Goal: Communication & Community: Answer question/provide support

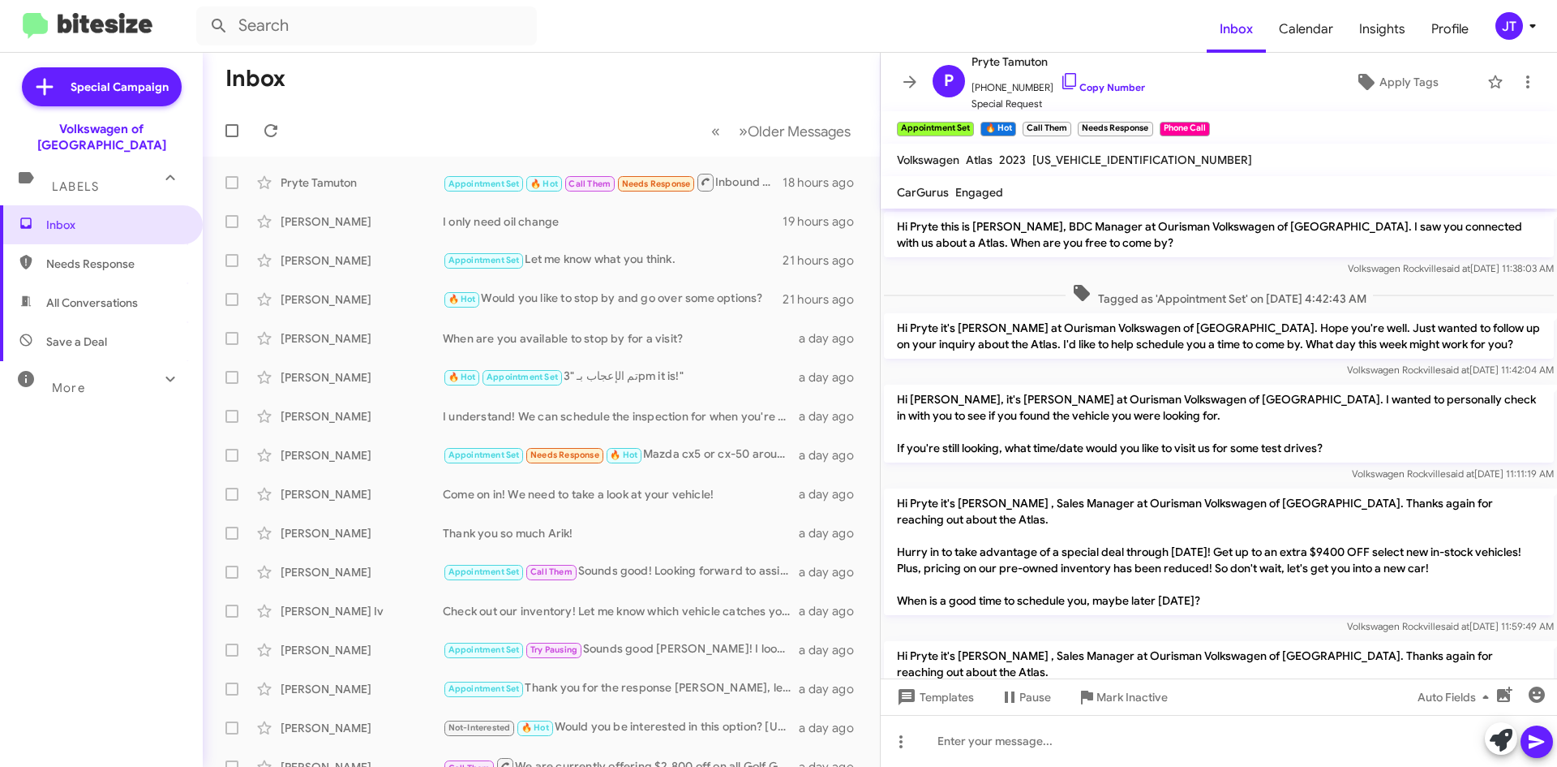
scroll to position [493, 0]
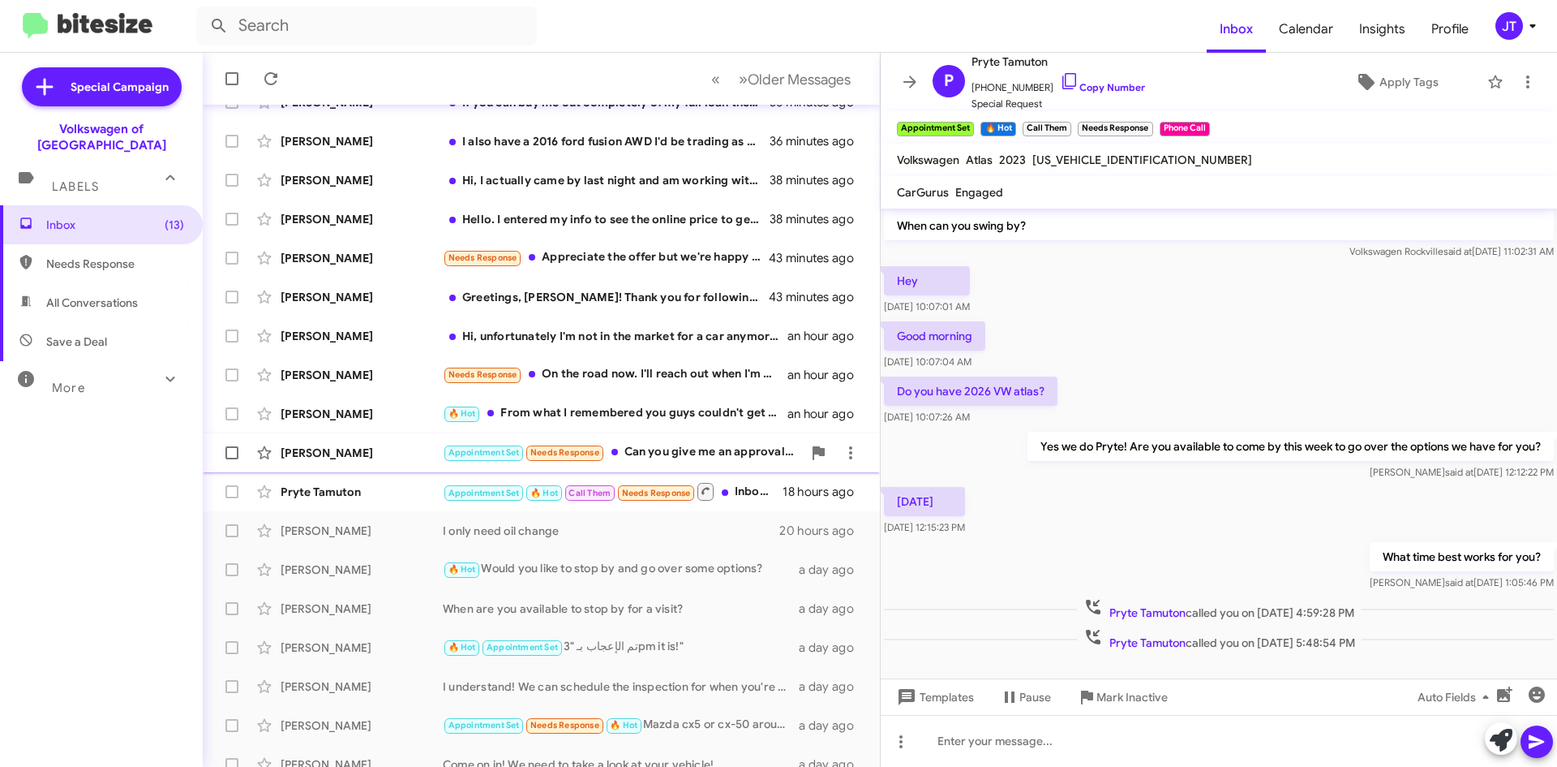
scroll to position [175, 0]
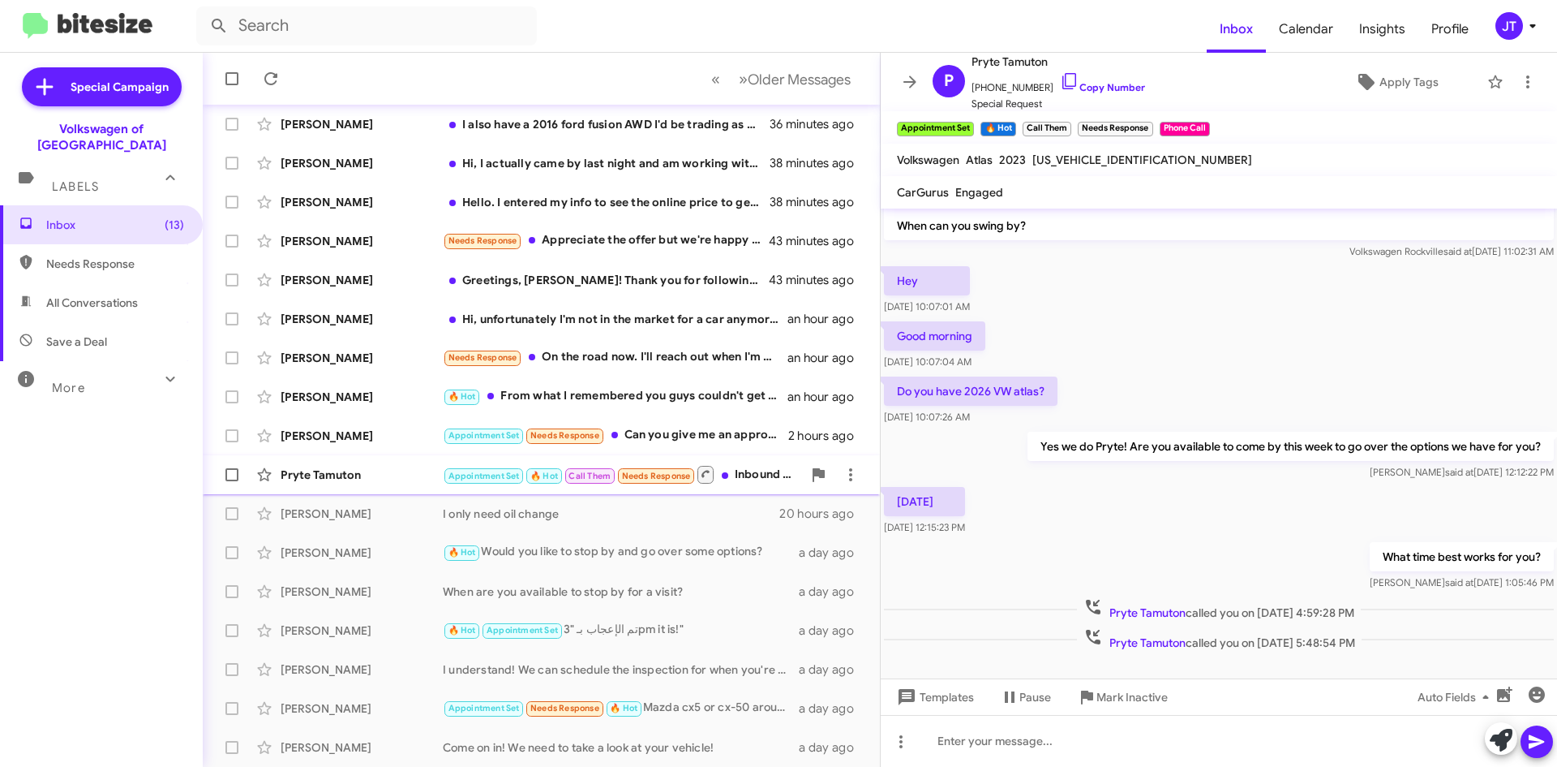
click at [363, 481] on div "Pryte Tamuton" at bounding box center [362, 474] width 162 height 16
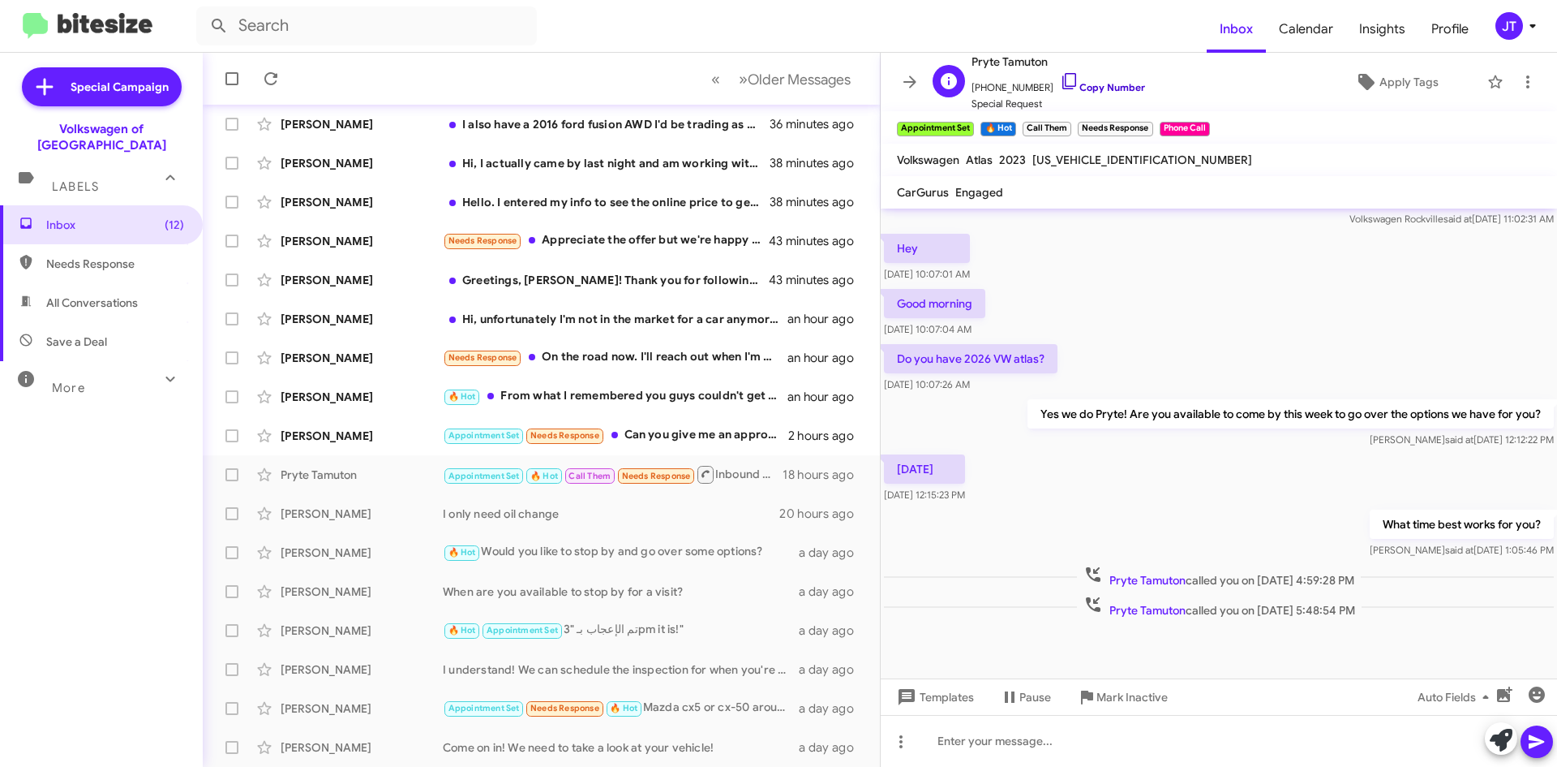
click at [1092, 92] on link "Copy Number" at bounding box center [1102, 87] width 85 height 12
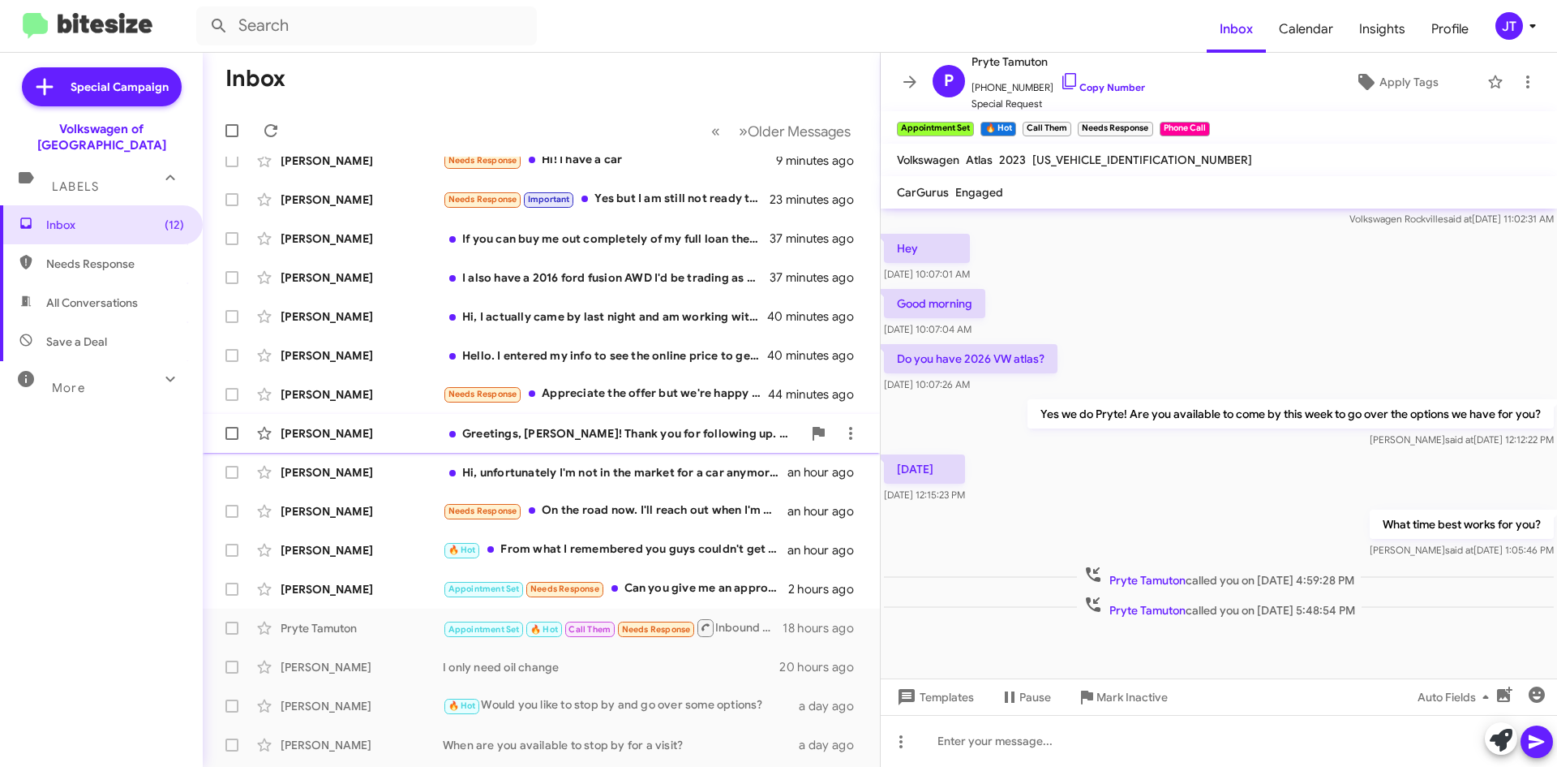
scroll to position [0, 0]
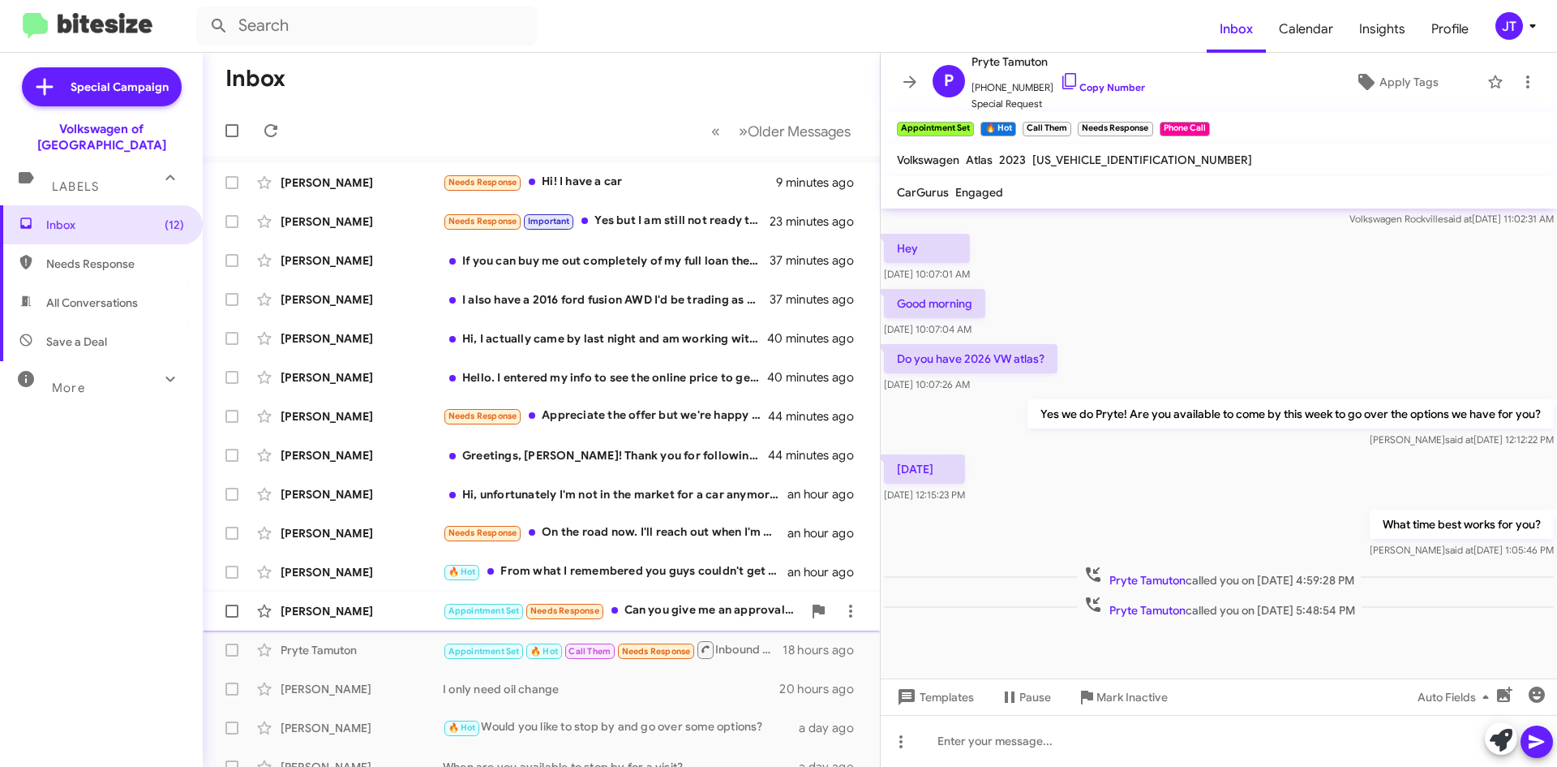
click at [397, 613] on div "[PERSON_NAME]" at bounding box center [362, 611] width 162 height 16
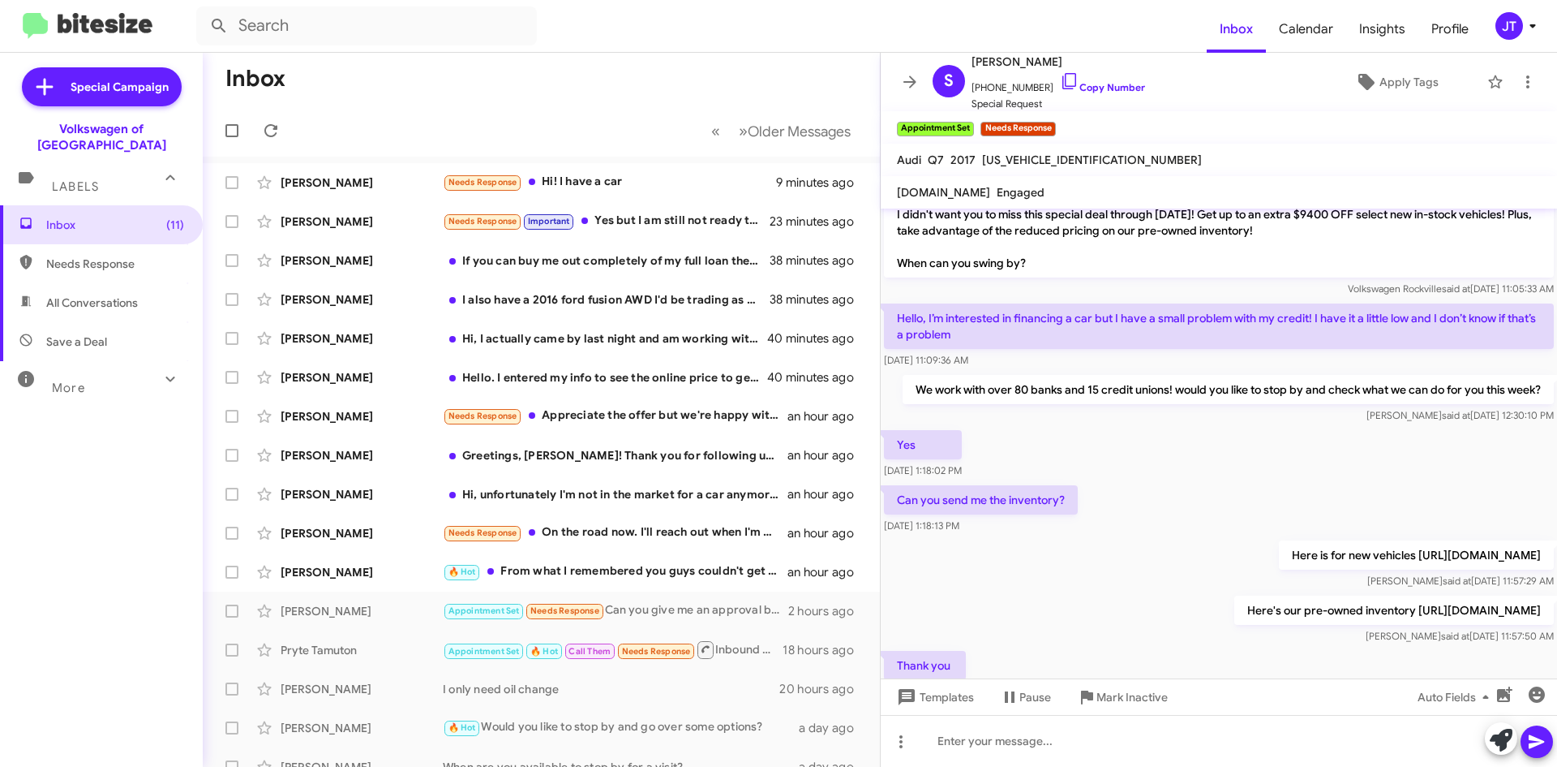
scroll to position [1980, 0]
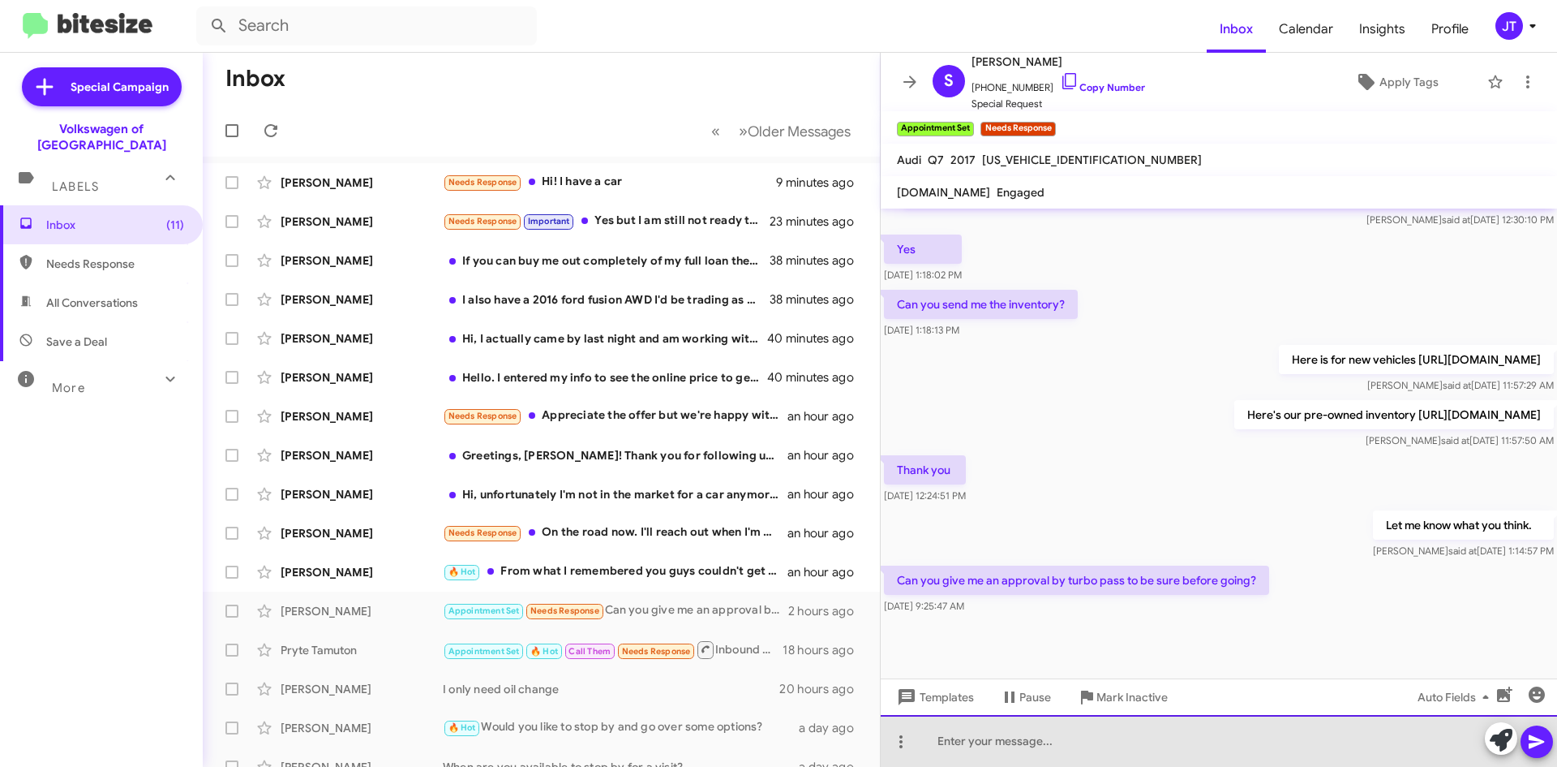
click at [993, 746] on div at bounding box center [1219, 741] width 676 height 52
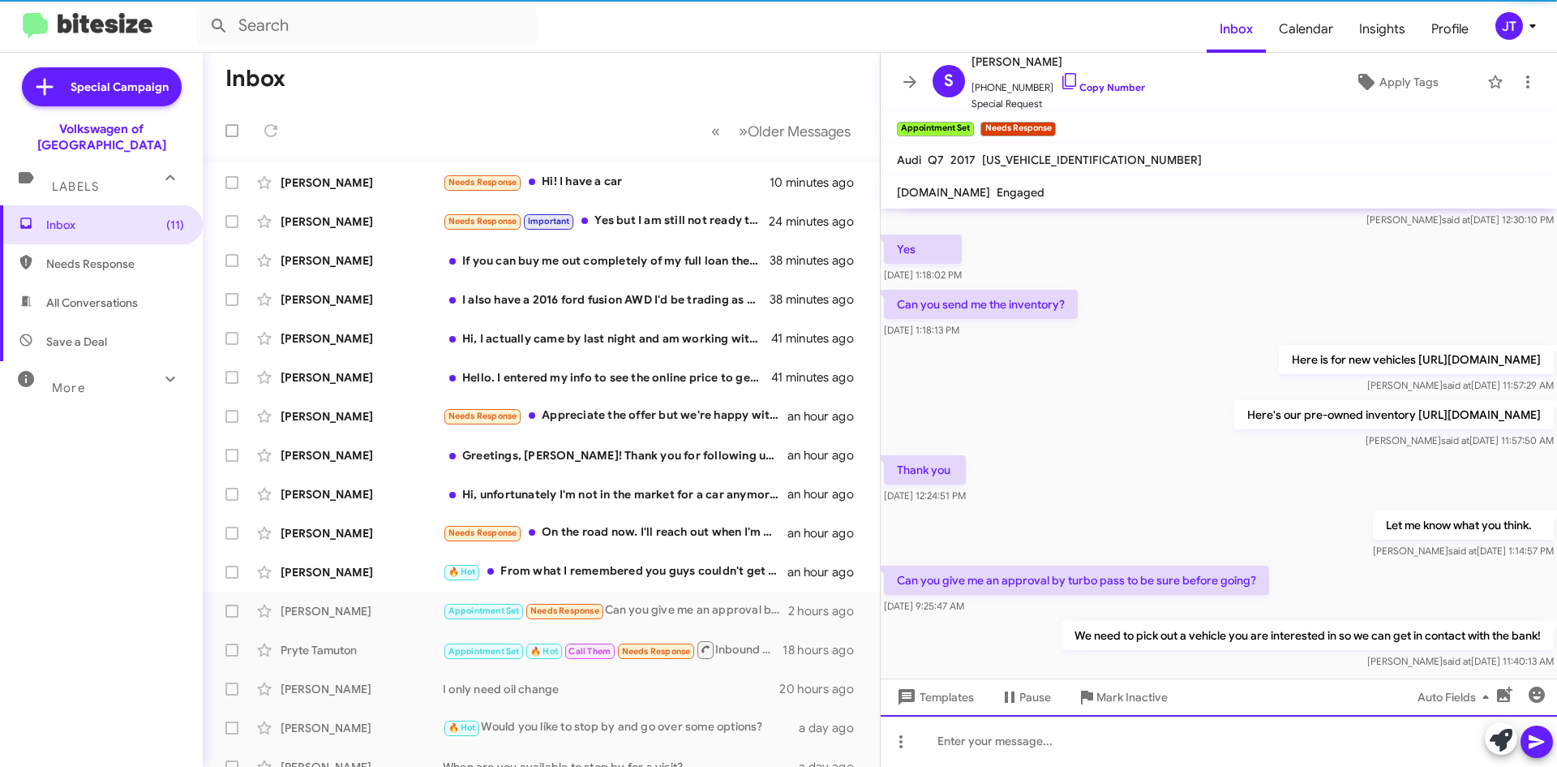
scroll to position [0, 0]
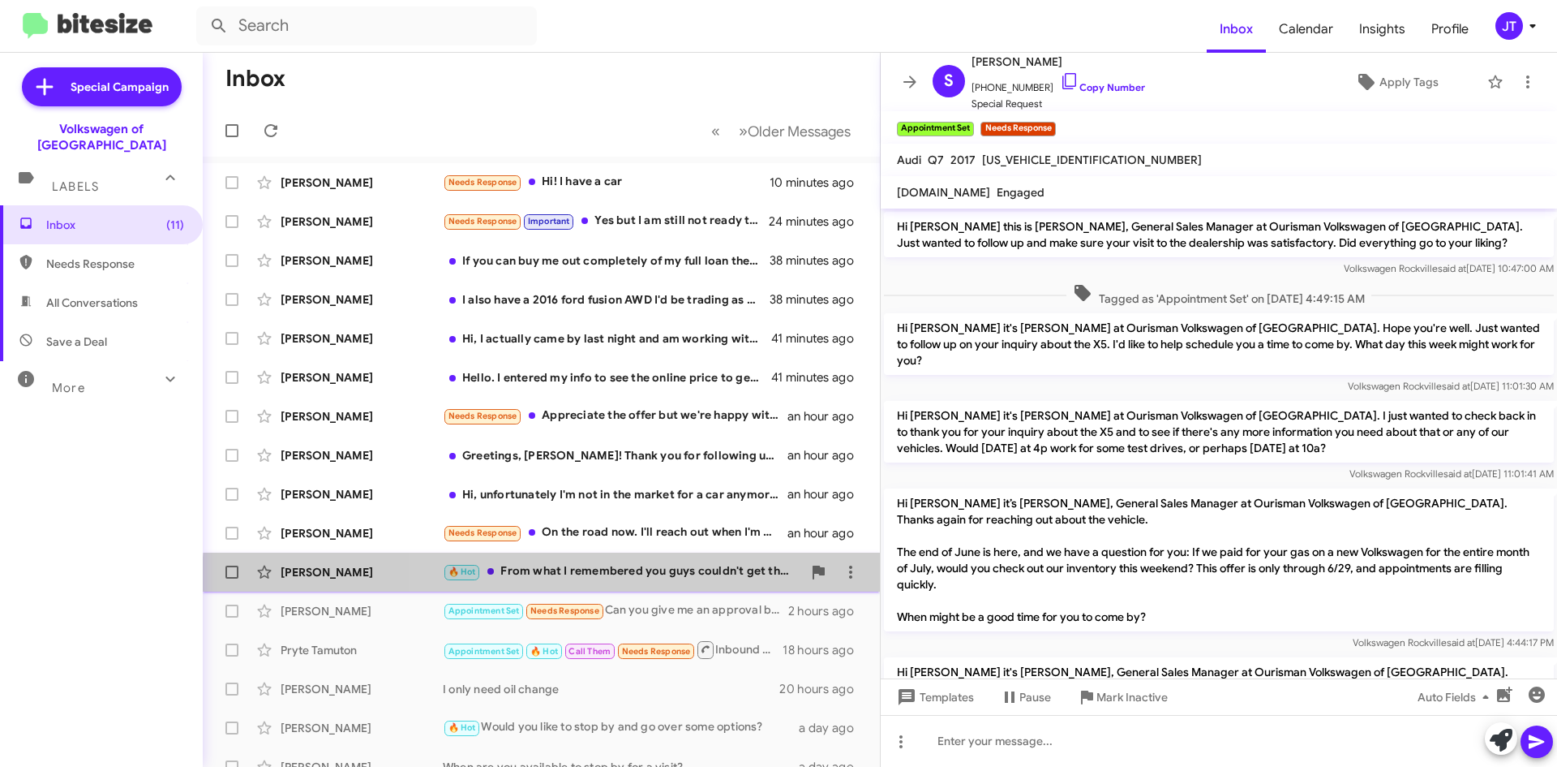
click at [699, 584] on div "Luis Montes 🔥 Hot From what I remembered you guys couldn't get the deal done wi…" at bounding box center [541, 572] width 651 height 32
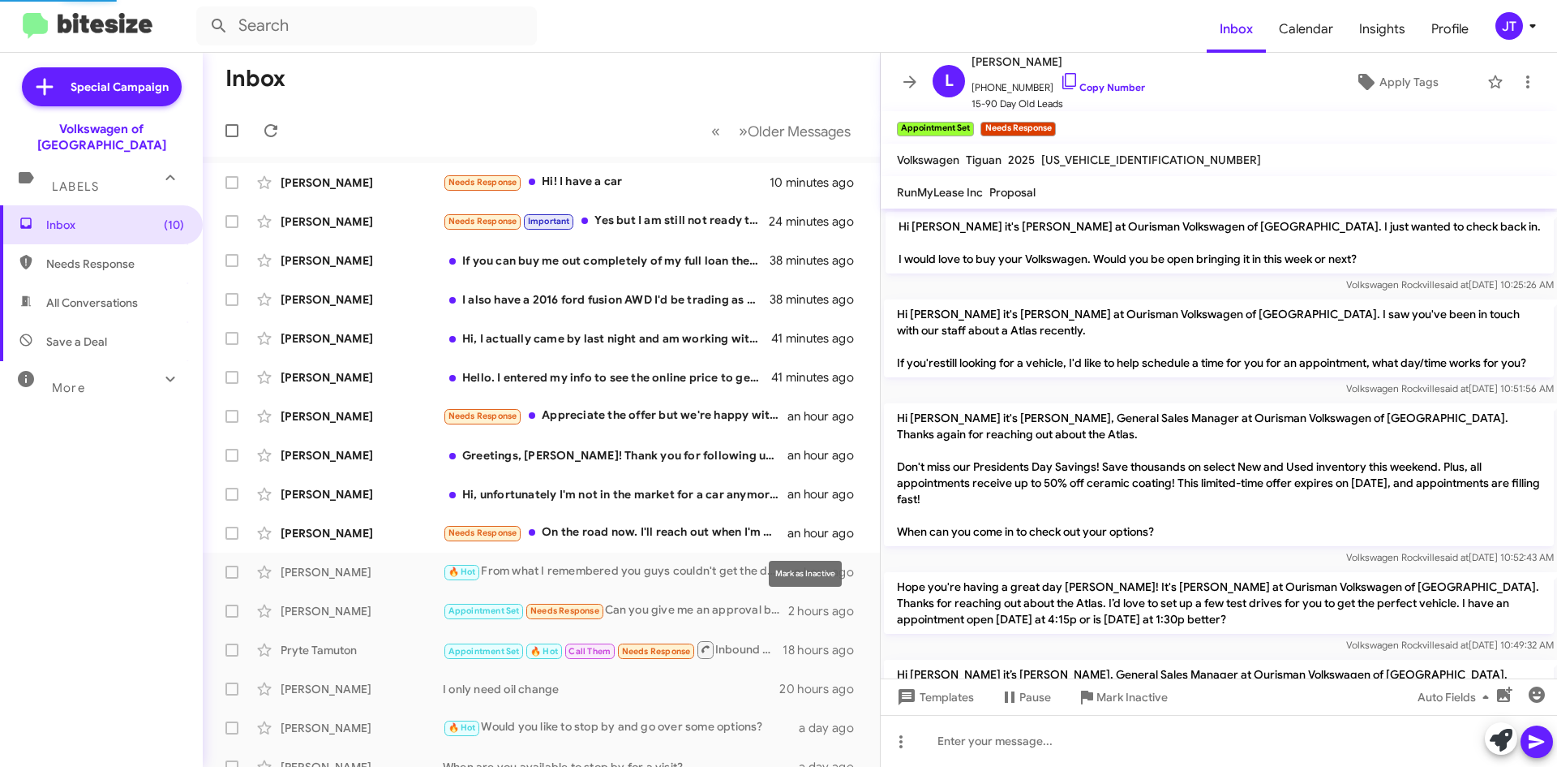
scroll to position [1574, 0]
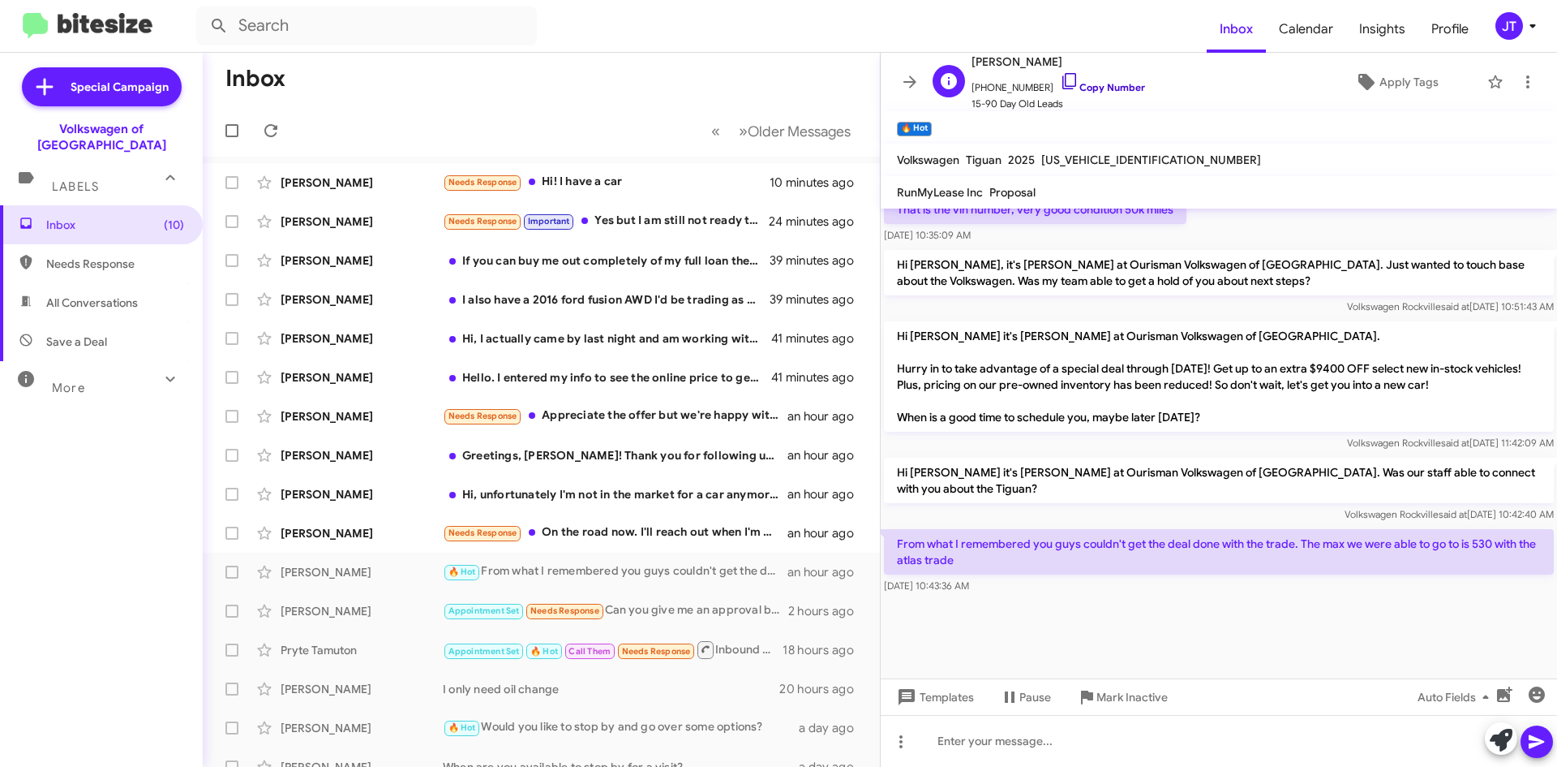
click at [1087, 88] on link "Copy Number" at bounding box center [1102, 87] width 85 height 12
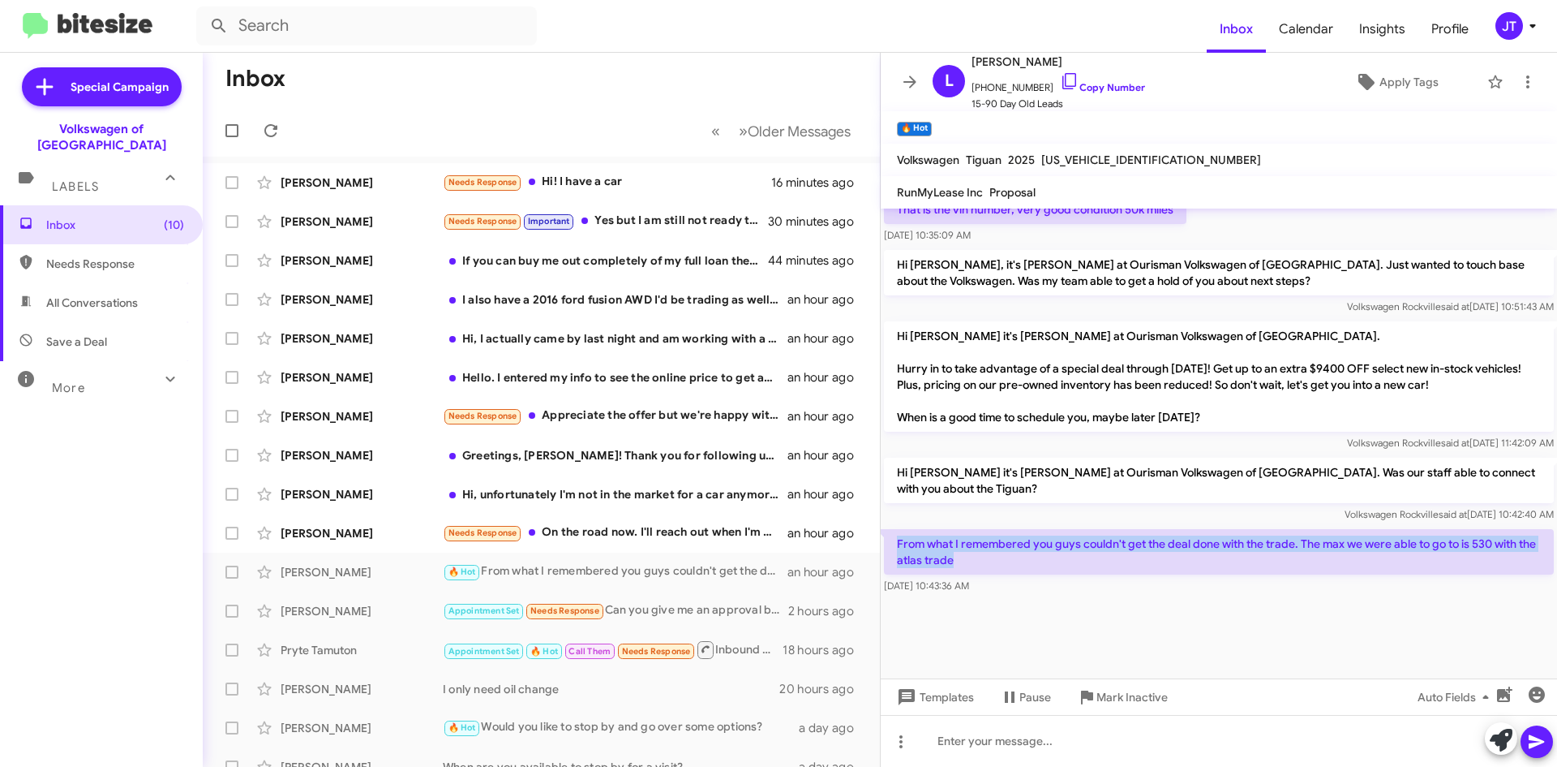
drag, startPoint x: 998, startPoint y: 564, endPoint x: 894, endPoint y: 543, distance: 105.9
click at [894, 543] on p "From what I remembered you guys couldn't get the deal done with the trade. The …" at bounding box center [1219, 551] width 670 height 45
copy p "From what I remembered you guys couldn't get the deal done with the trade. The …"
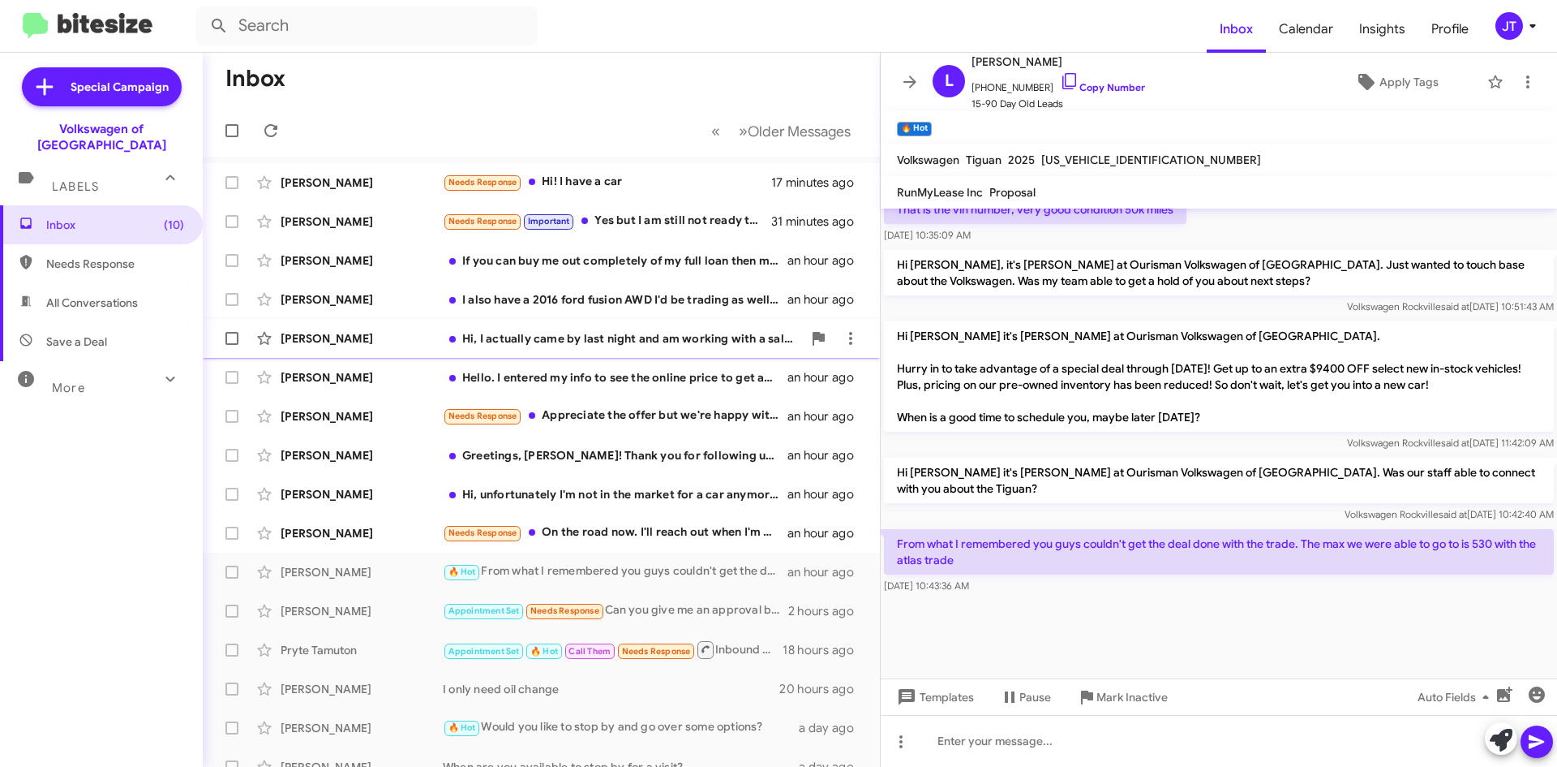
click at [649, 346] on div "Hi, I actually came by last night and am working with a sales specialist" at bounding box center [622, 338] width 359 height 16
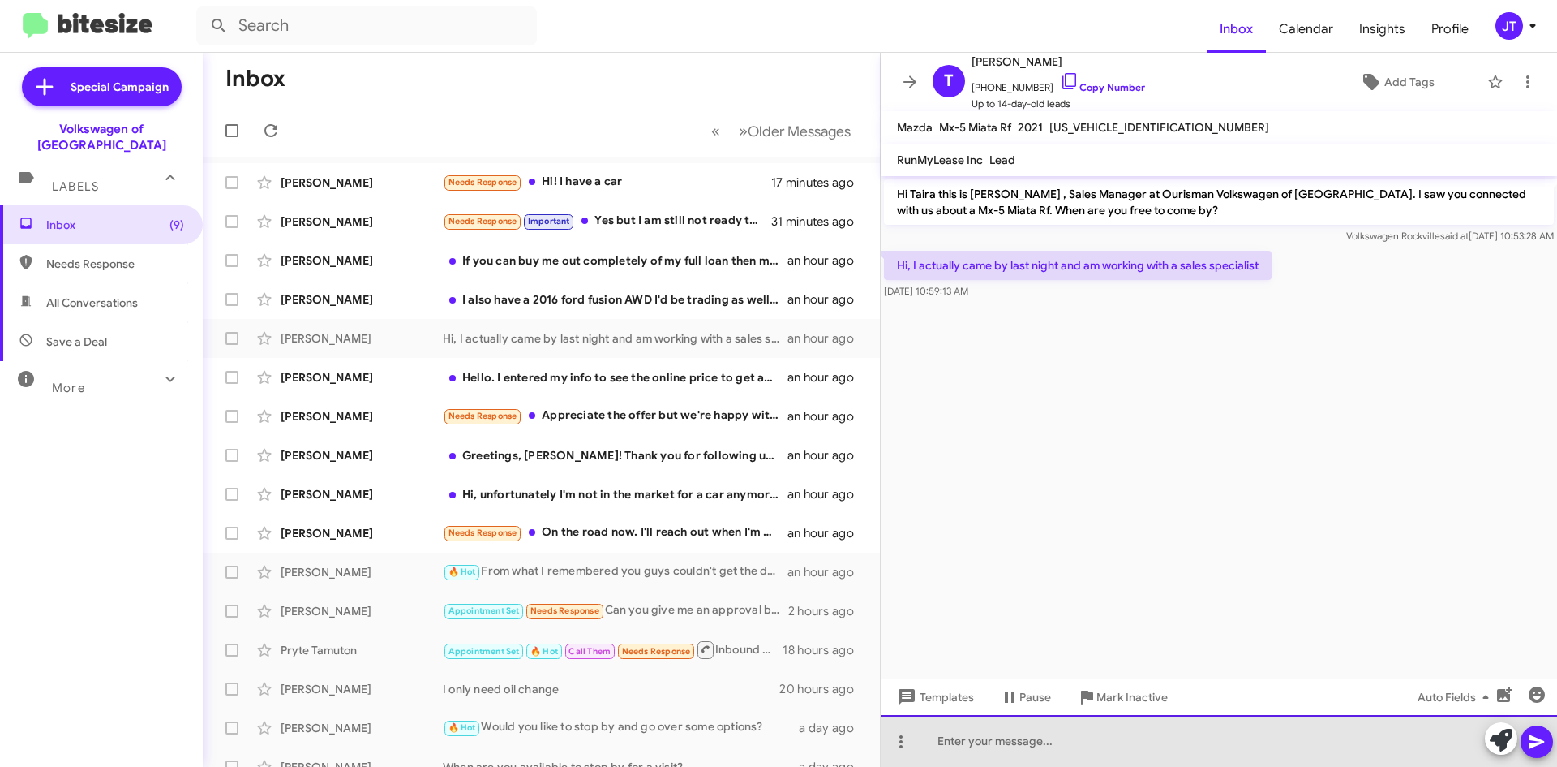
click at [986, 737] on div at bounding box center [1219, 741] width 676 height 52
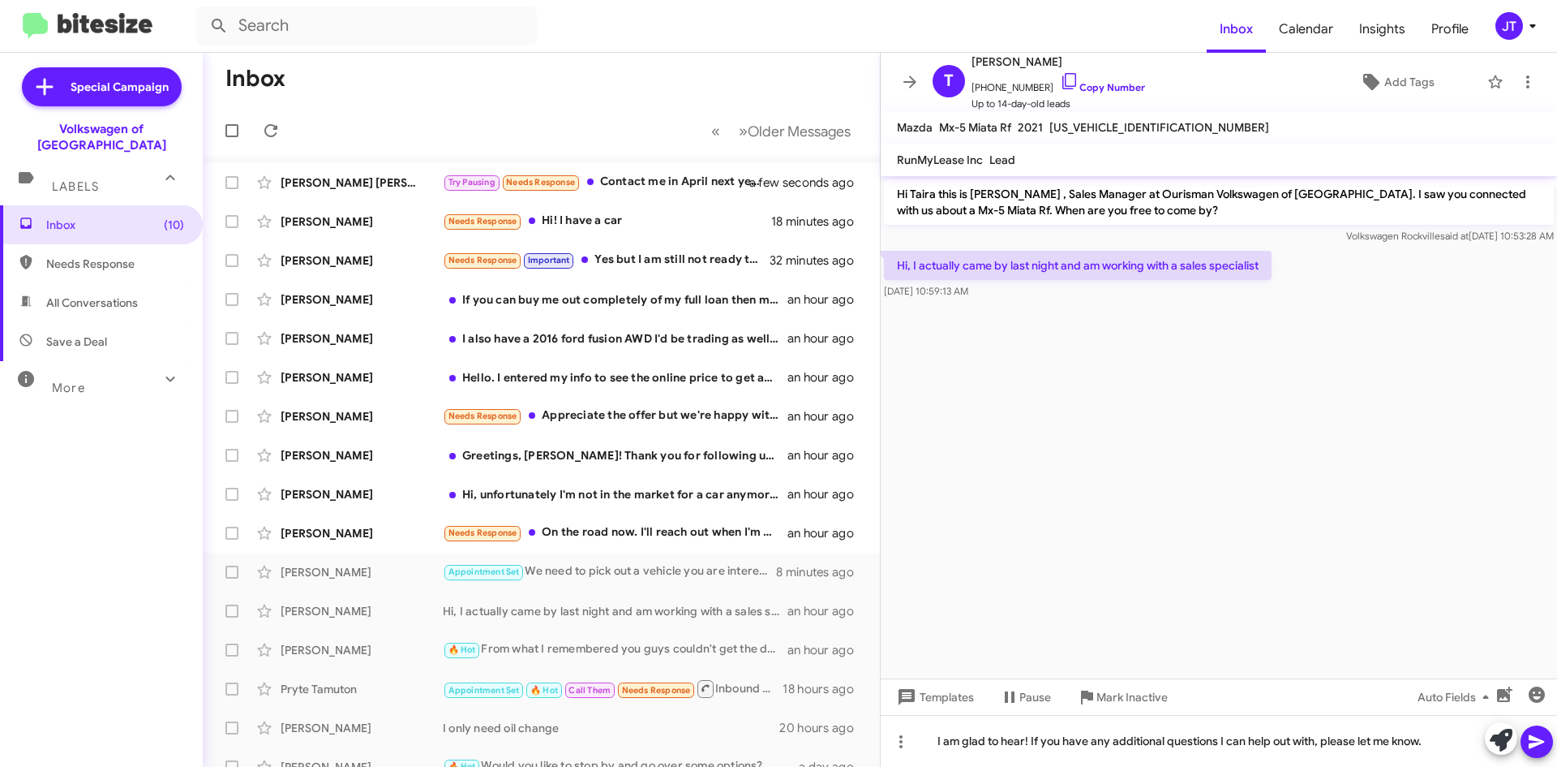
click at [1534, 744] on icon at bounding box center [1536, 742] width 15 height 14
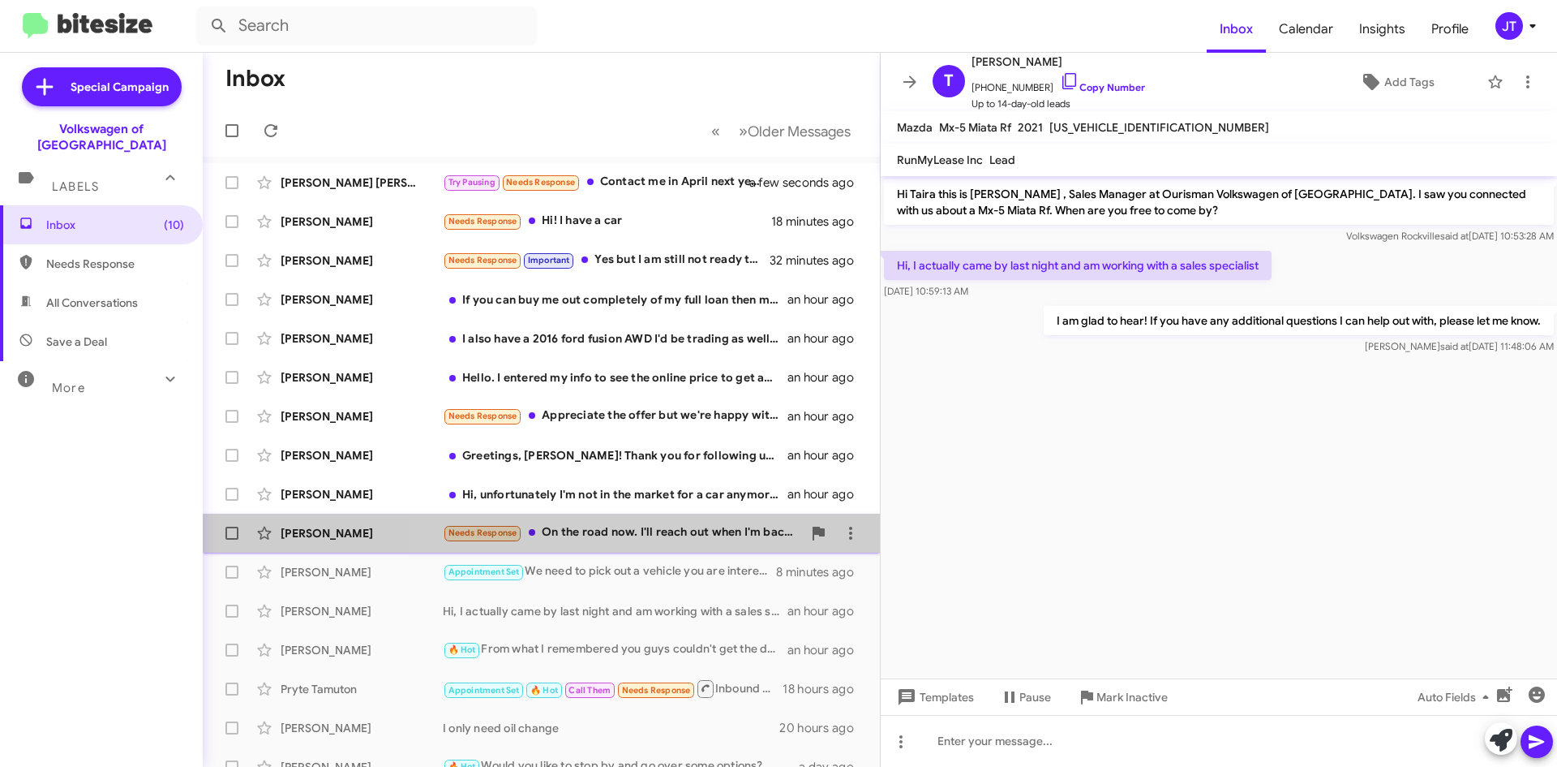
click at [666, 543] on div "Anthony Simelton Needs Response On the road now. I'll reach out when I'm back i…" at bounding box center [541, 533] width 651 height 32
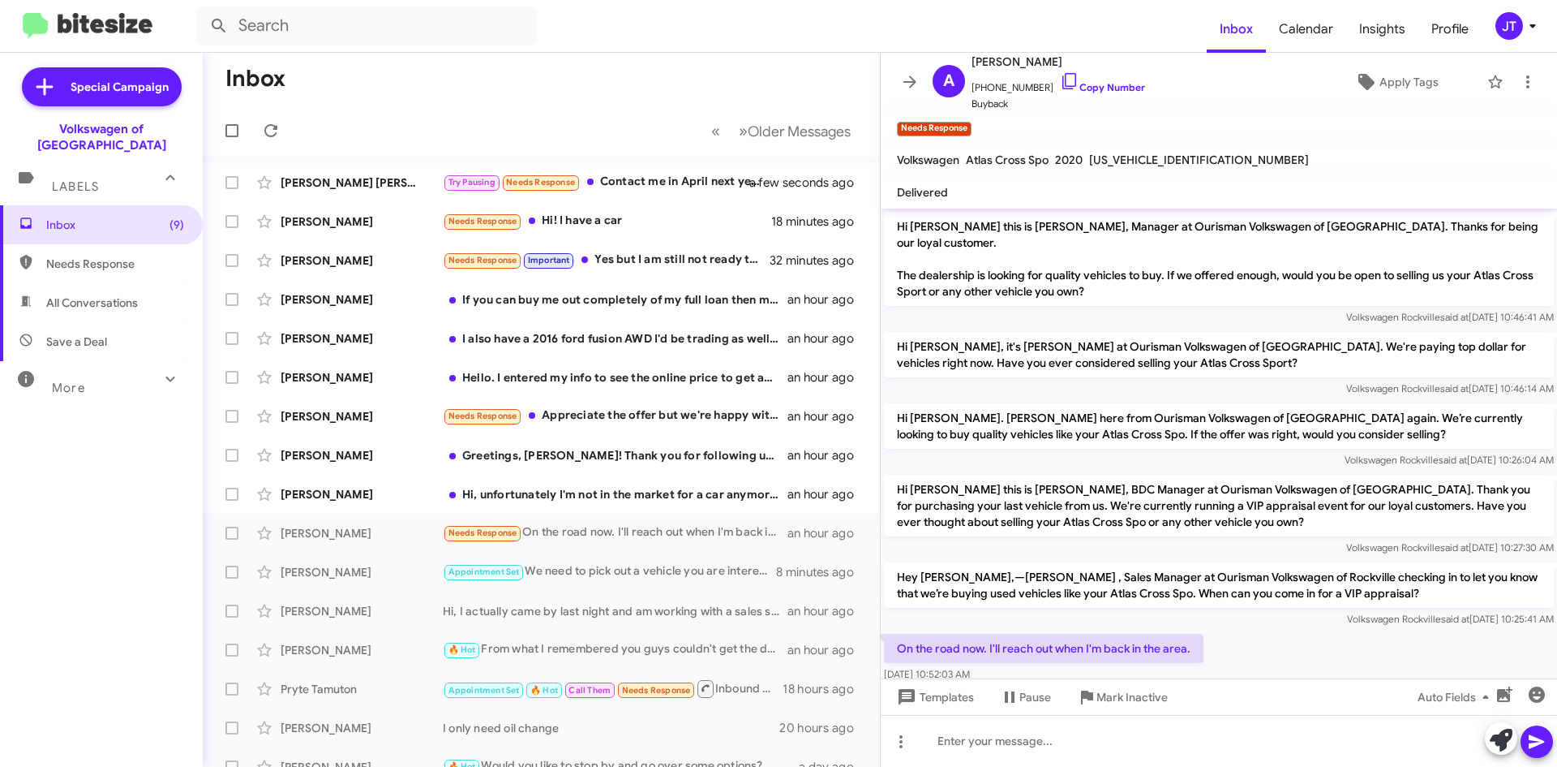
scroll to position [15, 0]
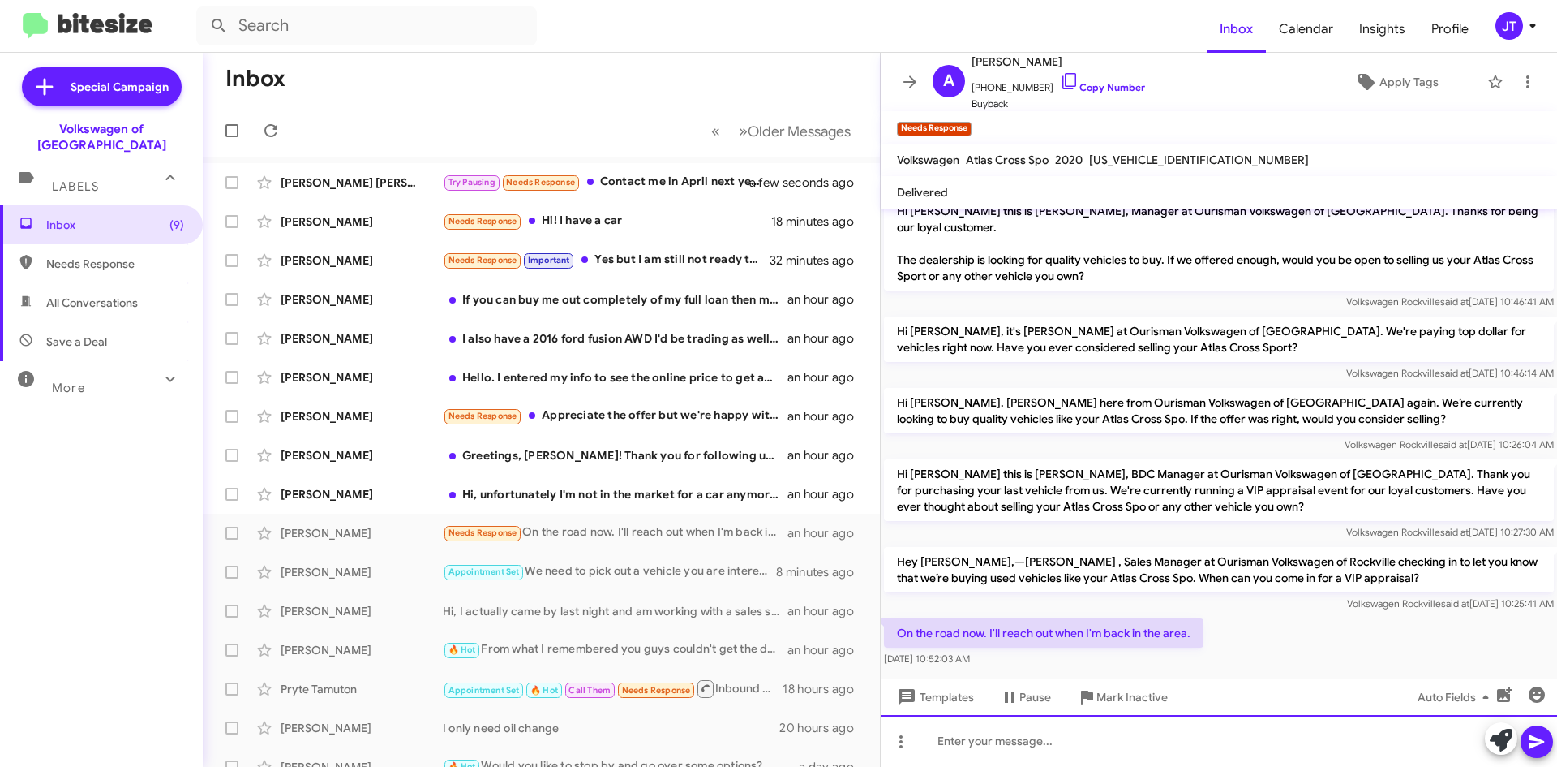
click at [1004, 745] on div at bounding box center [1219, 741] width 676 height 52
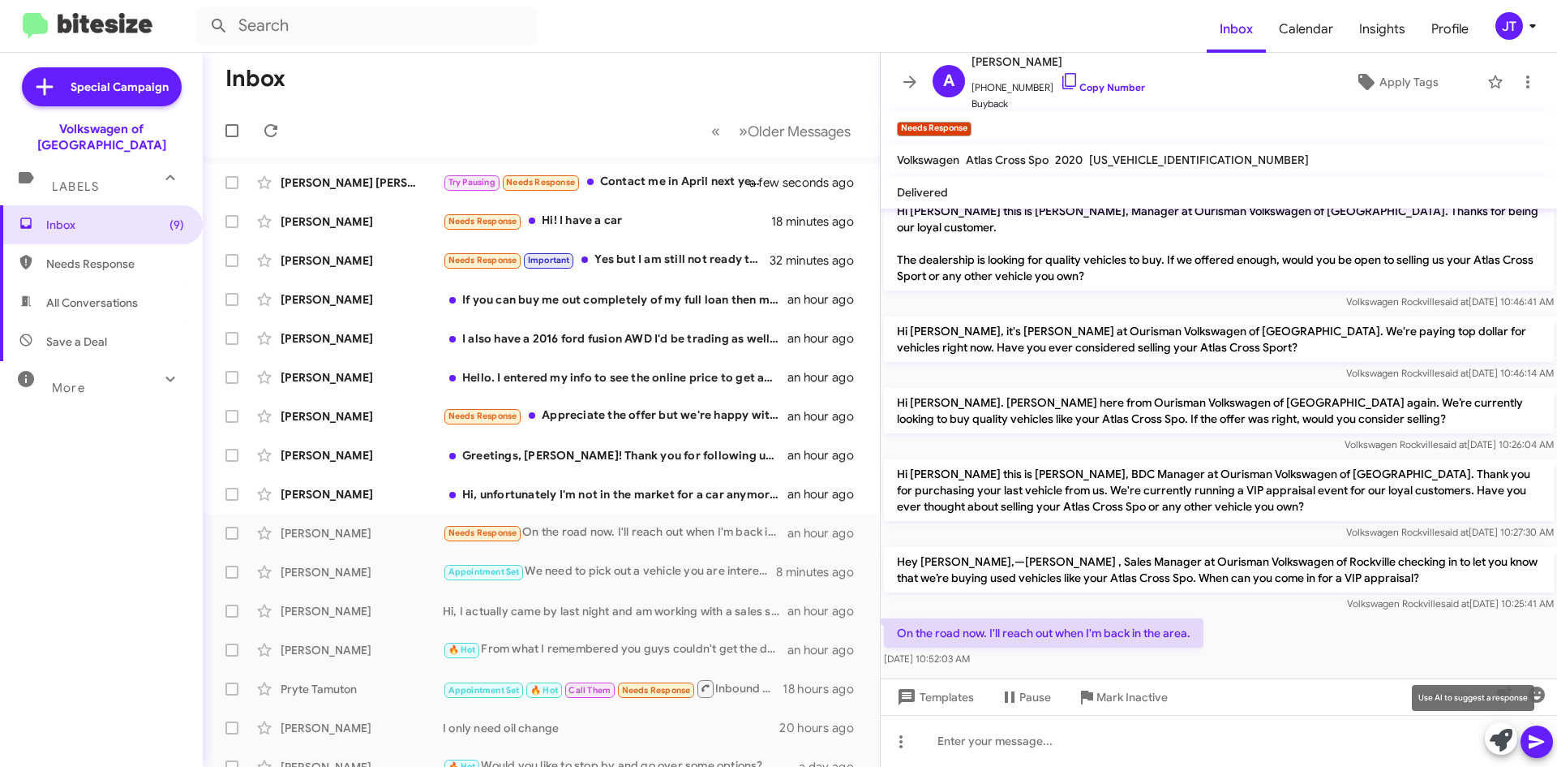
click at [1505, 745] on icon at bounding box center [1501, 739] width 23 height 23
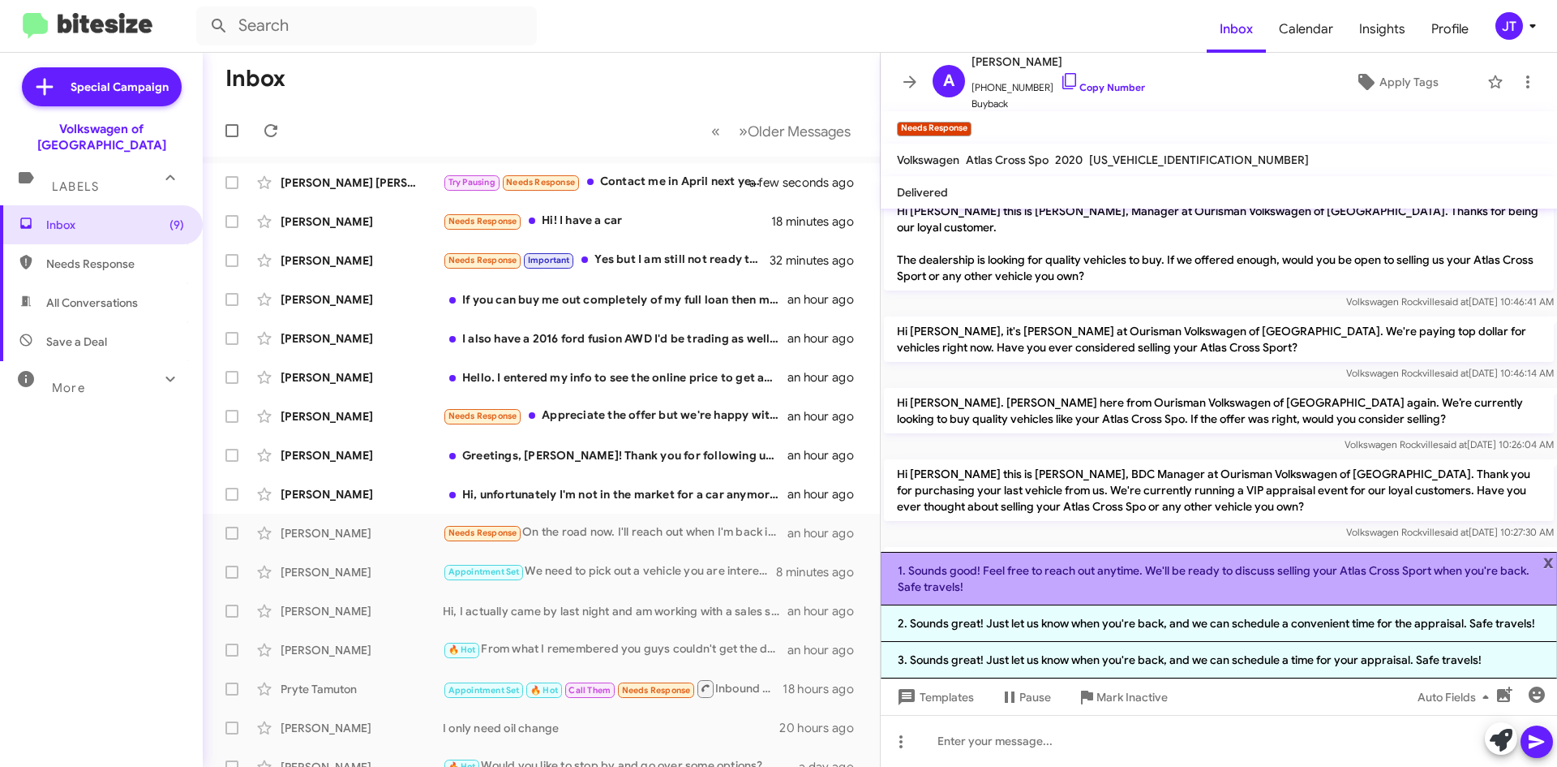
click at [1161, 589] on li "1. Sounds good! Feel free to reach out anytime. We'll be ready to discuss selli…" at bounding box center [1219, 579] width 676 height 54
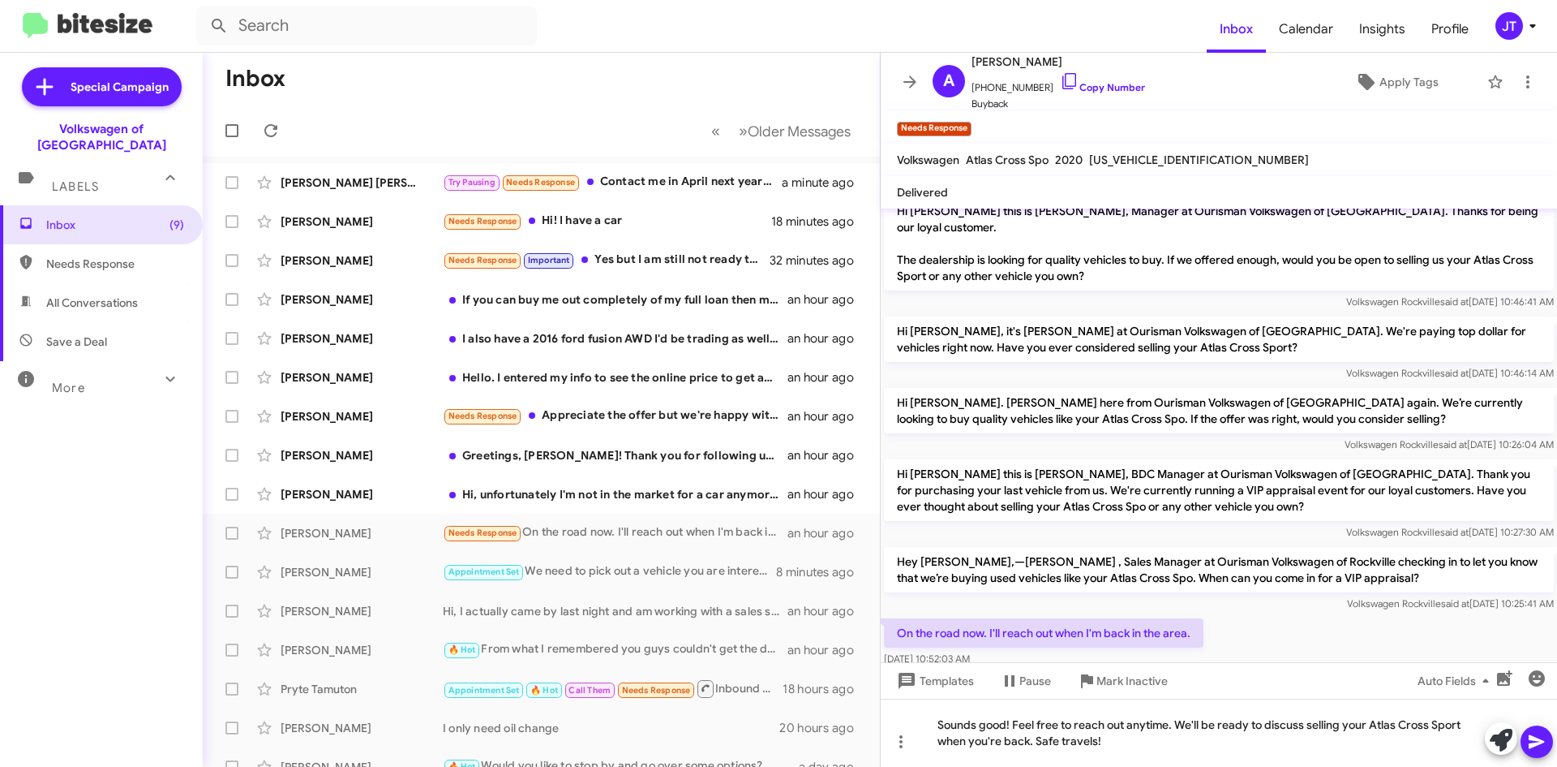
click at [1537, 738] on icon at bounding box center [1536, 742] width 15 height 14
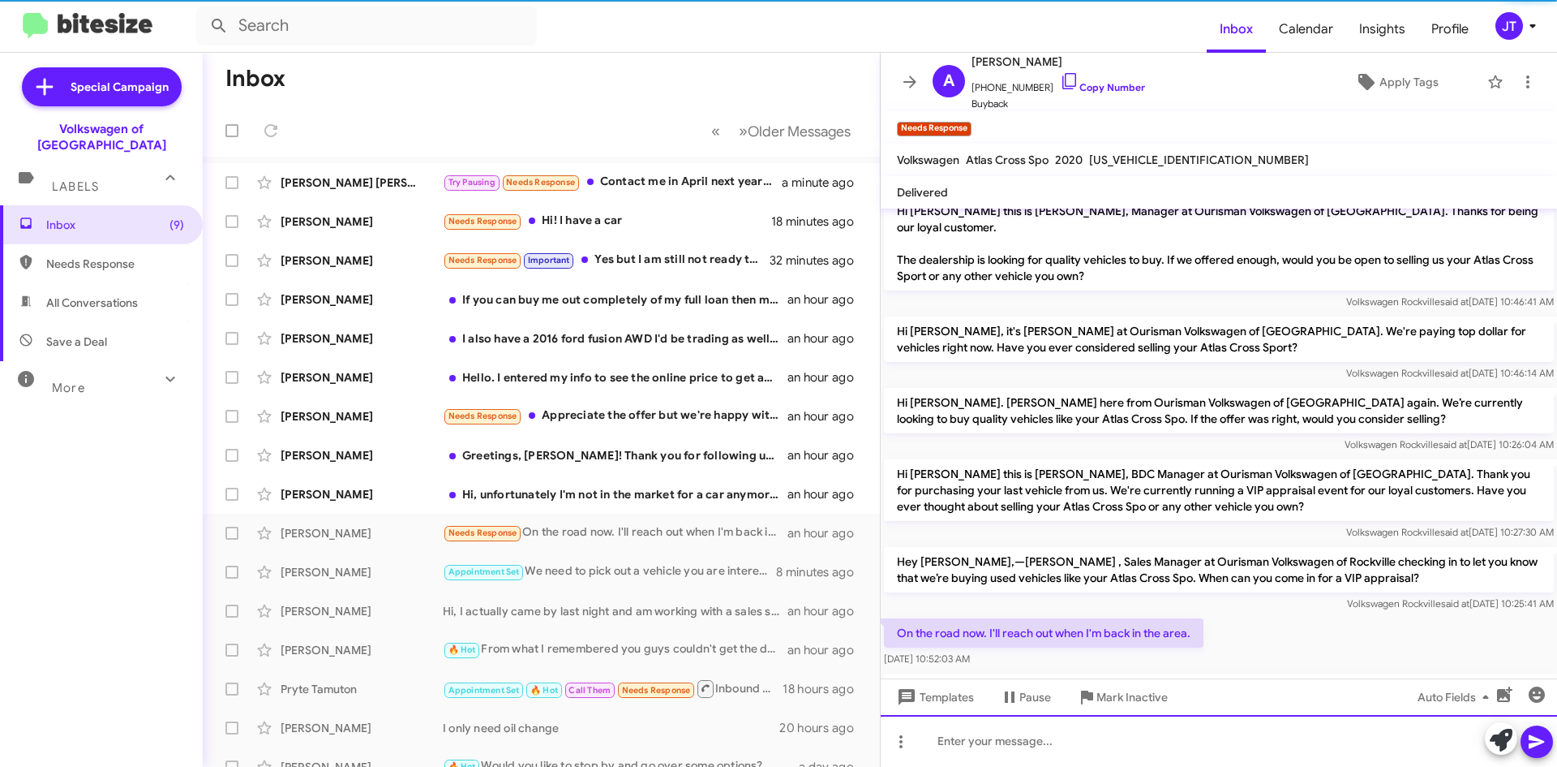
scroll to position [91, 0]
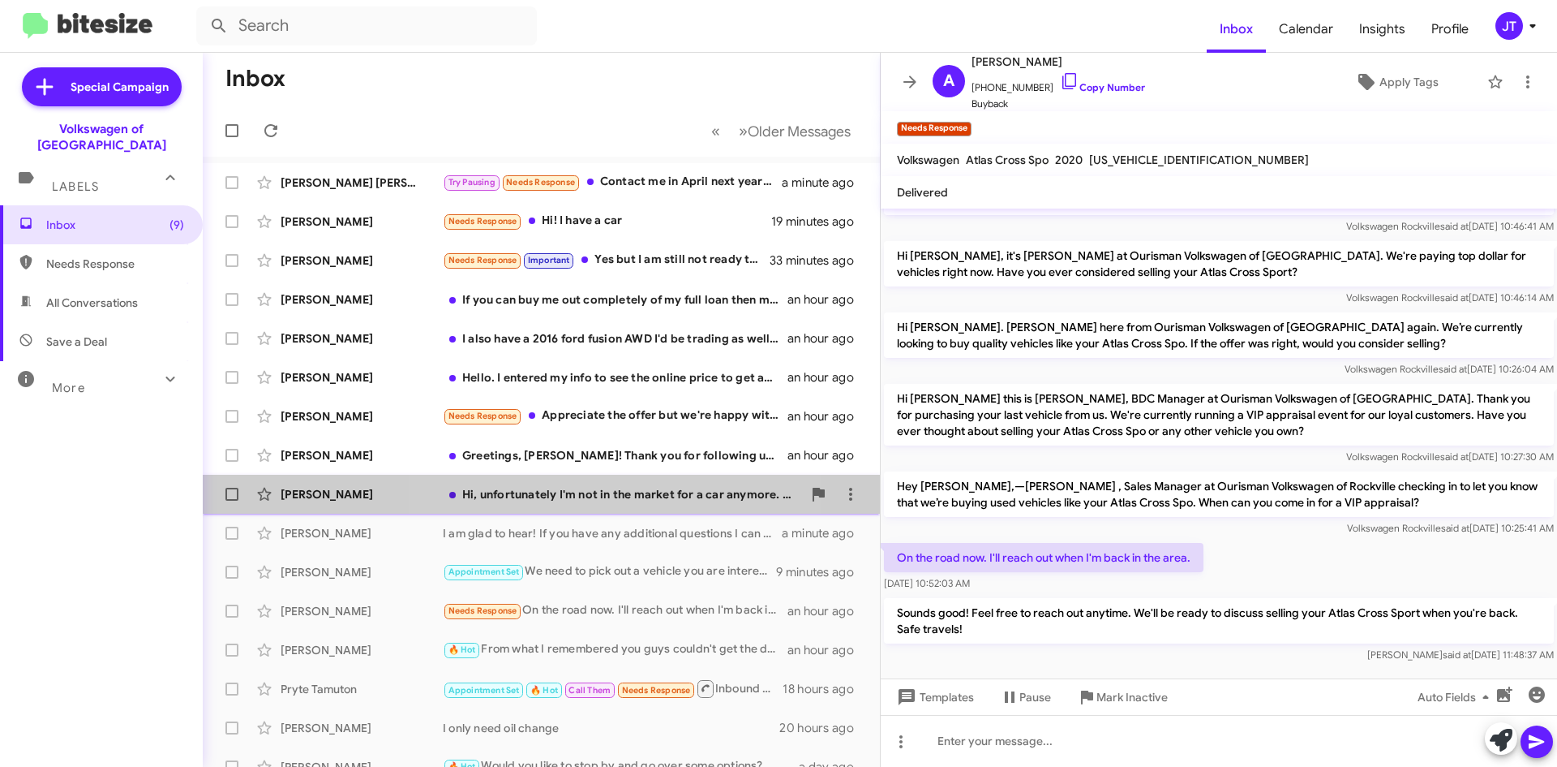
click at [558, 496] on div "Hi, unfortunately I'm not in the market for a car anymore. Thank you!" at bounding box center [622, 494] width 359 height 16
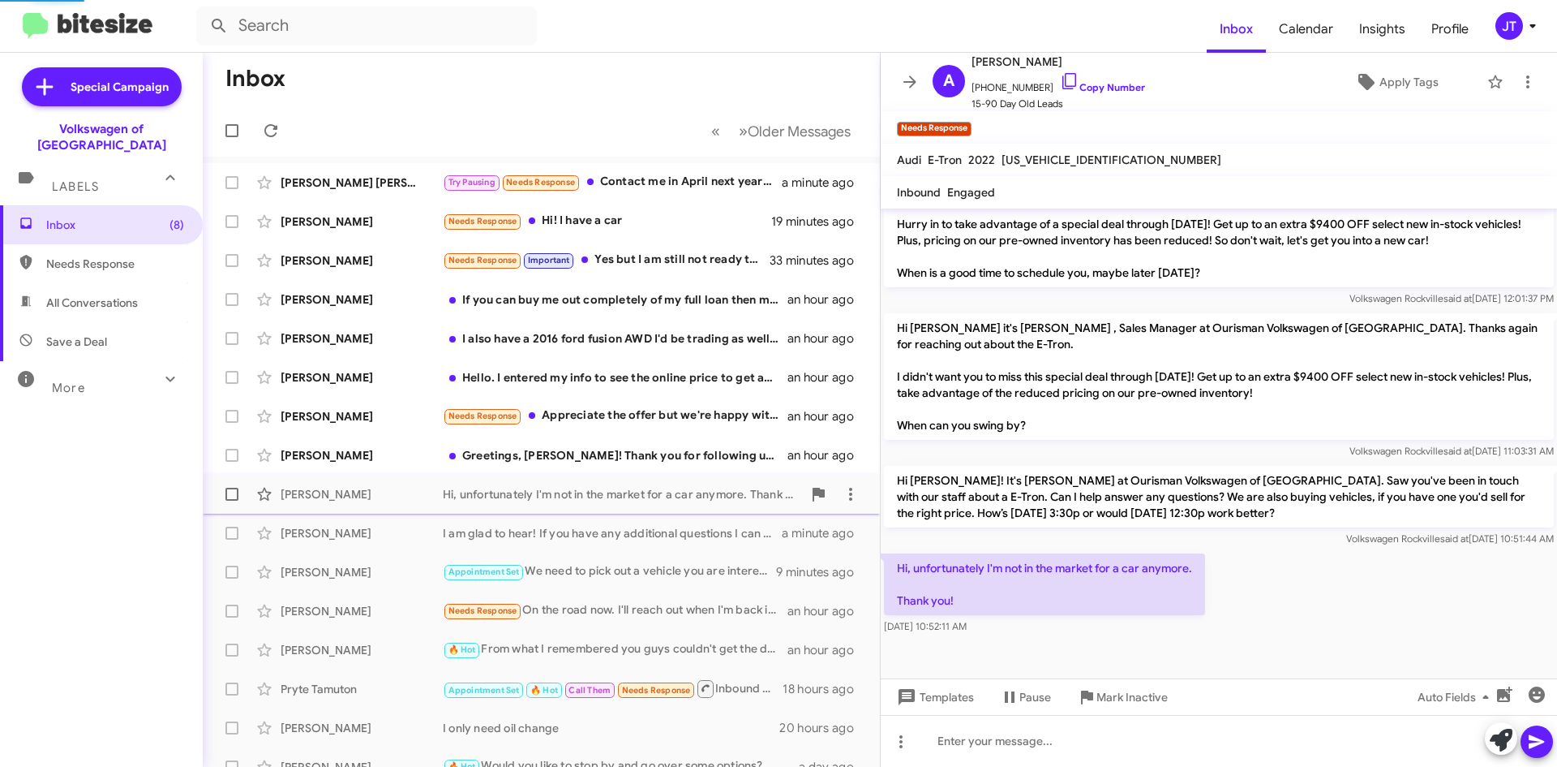
scroll to position [601, 0]
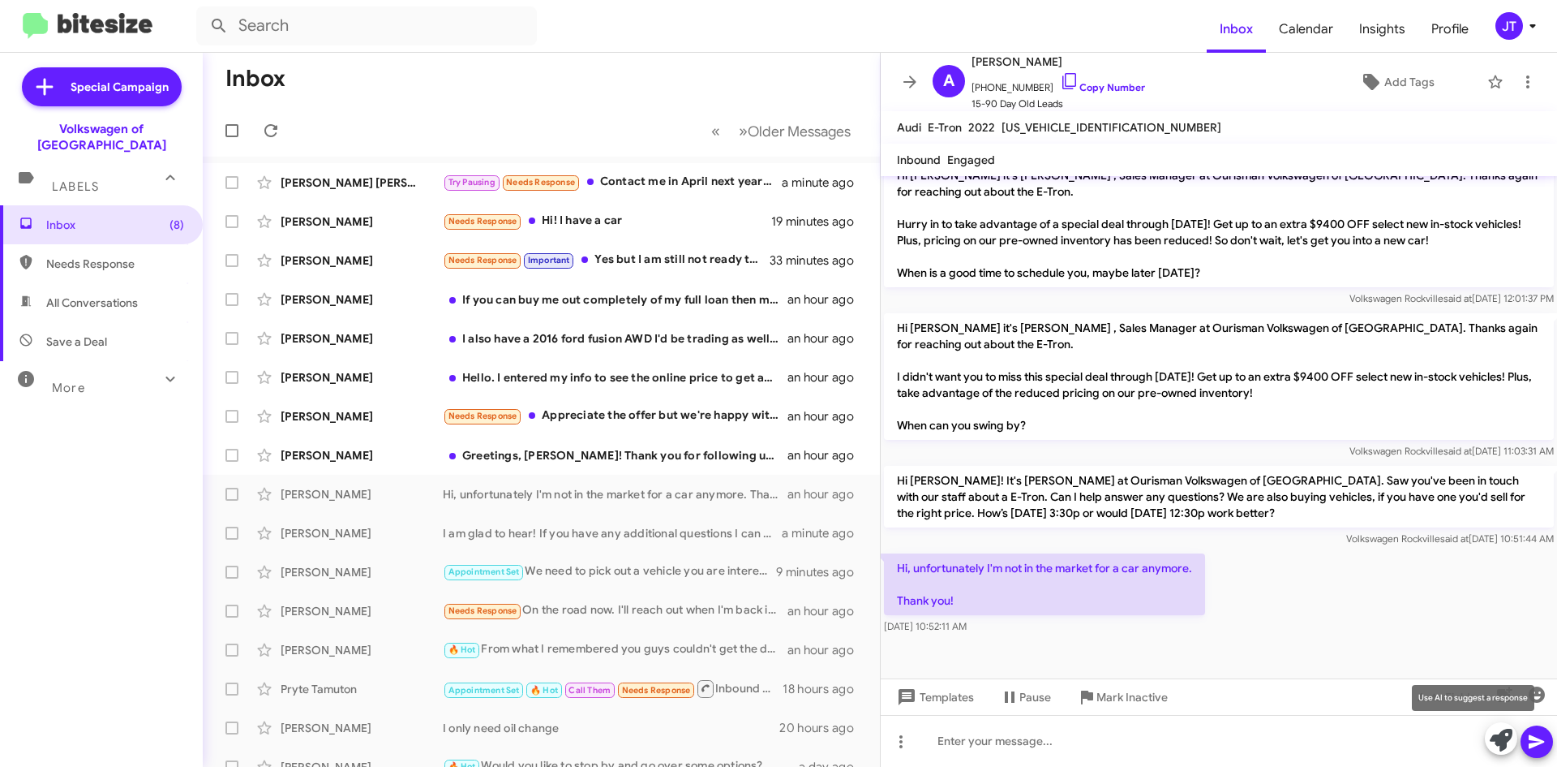
click at [1495, 742] on icon at bounding box center [1501, 739] width 23 height 23
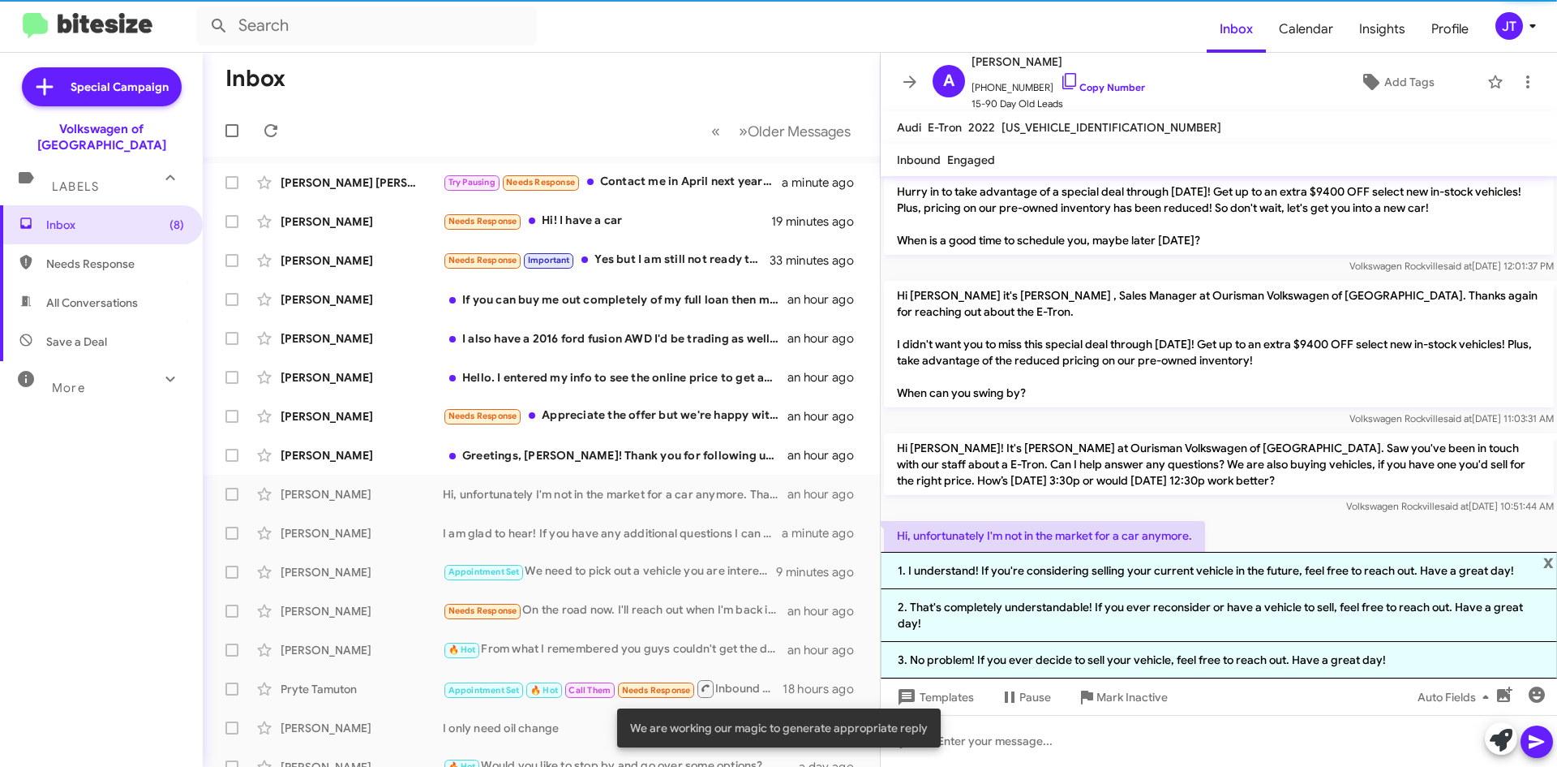
scroll to position [634, 0]
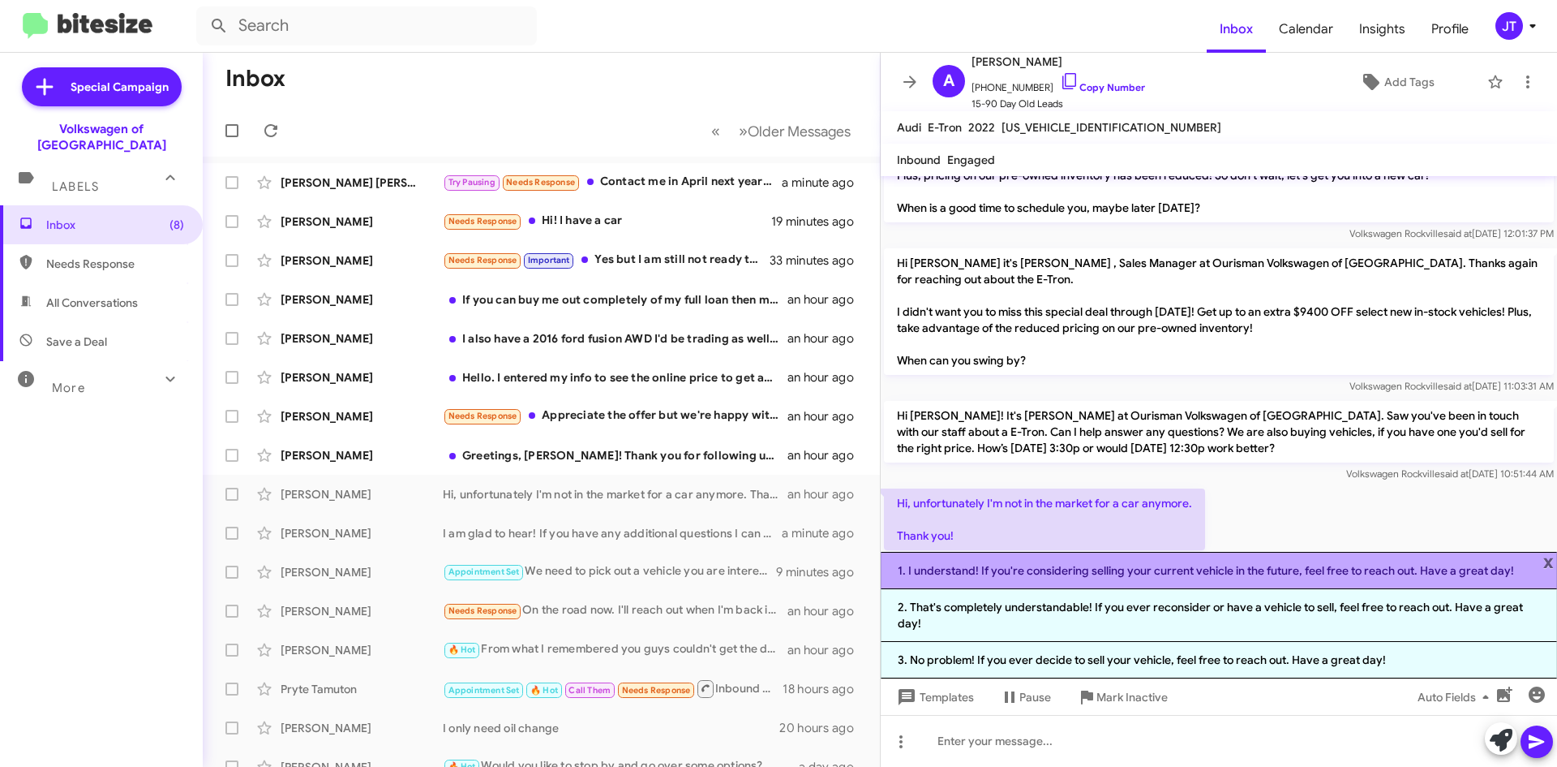
click at [1041, 576] on li "1. I understand! If you're considering selling your current vehicle in the futu…" at bounding box center [1219, 570] width 676 height 37
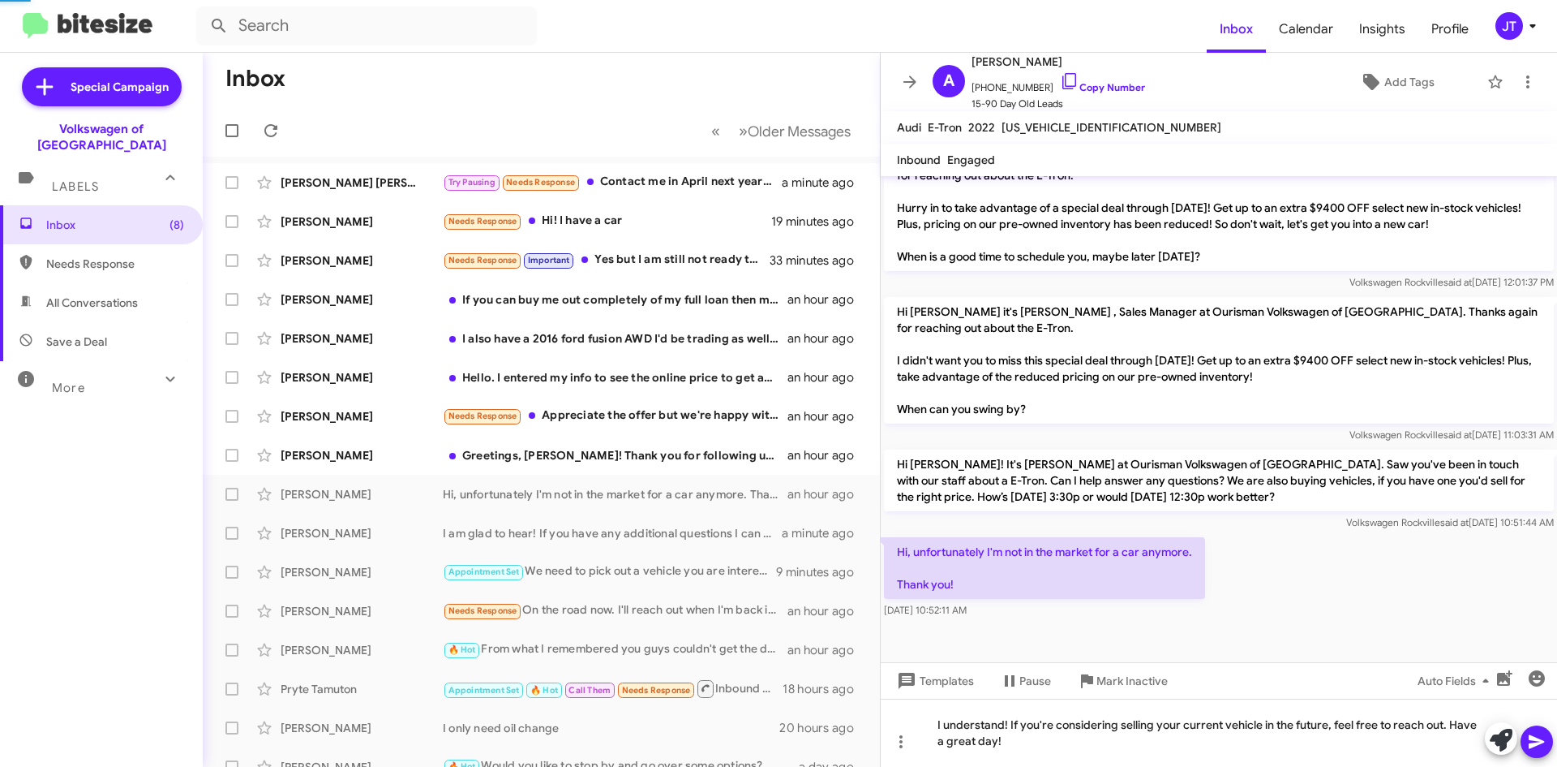
scroll to position [617, 0]
click at [1542, 745] on icon at bounding box center [1536, 741] width 19 height 19
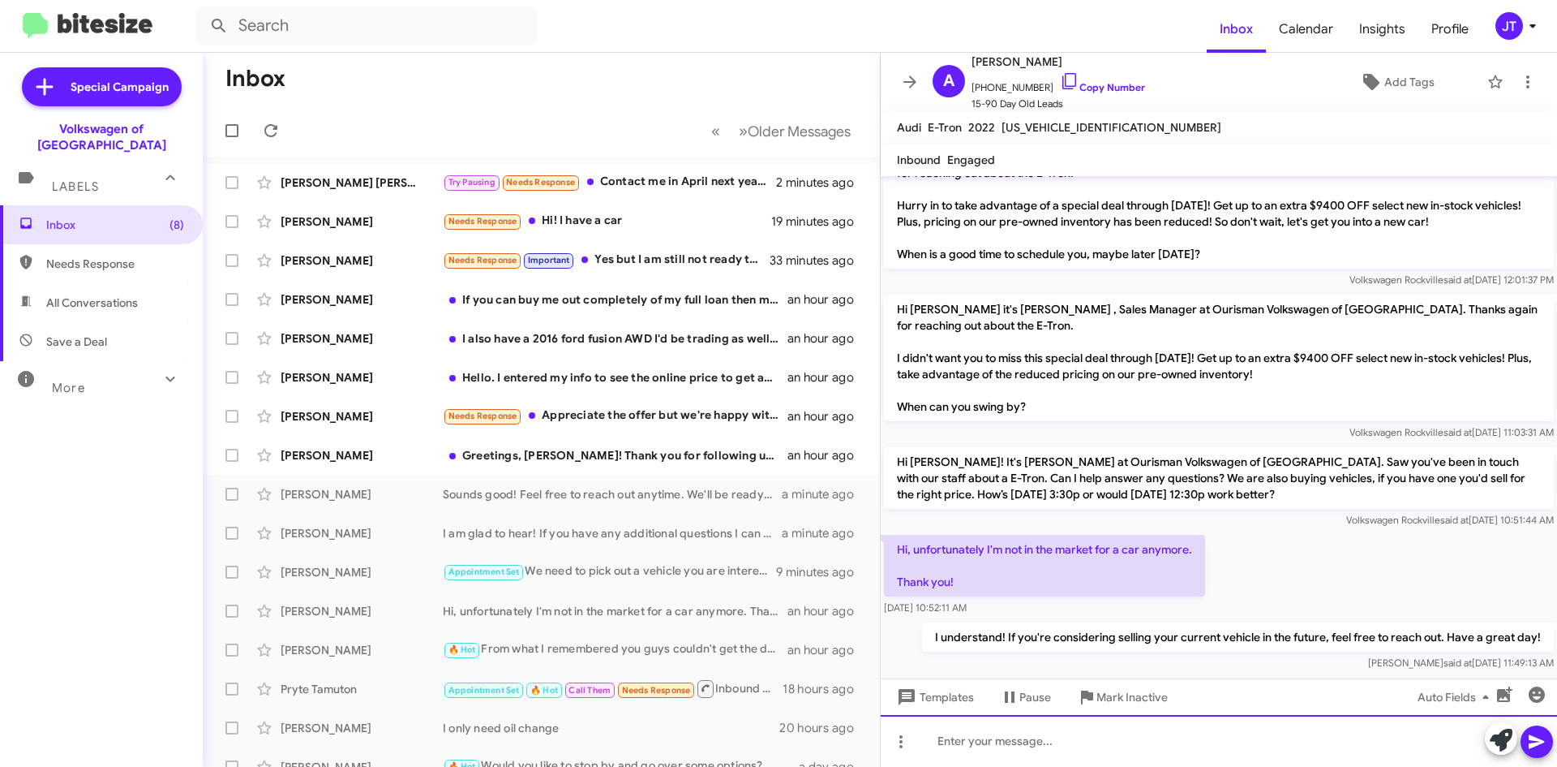
scroll to position [803, 0]
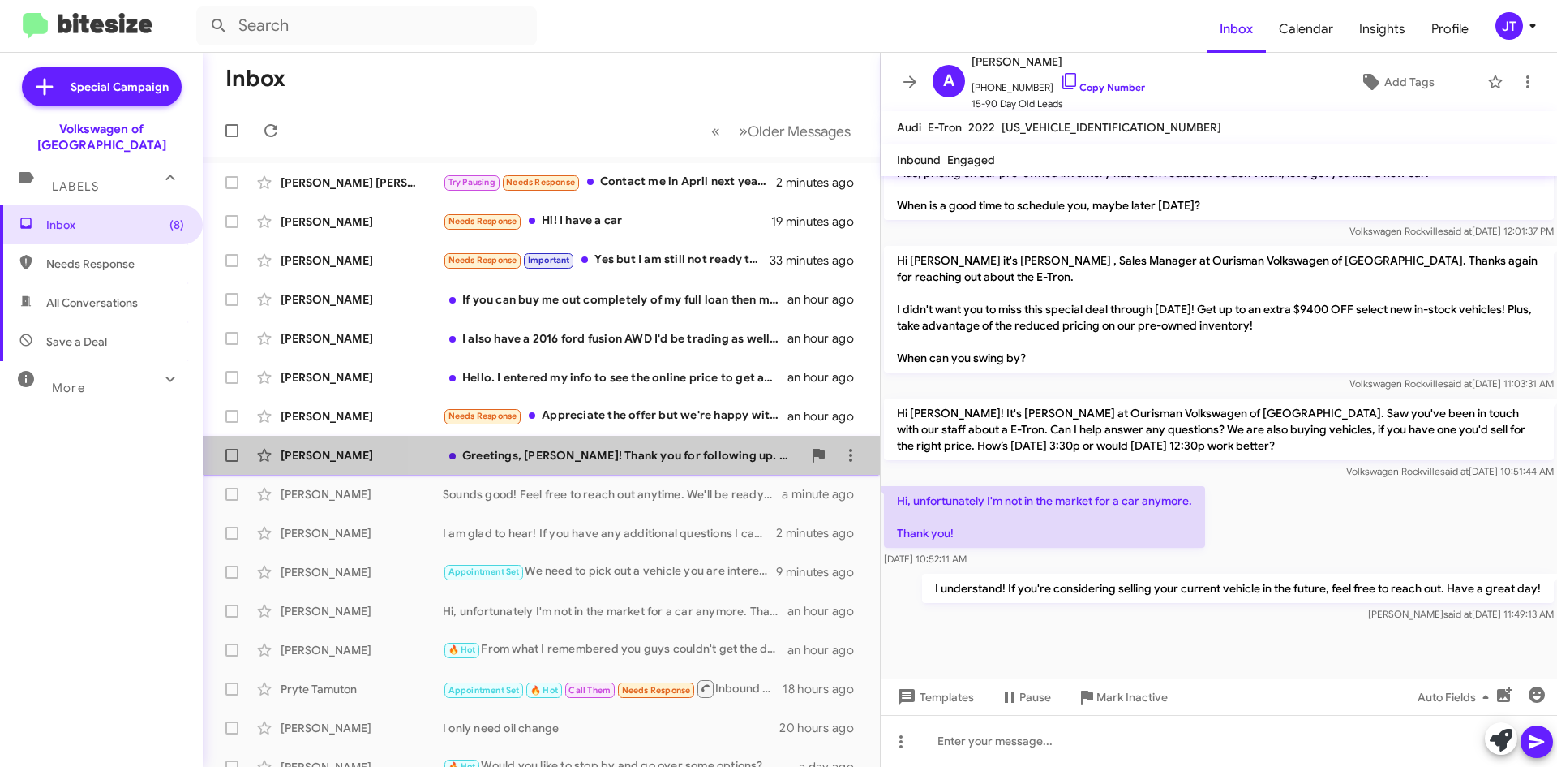
click at [573, 467] on div "Brandon Michael Gregory Greetings, Mohamed! Thank you for following up. As of n…" at bounding box center [541, 455] width 651 height 32
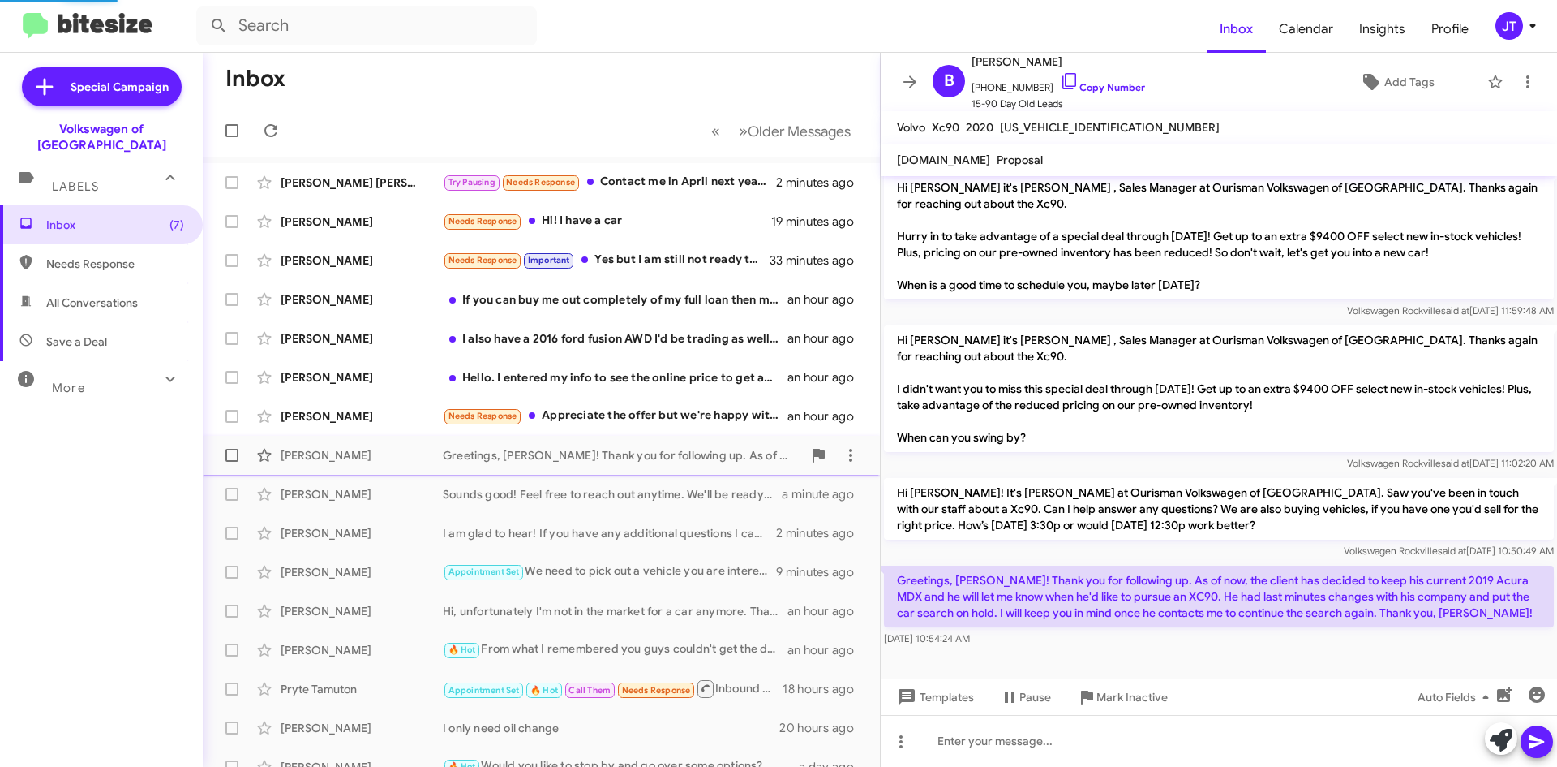
scroll to position [253, 0]
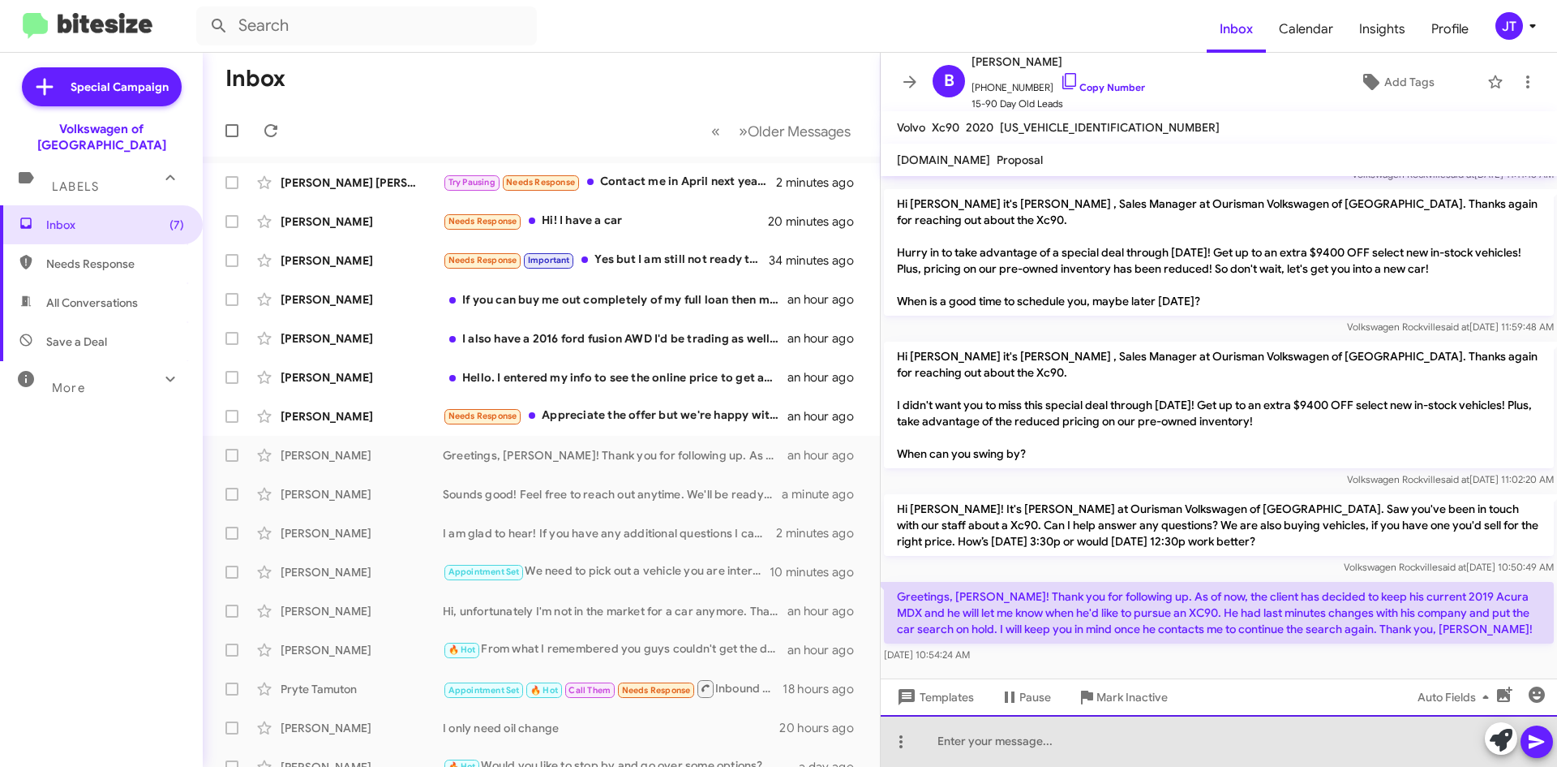
click at [1052, 731] on div at bounding box center [1219, 741] width 676 height 52
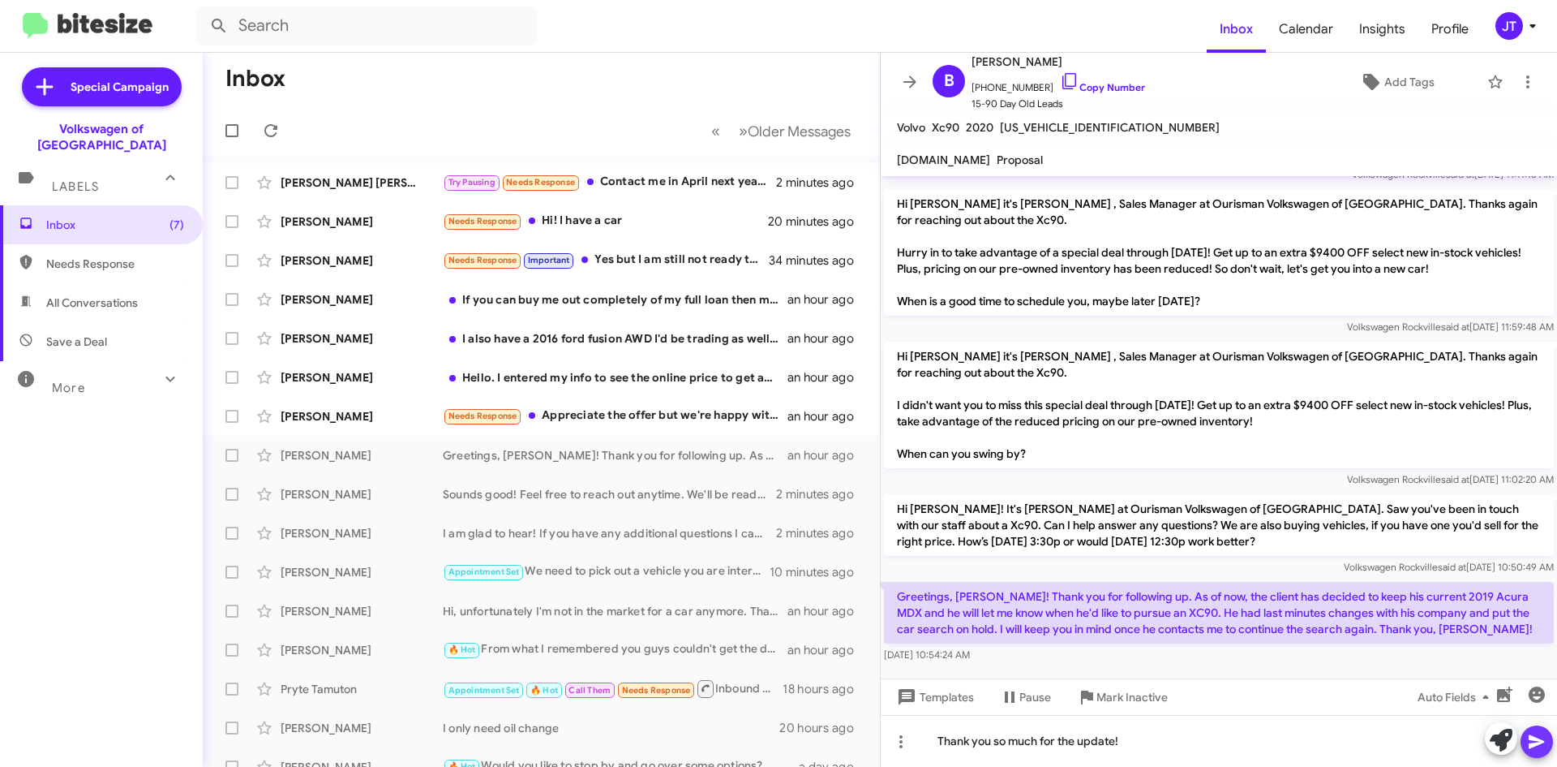
click at [1537, 739] on icon at bounding box center [1536, 742] width 15 height 14
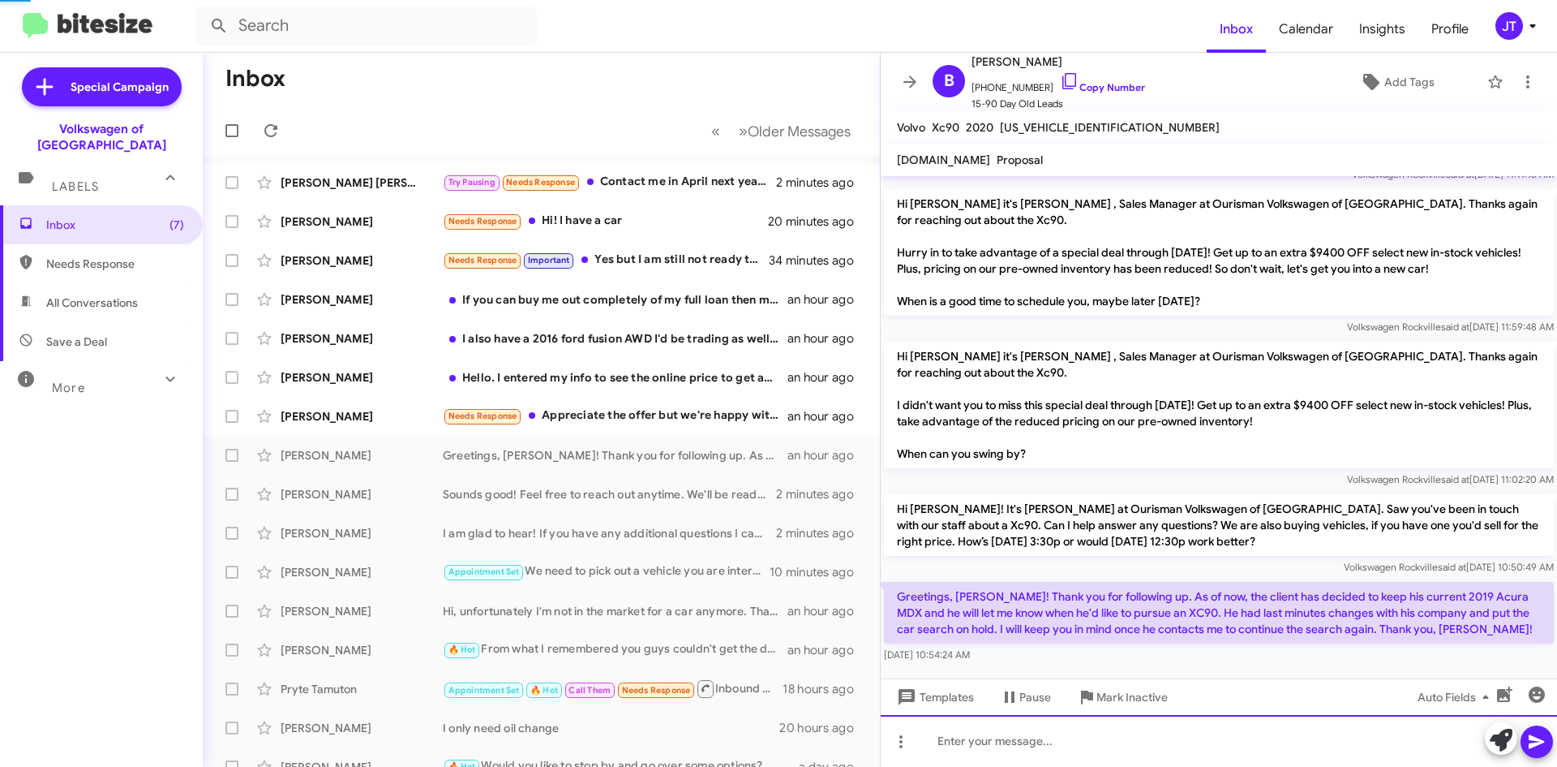
scroll to position [0, 0]
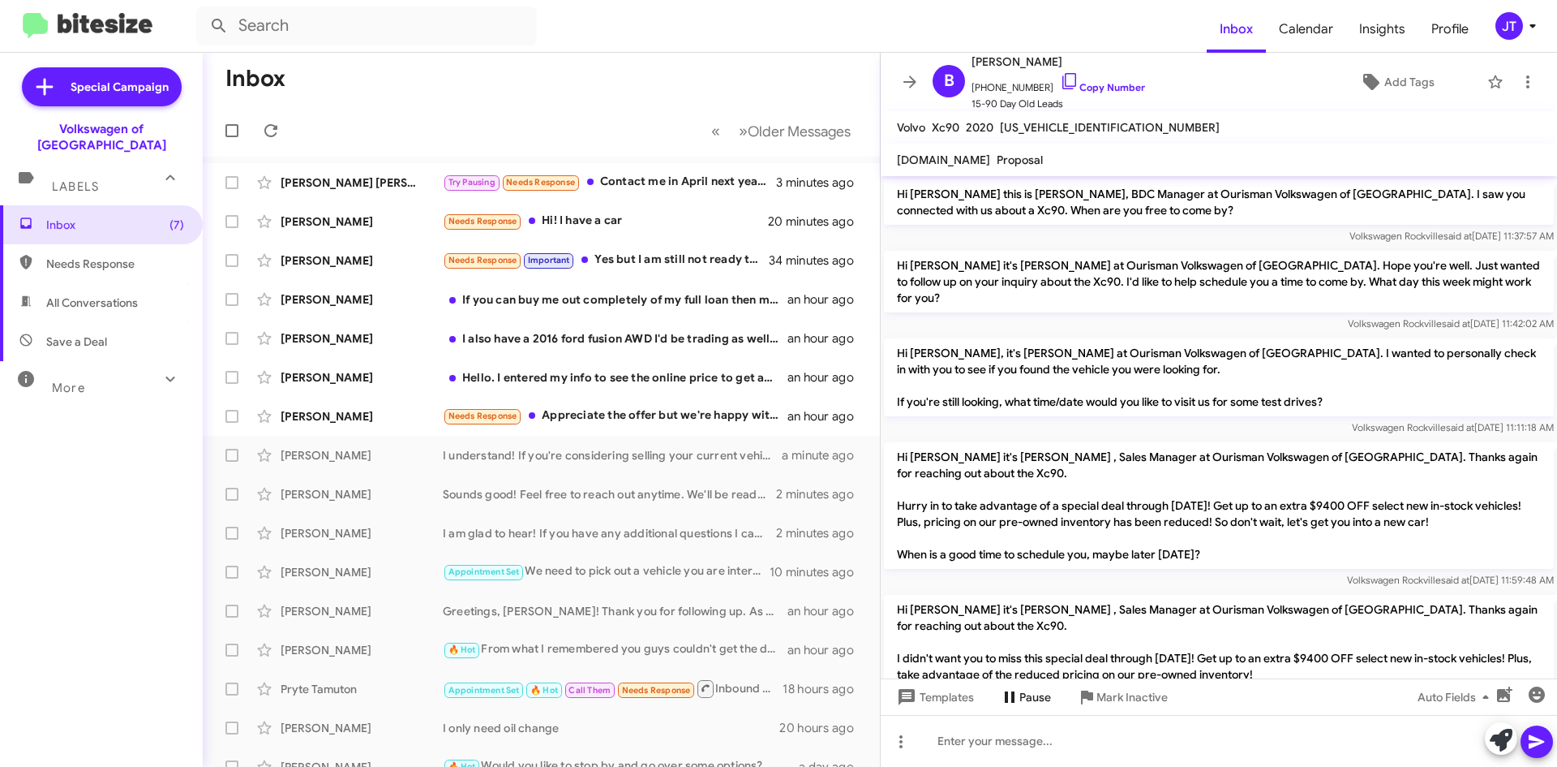
click at [1020, 699] on span "Pause" at bounding box center [1036, 696] width 32 height 29
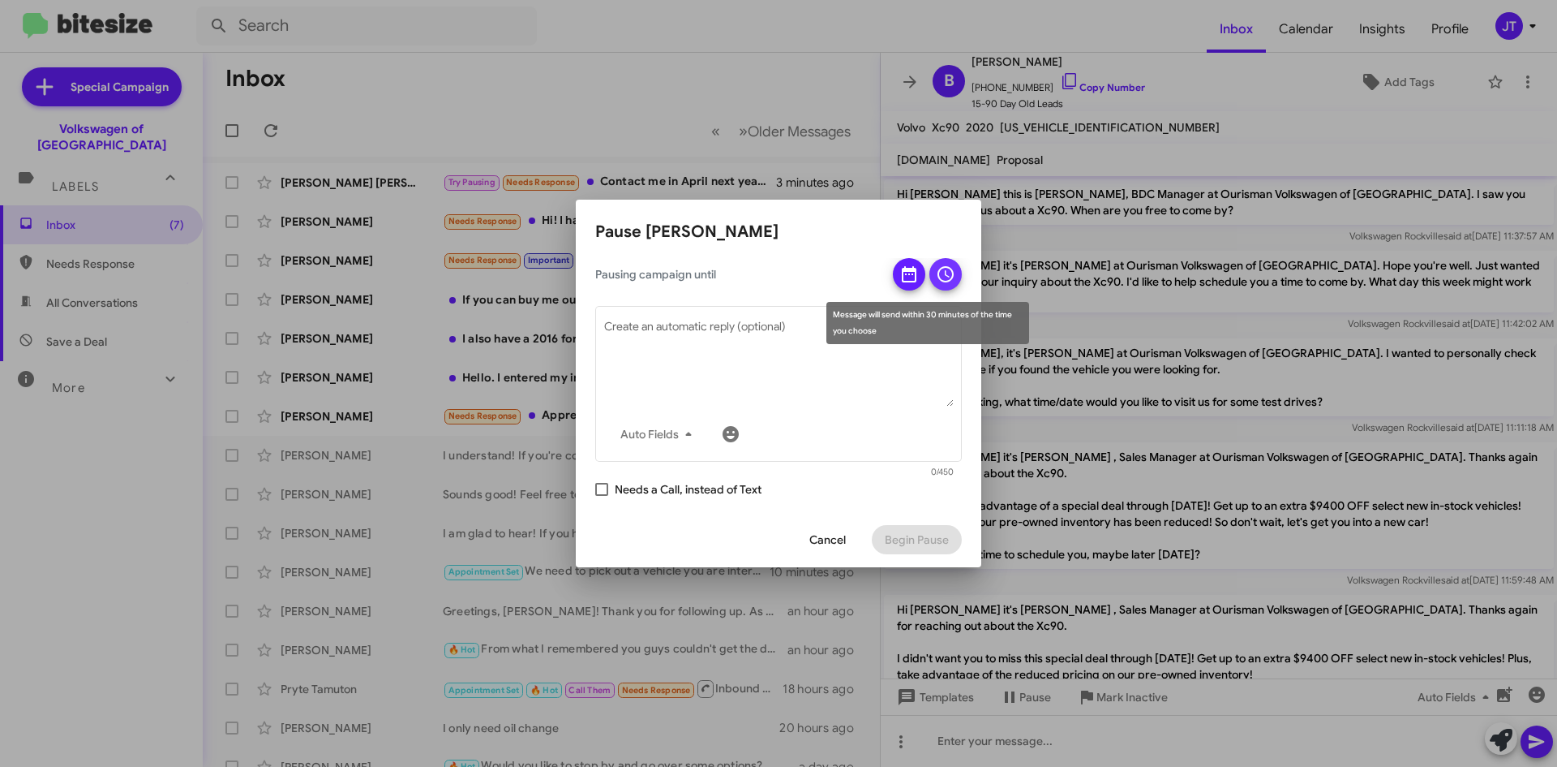
click at [947, 271] on icon at bounding box center [945, 273] width 19 height 19
click at [906, 271] on icon at bounding box center [909, 274] width 15 height 16
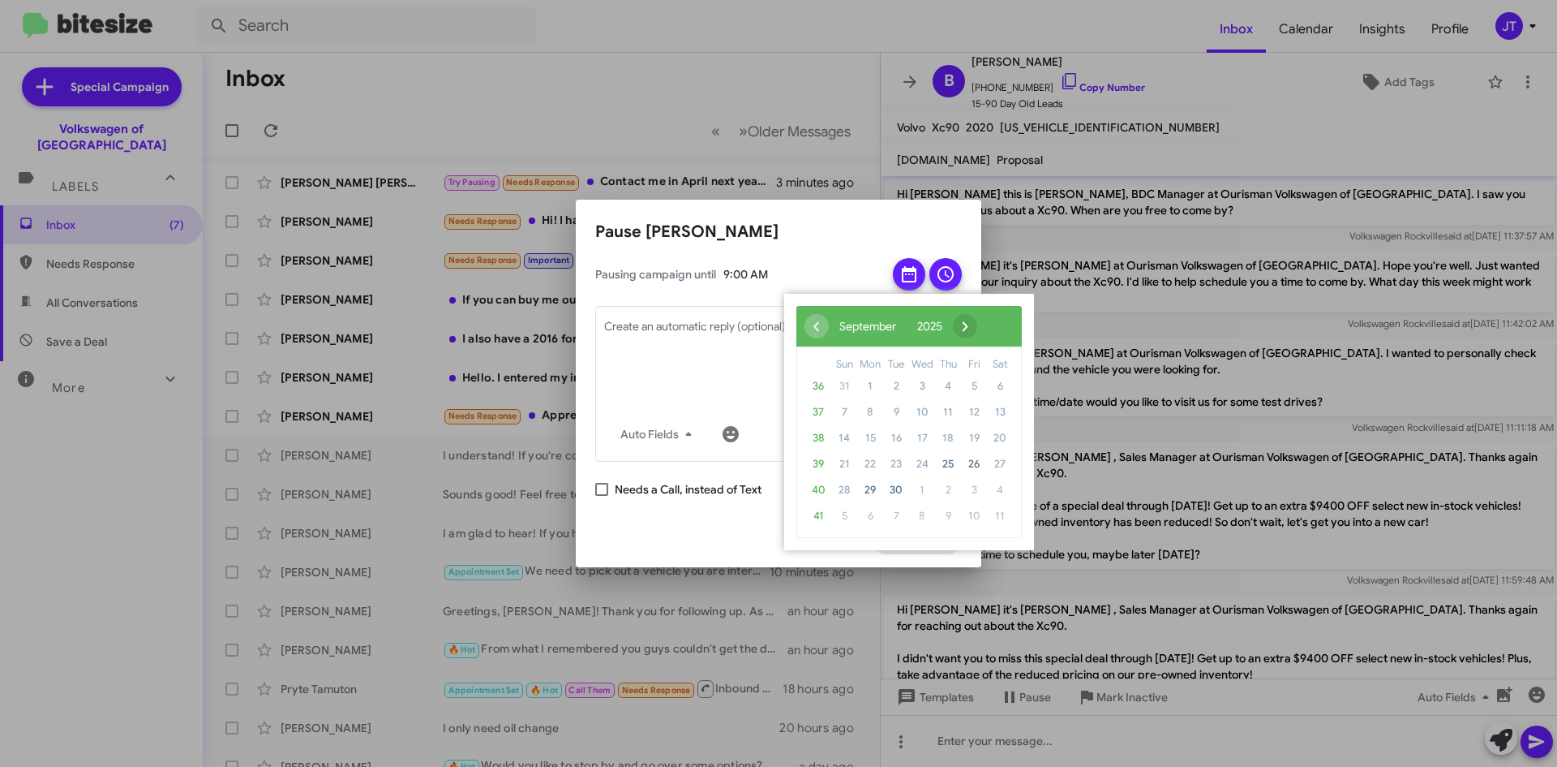
click at [977, 327] on span "›" at bounding box center [965, 326] width 24 height 24
click at [871, 464] on span "20" at bounding box center [870, 464] width 26 height 26
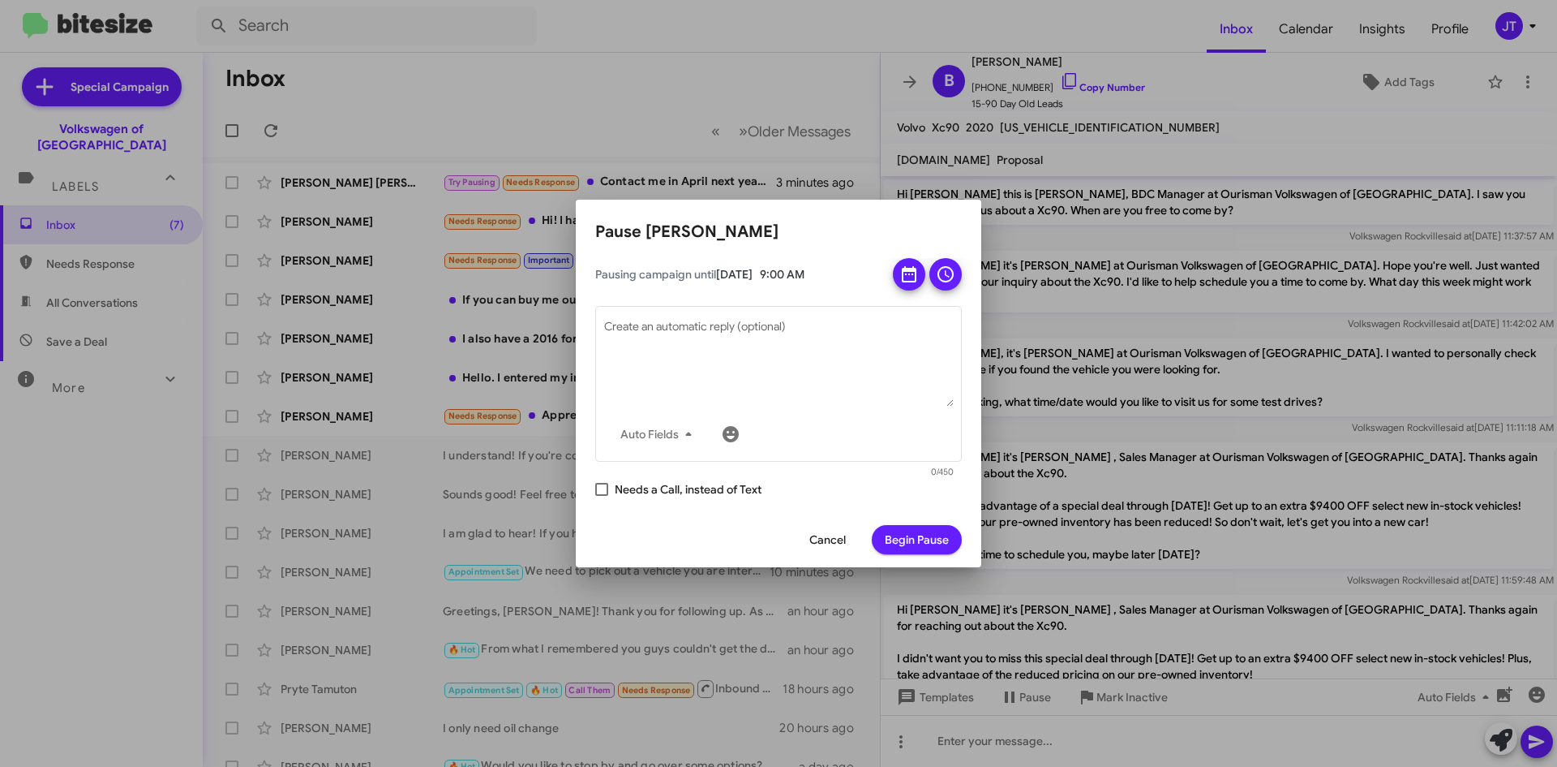
click at [923, 540] on span "Begin Pause" at bounding box center [917, 539] width 64 height 29
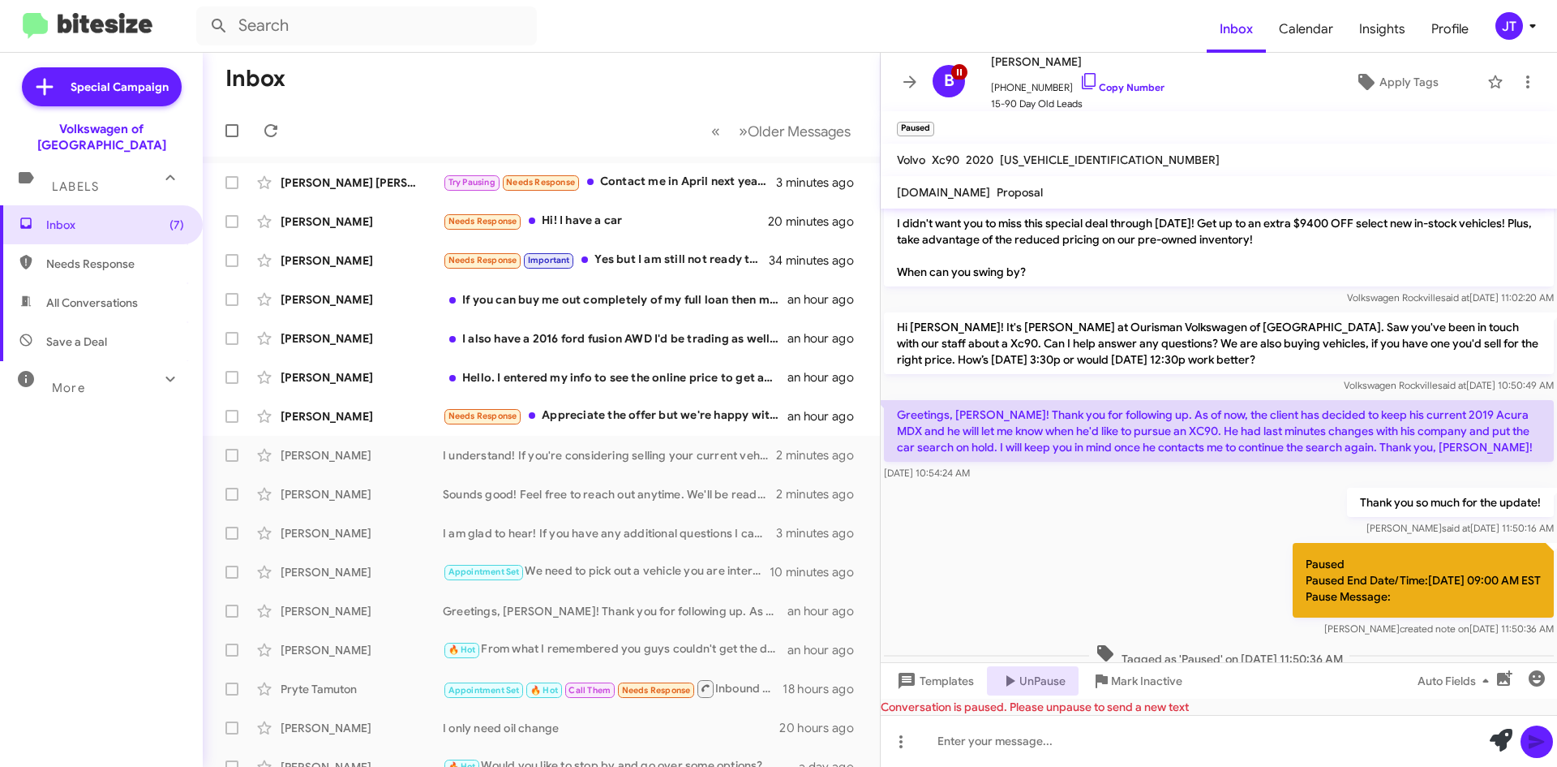
scroll to position [500, 0]
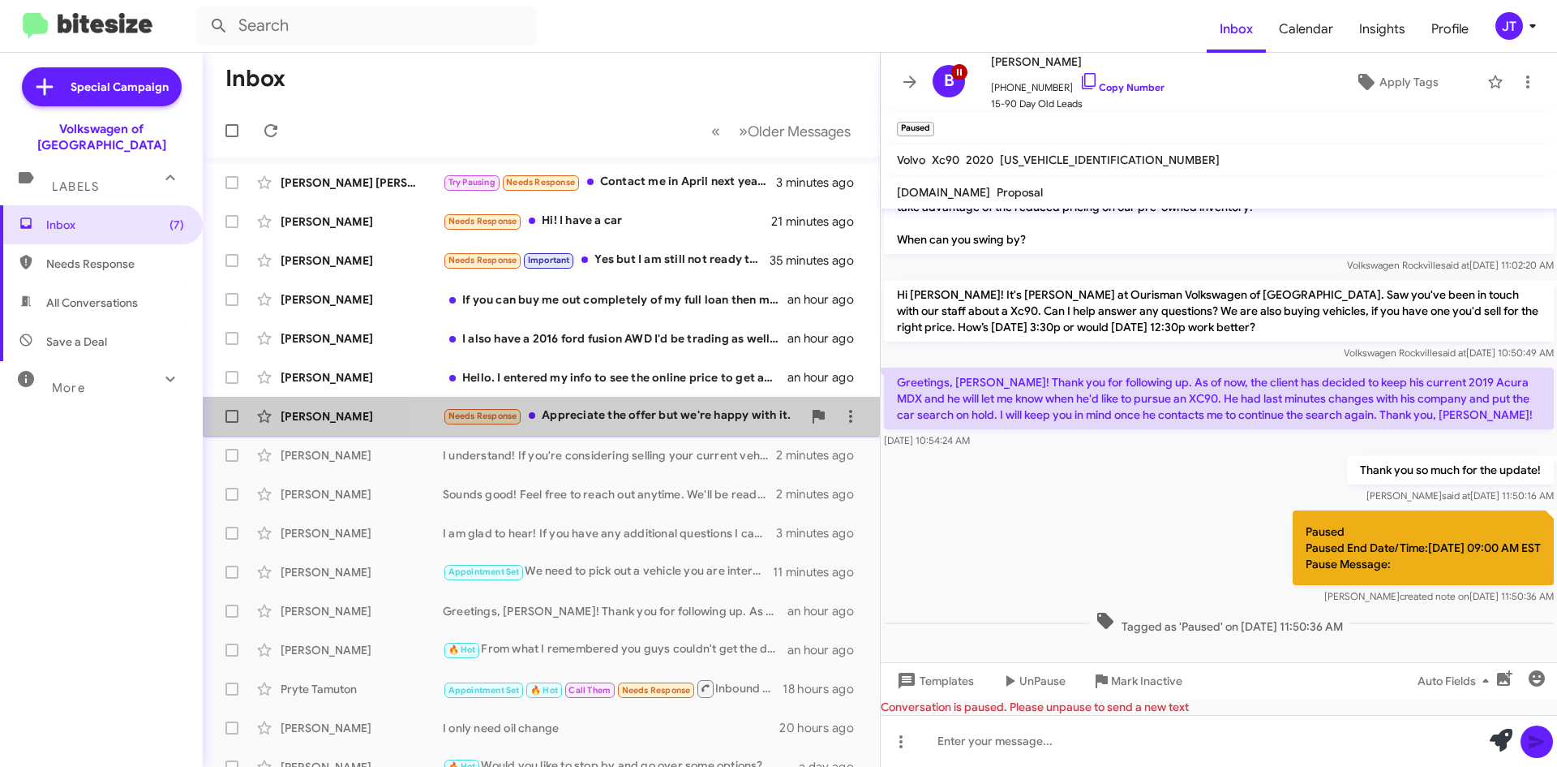
click at [686, 426] on div "Michael Jordan Needs Response Appreciate the offer but we're happy with it. an …" at bounding box center [541, 416] width 651 height 32
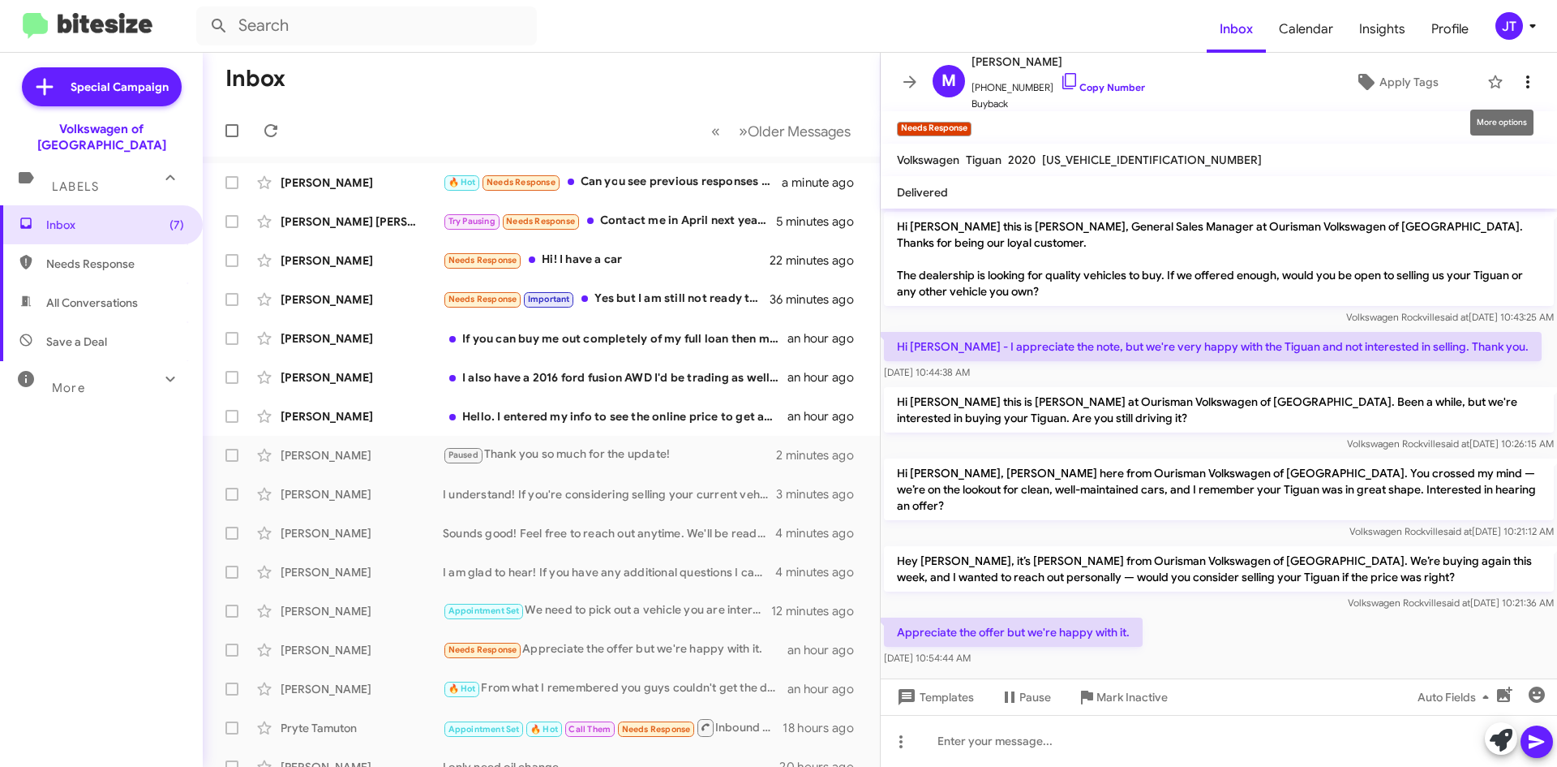
click at [1518, 79] on icon at bounding box center [1527, 81] width 19 height 19
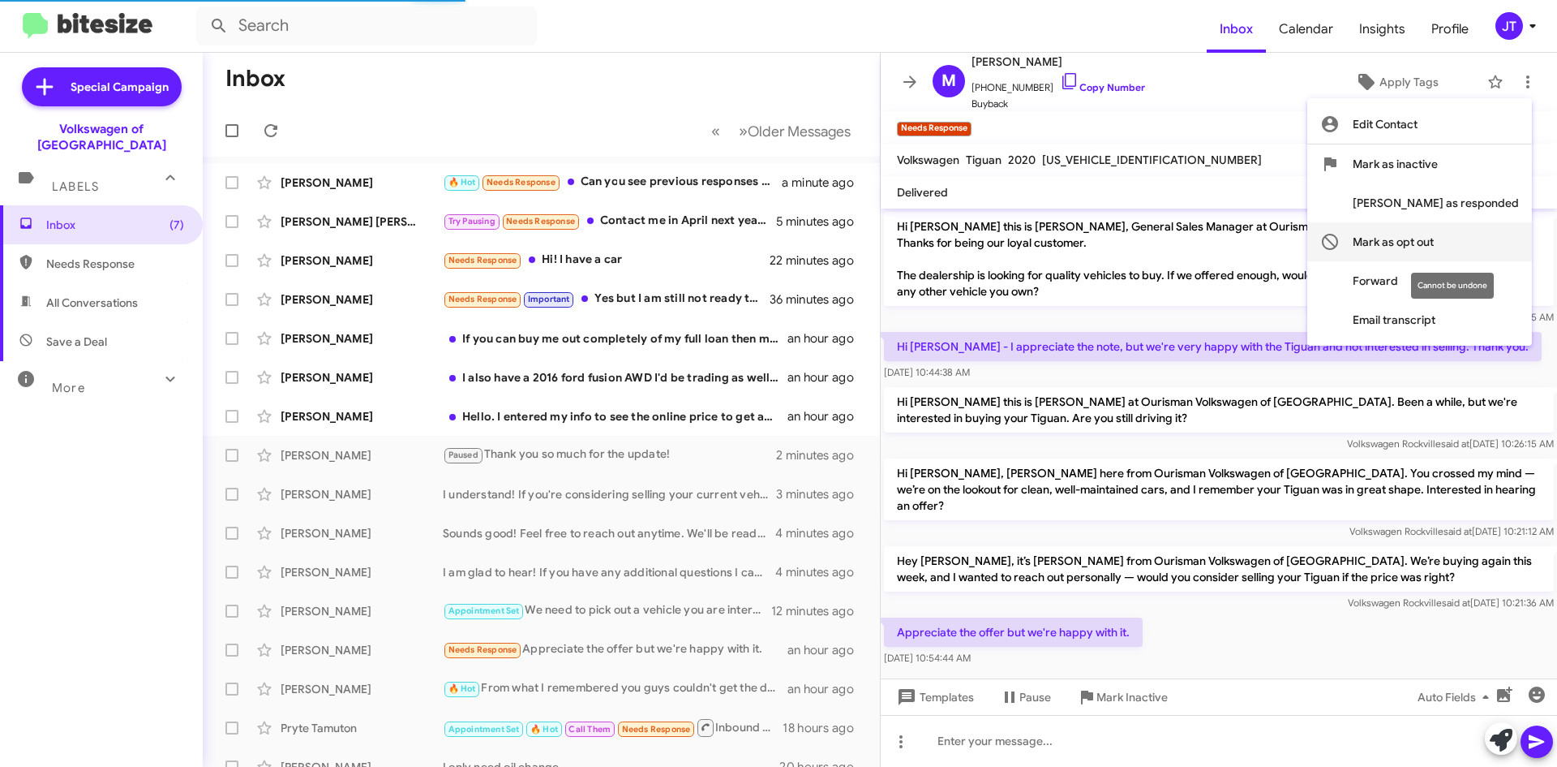
click at [1434, 239] on span "Mark as opt out" at bounding box center [1393, 241] width 81 height 39
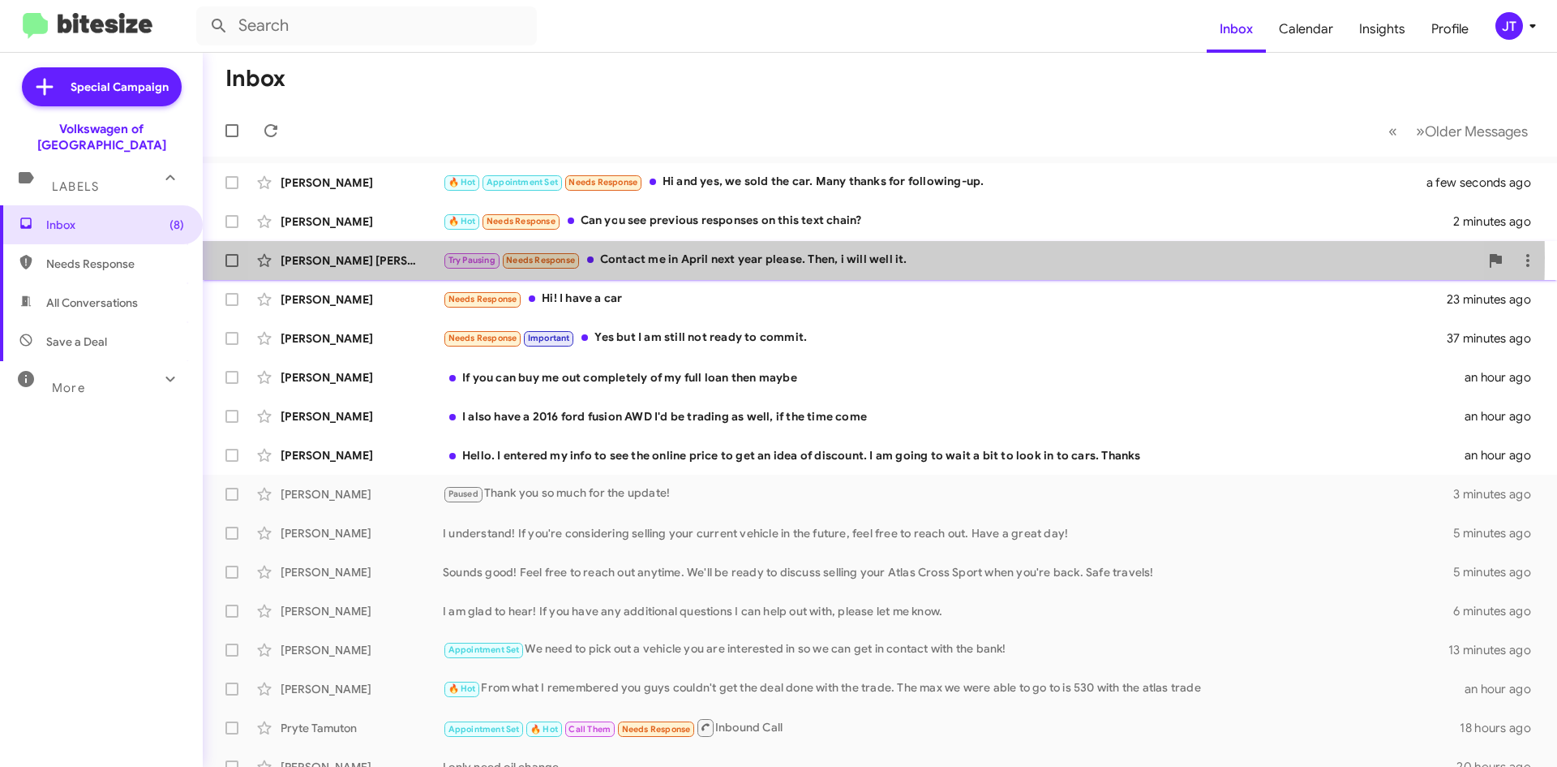
click at [793, 257] on div "Try Pausing Needs Response Contact me in April next year please. Then, i will w…" at bounding box center [961, 260] width 1037 height 19
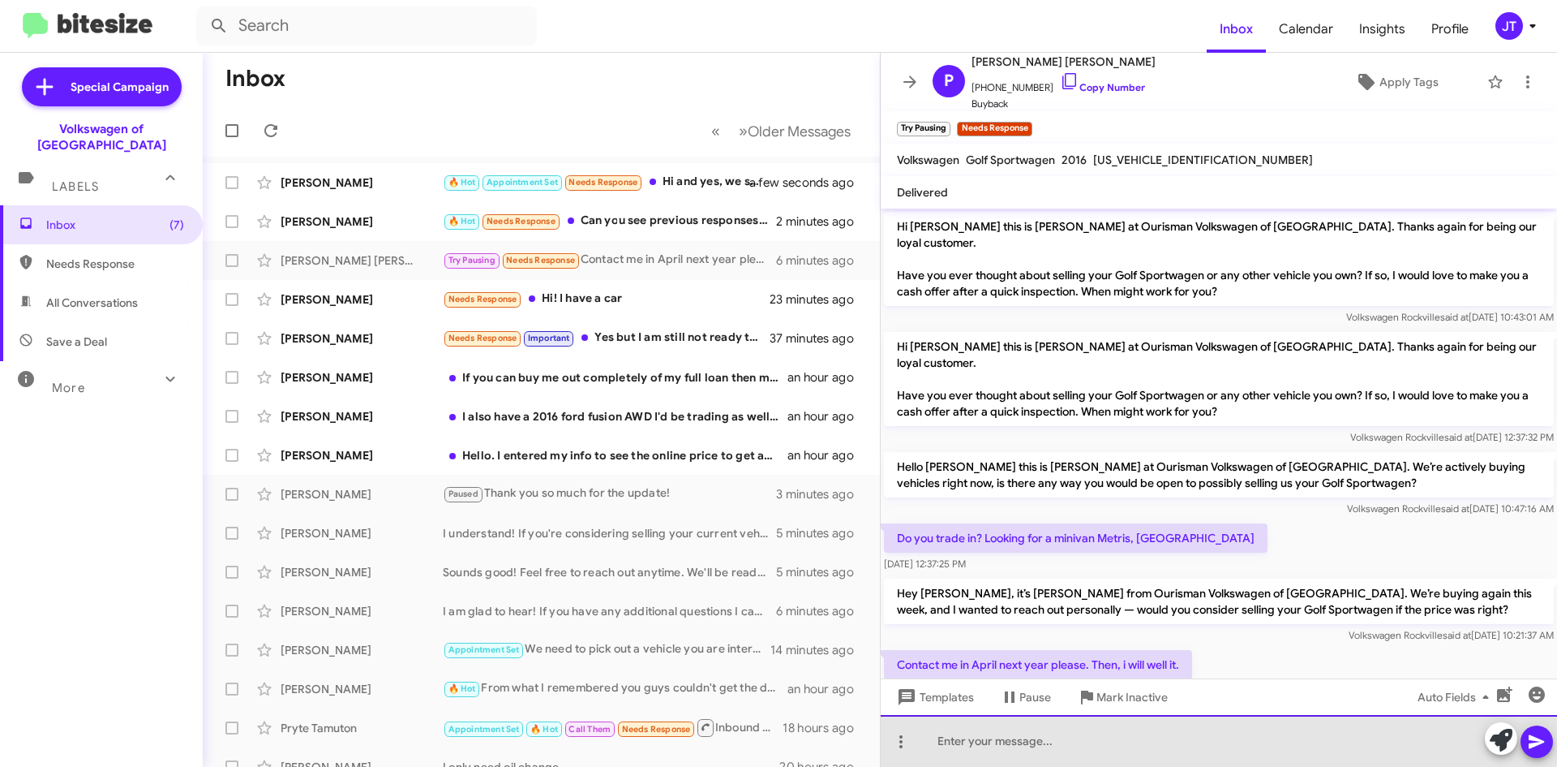
click at [1054, 735] on div at bounding box center [1219, 741] width 676 height 52
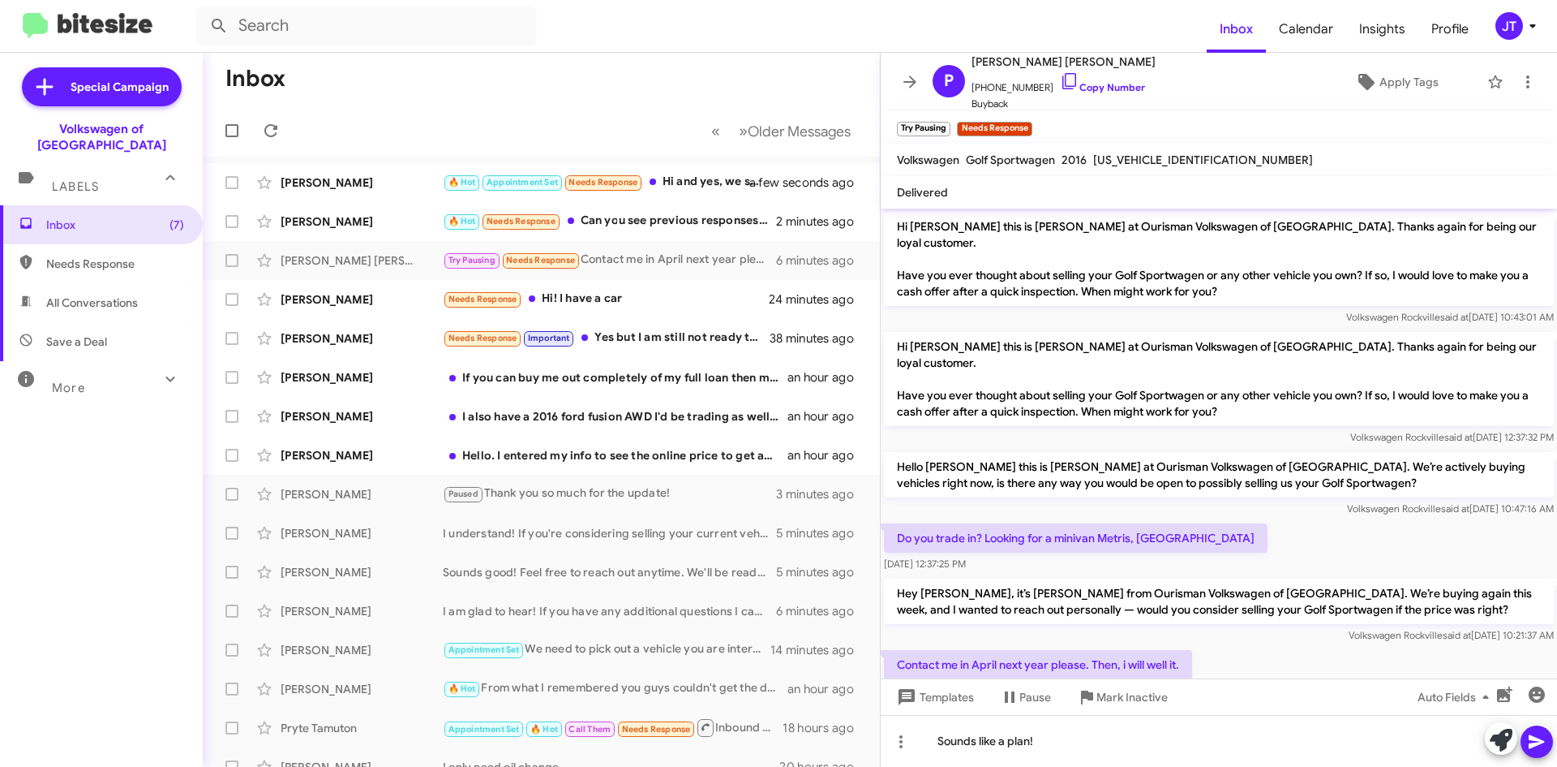
click at [1531, 739] on icon at bounding box center [1536, 742] width 15 height 14
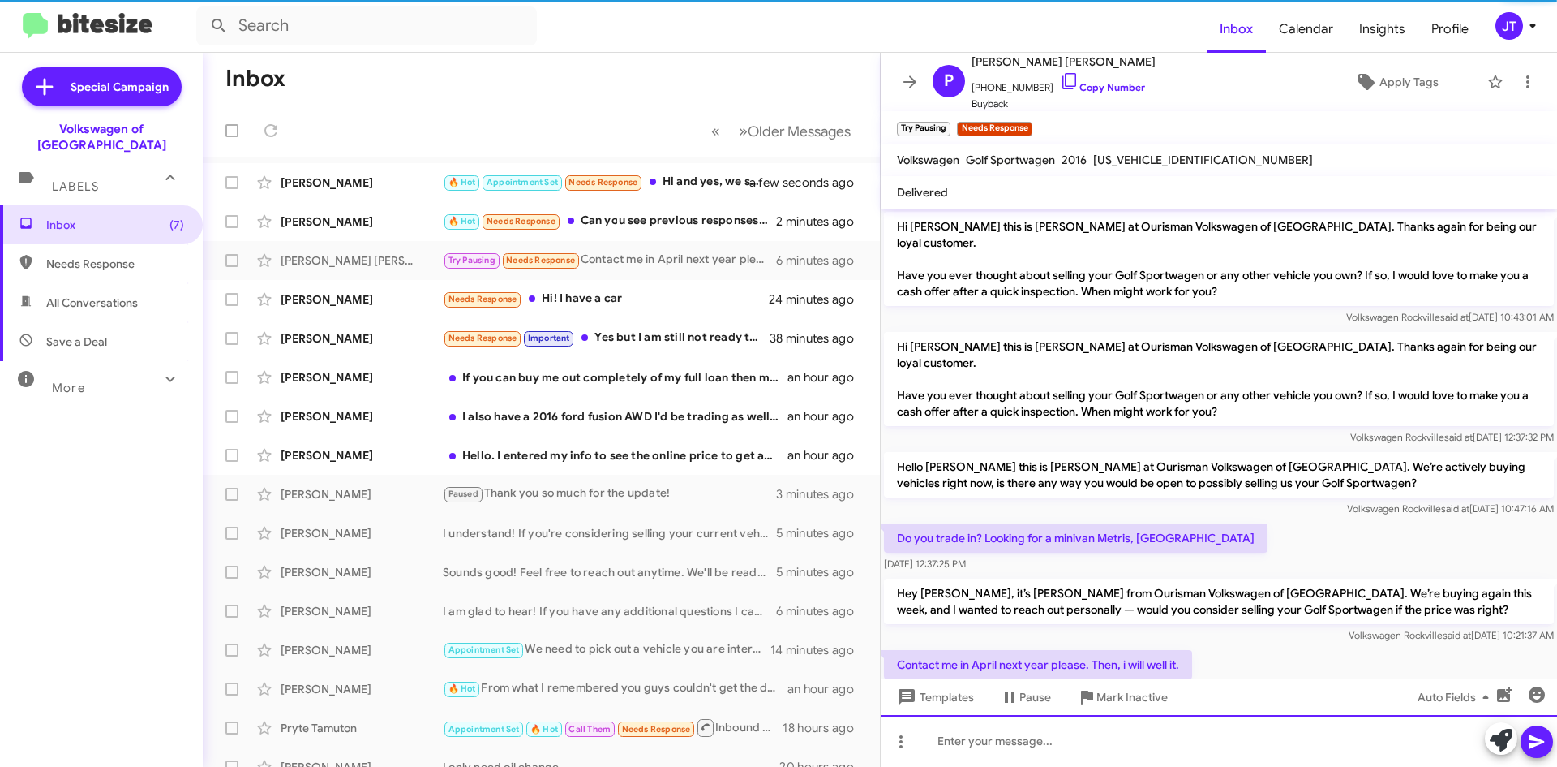
scroll to position [75, 0]
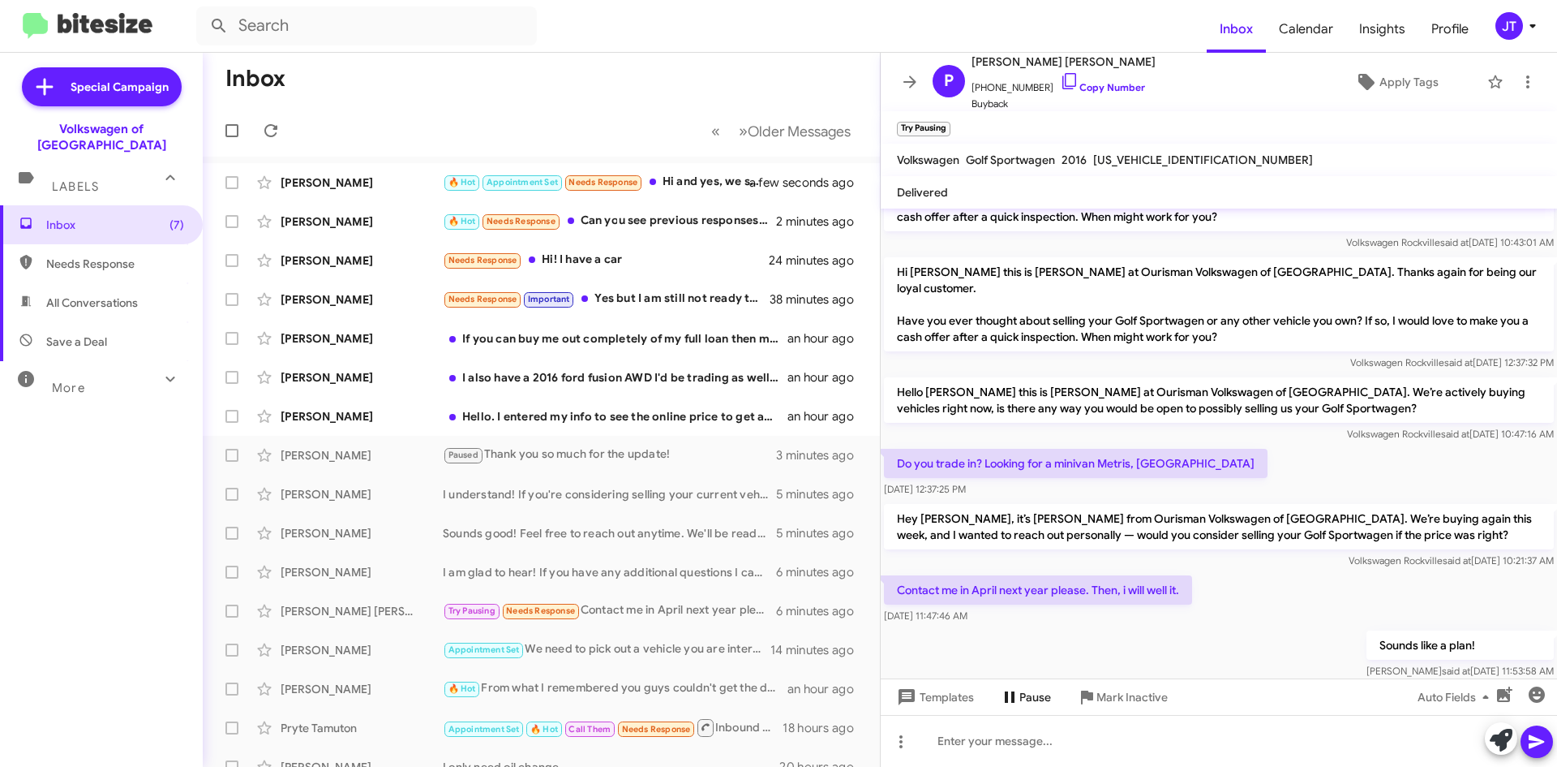
click at [1024, 692] on span "Pause" at bounding box center [1036, 696] width 32 height 29
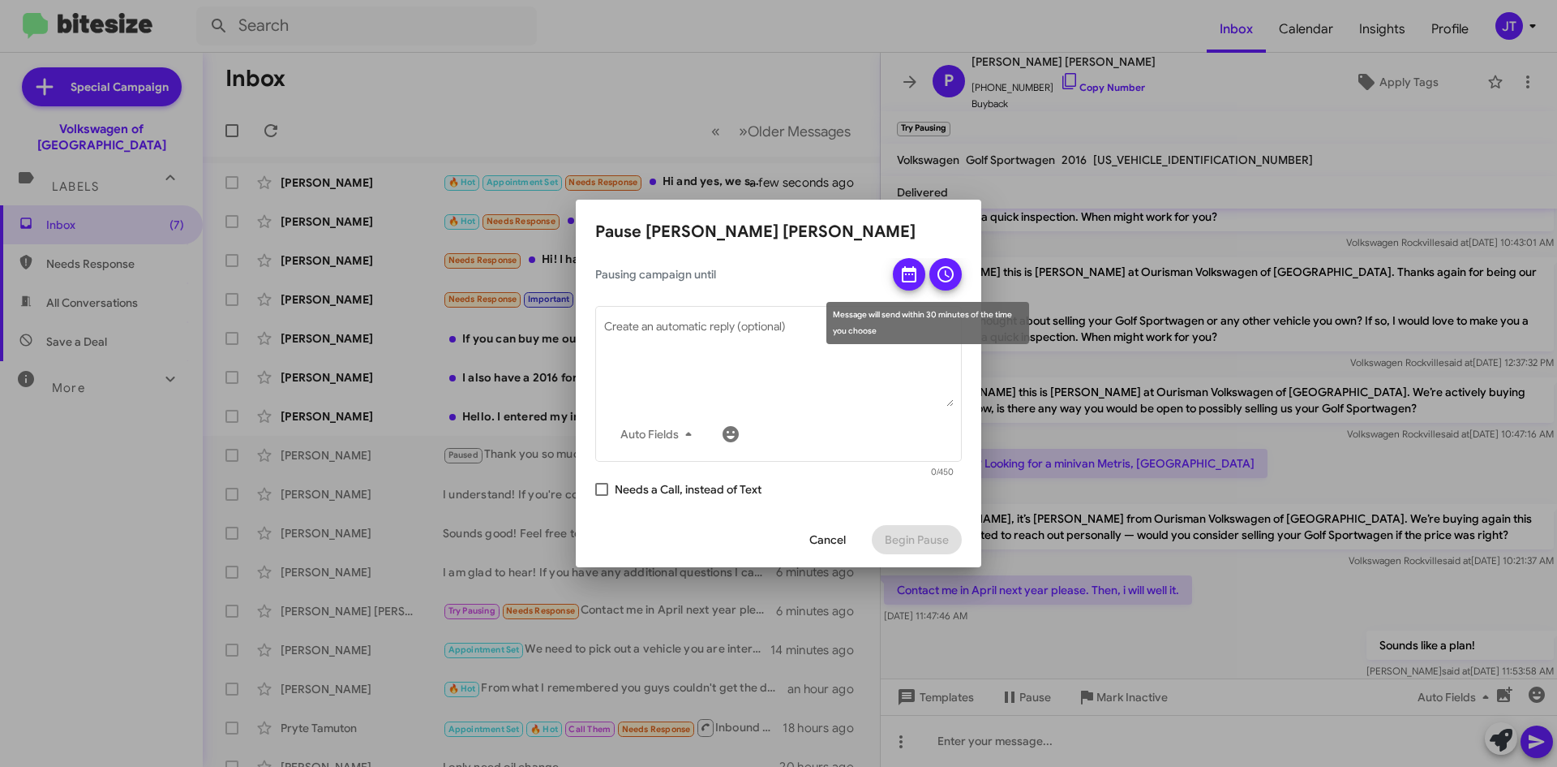
click at [904, 273] on icon at bounding box center [909, 273] width 19 height 19
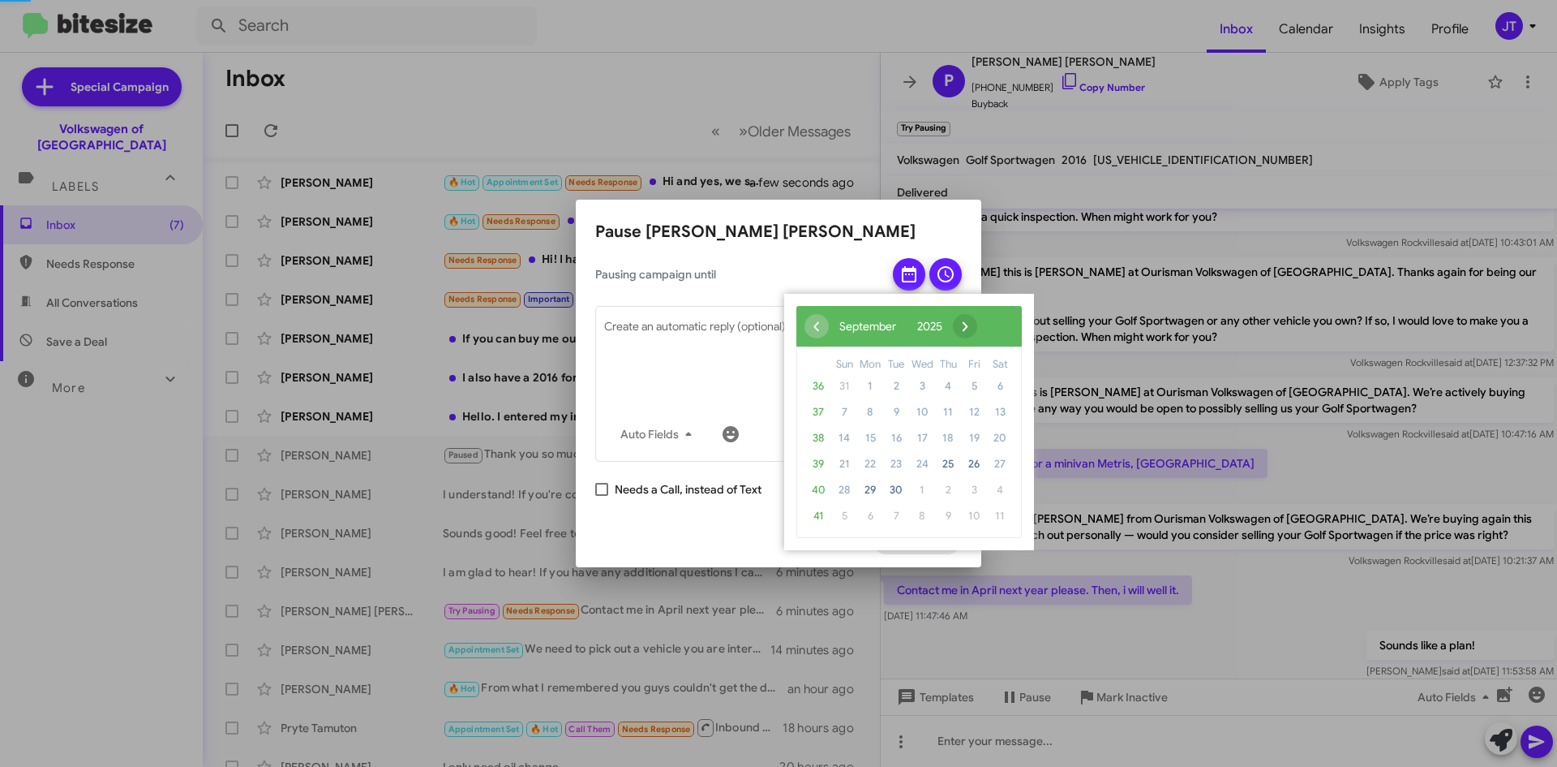
click at [977, 328] on span "›" at bounding box center [965, 326] width 24 height 24
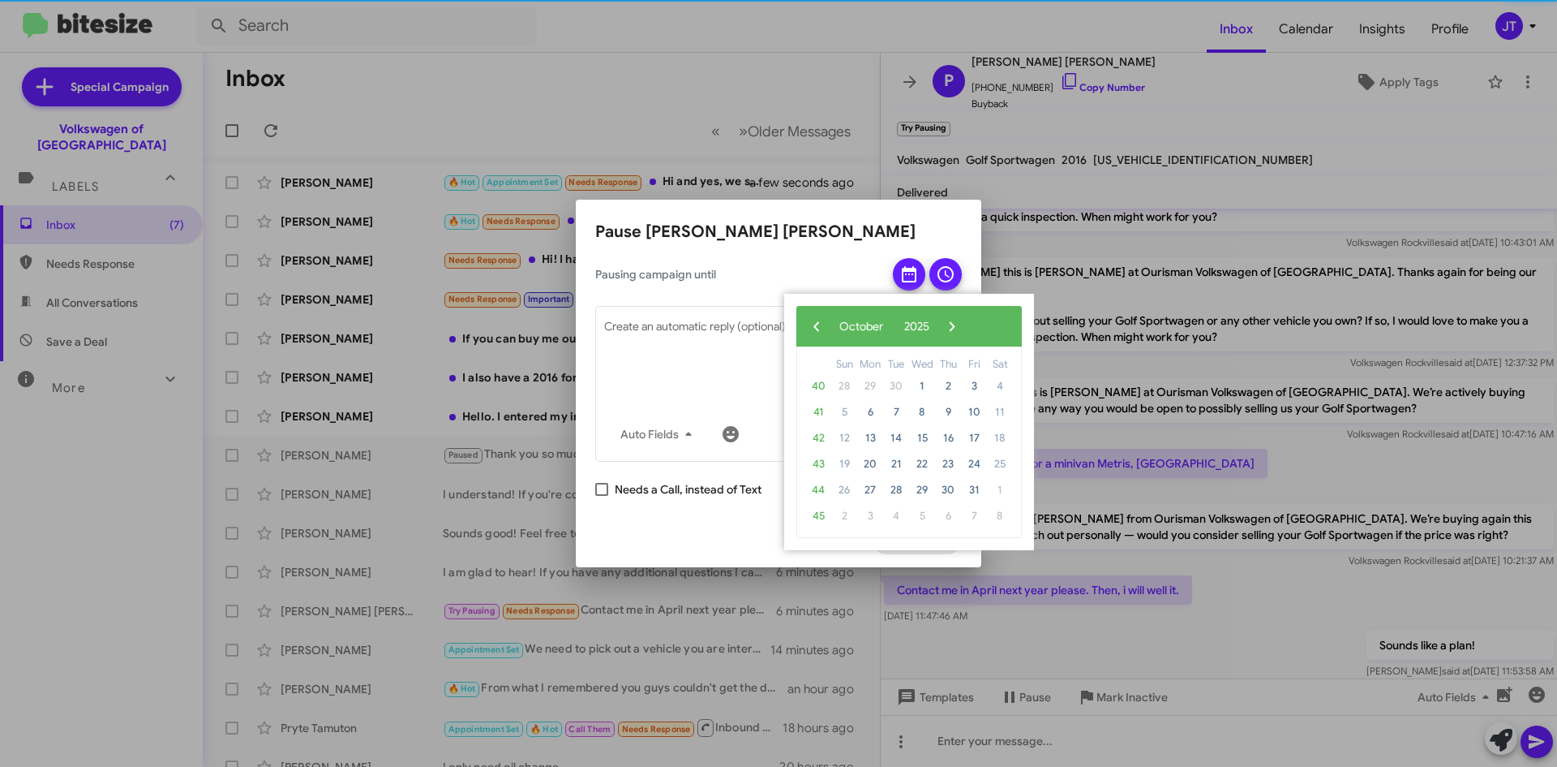
click at [964, 328] on span "›" at bounding box center [952, 326] width 24 height 24
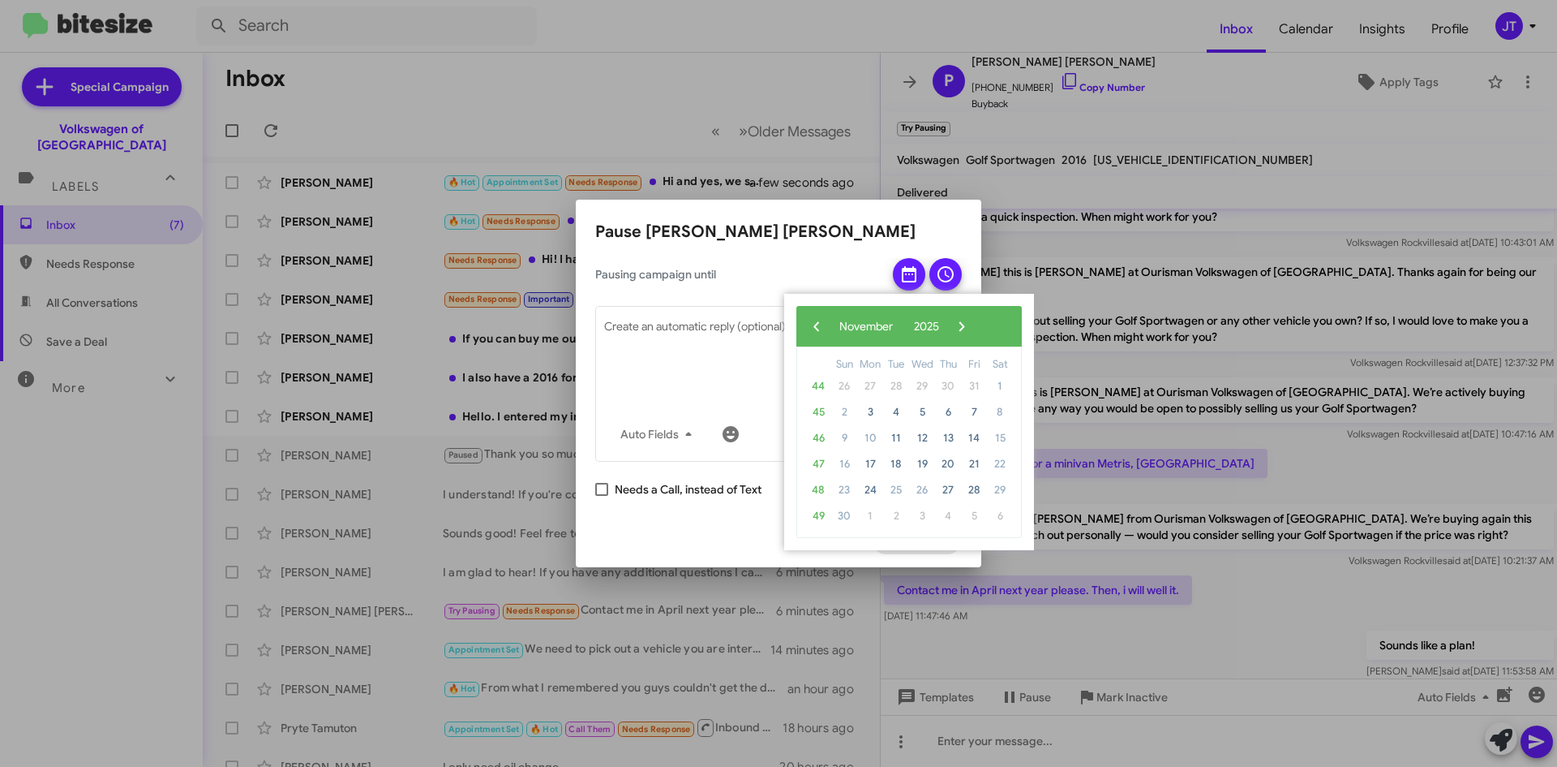
click at [974, 328] on span "›" at bounding box center [962, 326] width 24 height 24
click at [971, 440] on span "19" at bounding box center [974, 438] width 26 height 26
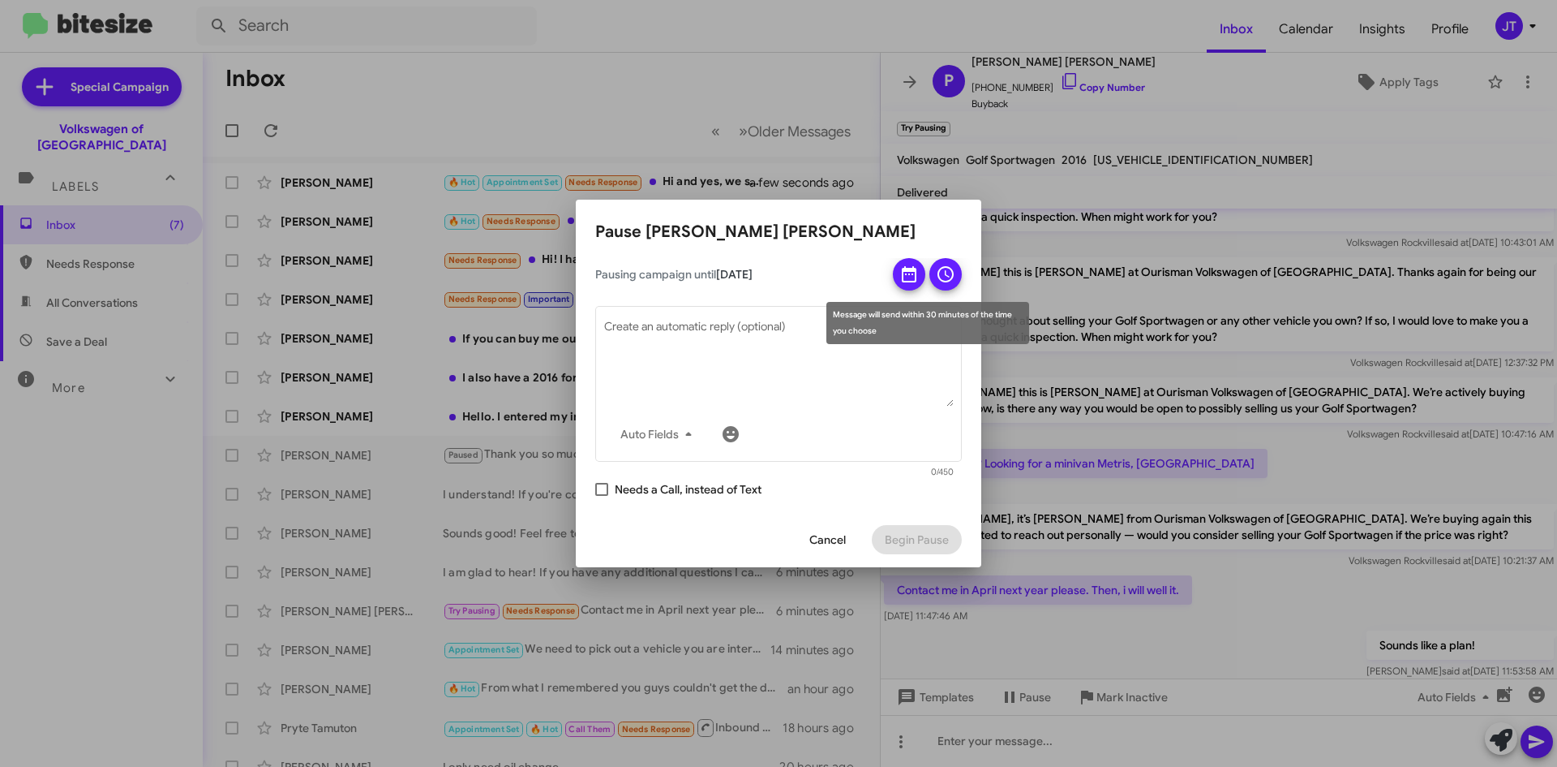
click at [958, 280] on button at bounding box center [946, 274] width 32 height 32
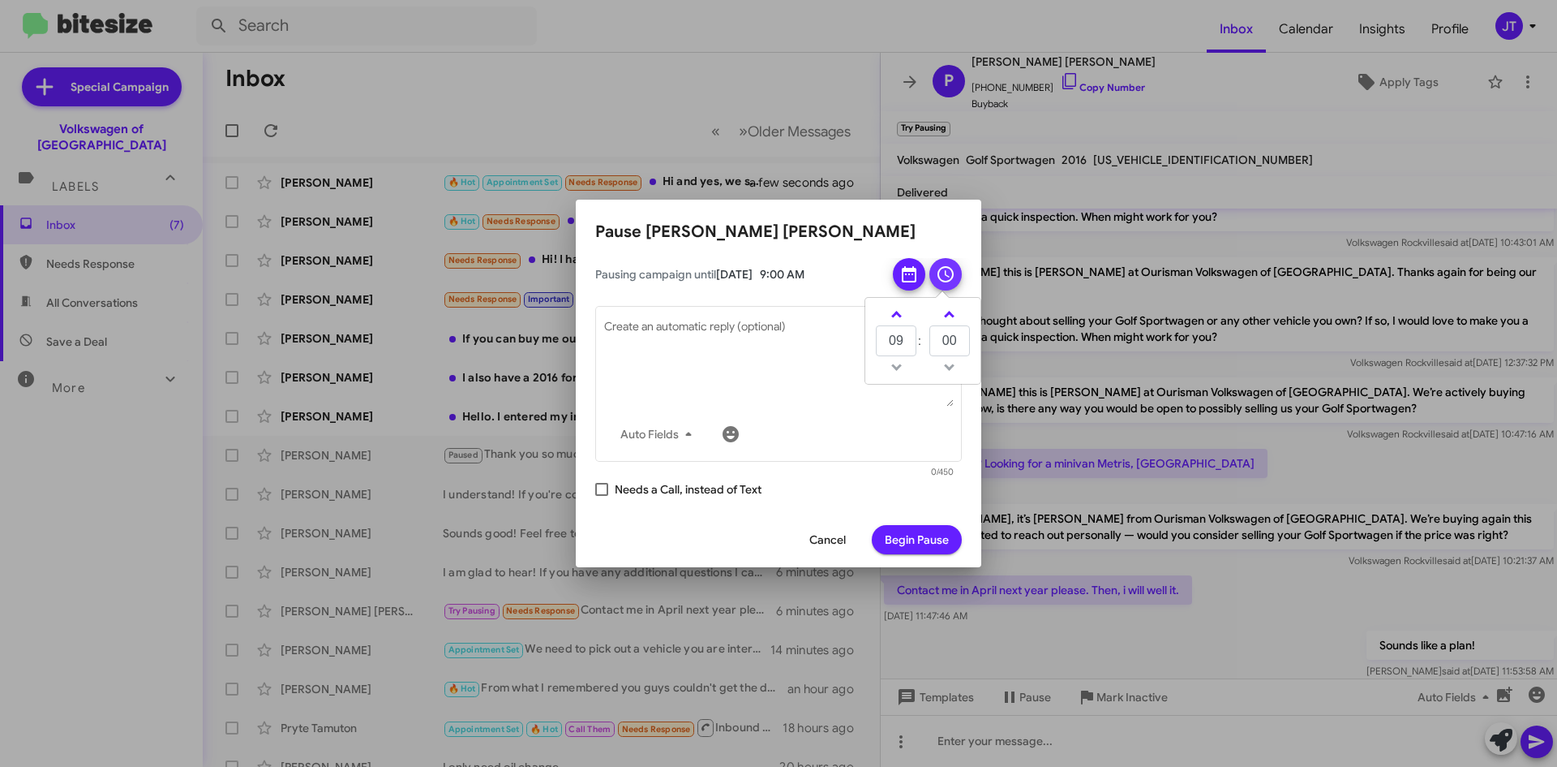
click at [958, 280] on button at bounding box center [946, 274] width 32 height 32
click at [945, 549] on span "Begin Pause" at bounding box center [917, 539] width 64 height 29
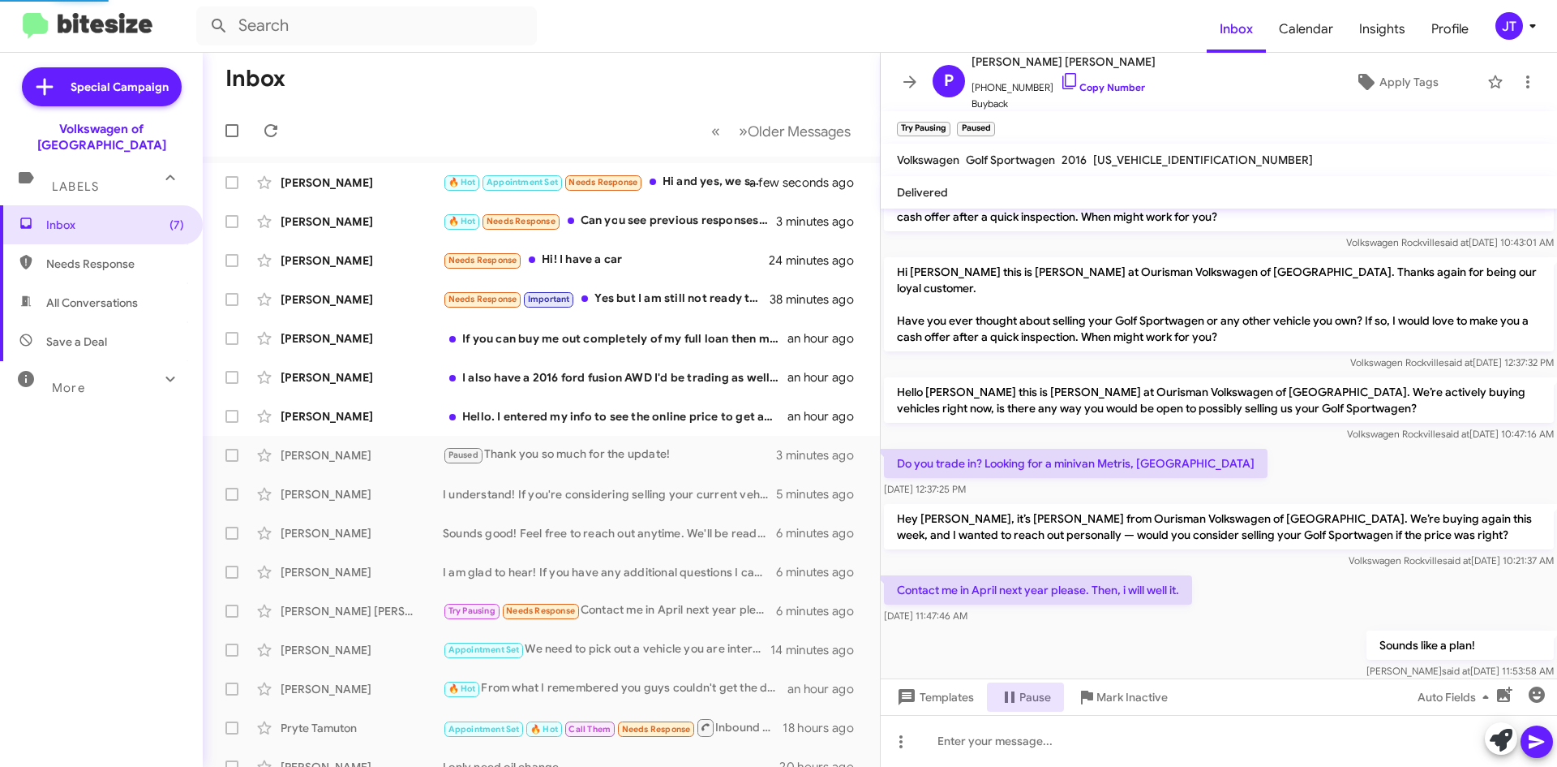
scroll to position [230, 0]
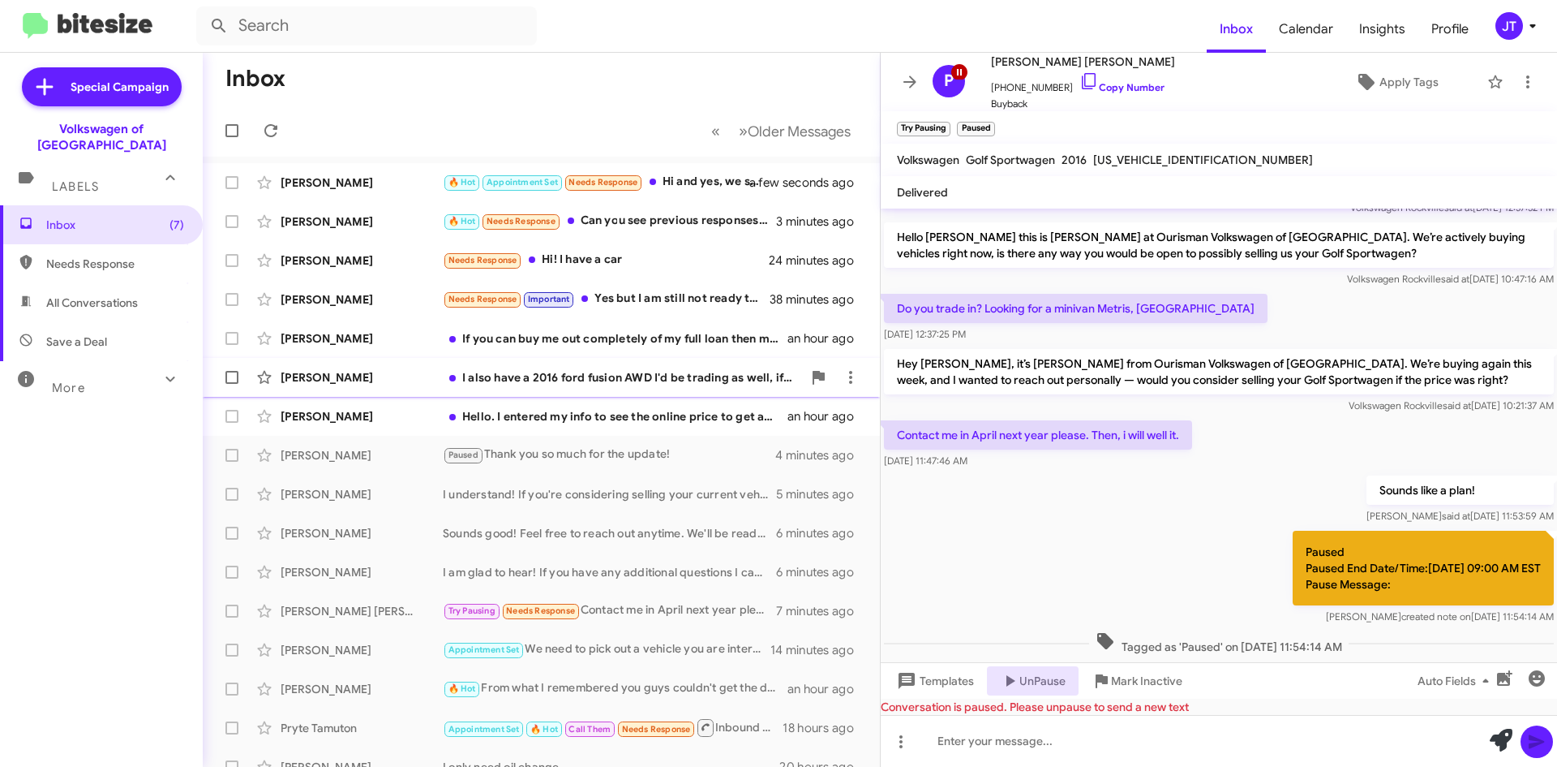
click at [597, 387] on div "Jason Jenkins I also have a 2016 ford fusion AWD I'd be trading as well, if the…" at bounding box center [541, 377] width 651 height 32
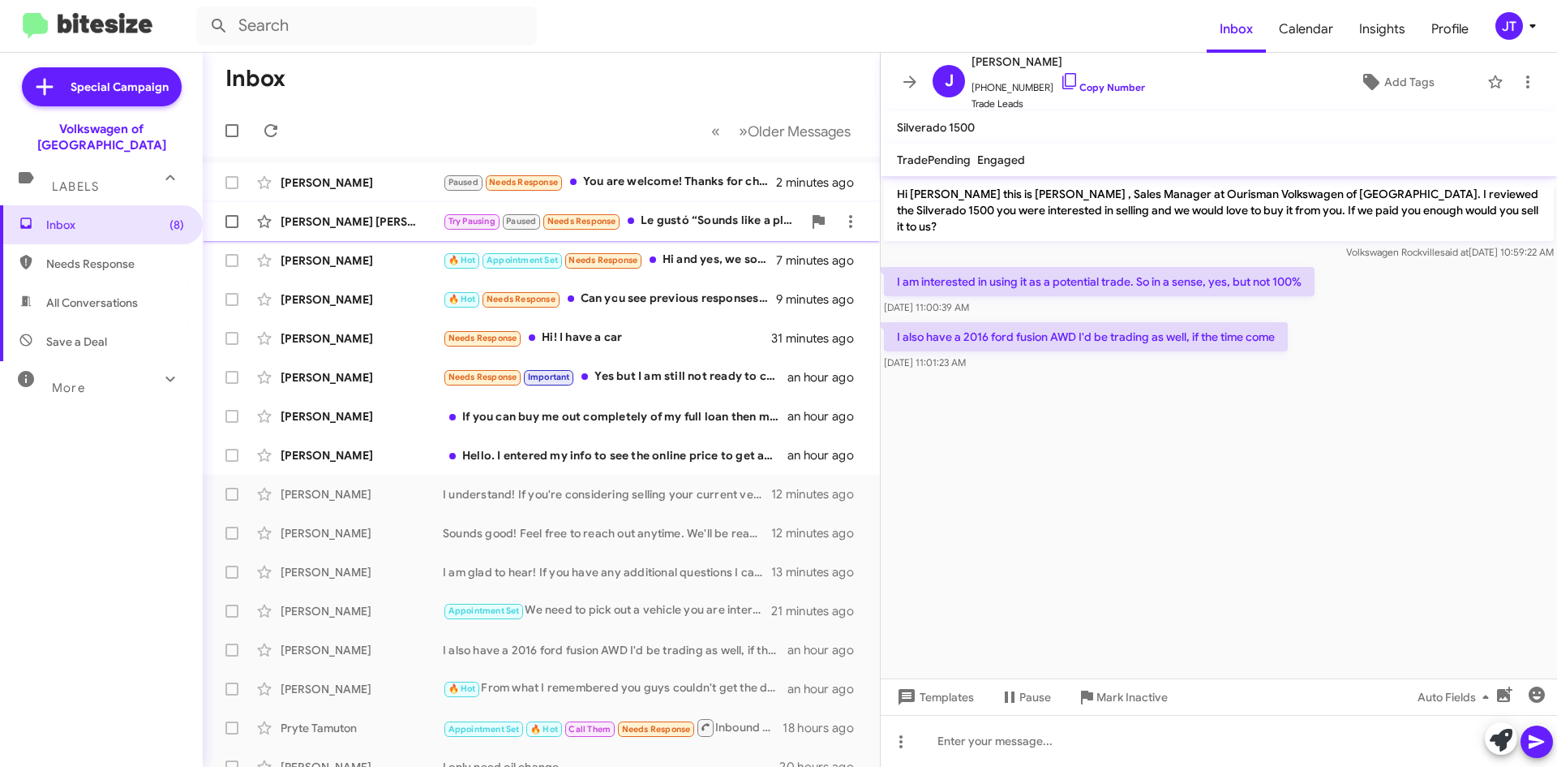
click at [433, 219] on div "[PERSON_NAME] [PERSON_NAME]" at bounding box center [362, 221] width 162 height 16
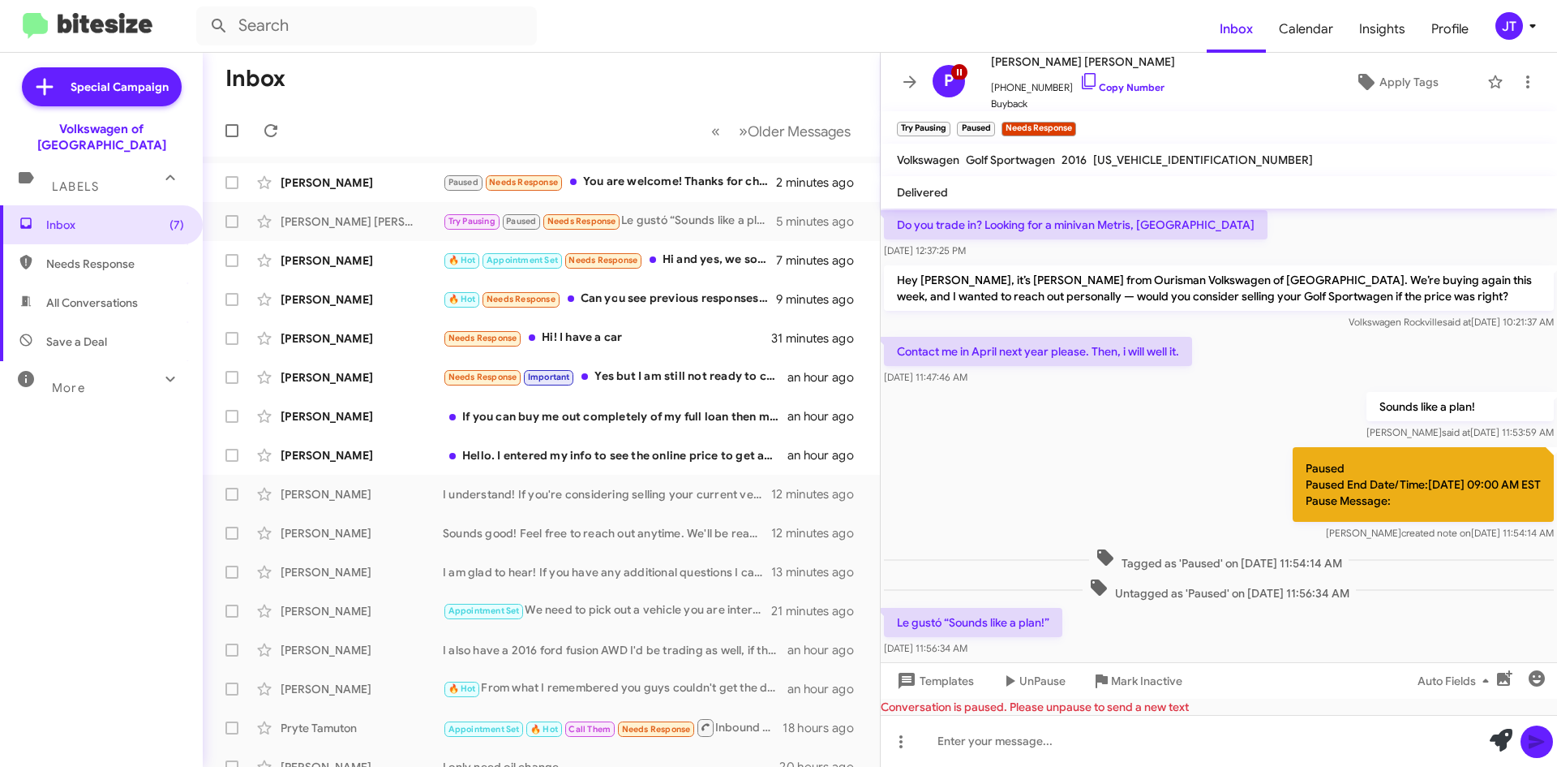
scroll to position [323, 0]
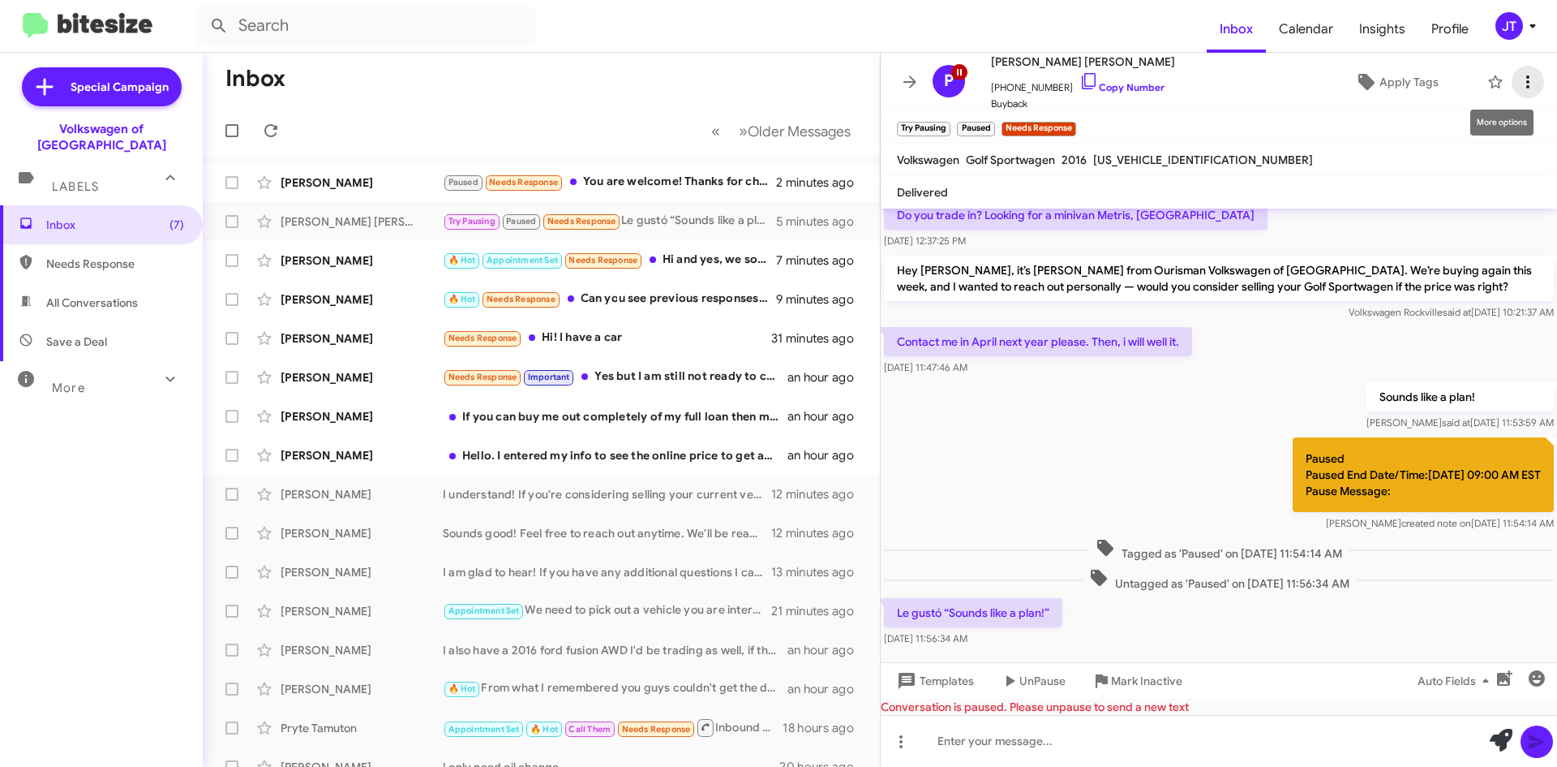
click at [1518, 79] on icon at bounding box center [1527, 81] width 19 height 19
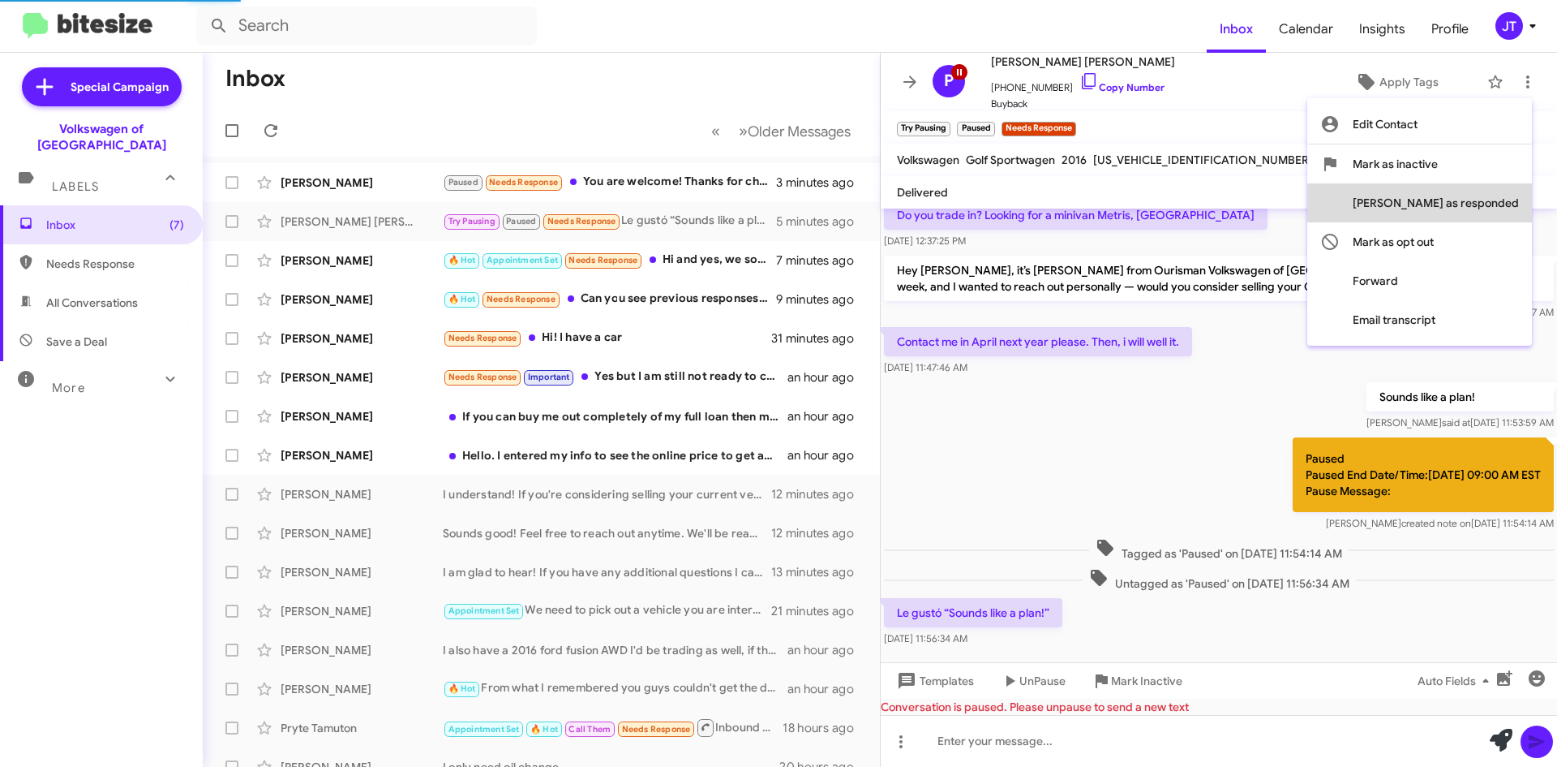
click at [1501, 215] on span "[PERSON_NAME] as responded" at bounding box center [1436, 202] width 166 height 39
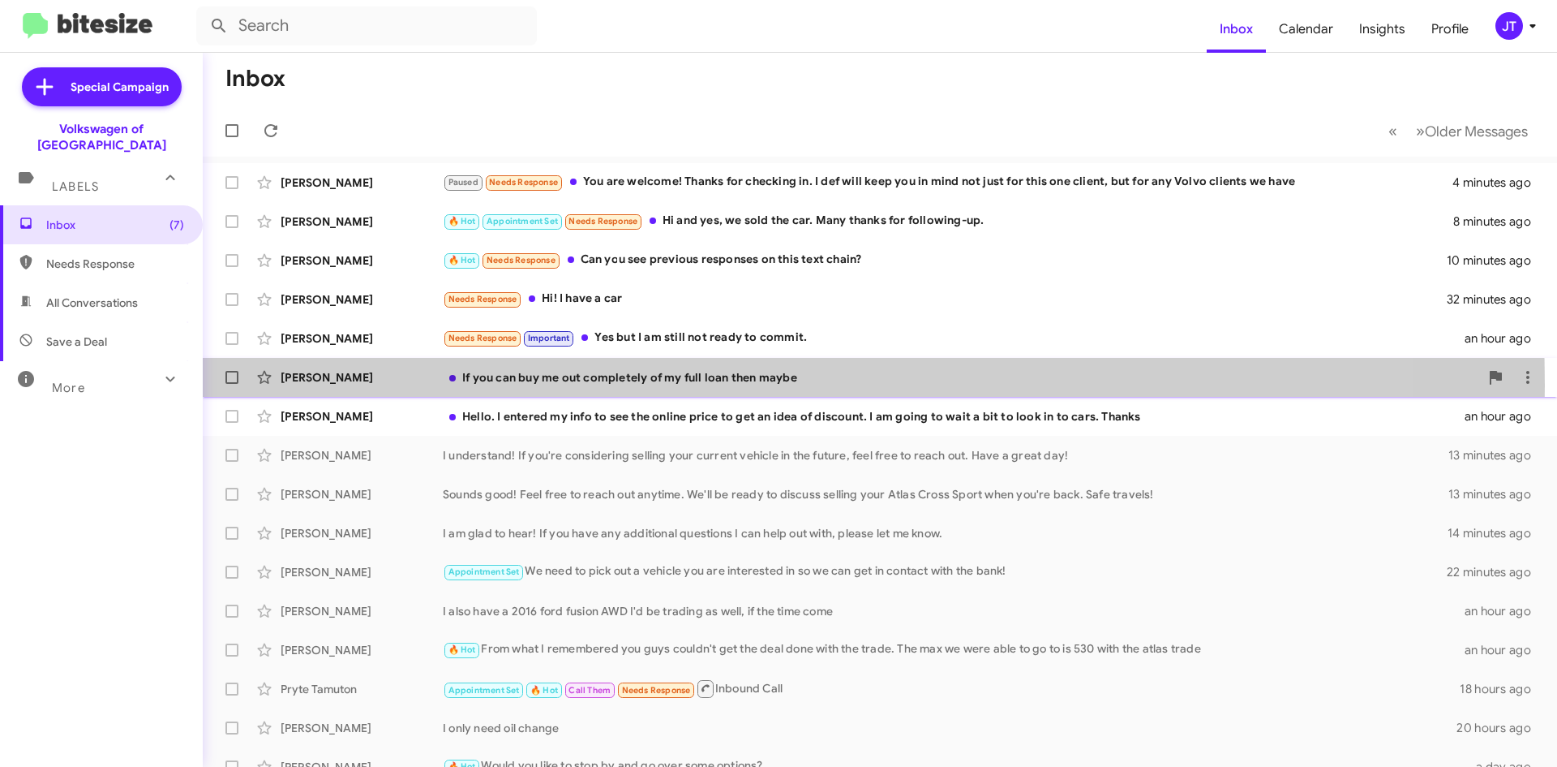
click at [552, 384] on div "If you can buy me out completely of my full loan then maybe" at bounding box center [961, 377] width 1037 height 16
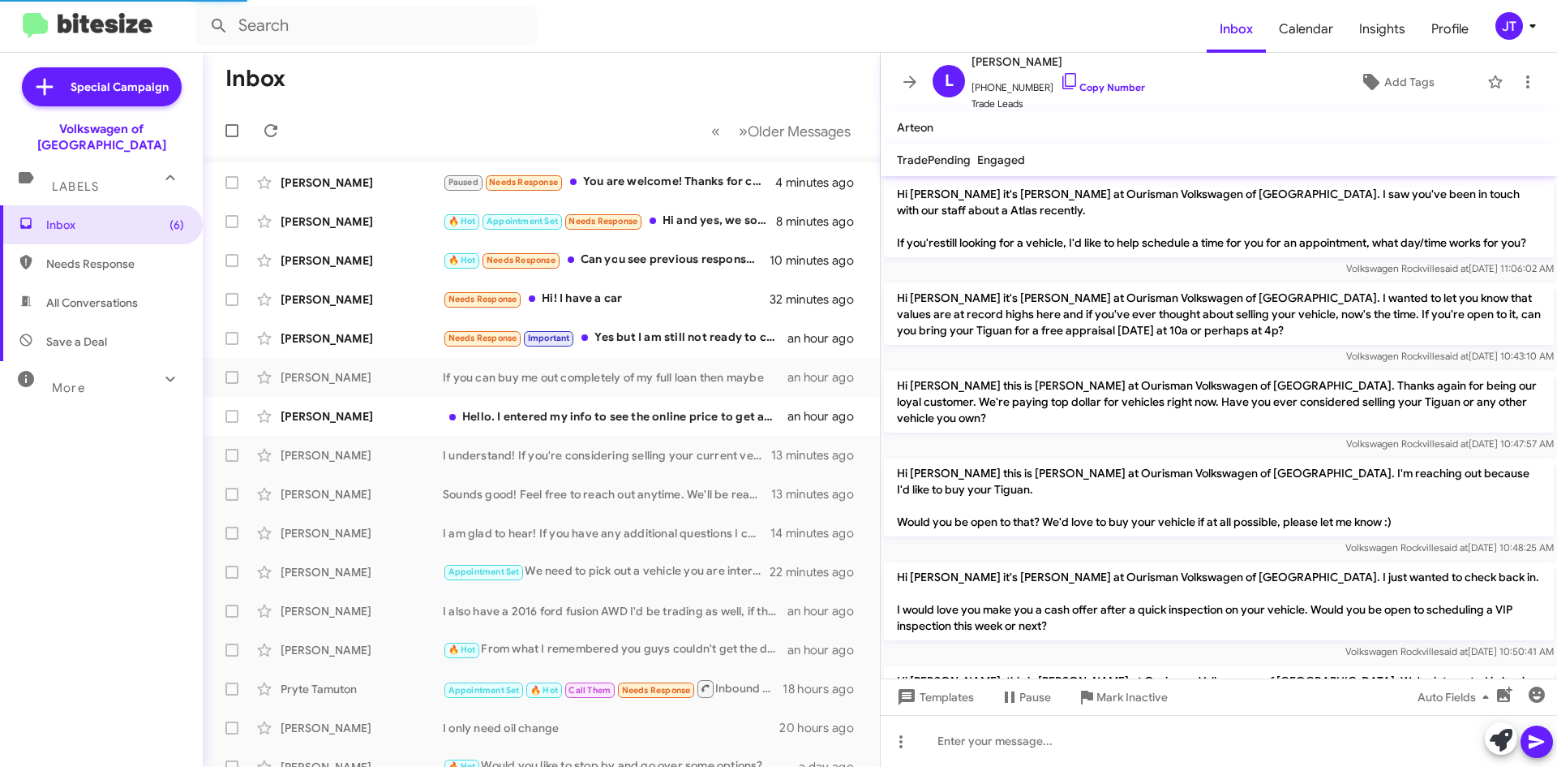
scroll to position [1250, 0]
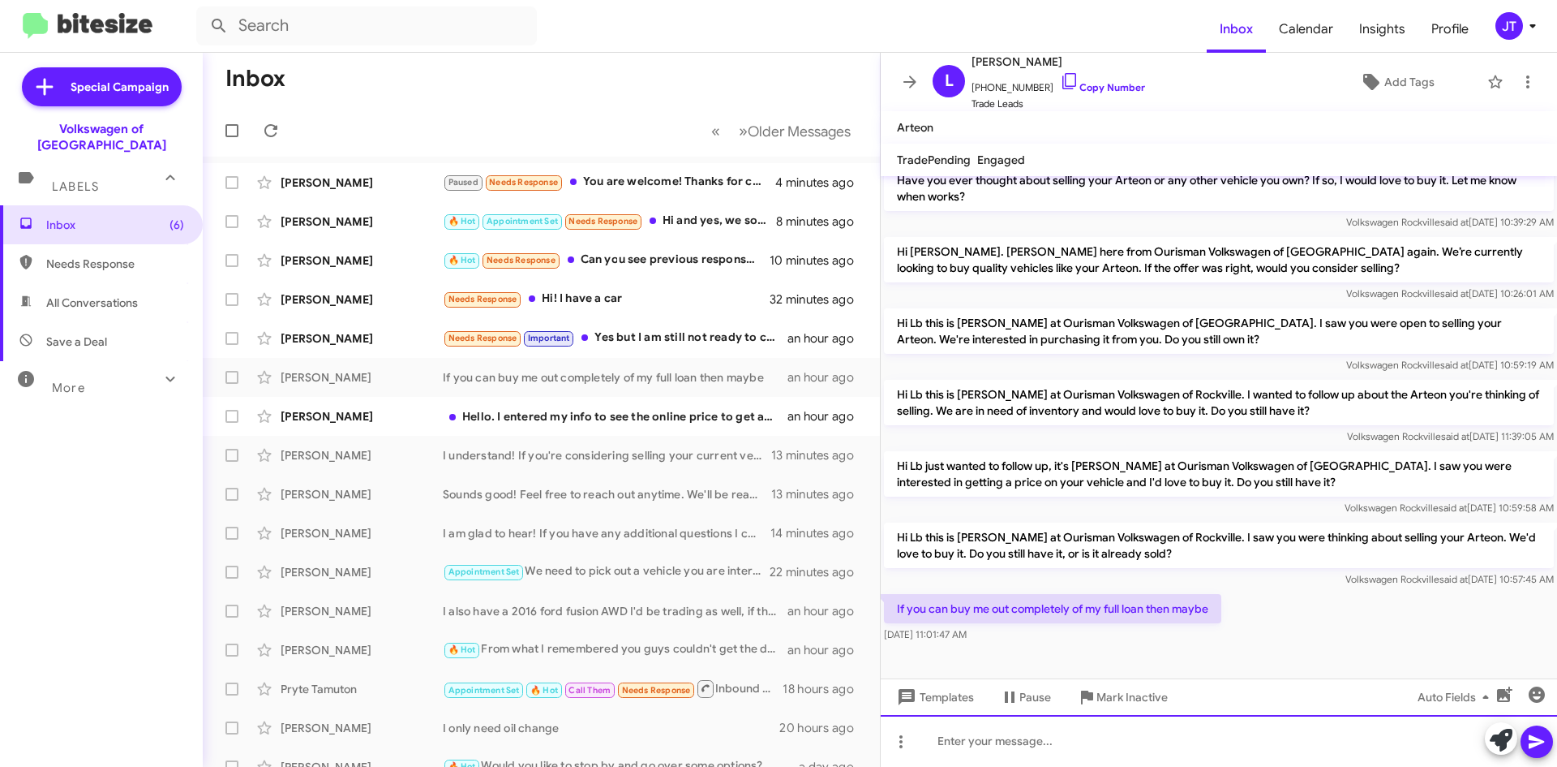
click at [1009, 736] on div at bounding box center [1219, 741] width 676 height 52
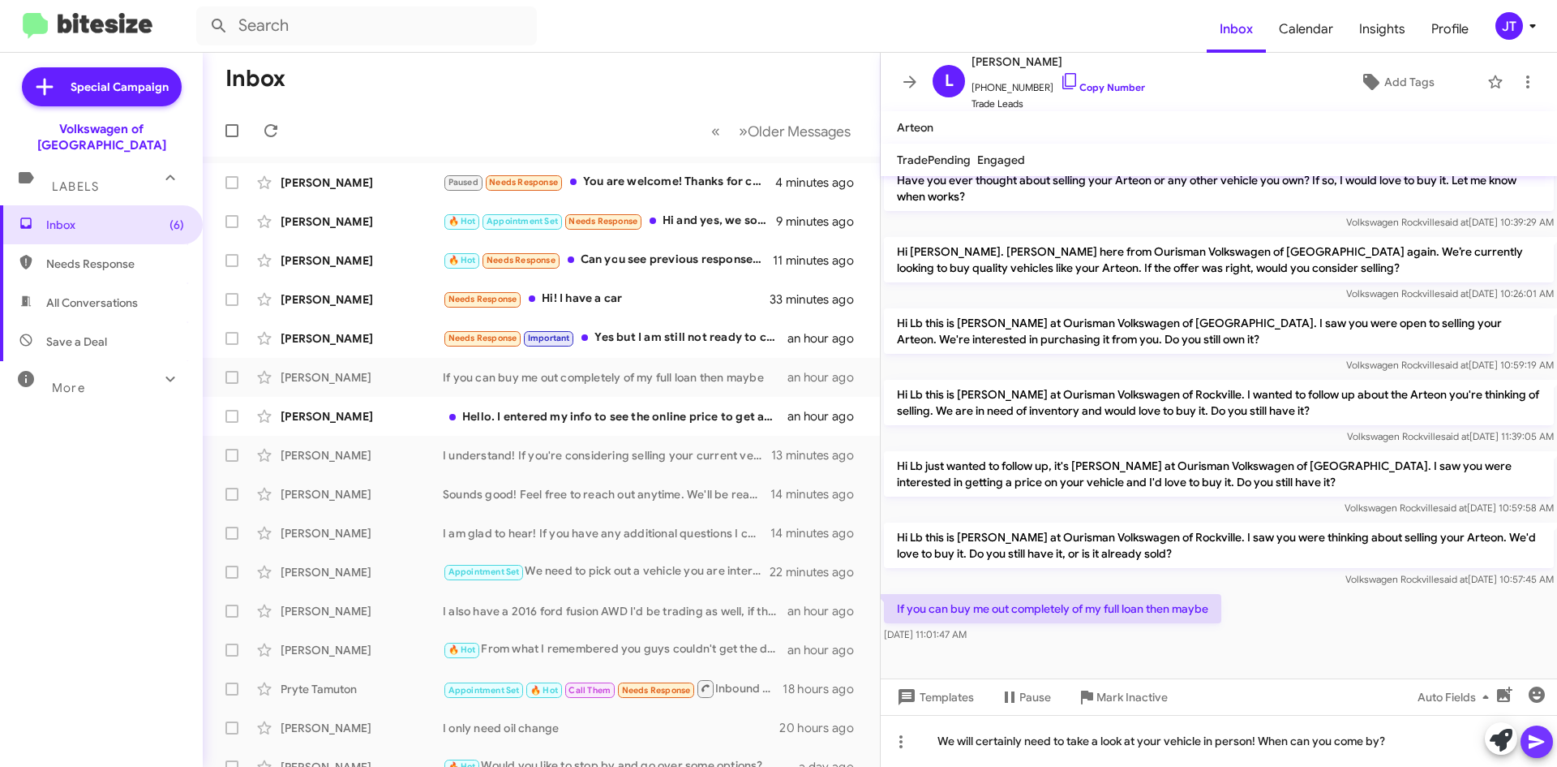
click at [1536, 743] on icon at bounding box center [1536, 742] width 15 height 14
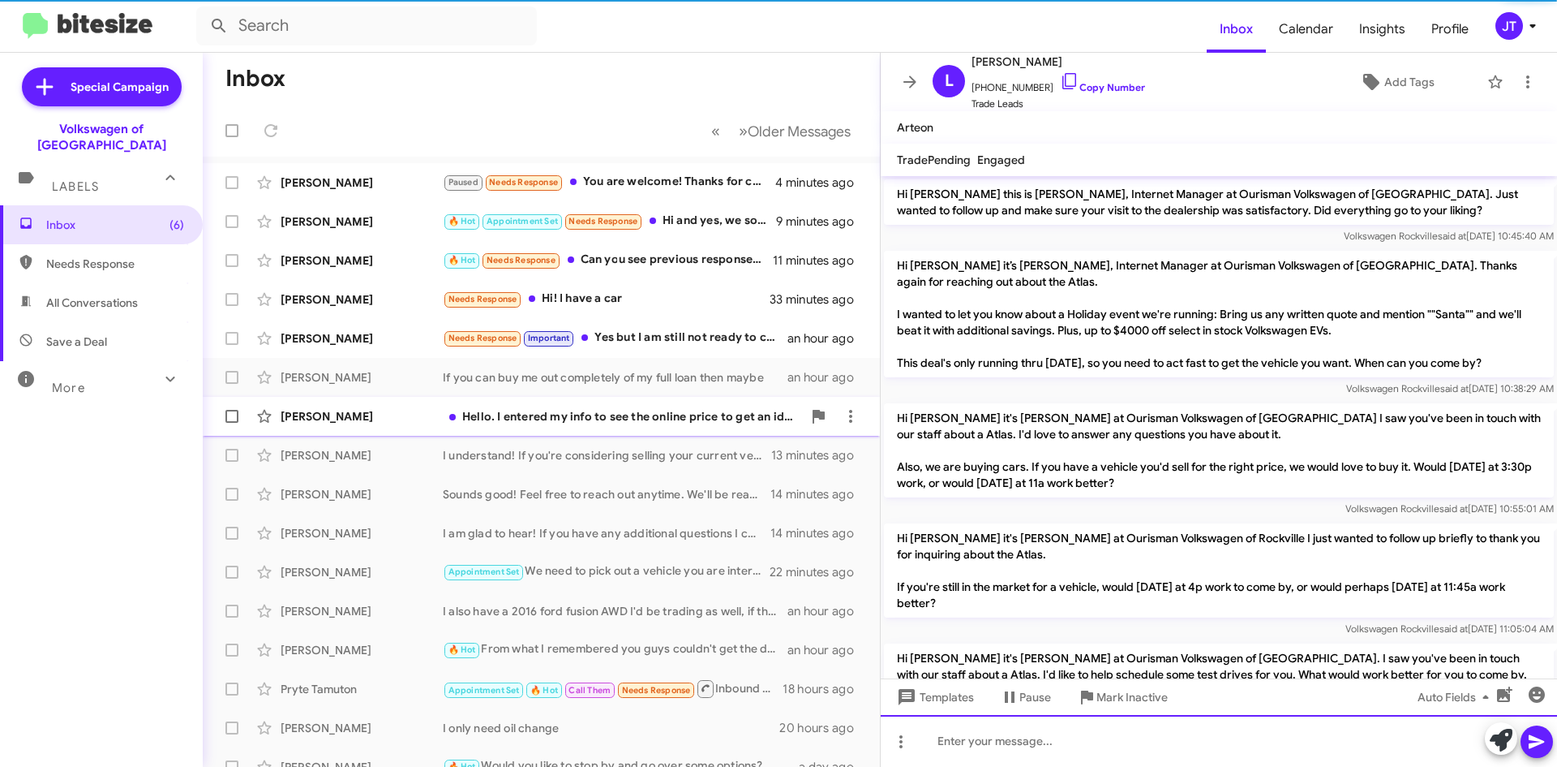
scroll to position [81, 0]
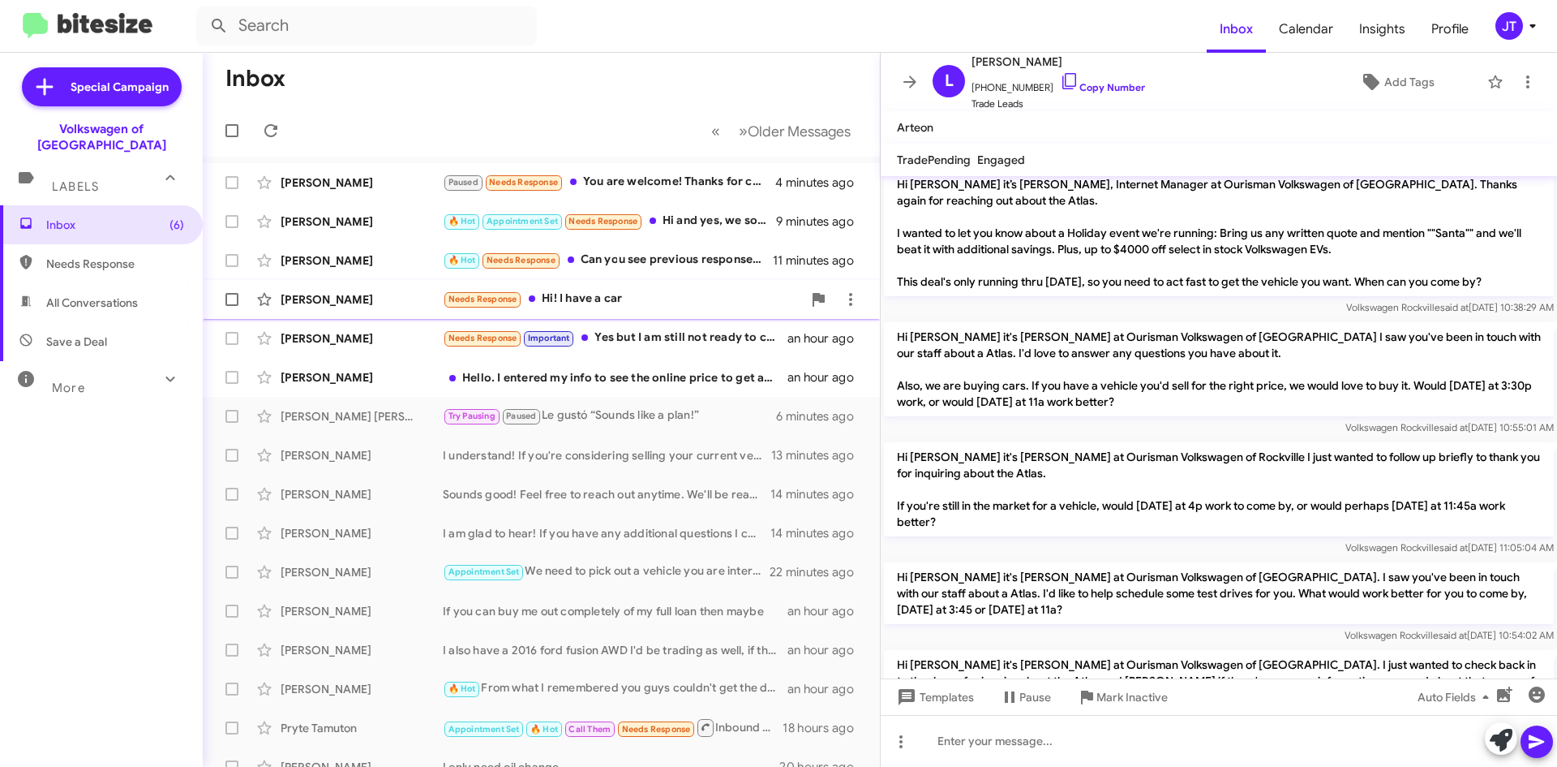
click at [681, 309] on div "Arlo Smaldone Needs Response Hi! I have a car 33 minutes ago" at bounding box center [541, 299] width 651 height 32
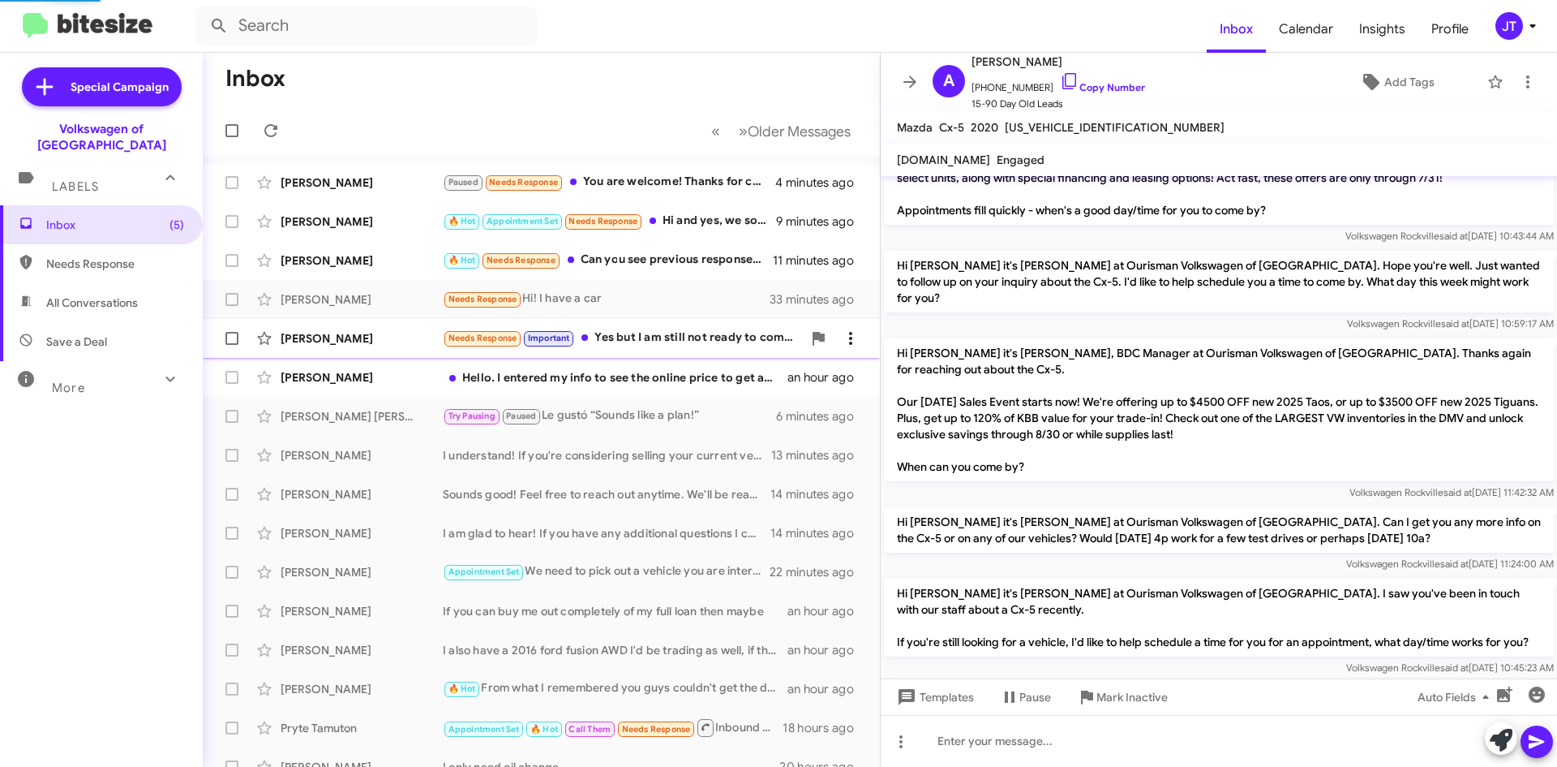
scroll to position [754, 0]
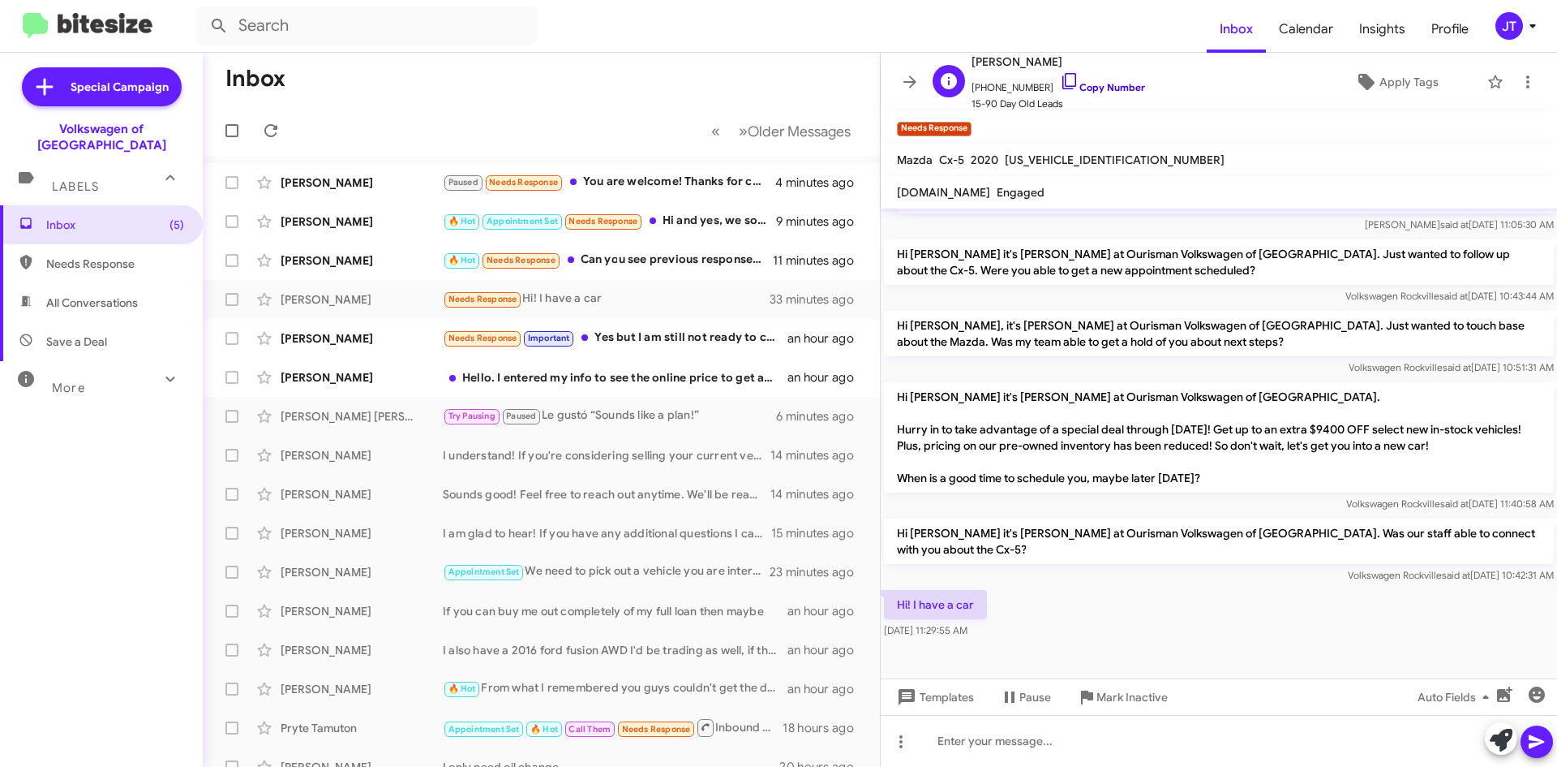
click at [1068, 81] on link "Copy Number" at bounding box center [1102, 87] width 85 height 12
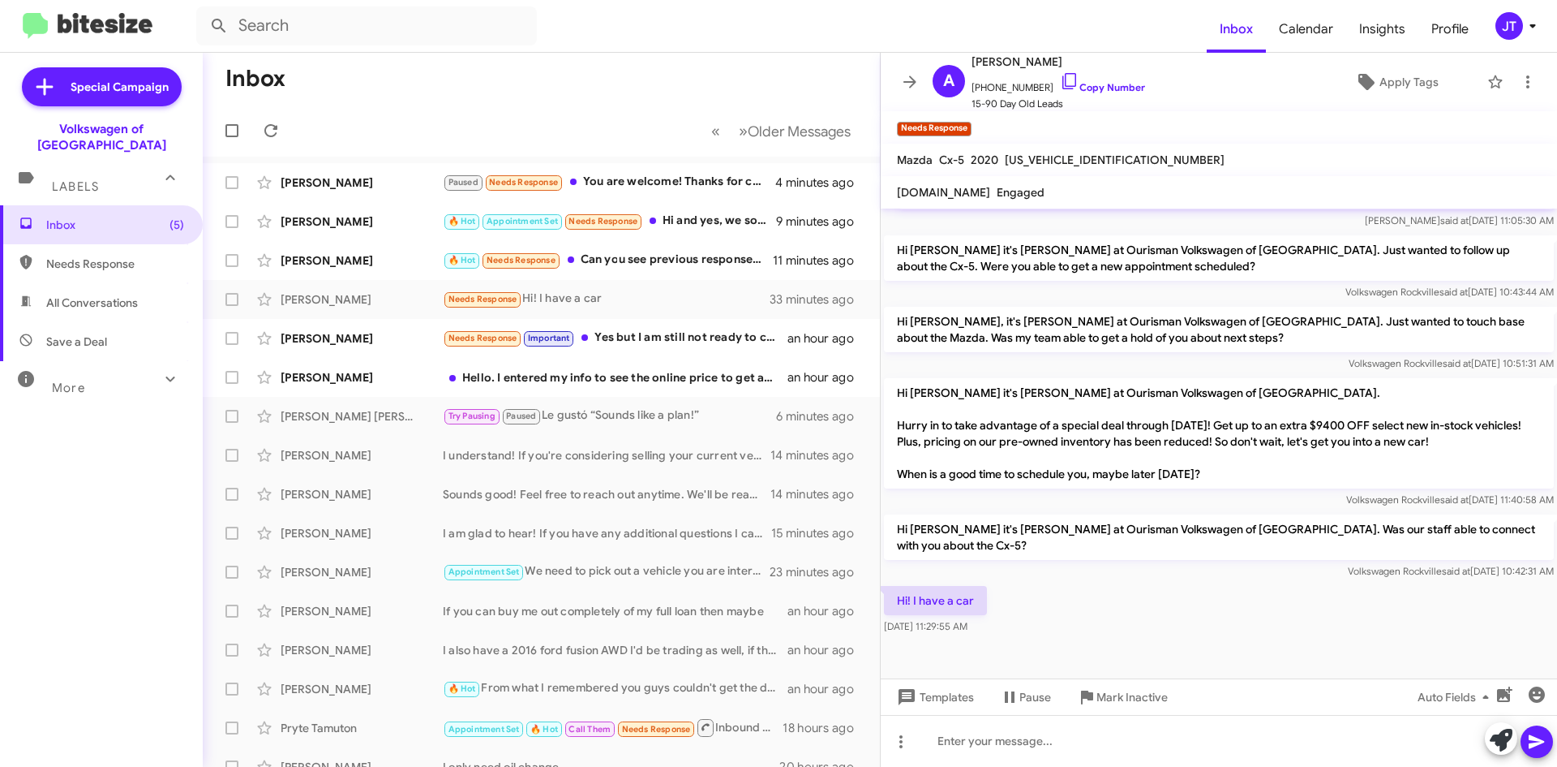
scroll to position [787, 0]
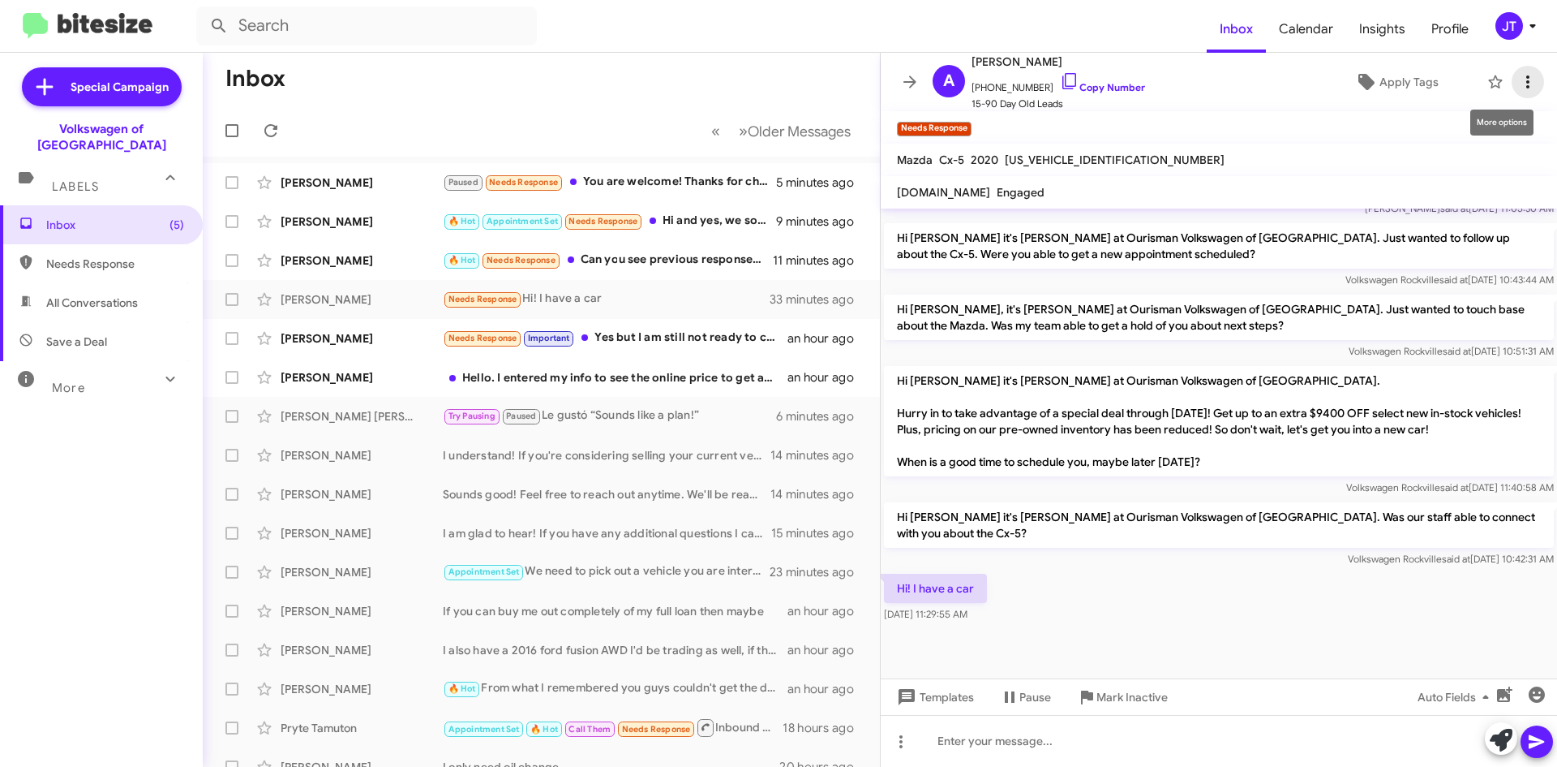
click at [1518, 79] on icon at bounding box center [1527, 81] width 19 height 19
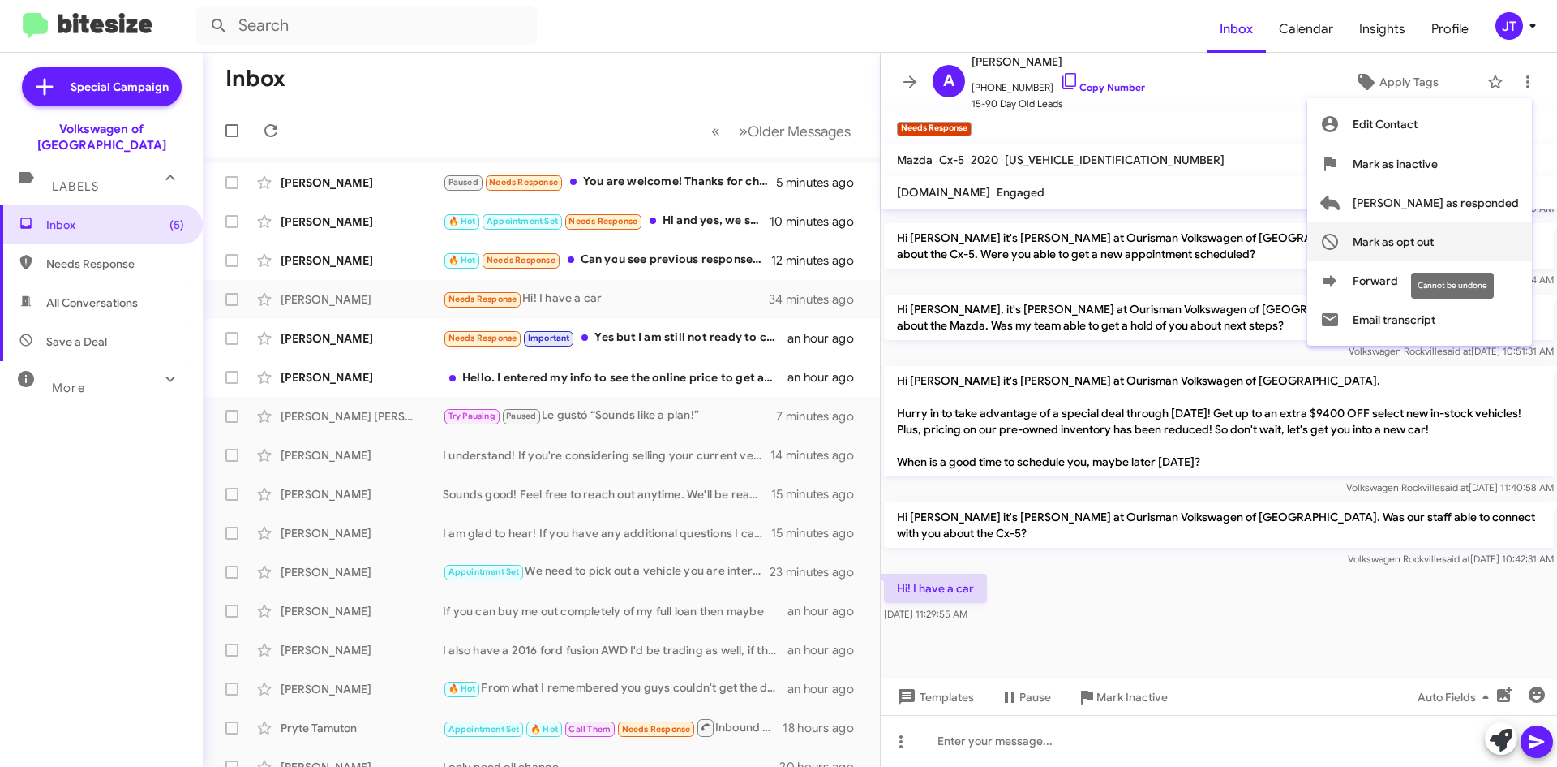
click at [1434, 240] on span "Mark as opt out" at bounding box center [1393, 241] width 81 height 39
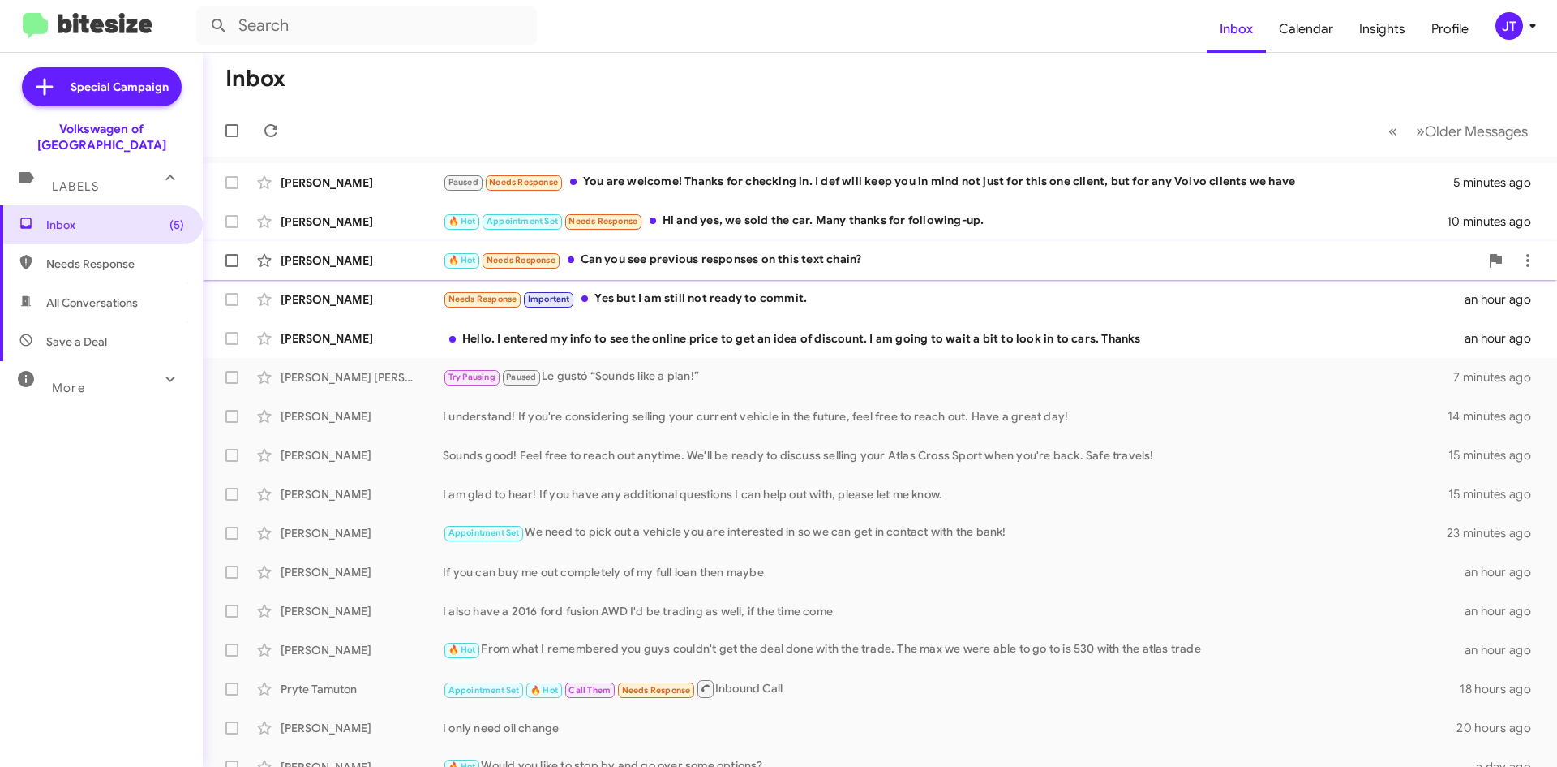
click at [789, 264] on div "🔥 Hot Needs Response Can you see previous responses on this text chain?" at bounding box center [961, 260] width 1037 height 19
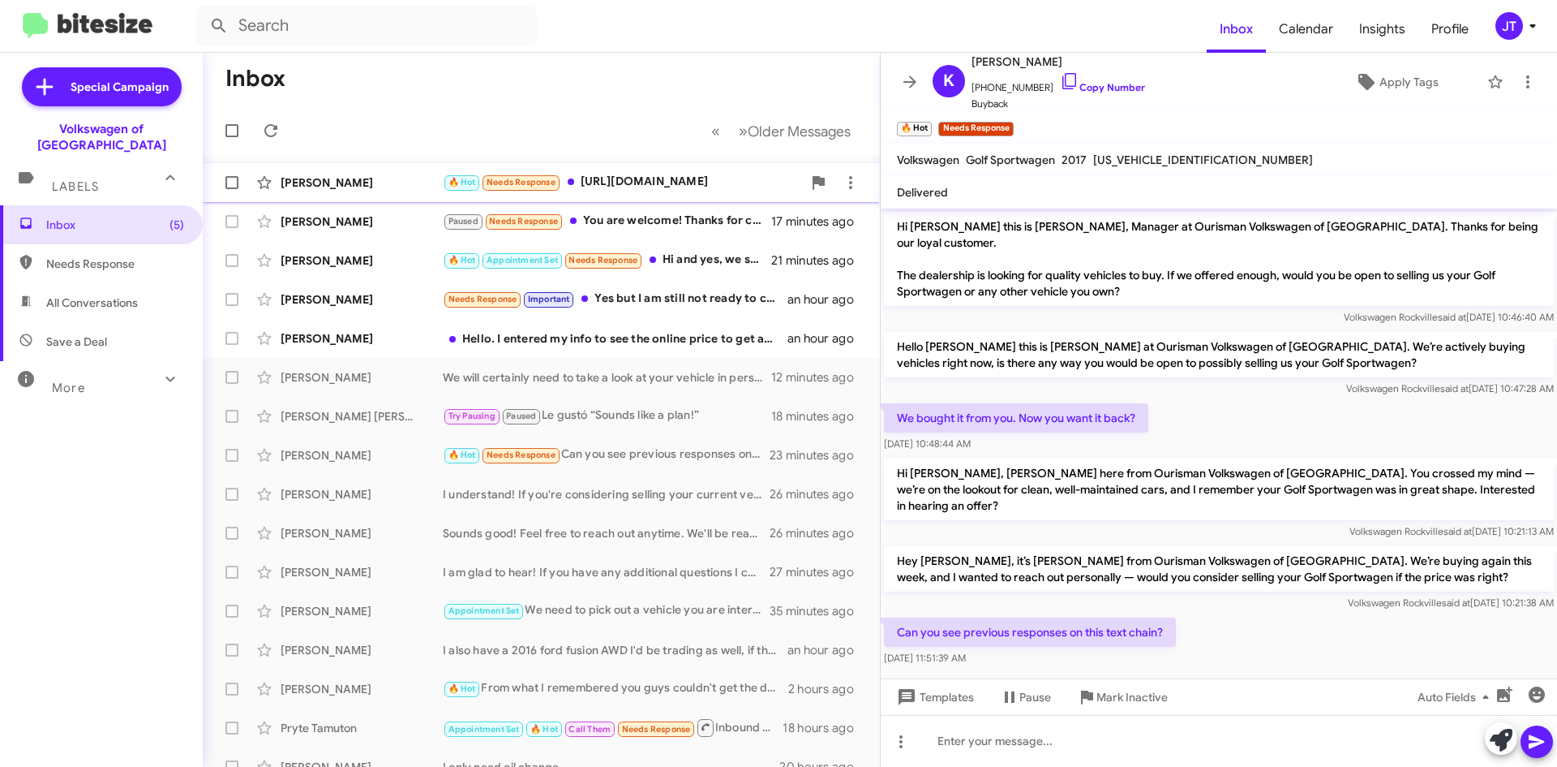
click at [630, 172] on div "Amir Baghaipour 🔥 Hot Needs Response https://www.ourismanmazdaofrockville.com/u…" at bounding box center [541, 182] width 651 height 32
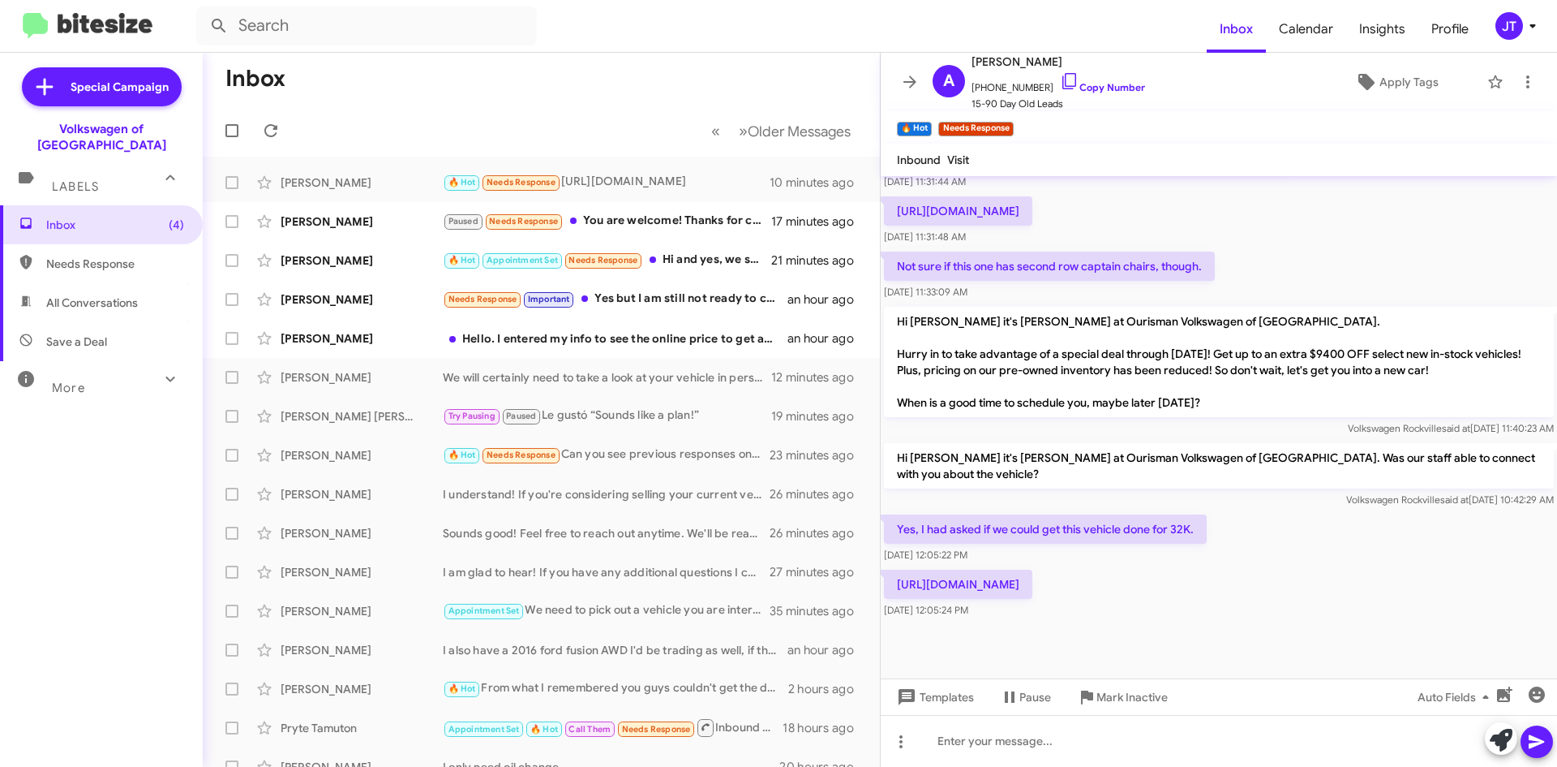
scroll to position [603, 0]
drag, startPoint x: 1127, startPoint y: 592, endPoint x: 898, endPoint y: 569, distance: 230.8
click at [898, 569] on p "https://www.ourismanmazdaofrockville.com/used/Mazda/2024-Mazda-CX-90-Phev-0c088…" at bounding box center [958, 583] width 148 height 29
copy p "https://www.ourismanmazdaofrockville.com/used/Mazda/2024-Mazda-CX-90-Phev-0c088…"
click at [1123, 655] on div at bounding box center [1219, 649] width 676 height 57
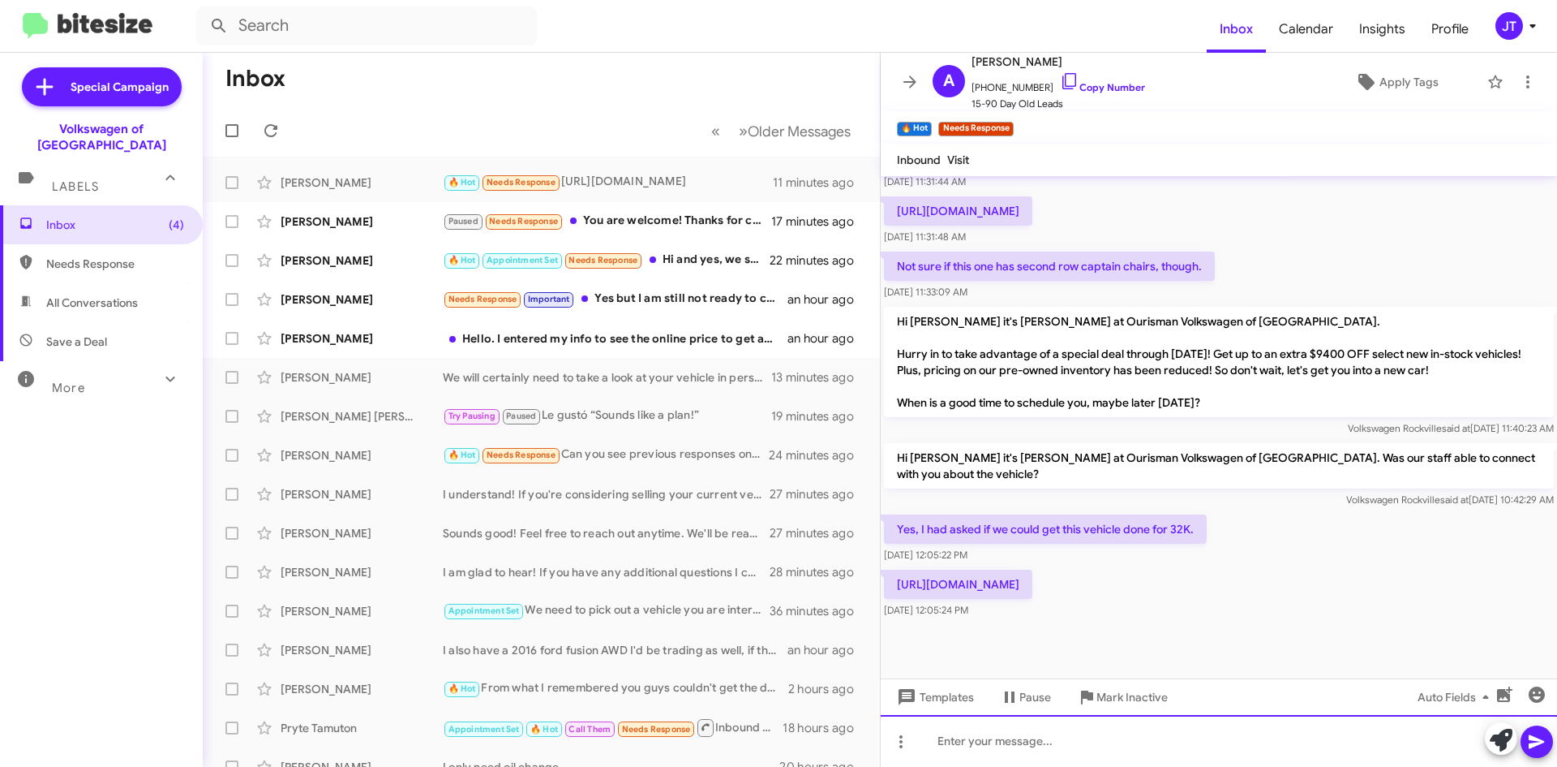
click at [1022, 737] on div at bounding box center [1219, 741] width 676 height 52
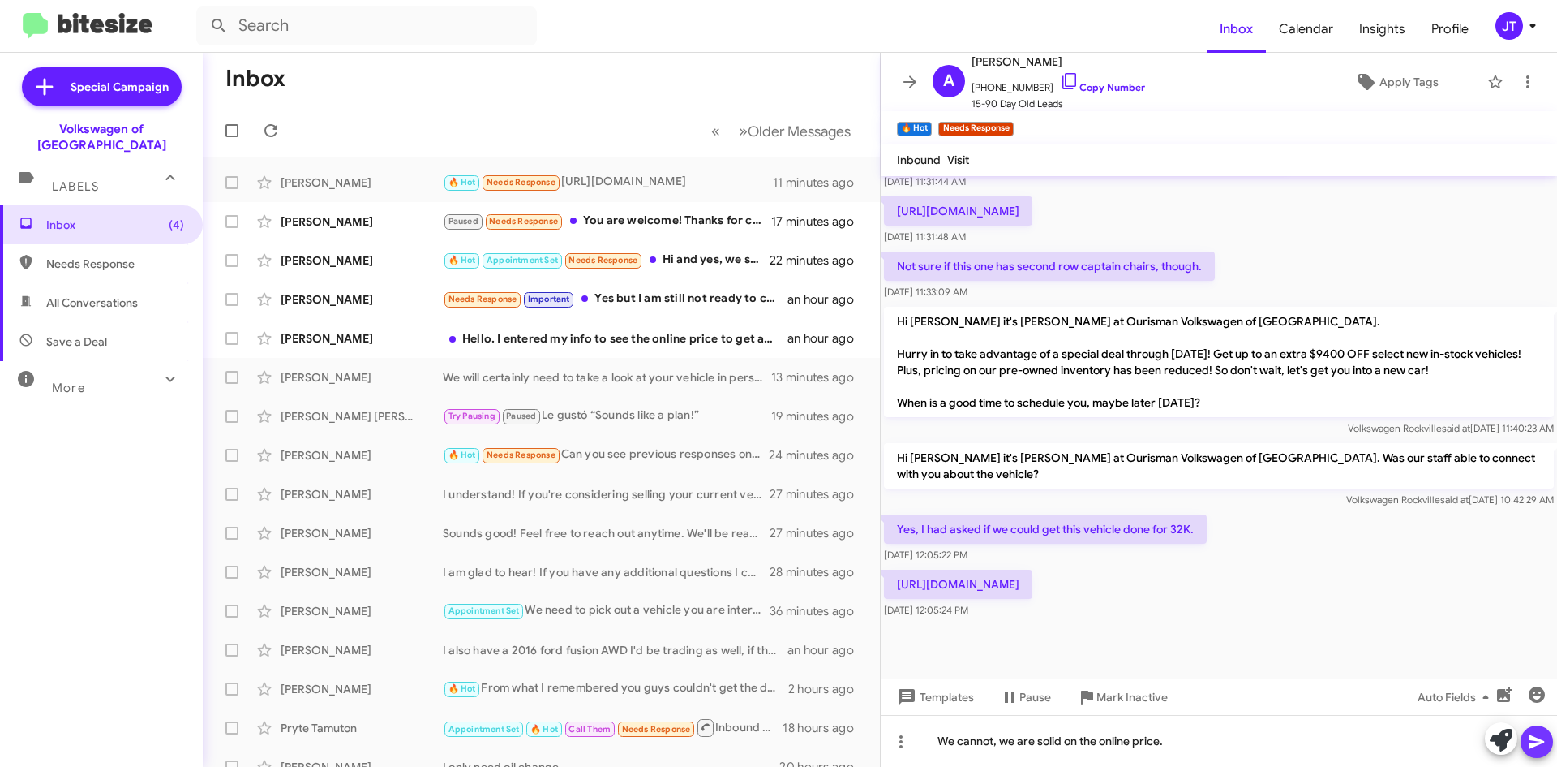
click at [1537, 736] on icon at bounding box center [1536, 741] width 19 height 19
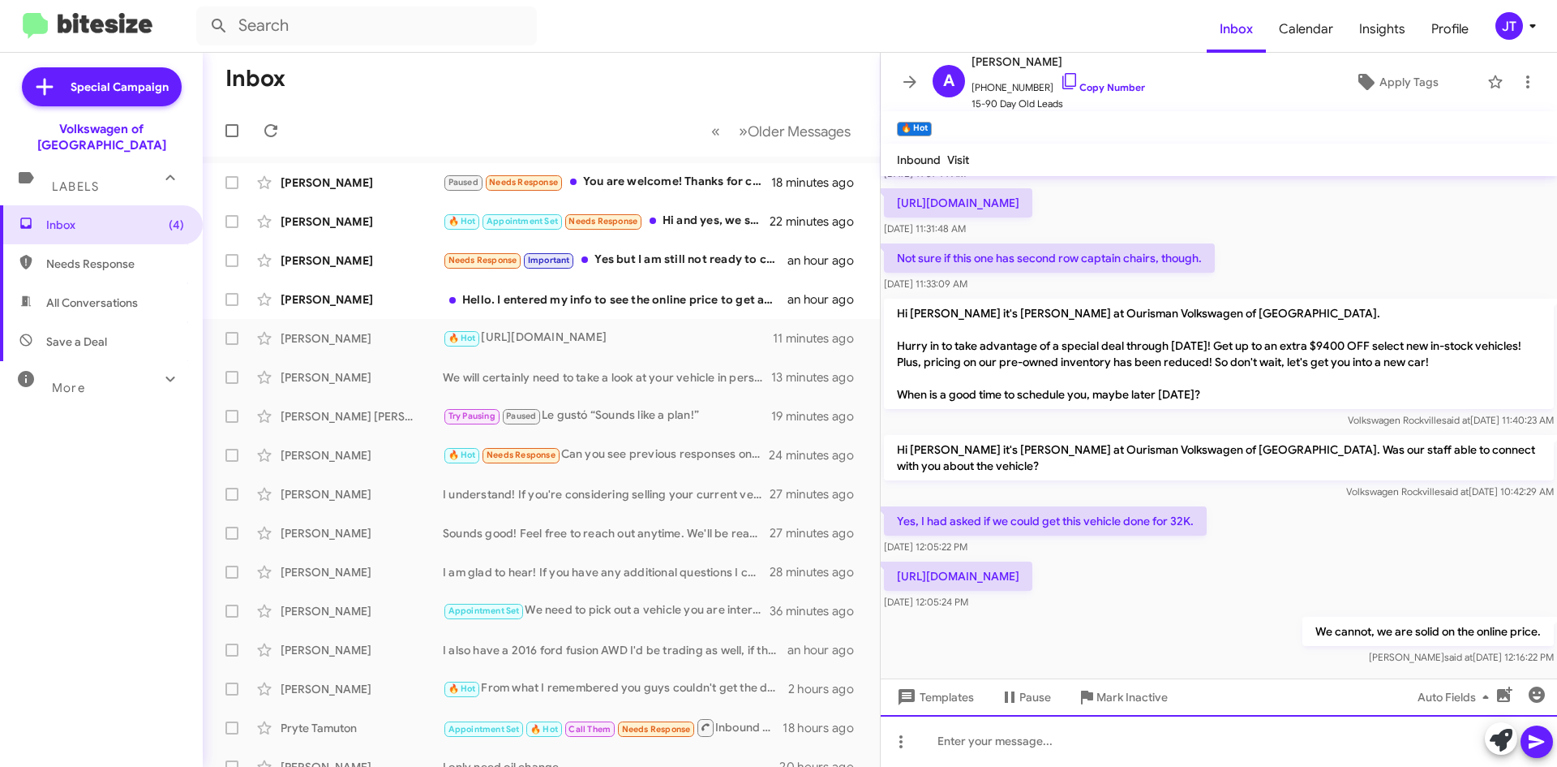
scroll to position [662, 0]
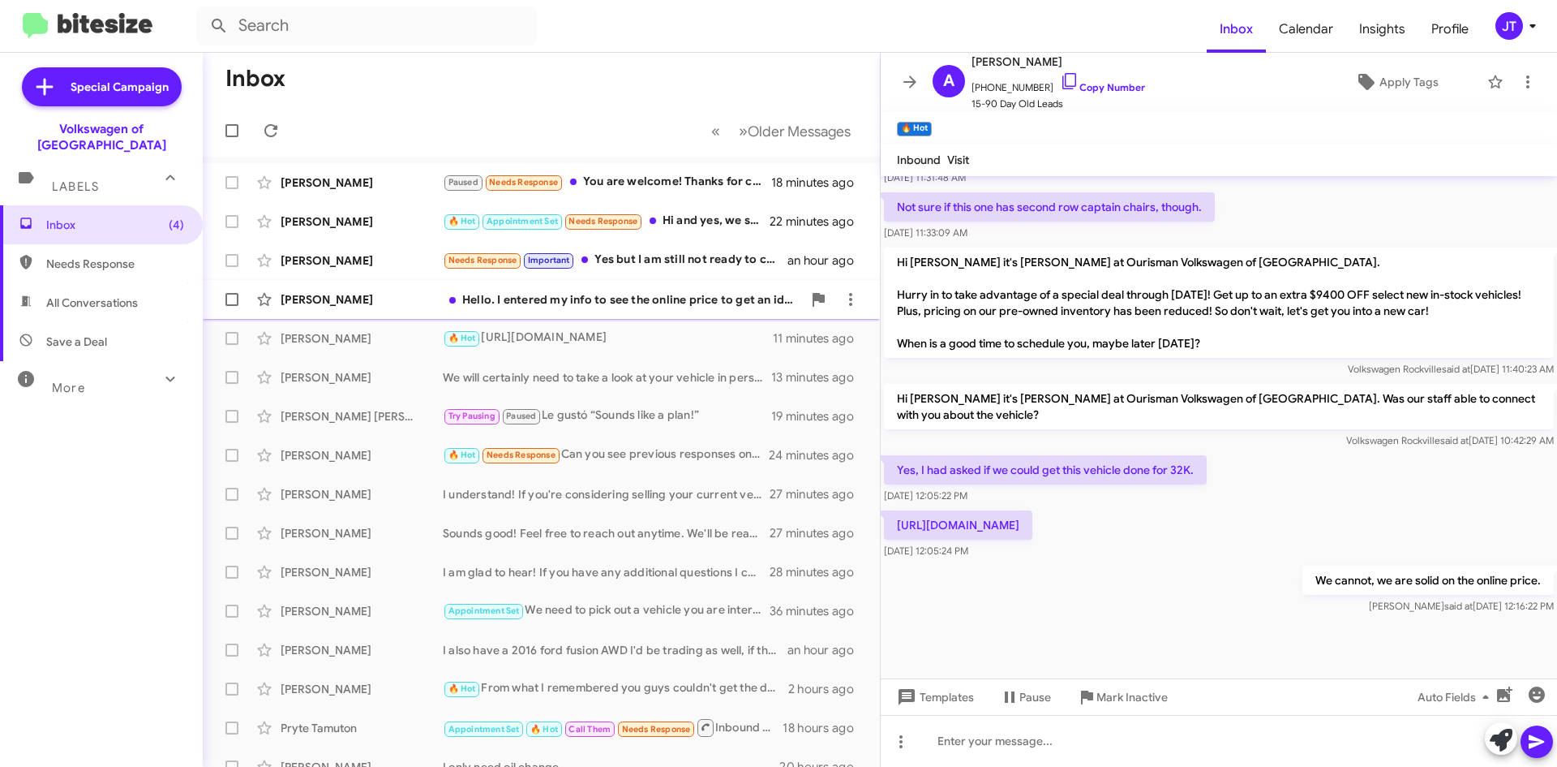
click at [554, 304] on div "Hello. I entered my info to see the online price to get an idea of discount. I …" at bounding box center [622, 299] width 359 height 16
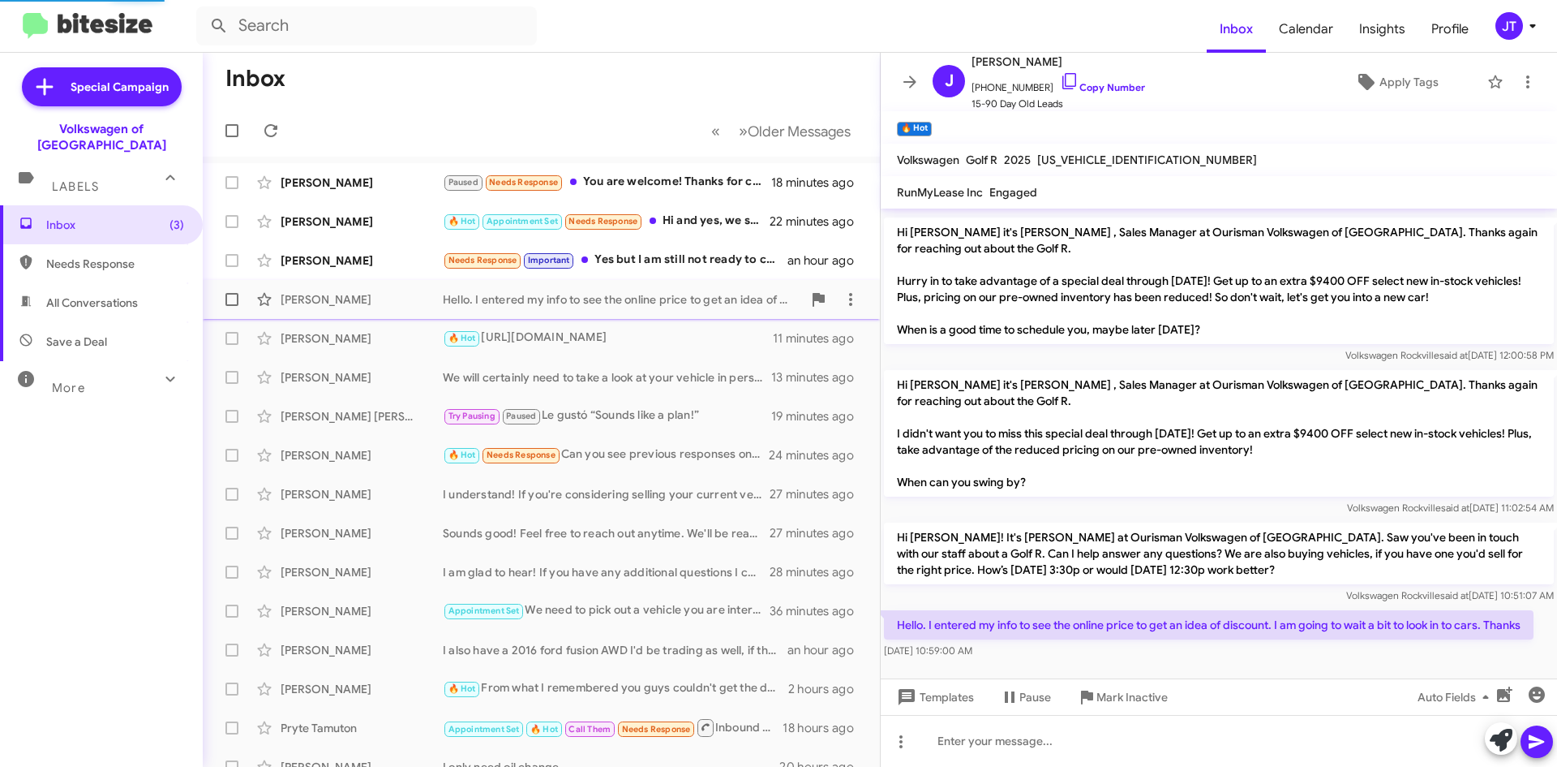
scroll to position [393, 0]
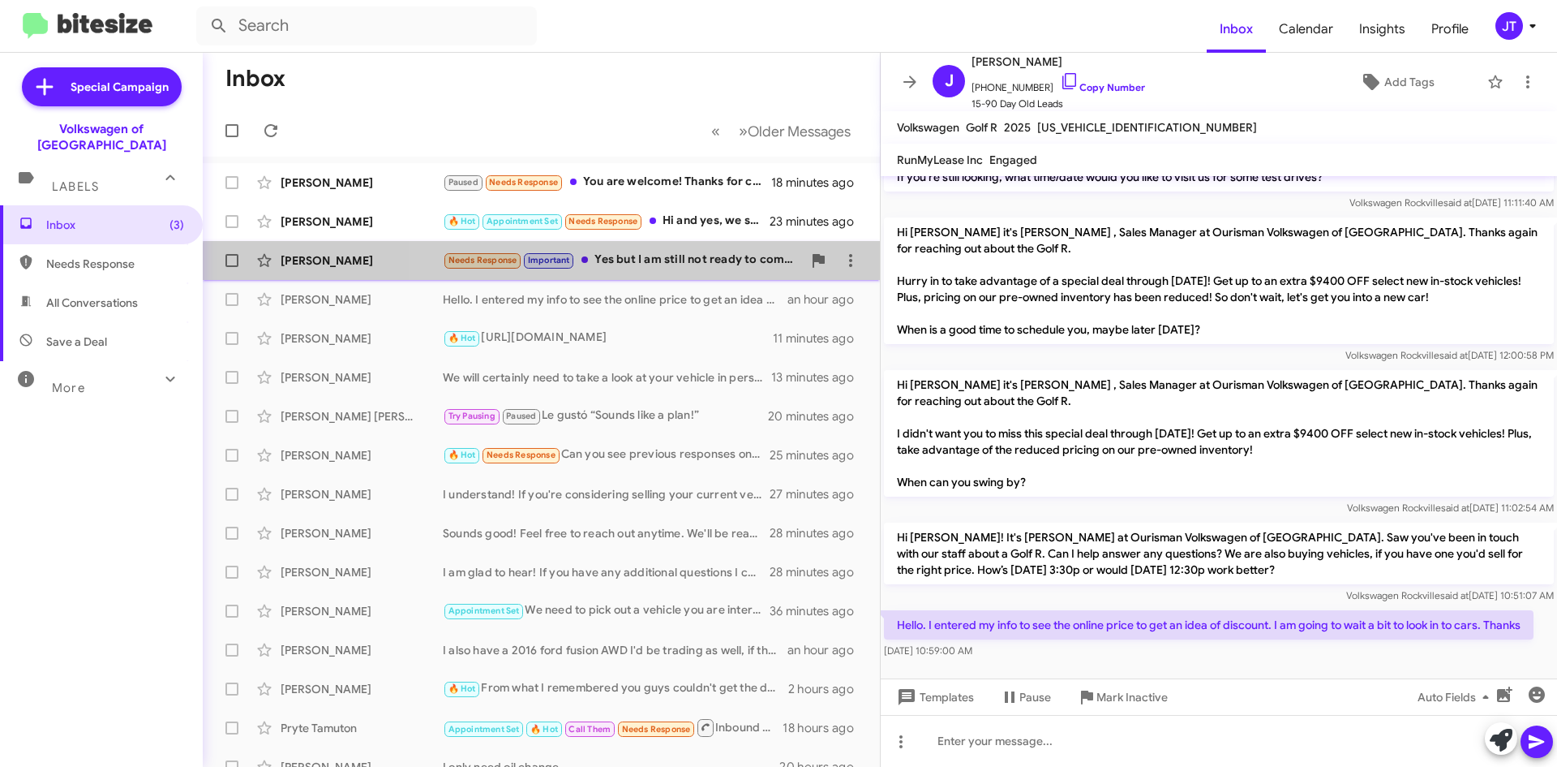
click at [700, 271] on div "Ellen Taranto Needs Response Important Yes but I am still not ready to commit. …" at bounding box center [541, 260] width 651 height 32
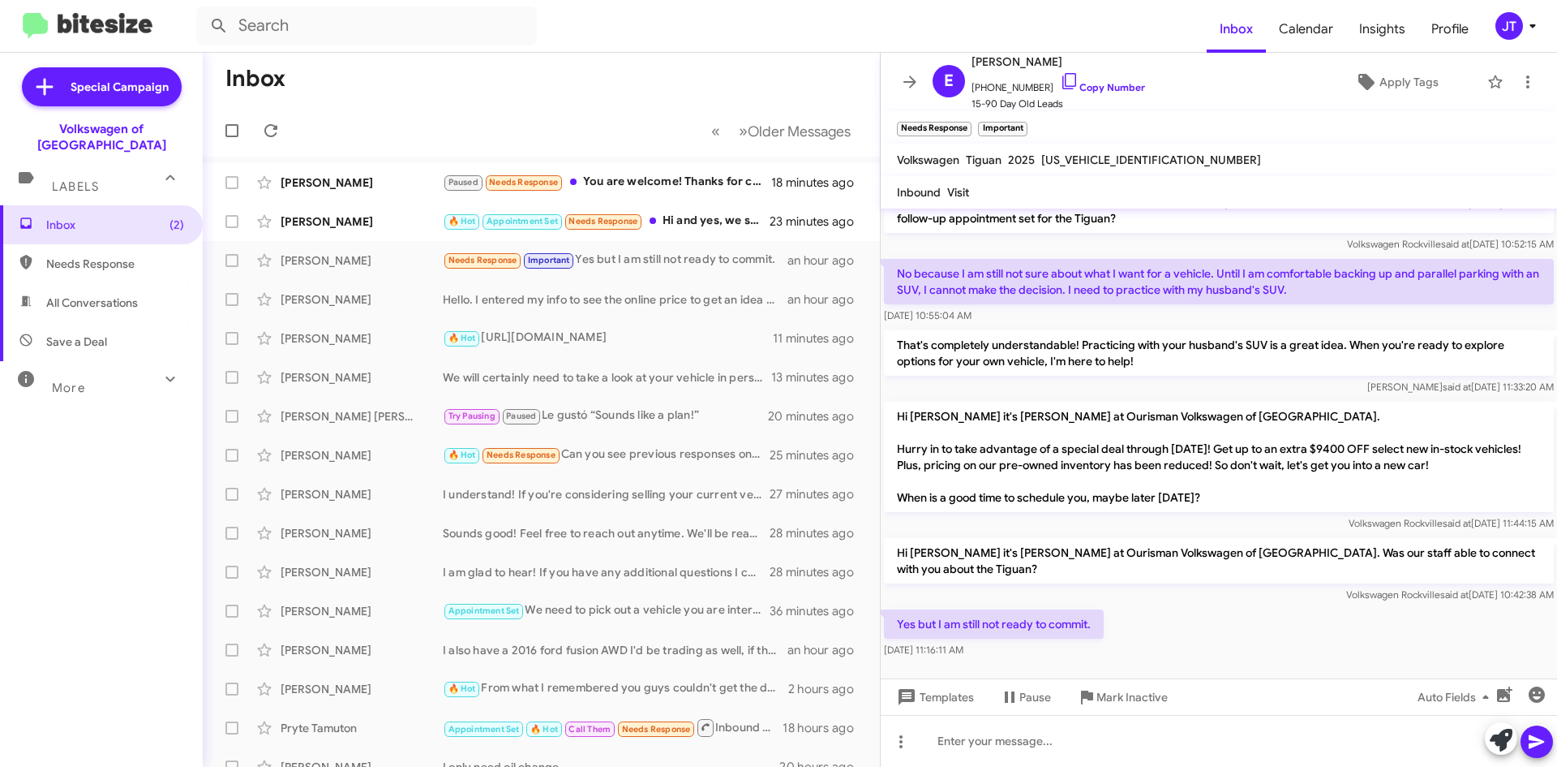
scroll to position [441, 0]
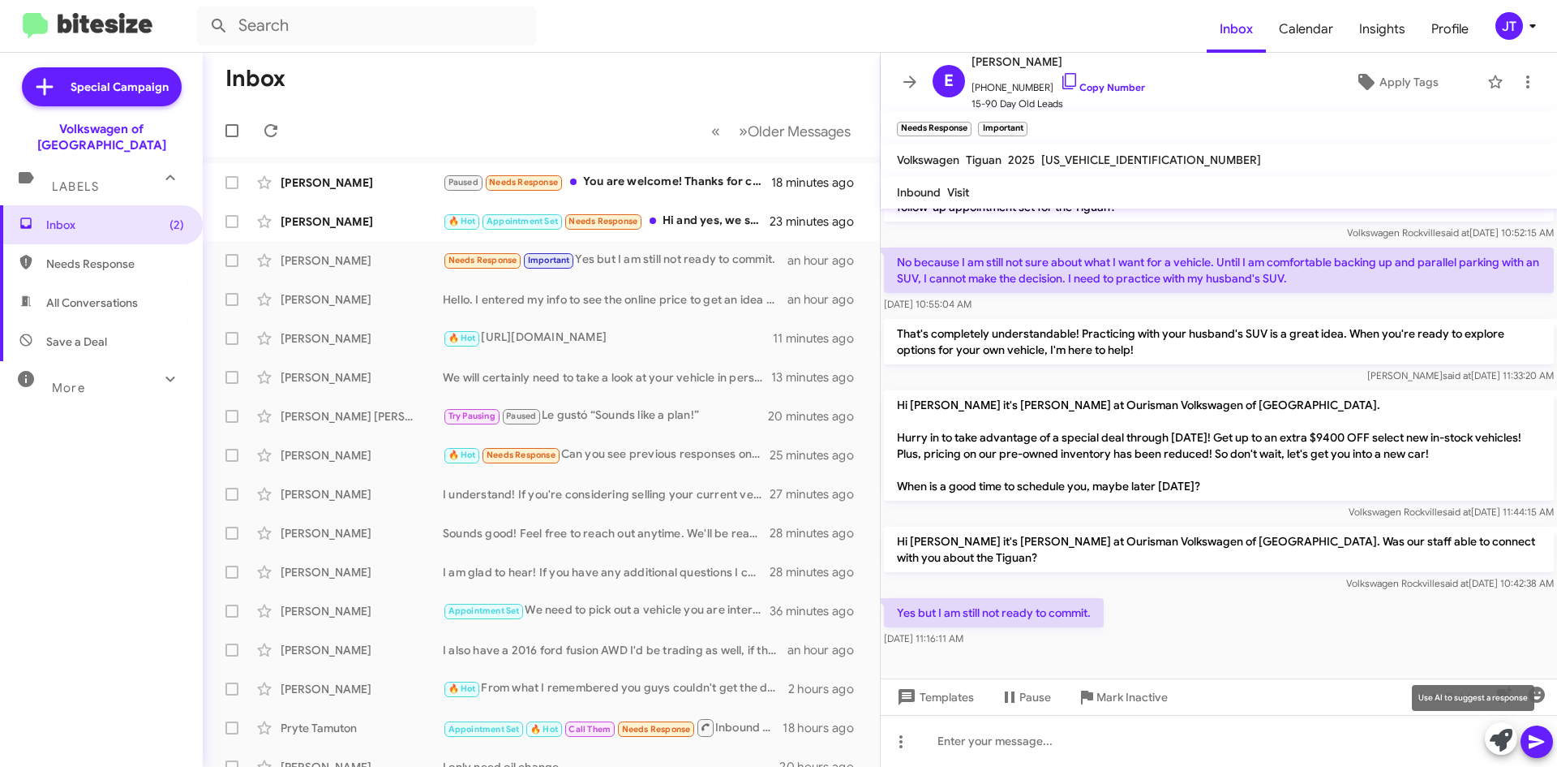
click at [1502, 734] on icon at bounding box center [1501, 739] width 23 height 23
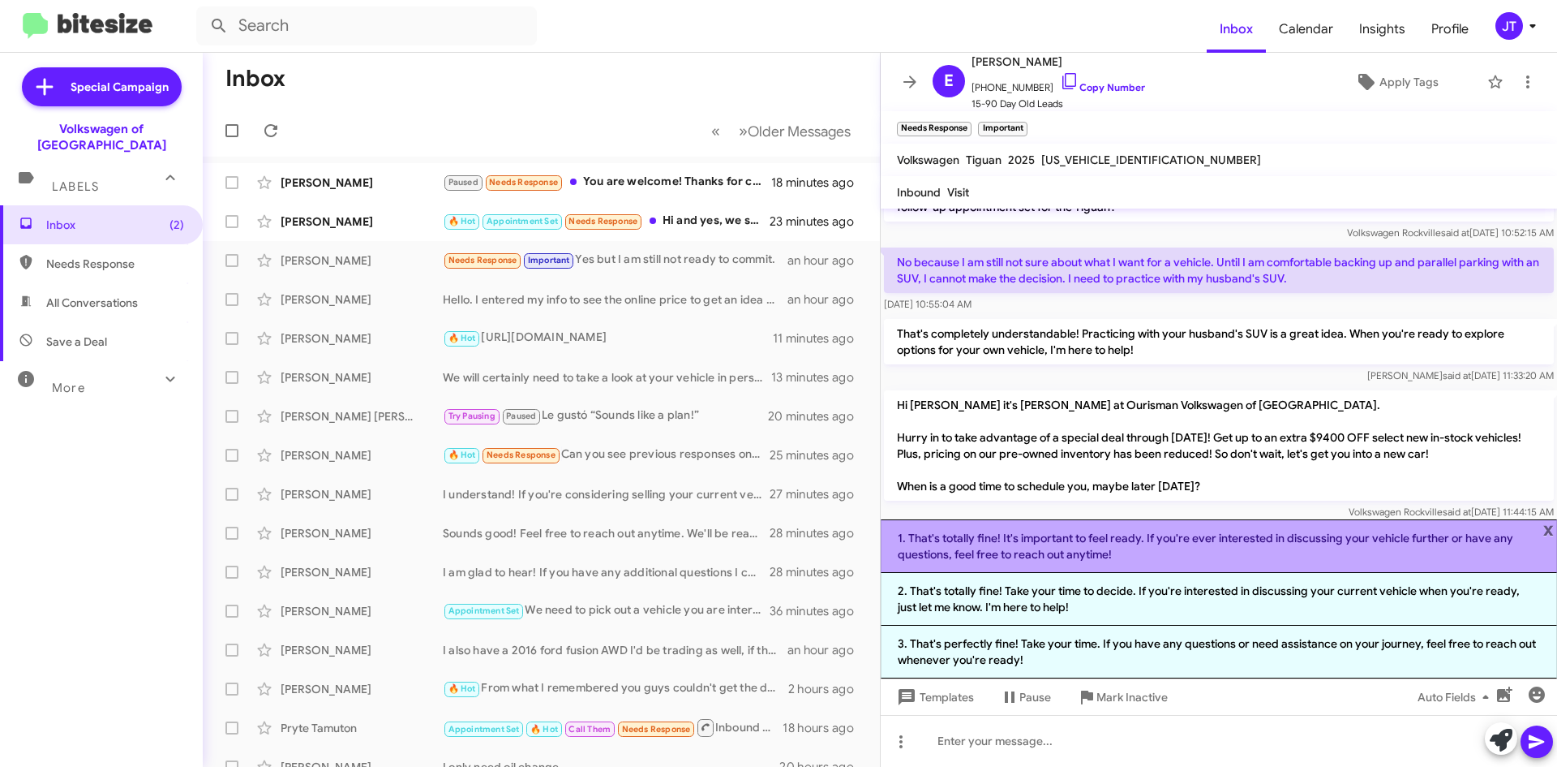
click at [1124, 542] on li "1. That's totally fine! It's important to feel ready. If you're ever interested…" at bounding box center [1219, 546] width 676 height 54
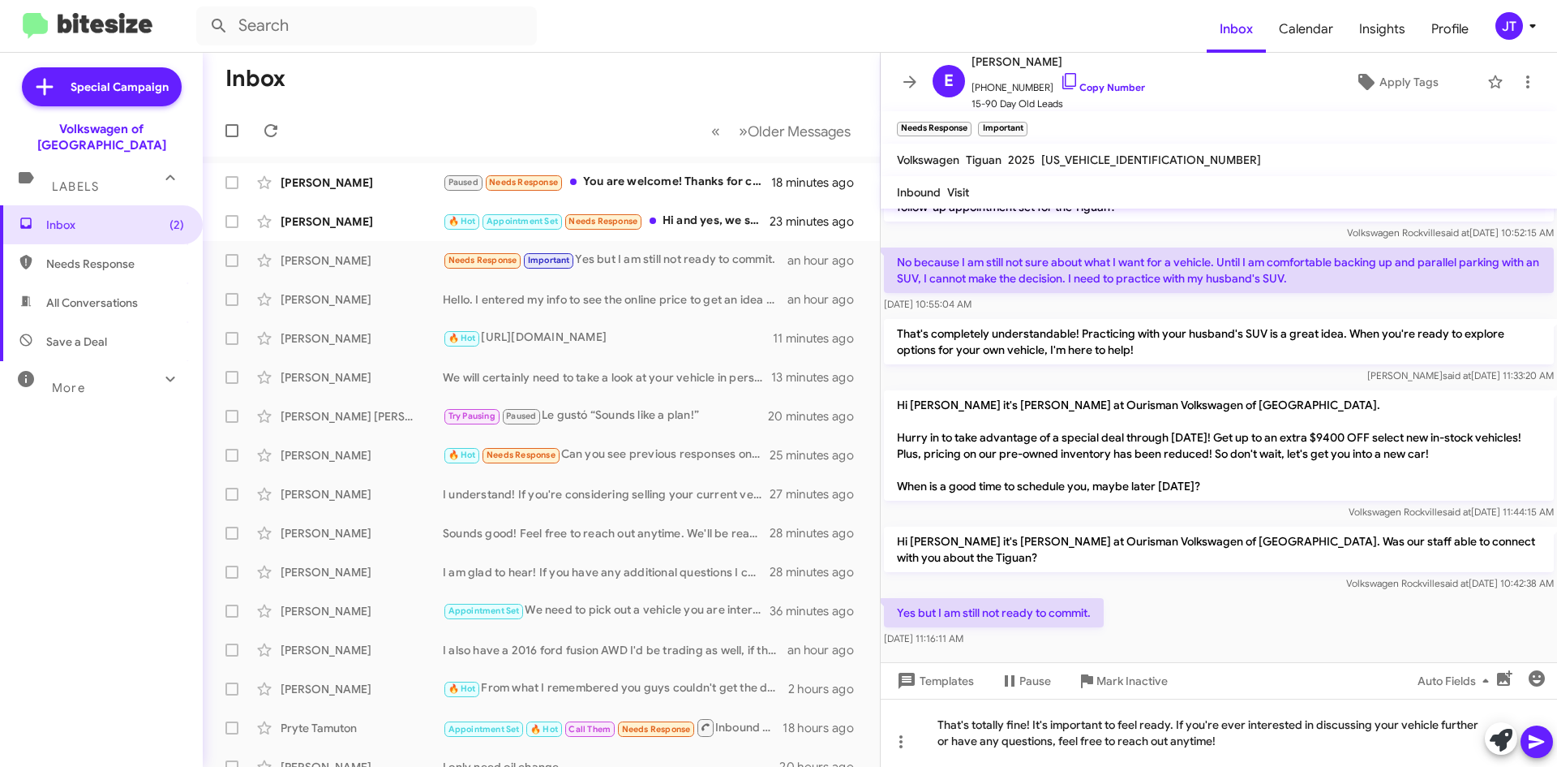
click at [1539, 735] on icon at bounding box center [1536, 741] width 19 height 19
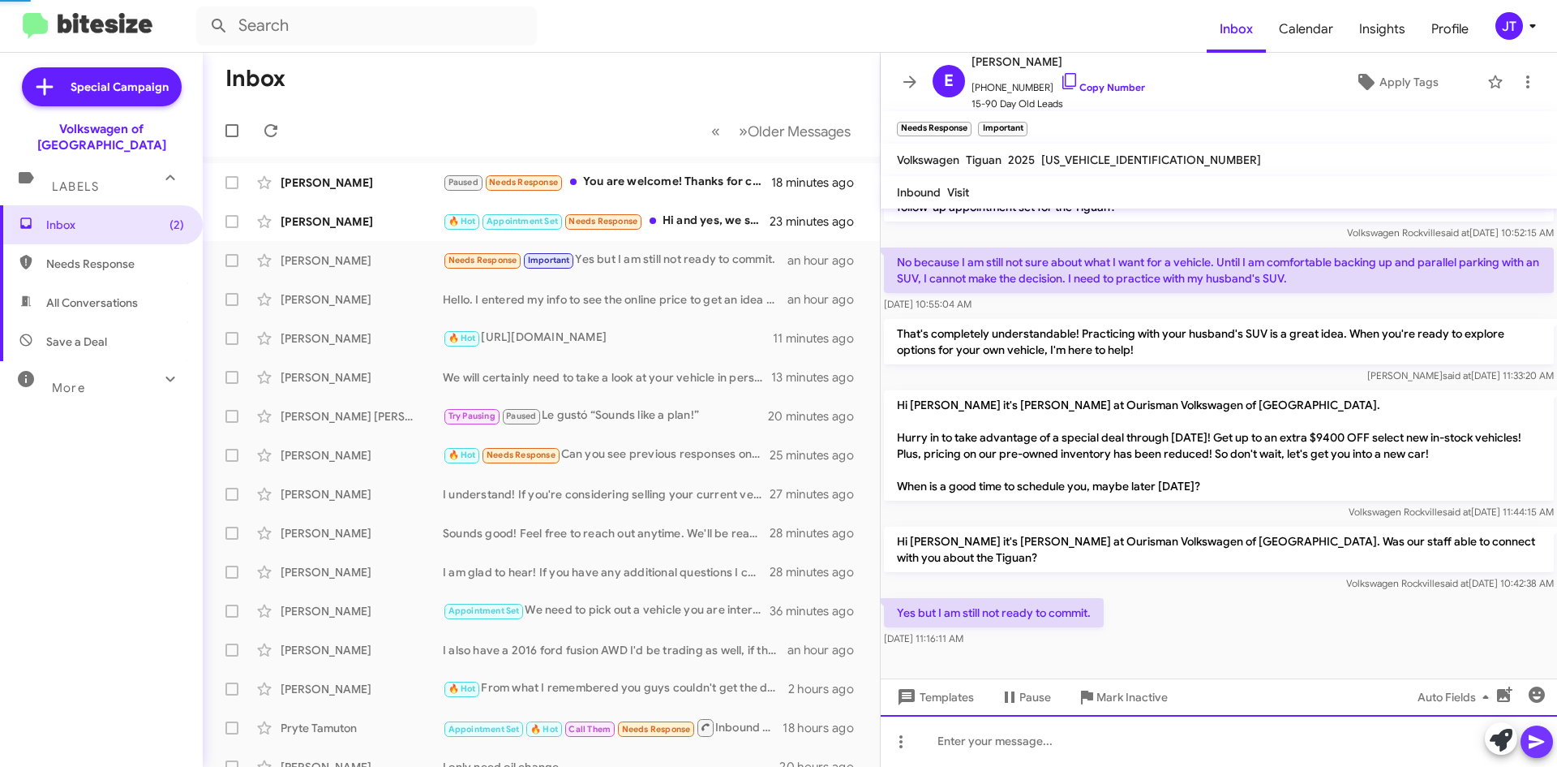
scroll to position [0, 0]
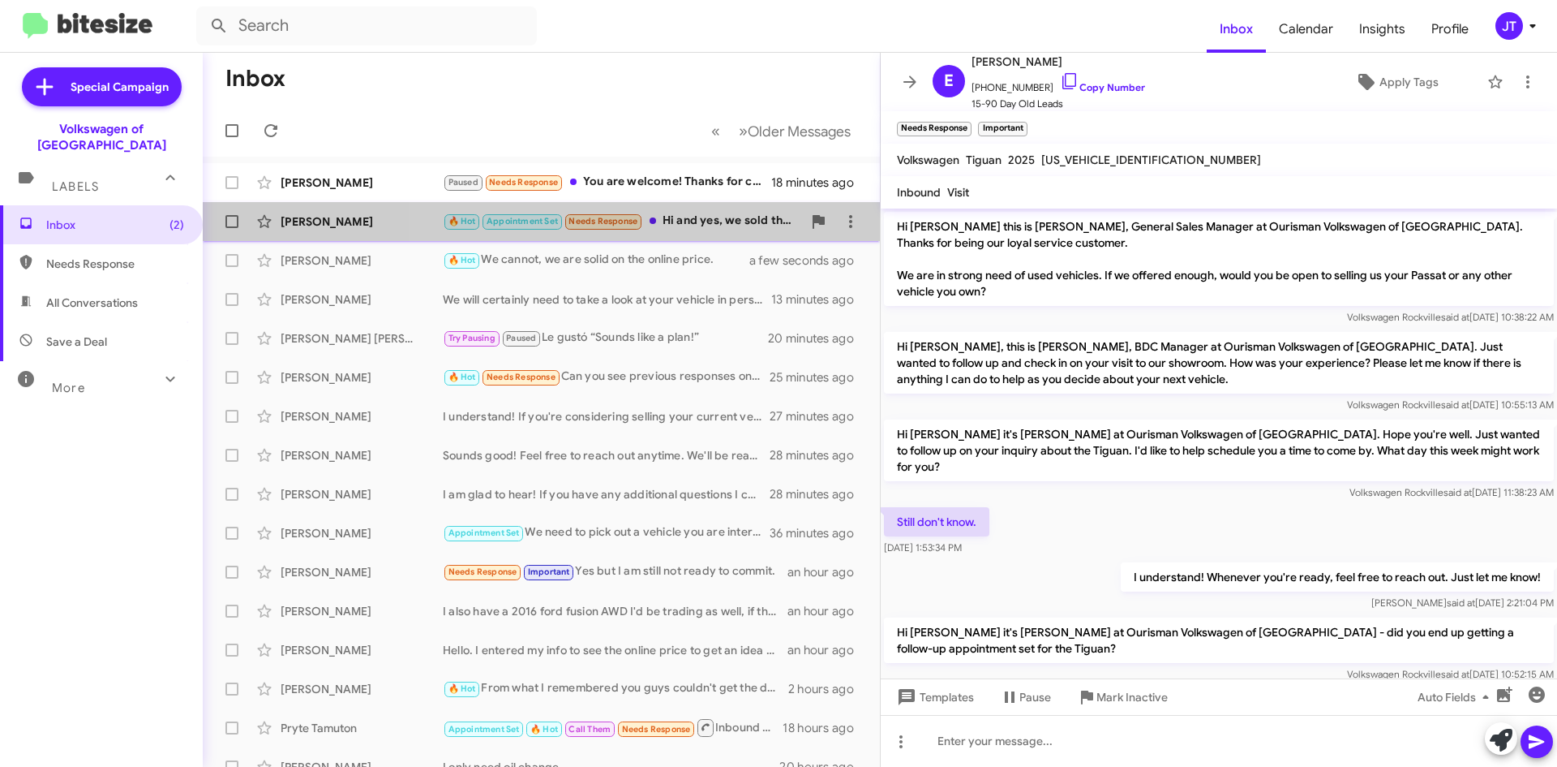
click at [716, 228] on div "🔥 Hot Appointment Set Needs Response Hi and yes, we sold the car. Many thanks f…" at bounding box center [622, 221] width 359 height 19
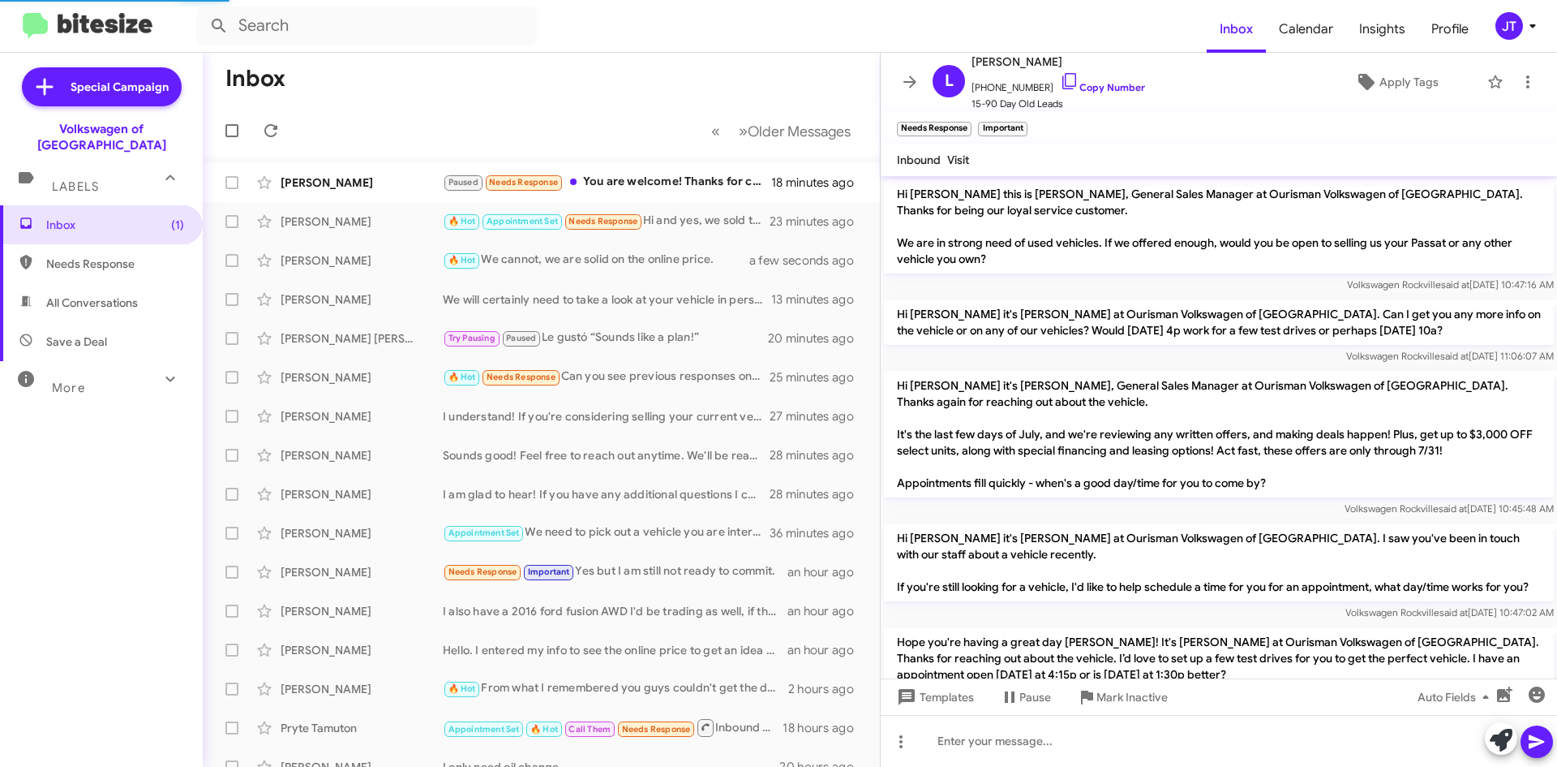
scroll to position [724, 0]
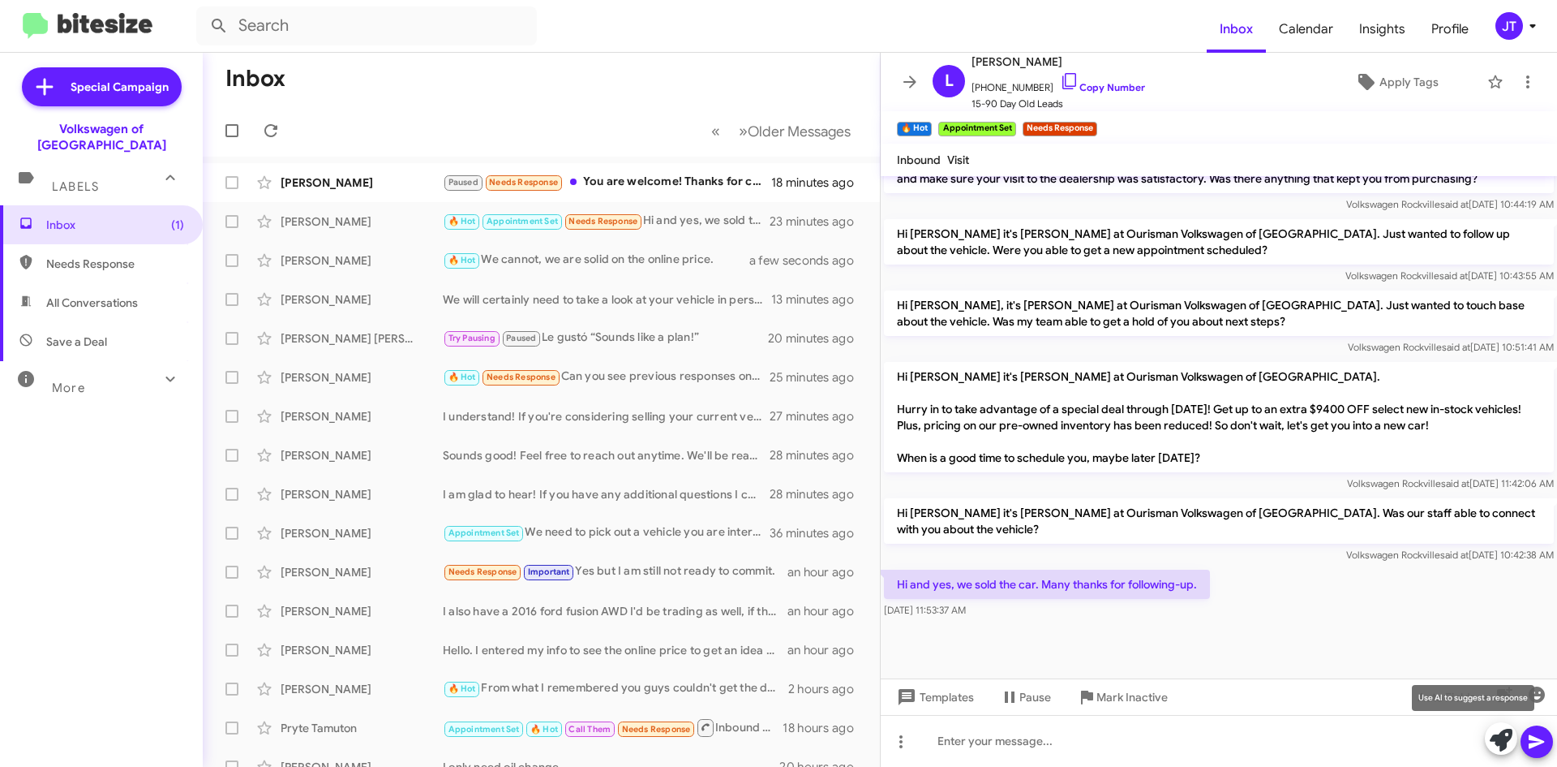
click at [1503, 738] on icon at bounding box center [1501, 739] width 23 height 23
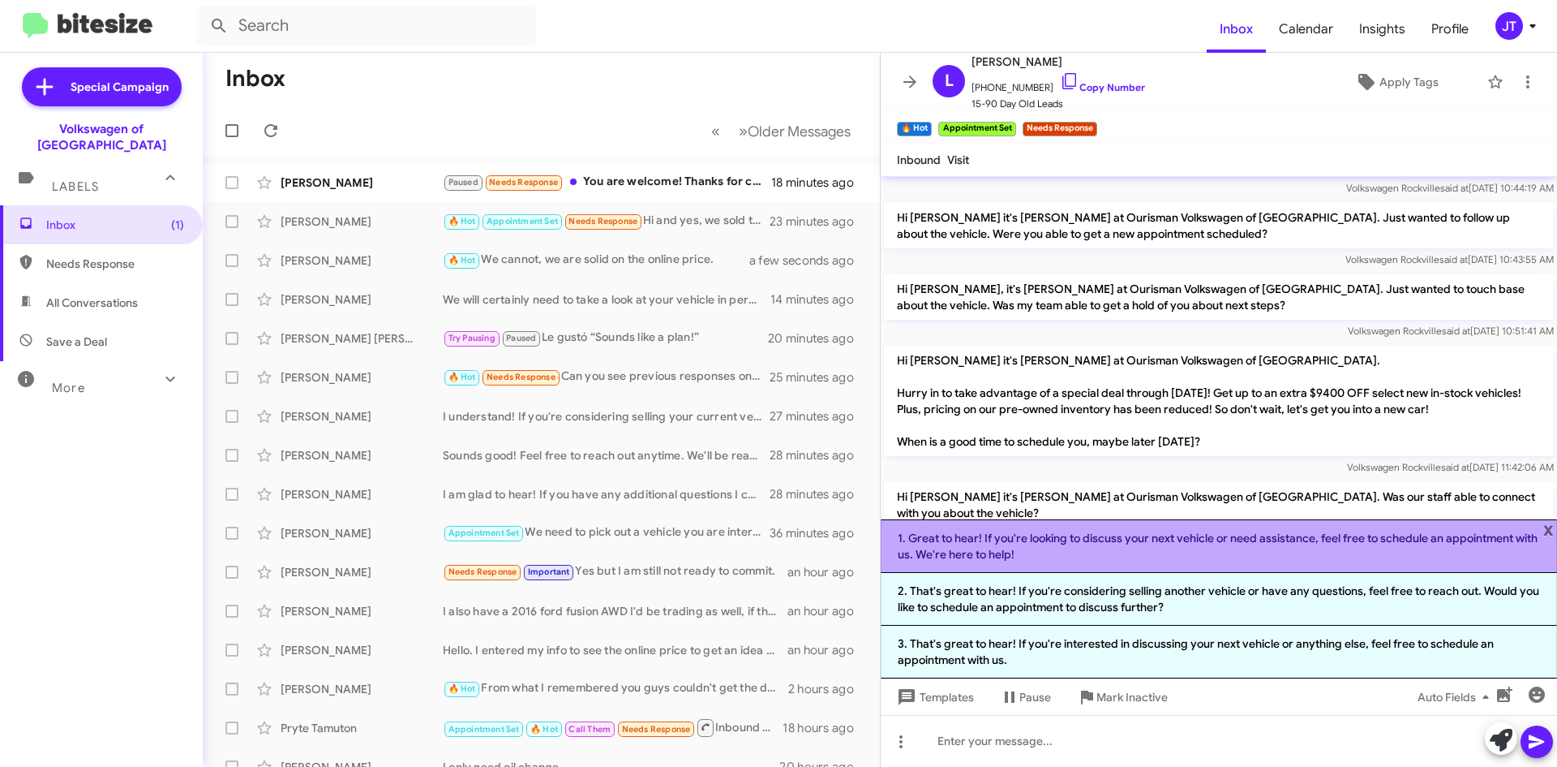
click at [1132, 545] on li "1. Great to hear! If you're looking to discuss your next vehicle or need assist…" at bounding box center [1219, 546] width 676 height 54
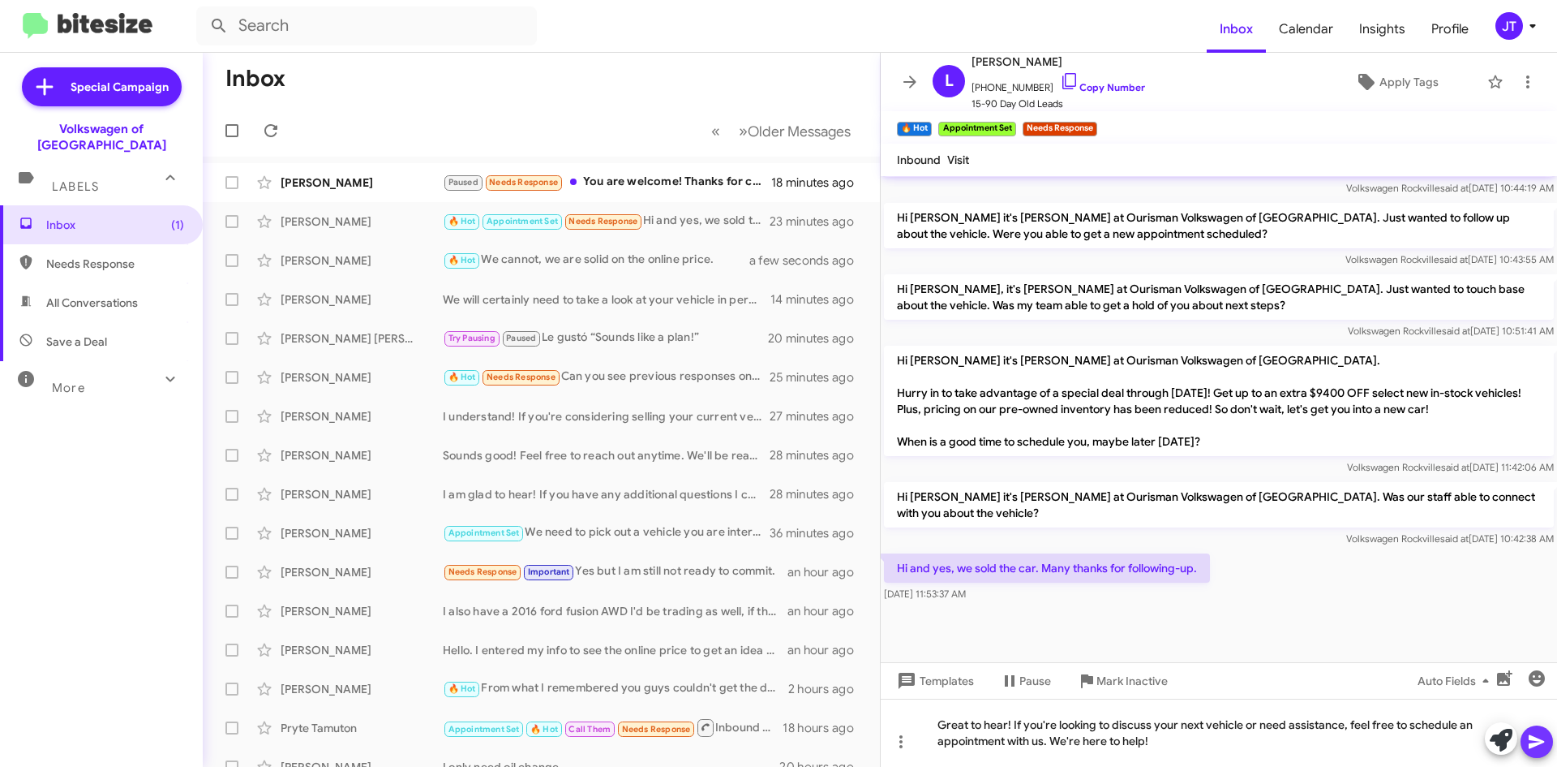
click at [1533, 735] on icon at bounding box center [1536, 741] width 19 height 19
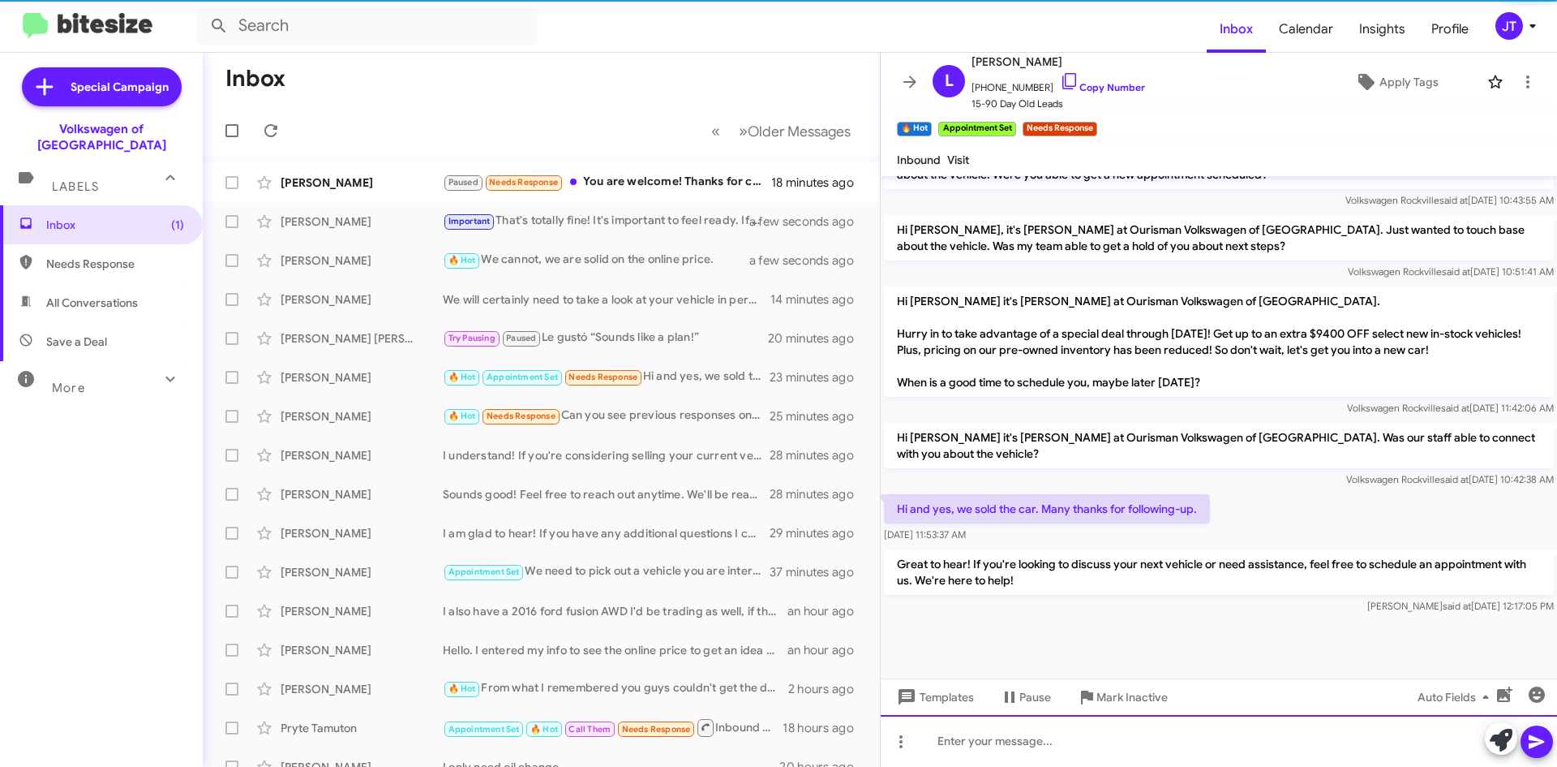
scroll to position [799, 0]
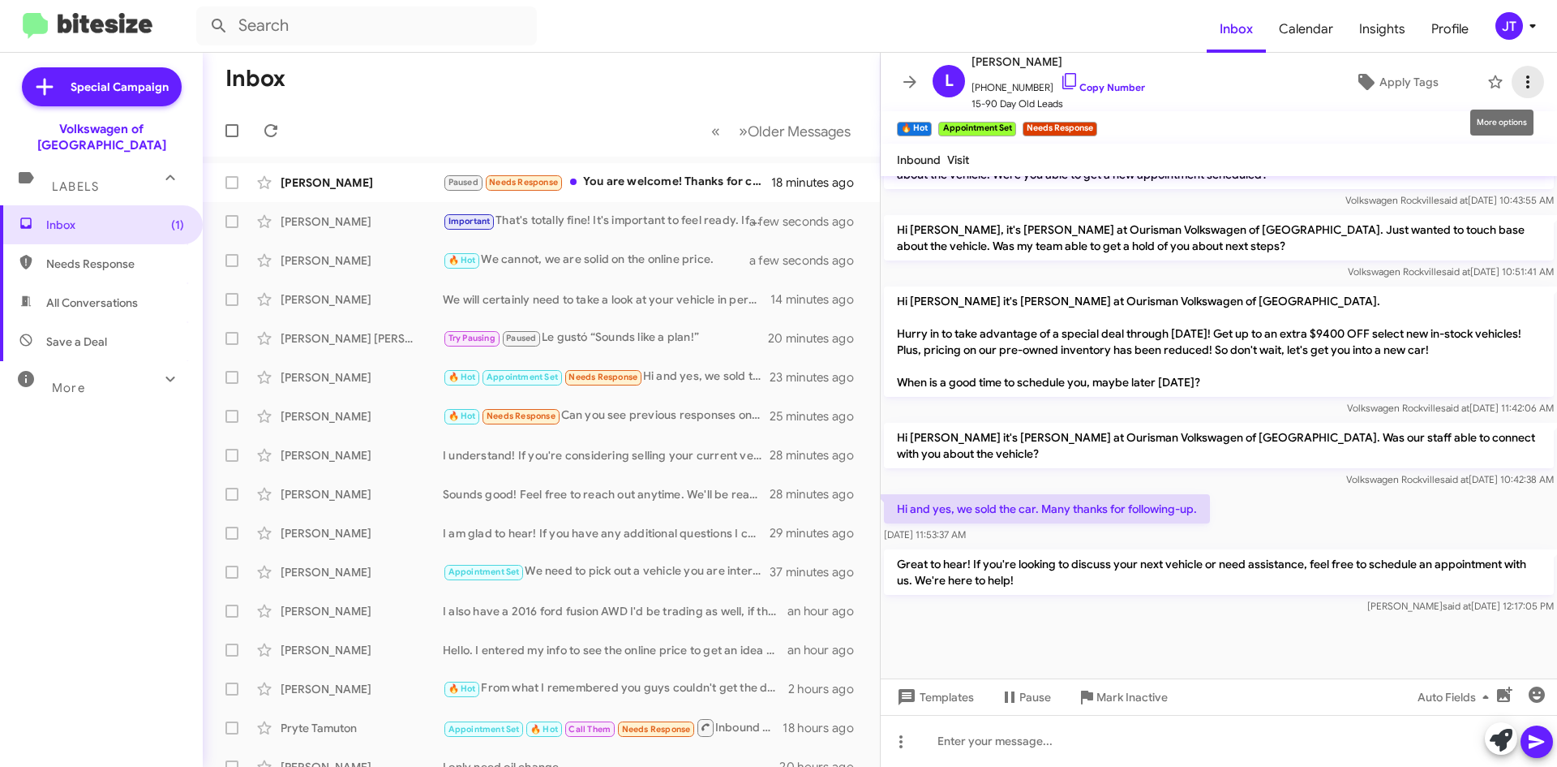
click at [1518, 75] on icon at bounding box center [1527, 81] width 19 height 19
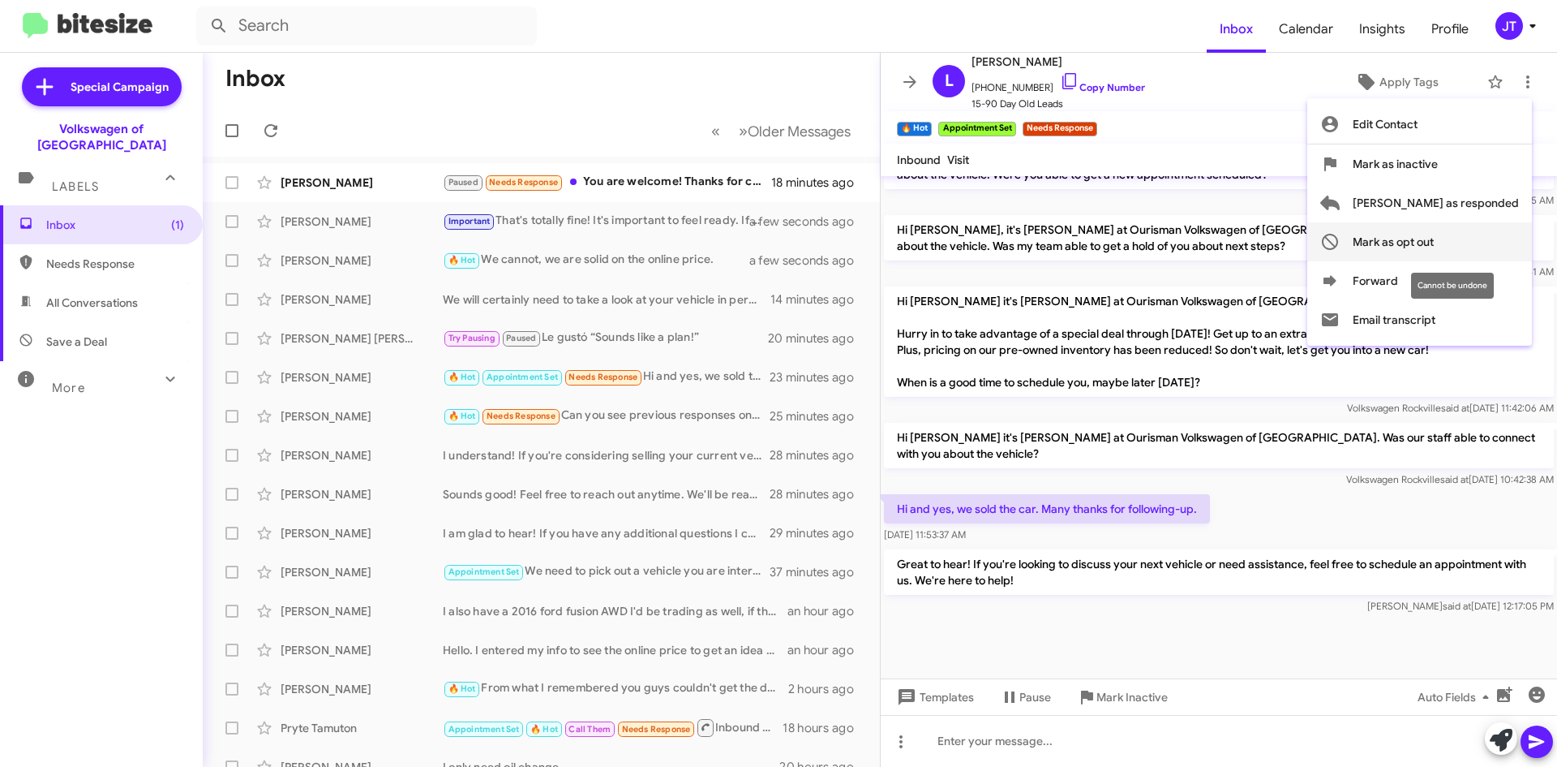
click at [1434, 239] on span "Mark as opt out" at bounding box center [1393, 241] width 81 height 39
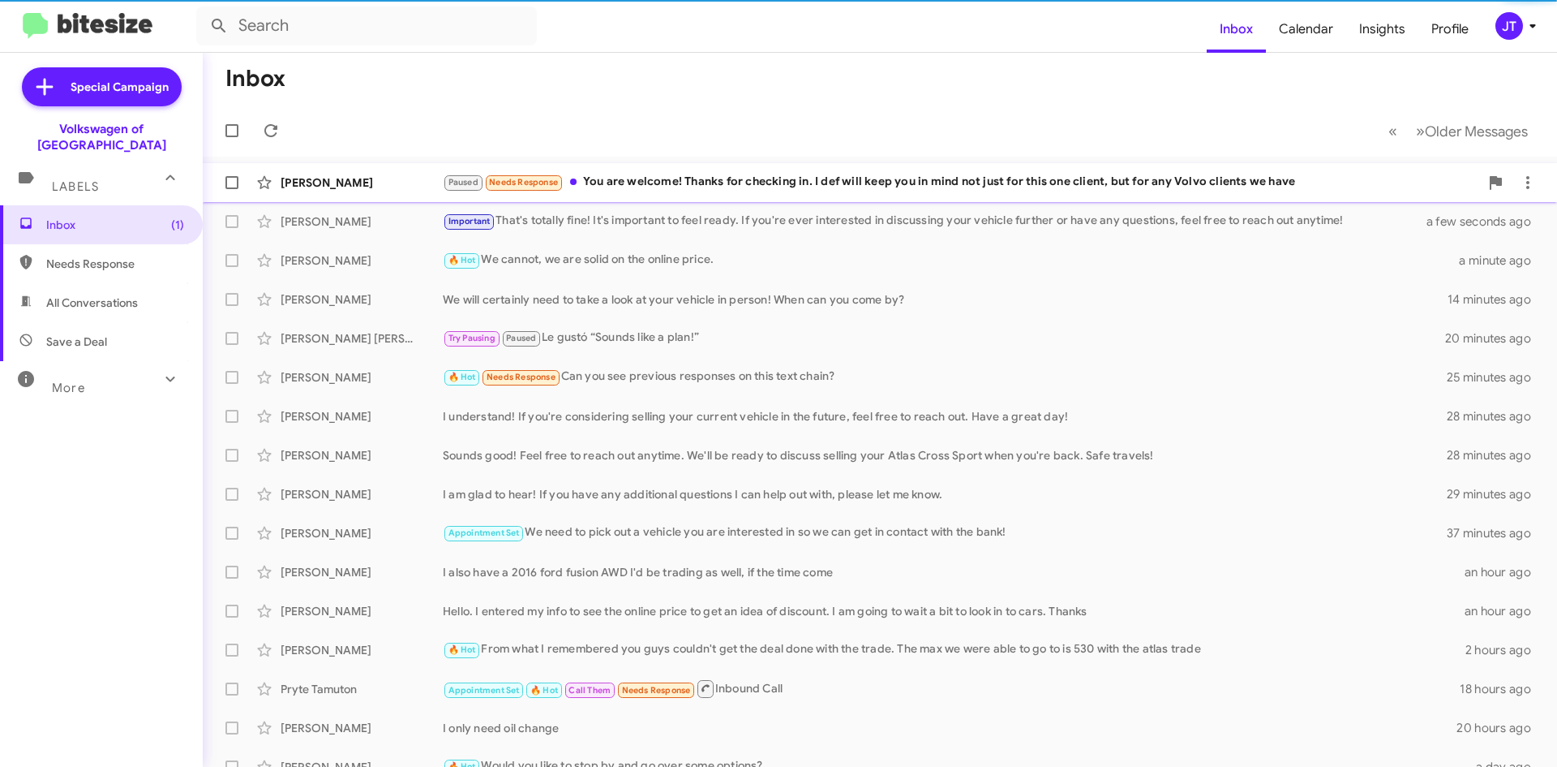
click at [765, 186] on div "Paused Needs Response You are welcome! Thanks for checking in. I def will keep …" at bounding box center [961, 182] width 1037 height 19
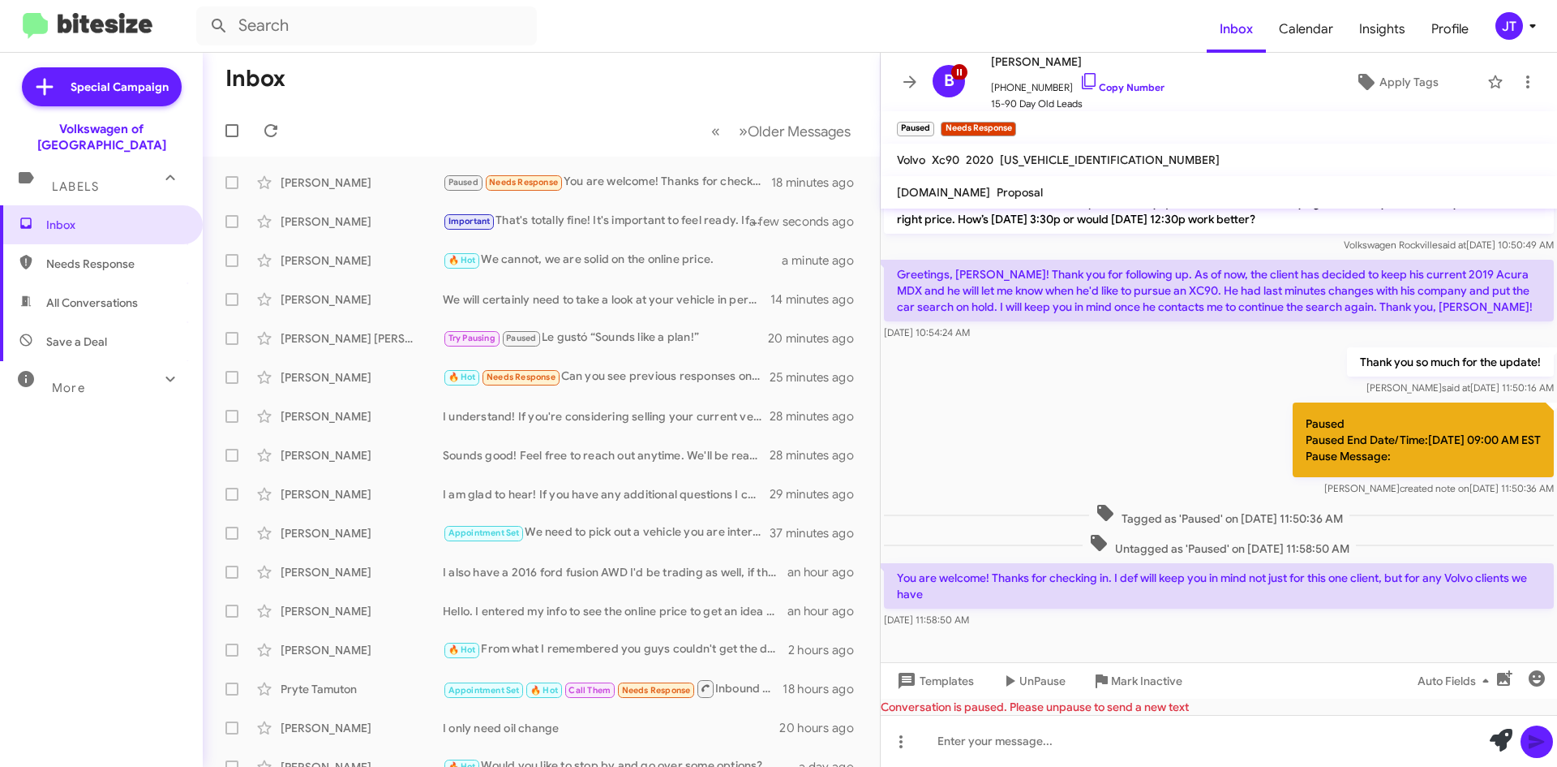
scroll to position [609, 0]
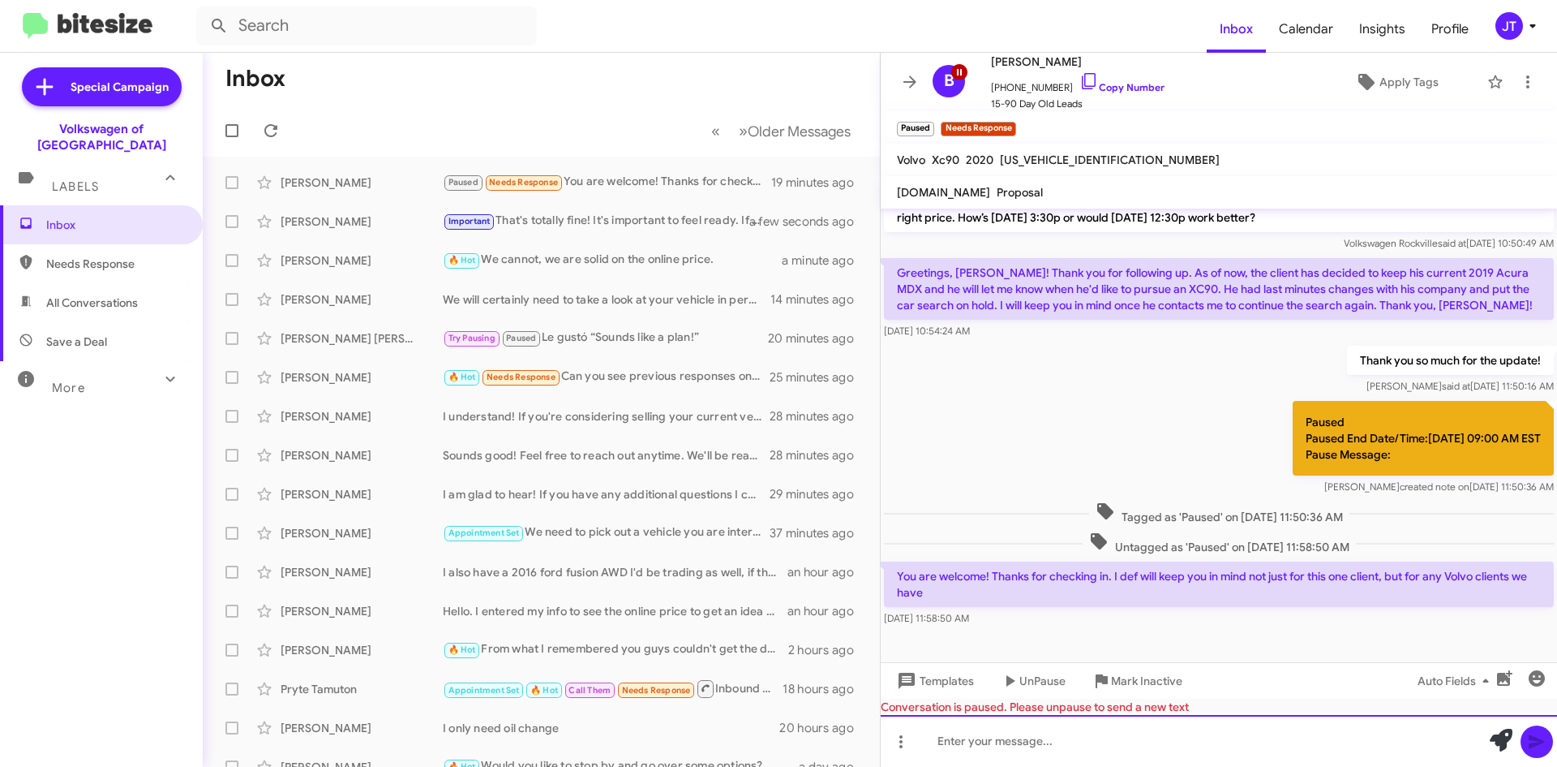
click at [977, 740] on div at bounding box center [1219, 741] width 676 height 52
click at [1030, 741] on div "Thank you!" at bounding box center [1219, 741] width 676 height 52
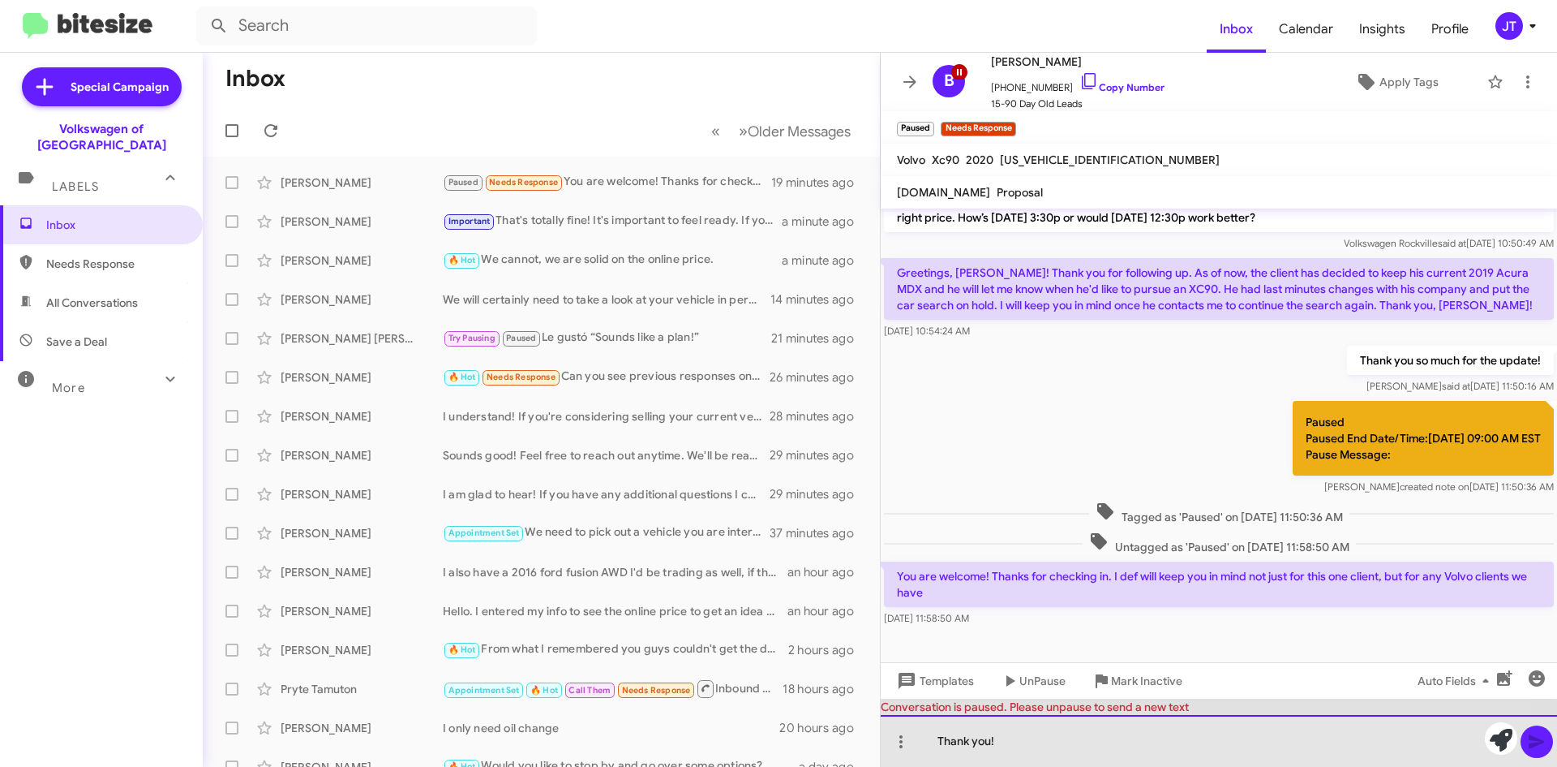
click at [1030, 741] on div "Thank you!" at bounding box center [1219, 741] width 676 height 52
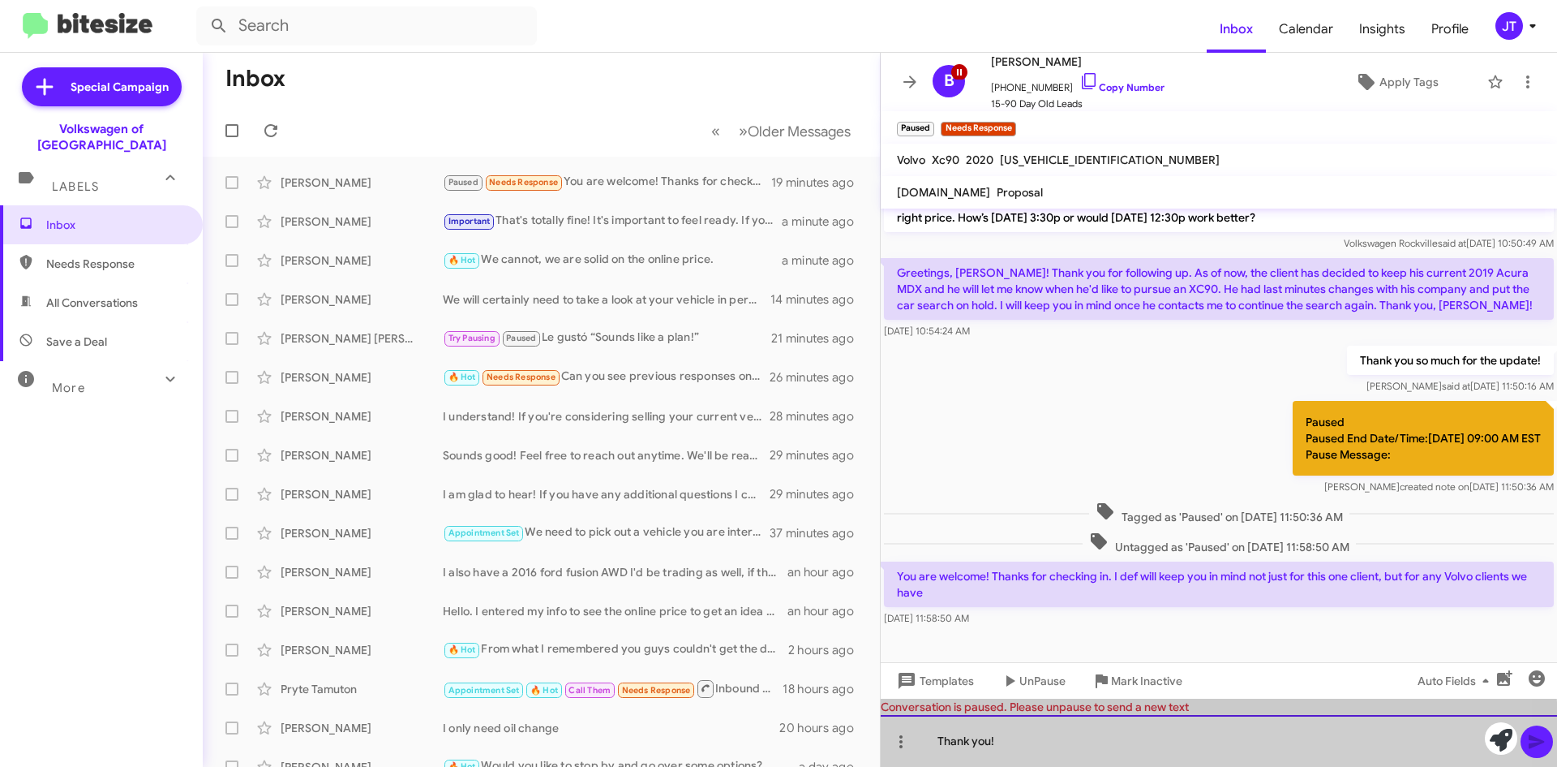
click at [1030, 741] on div "Thank you!" at bounding box center [1219, 741] width 676 height 52
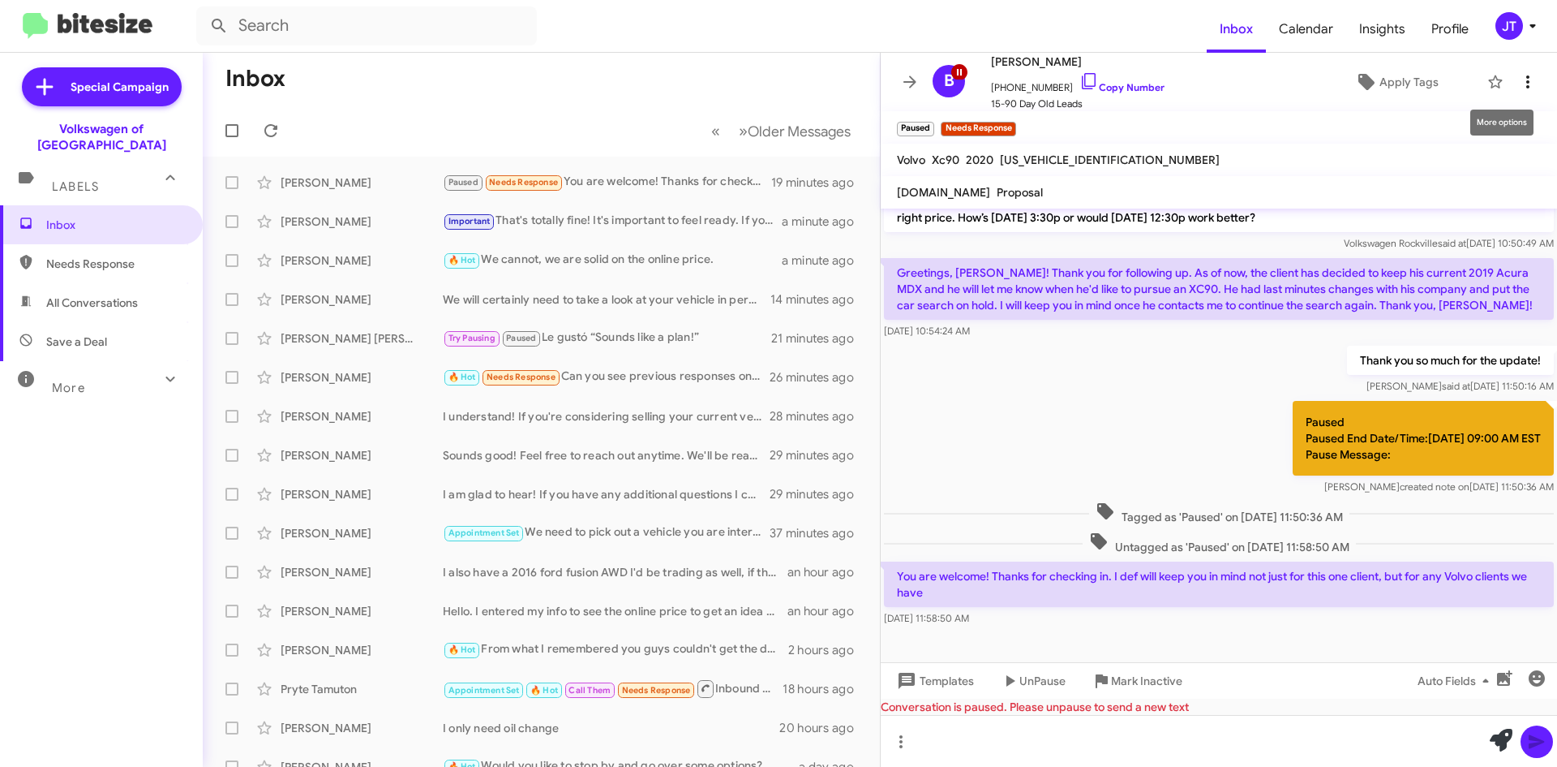
click at [1519, 78] on icon at bounding box center [1527, 81] width 19 height 19
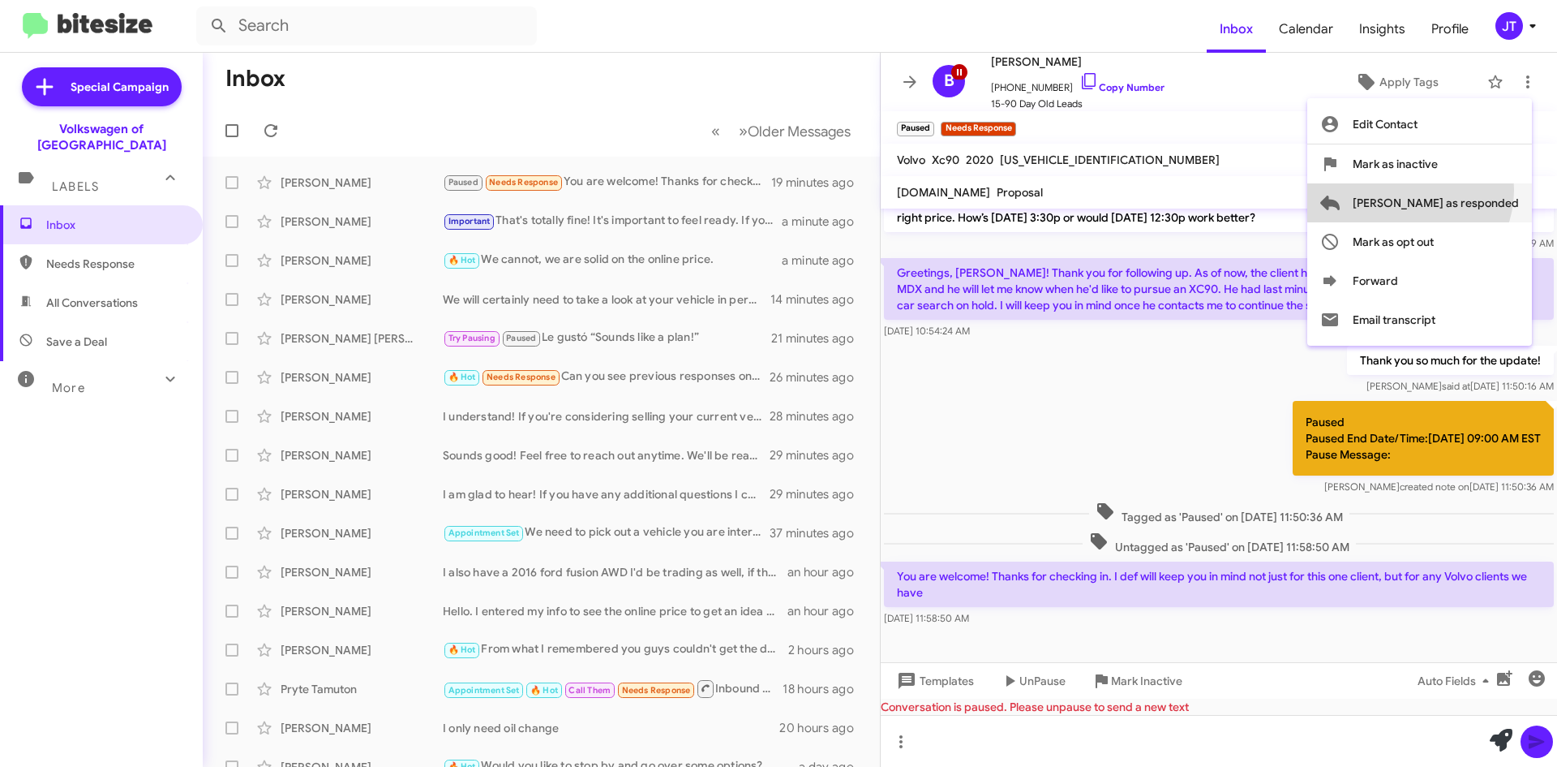
click at [1474, 190] on span "[PERSON_NAME] as responded" at bounding box center [1436, 202] width 166 height 39
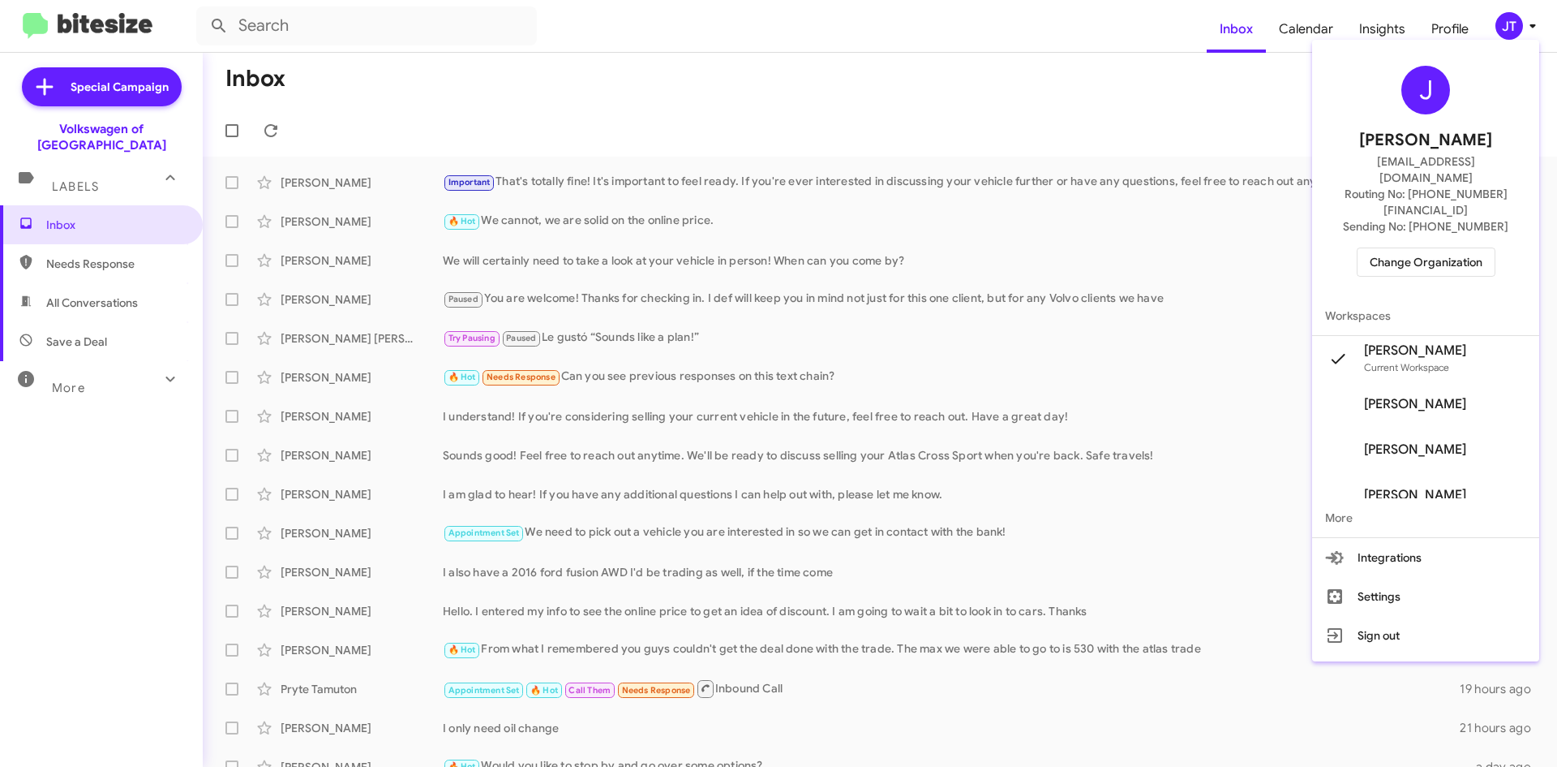
click at [1425, 248] on span "Change Organization" at bounding box center [1426, 262] width 113 height 28
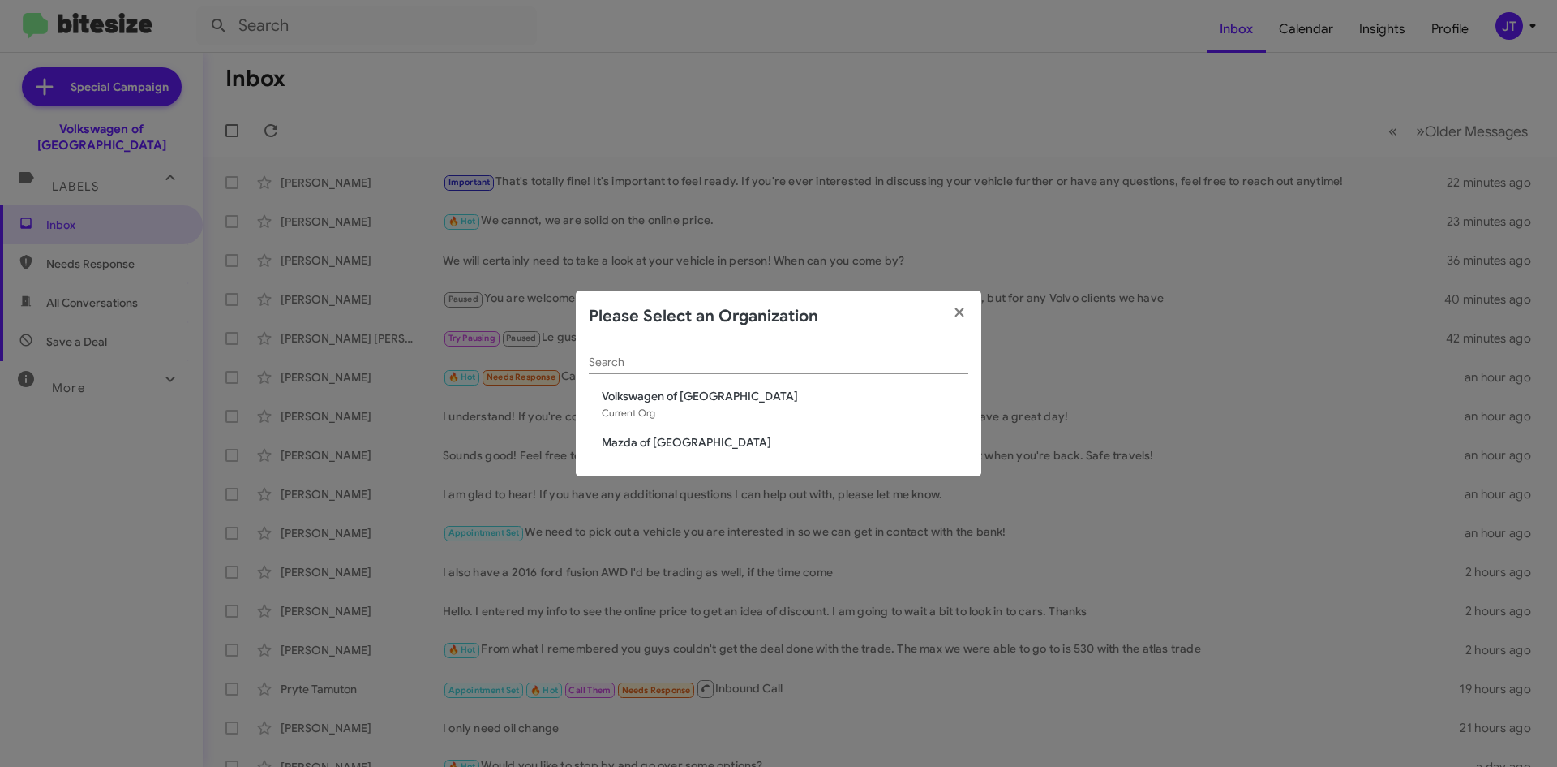
click at [636, 443] on span "Mazda of Rockville" at bounding box center [785, 442] width 367 height 16
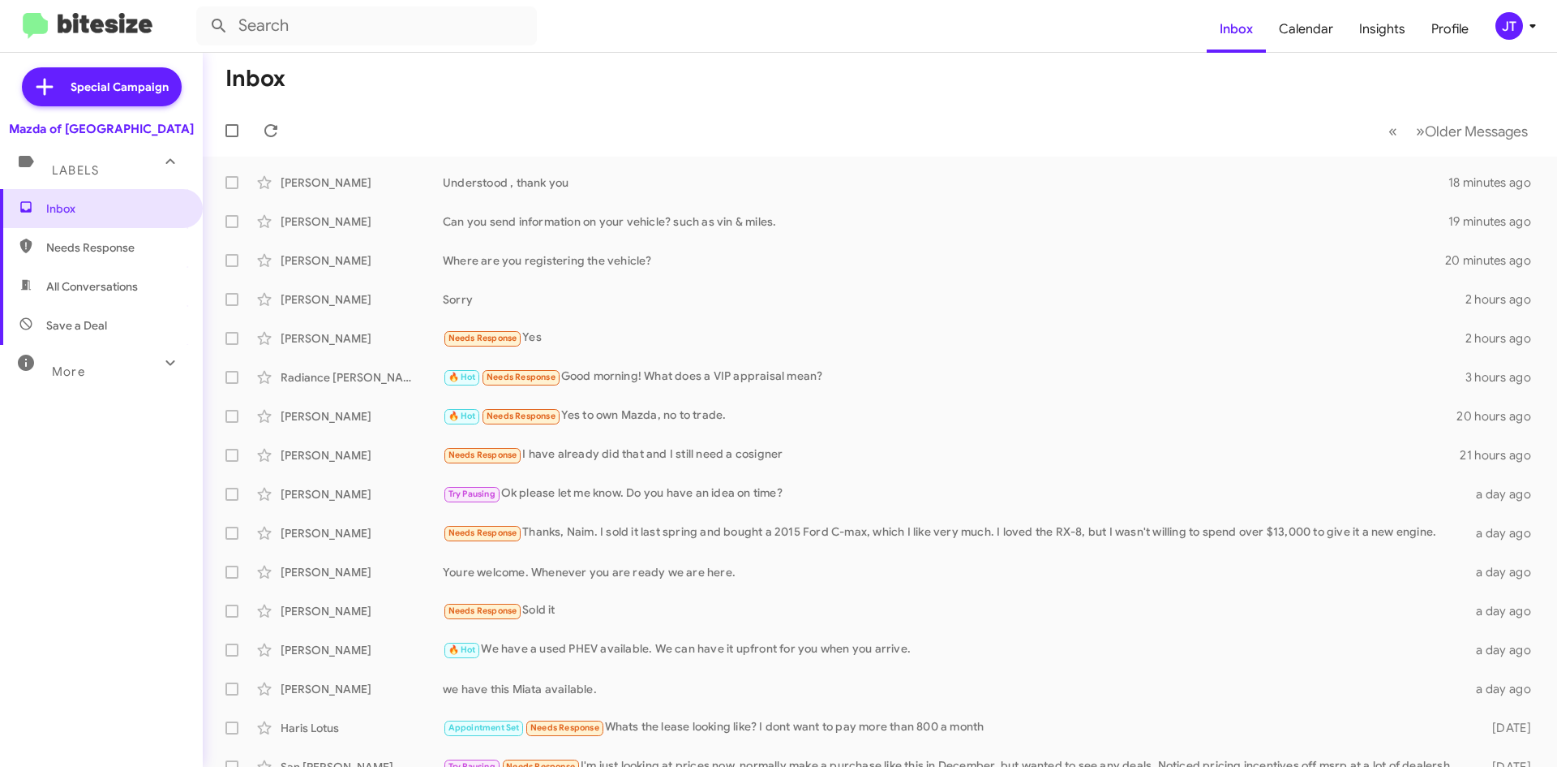
click at [72, 28] on img at bounding box center [88, 26] width 130 height 27
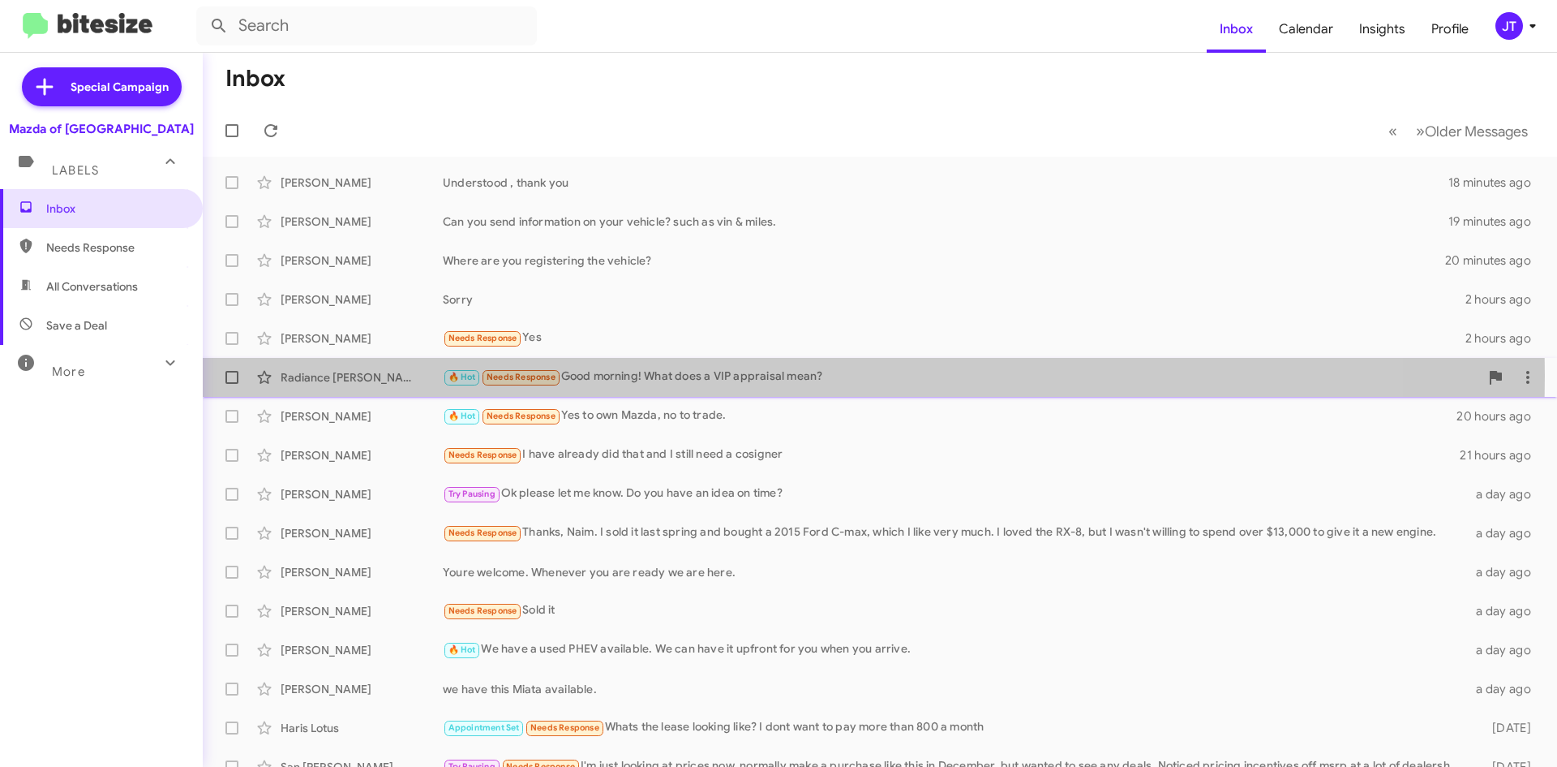
click at [650, 376] on div "🔥 Hot Needs Response Good morning! What does a VIP appraisal mean?" at bounding box center [961, 376] width 1037 height 19
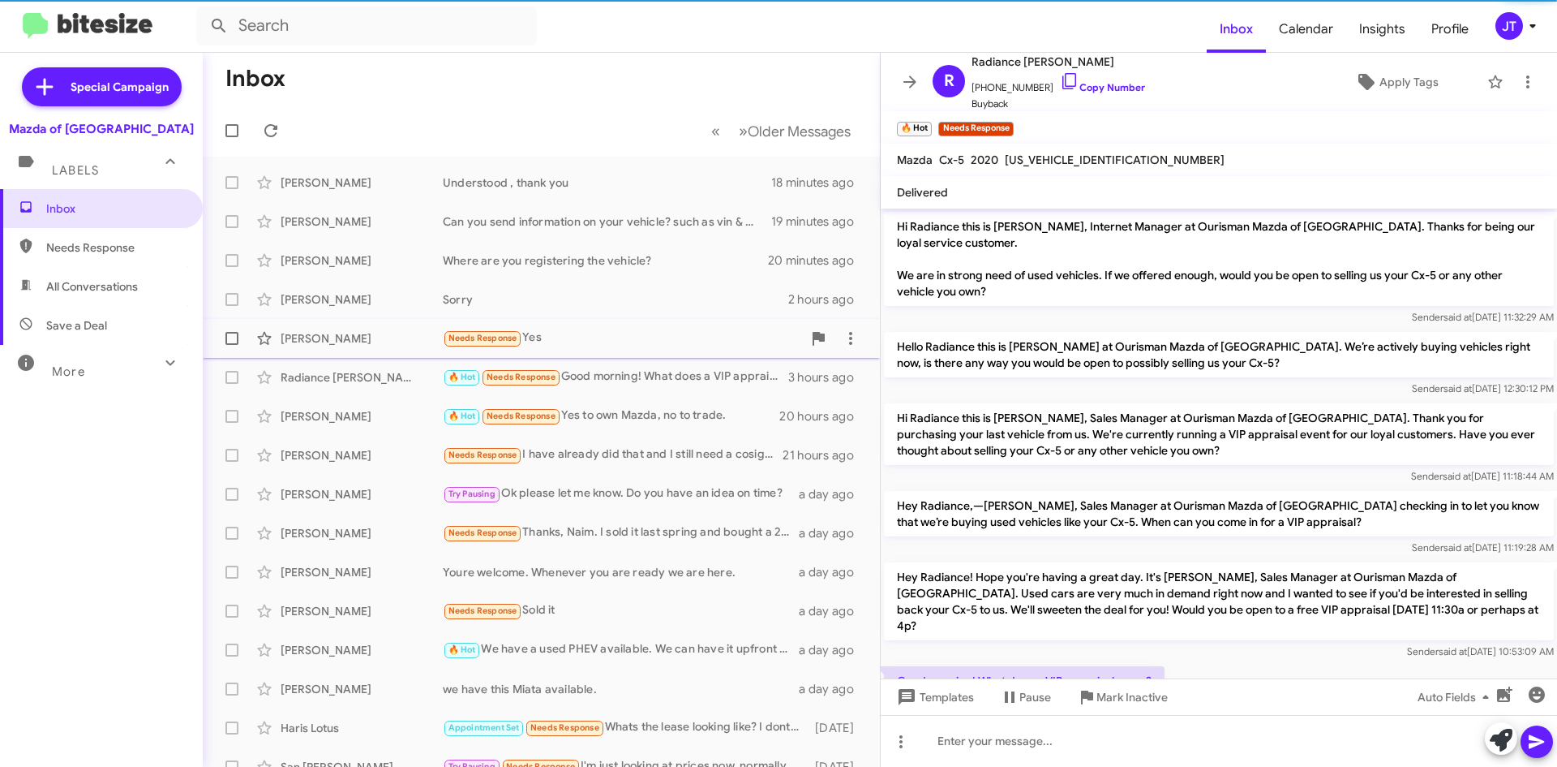
scroll to position [15, 0]
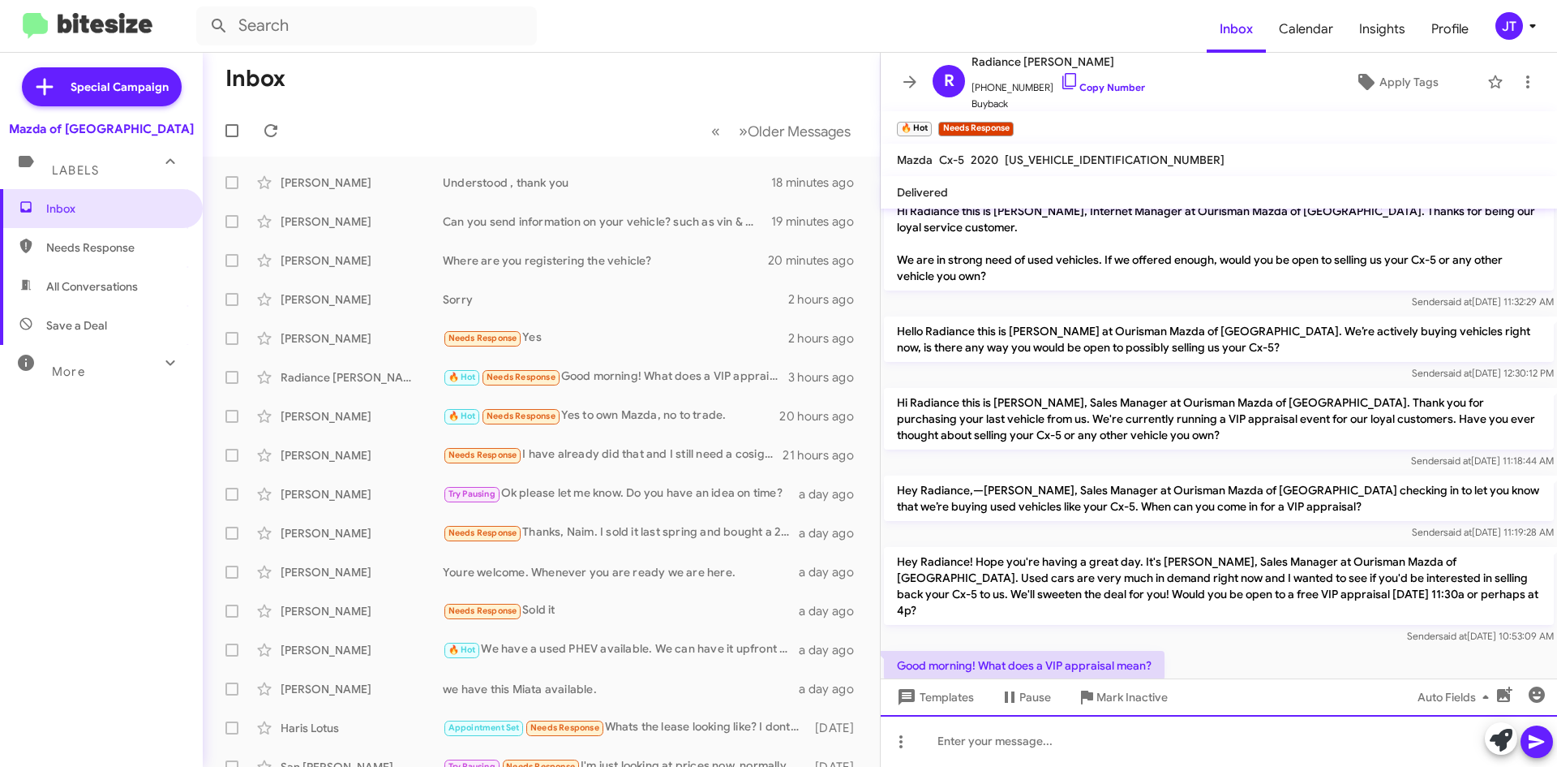
click at [1029, 735] on div at bounding box center [1219, 741] width 676 height 52
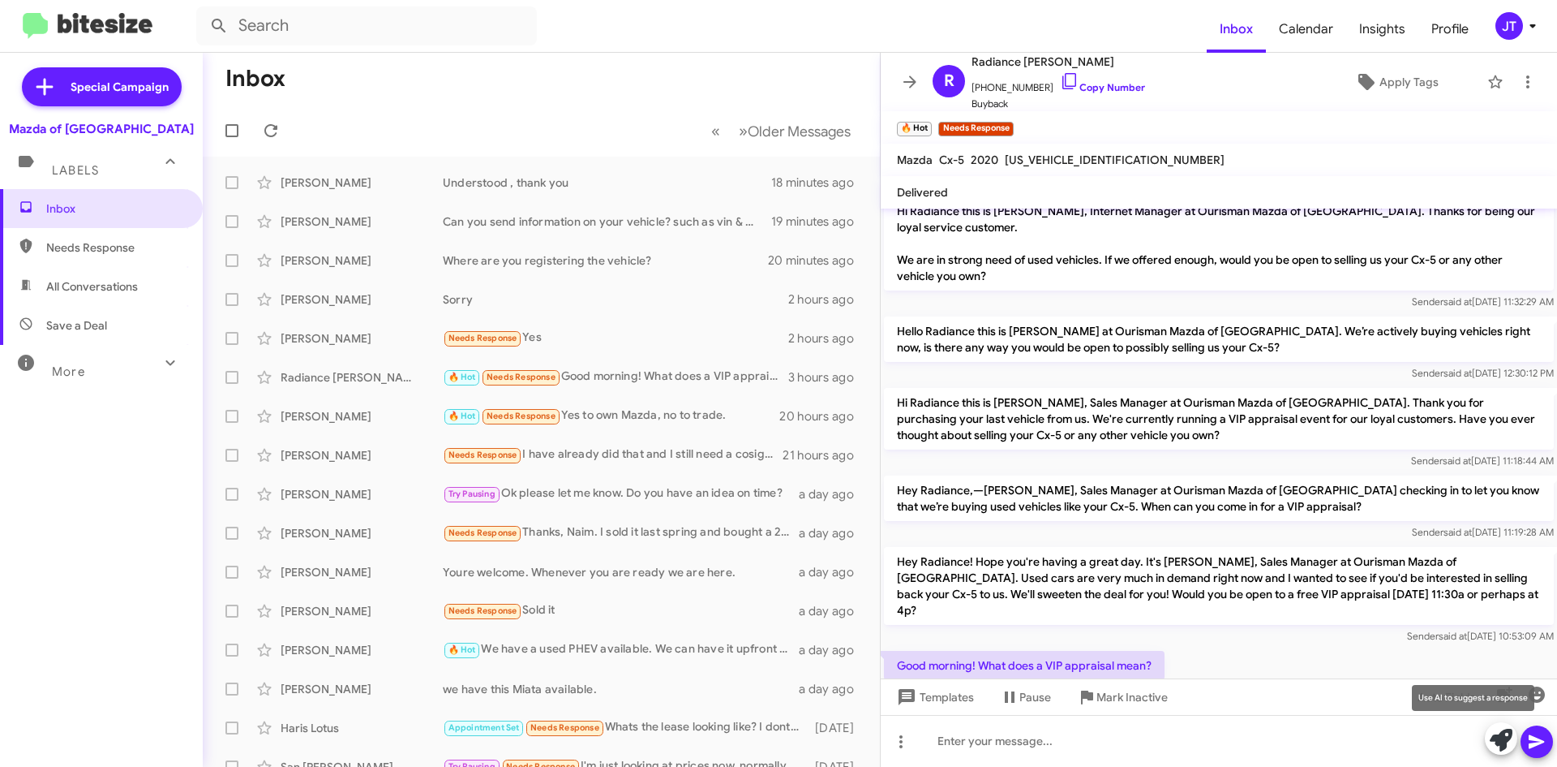
click at [1504, 744] on icon at bounding box center [1501, 739] width 23 height 23
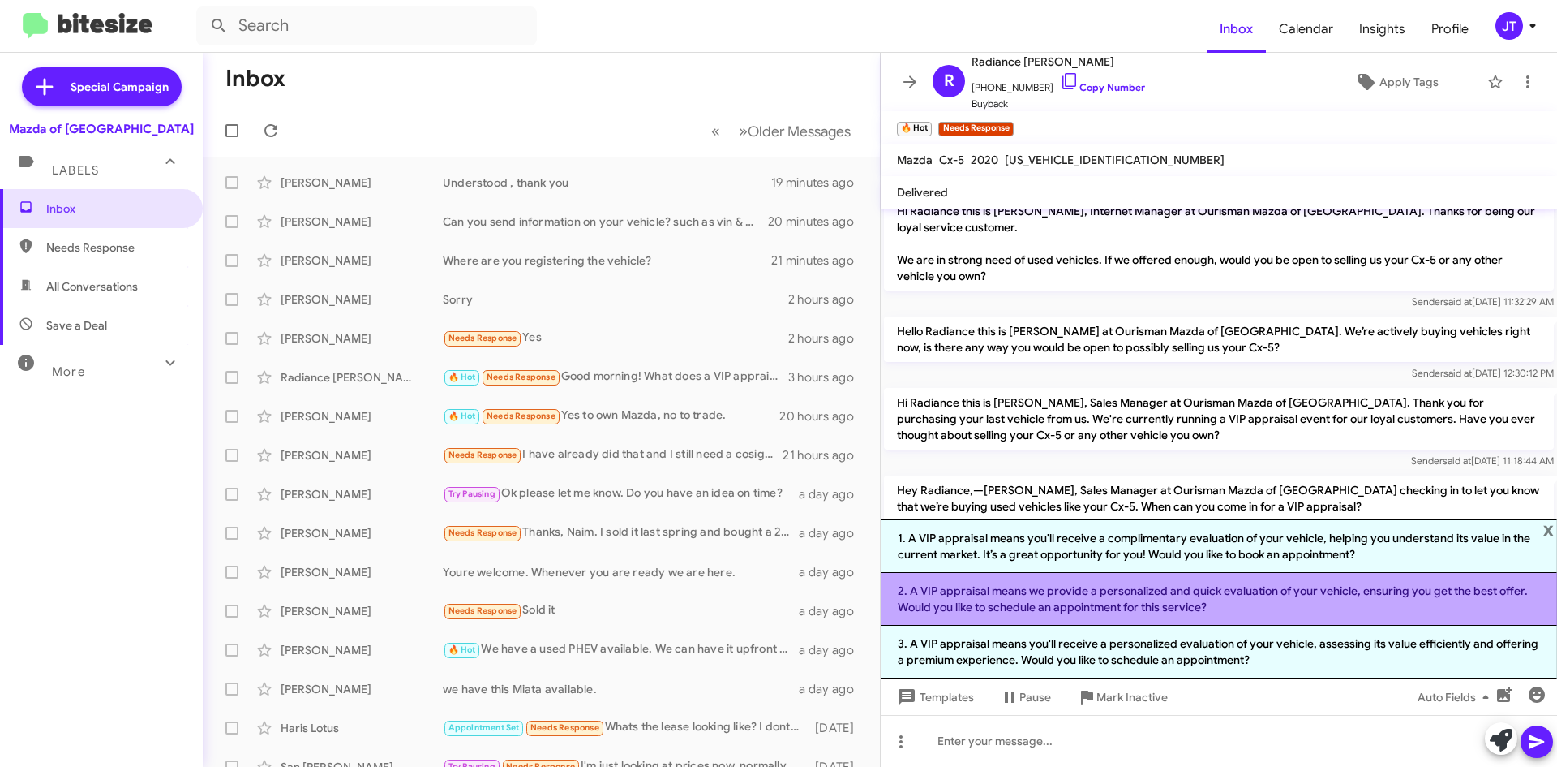
click at [1221, 595] on li "2. A VIP appraisal means we provide a personalized and quick evaluation of your…" at bounding box center [1219, 599] width 676 height 53
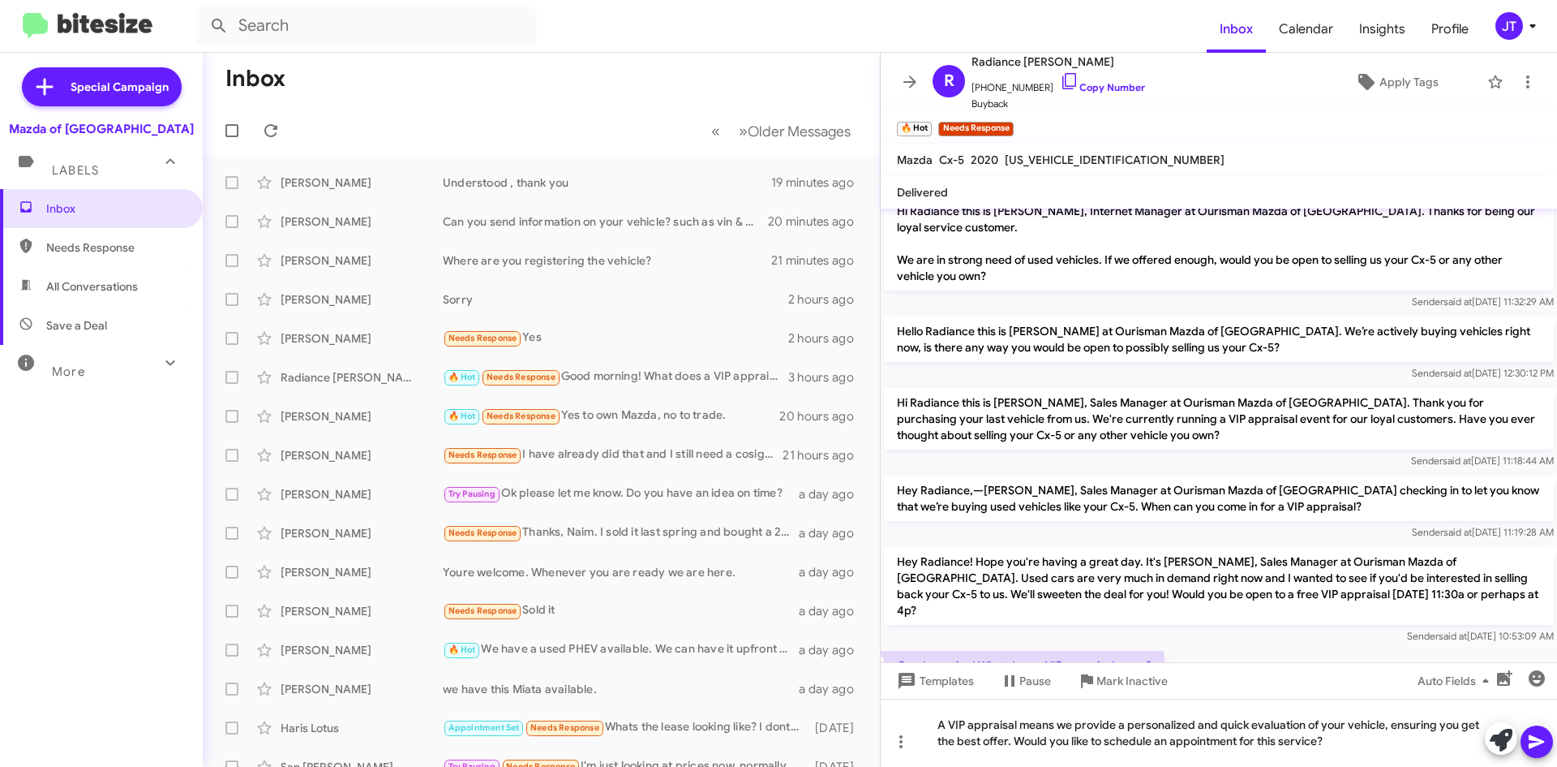
click at [1538, 736] on icon at bounding box center [1536, 741] width 19 height 19
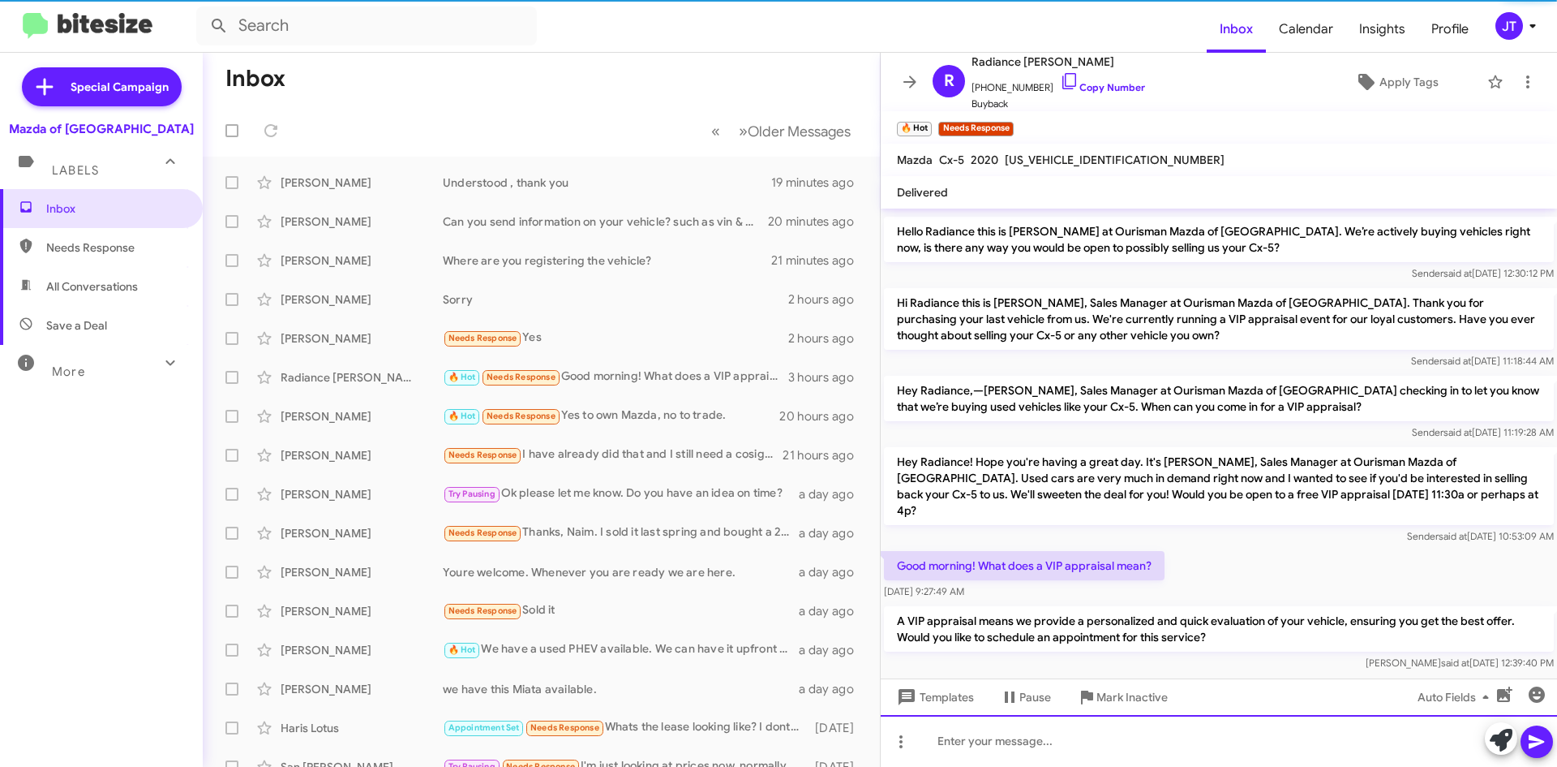
scroll to position [123, 0]
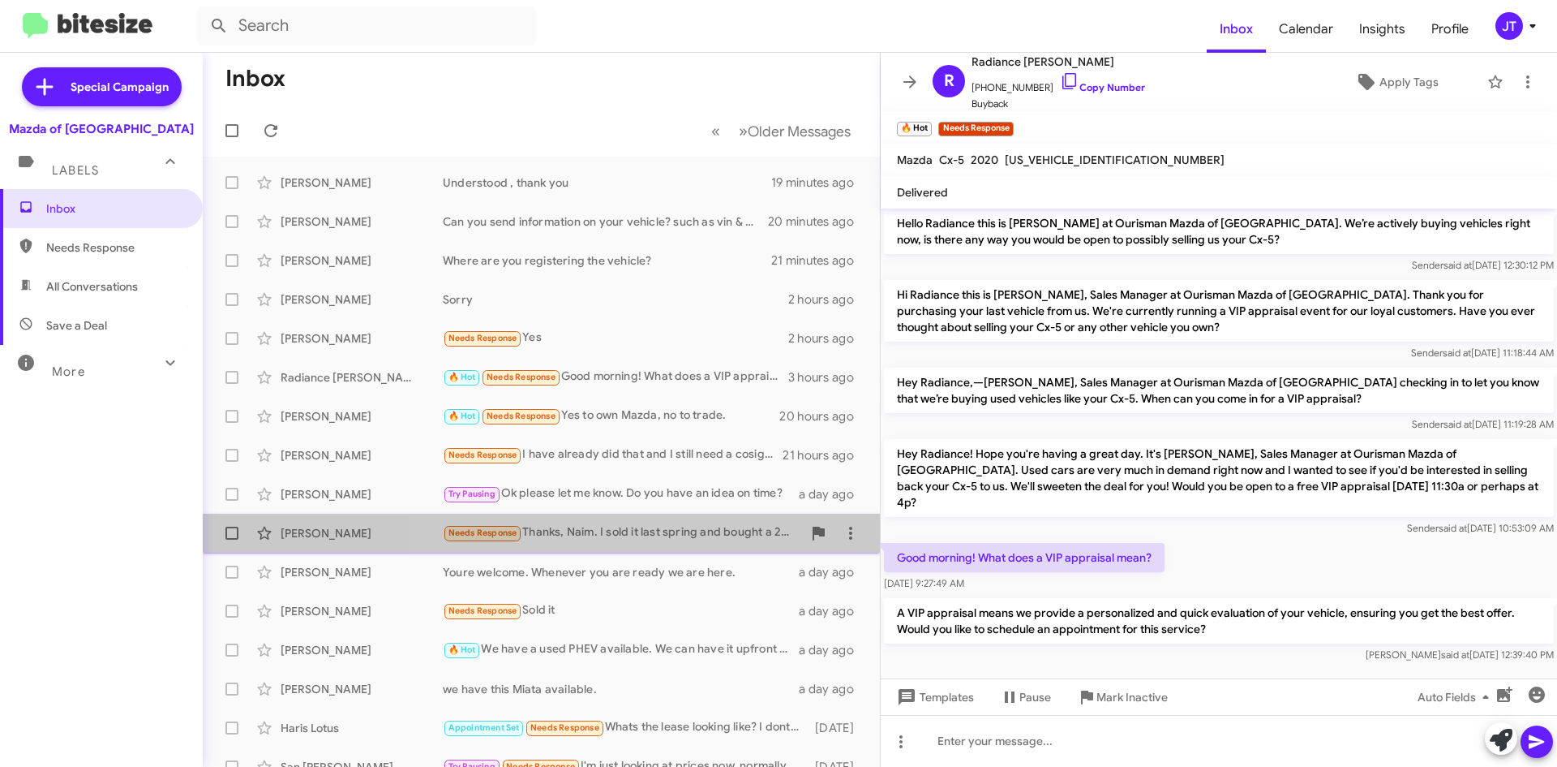
click at [658, 542] on div "Needs Response Thanks, Naim. I sold it last spring and bought a 2015 Ford C-max…" at bounding box center [622, 532] width 359 height 19
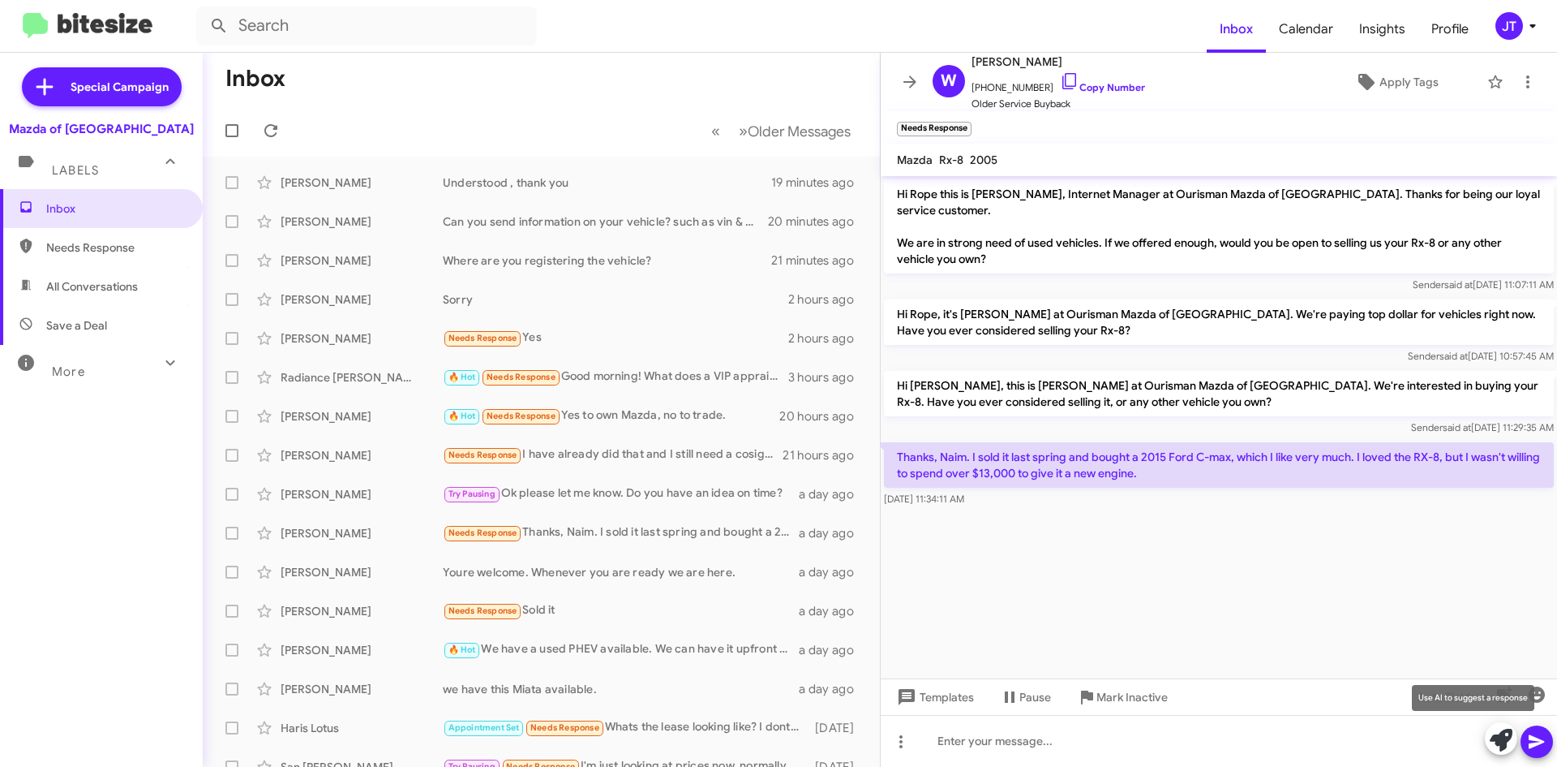
click at [1500, 734] on icon at bounding box center [1501, 739] width 23 height 23
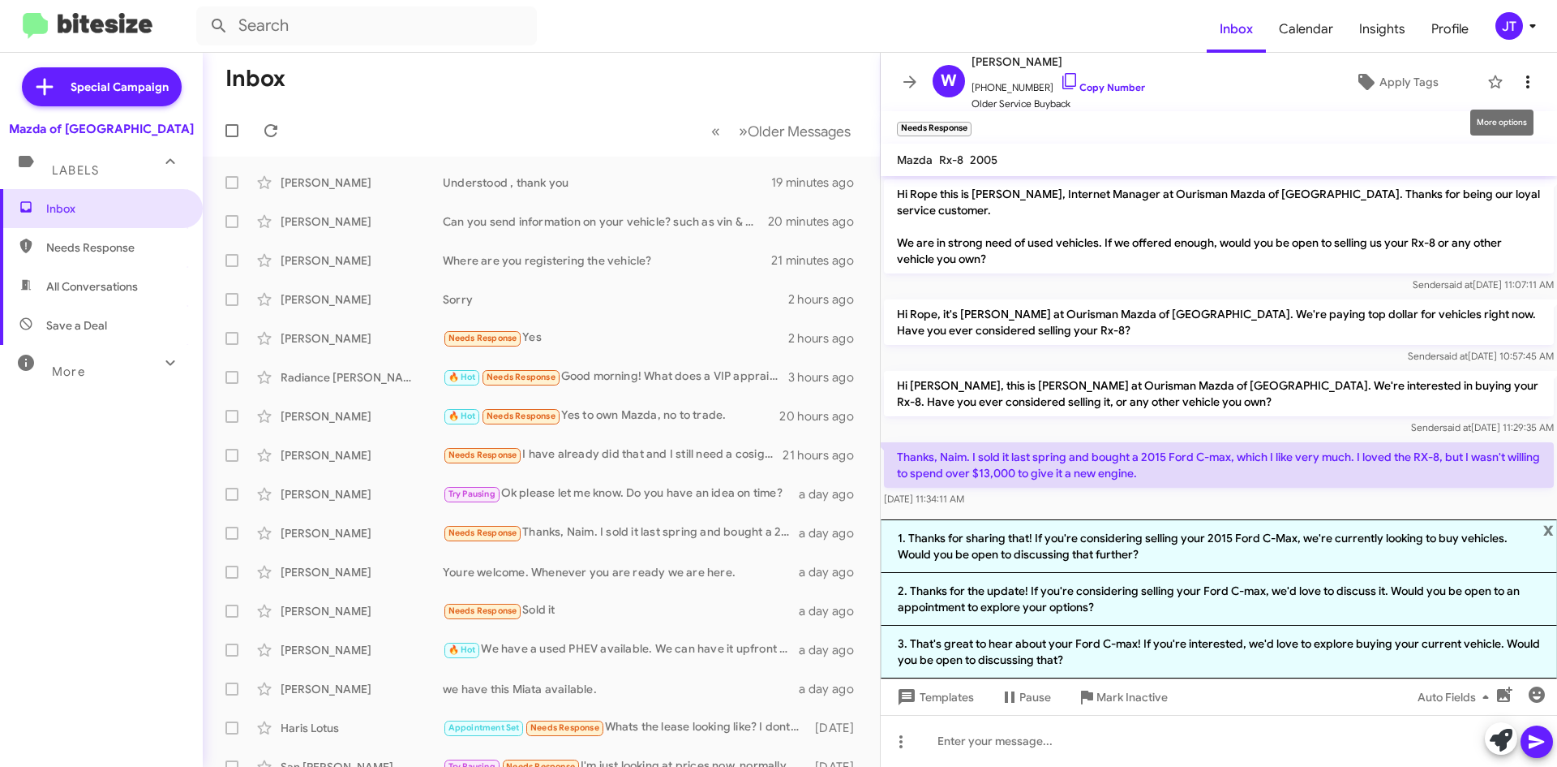
click at [1518, 87] on icon at bounding box center [1527, 81] width 19 height 19
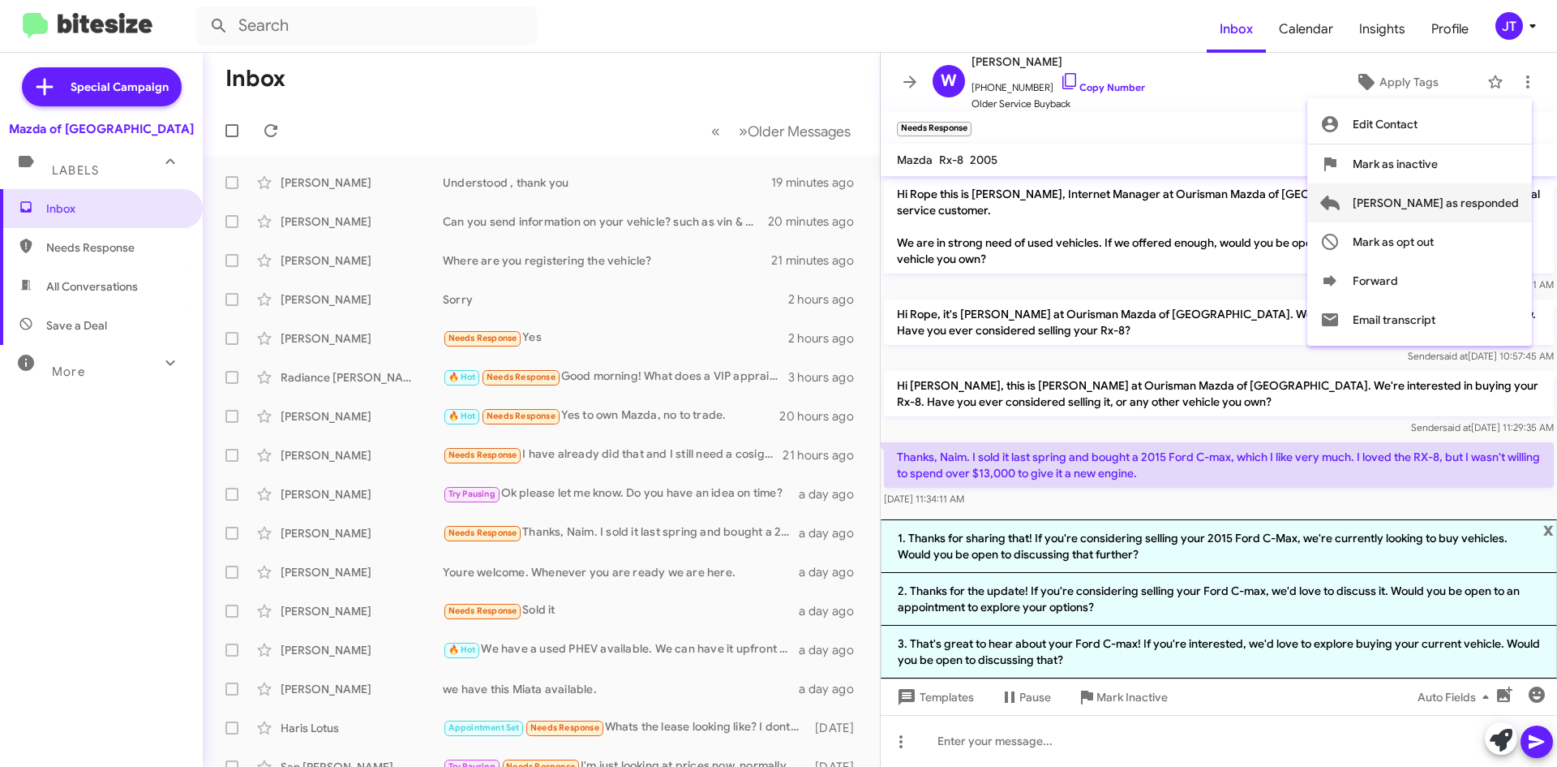
click at [1453, 204] on span "[PERSON_NAME] as responded" at bounding box center [1436, 202] width 166 height 39
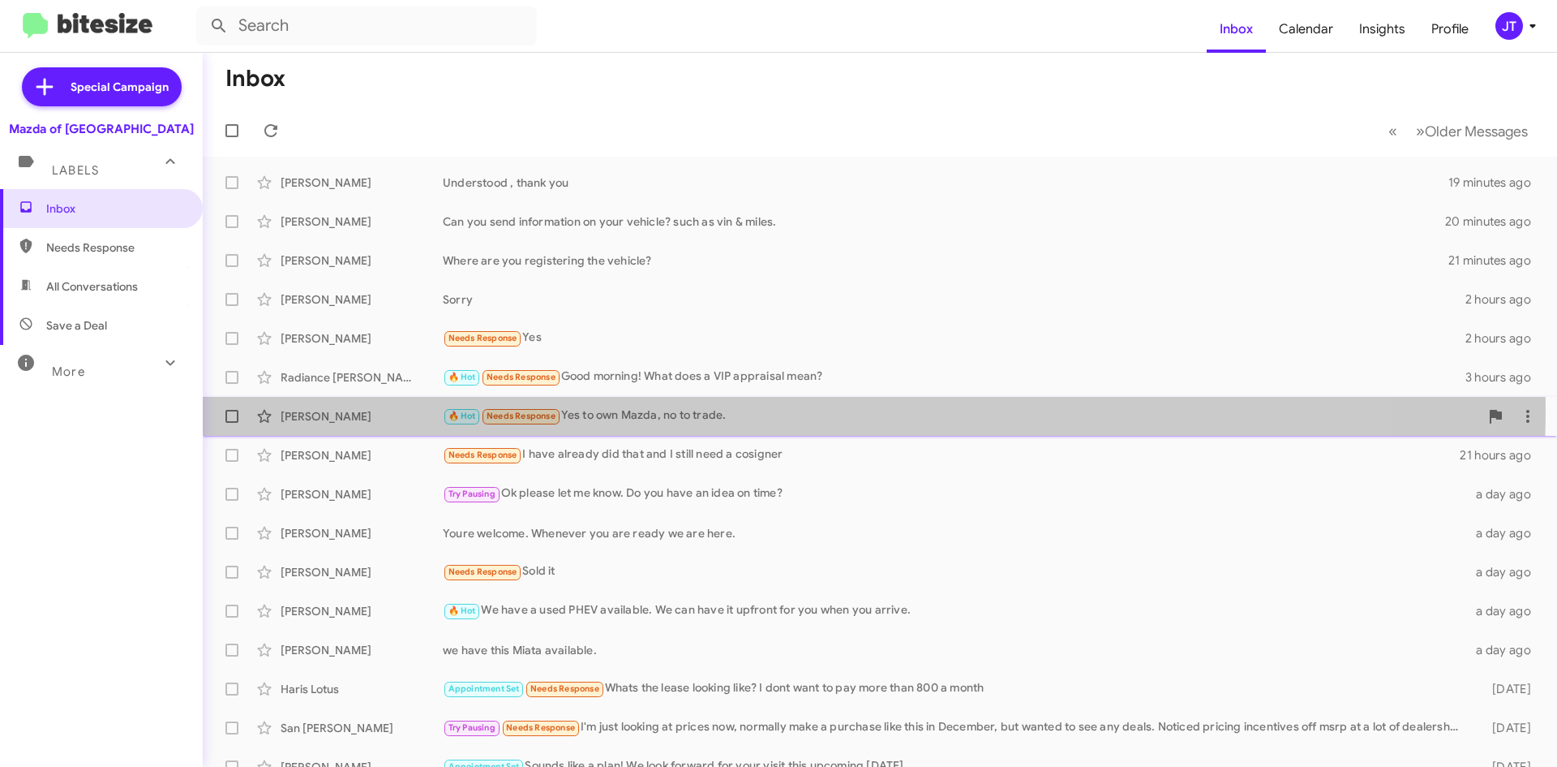
click at [748, 410] on div "🔥 Hot Needs Response Yes to own Mazda, no to trade." at bounding box center [961, 415] width 1037 height 19
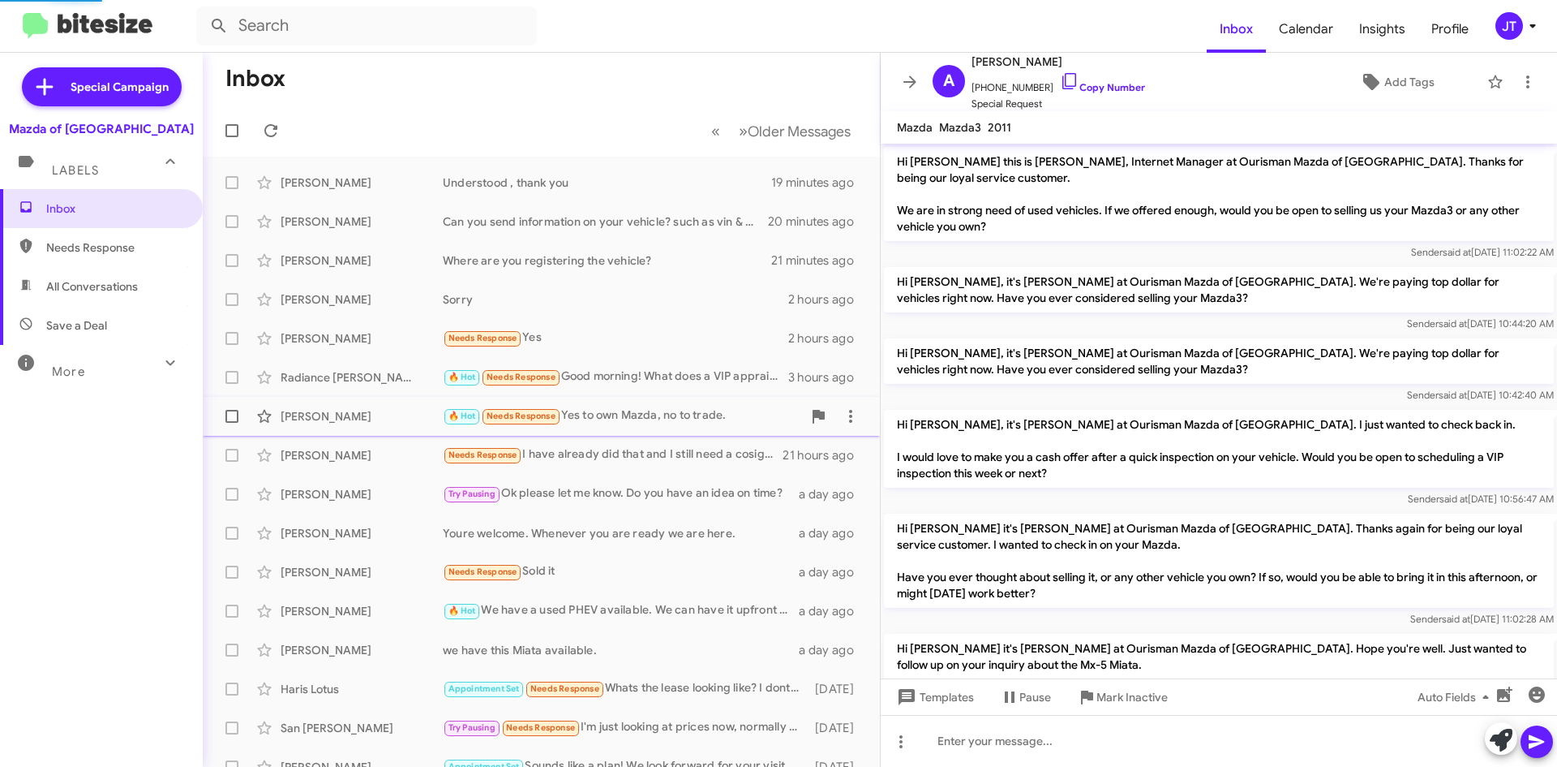
scroll to position [964, 0]
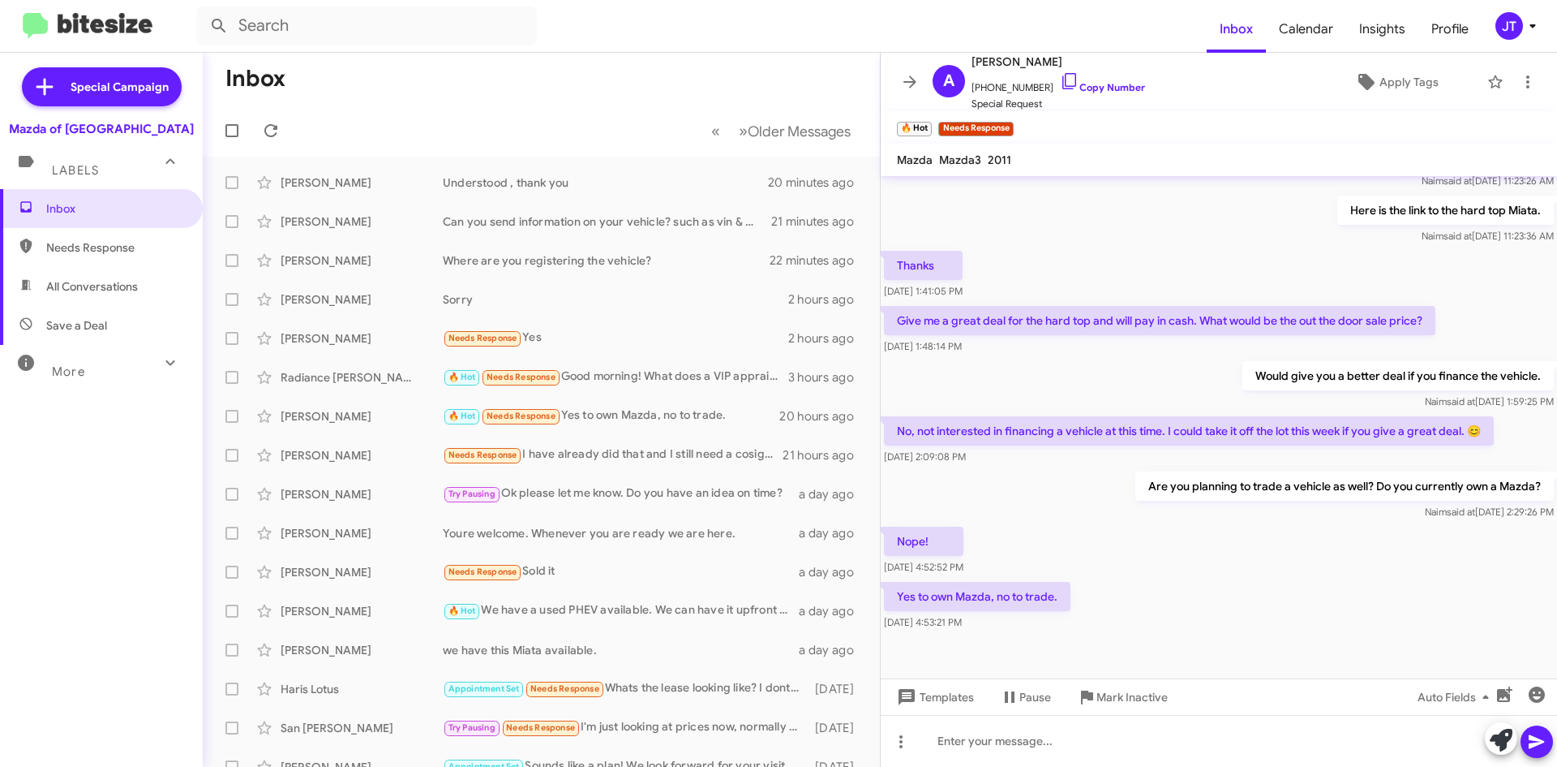
click at [1534, 24] on icon at bounding box center [1533, 26] width 6 height 4
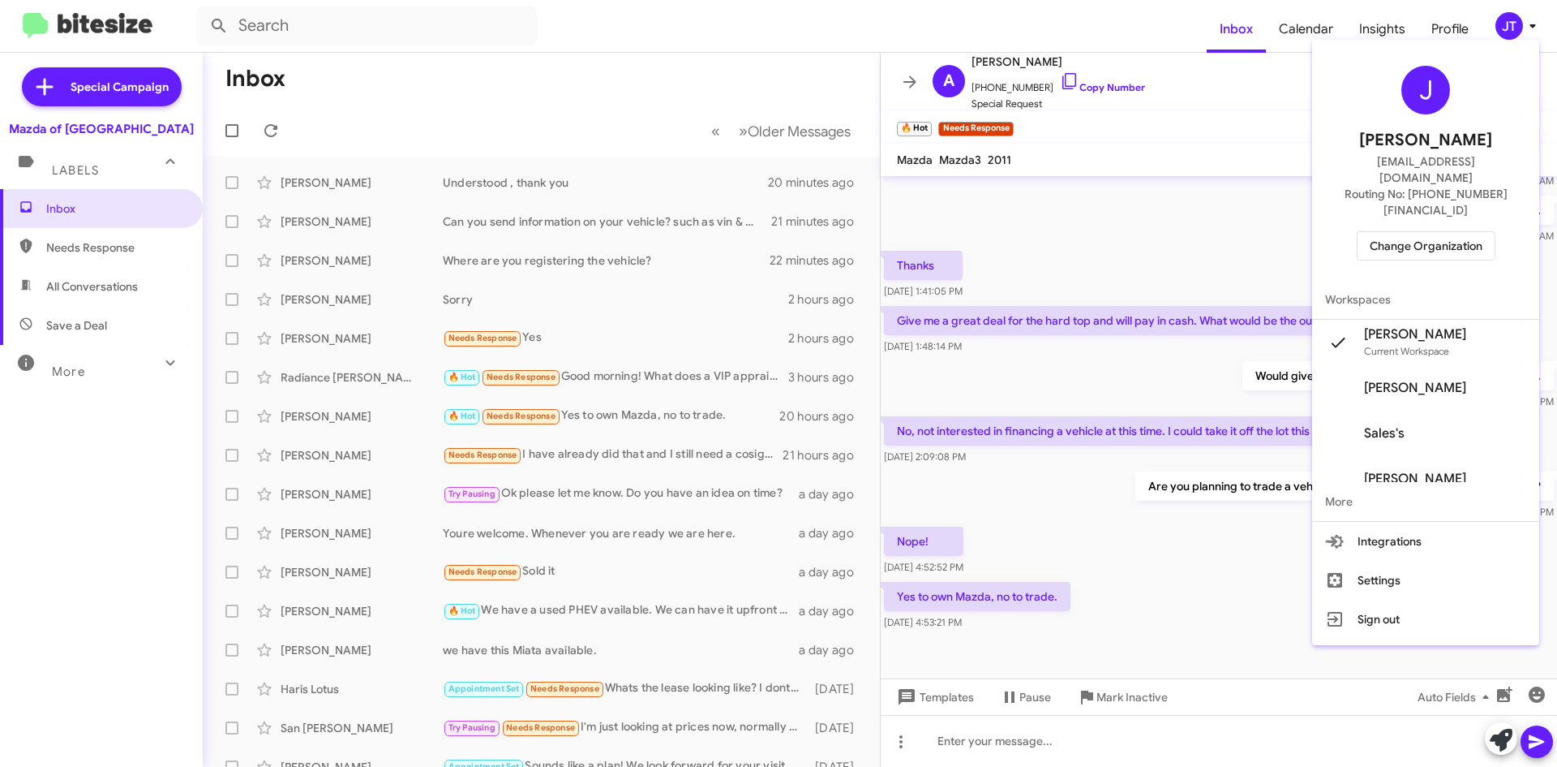
click at [1445, 232] on span "Change Organization" at bounding box center [1426, 246] width 113 height 28
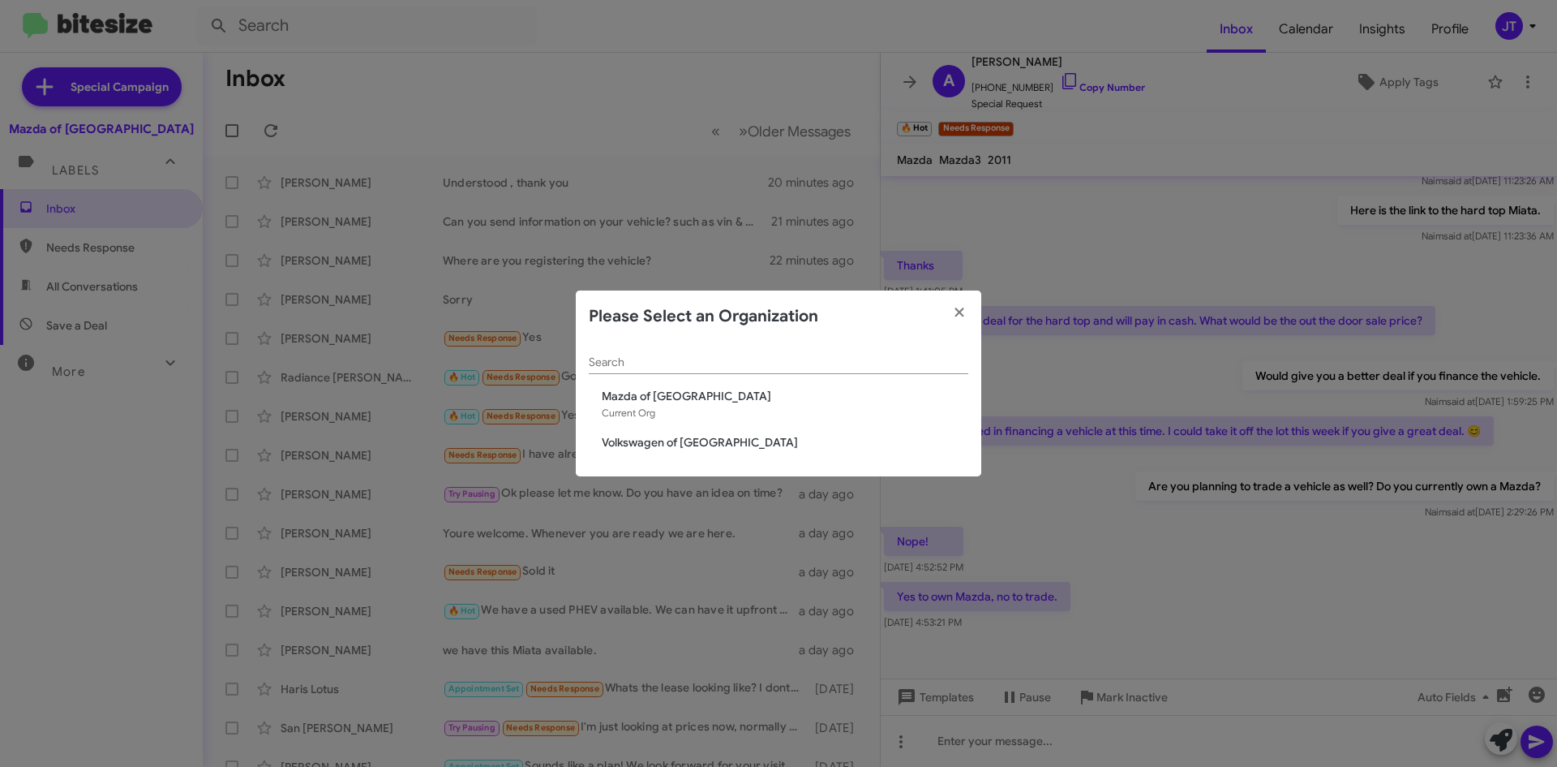
click at [692, 439] on span "Volkswagen of [GEOGRAPHIC_DATA]" at bounding box center [785, 442] width 367 height 16
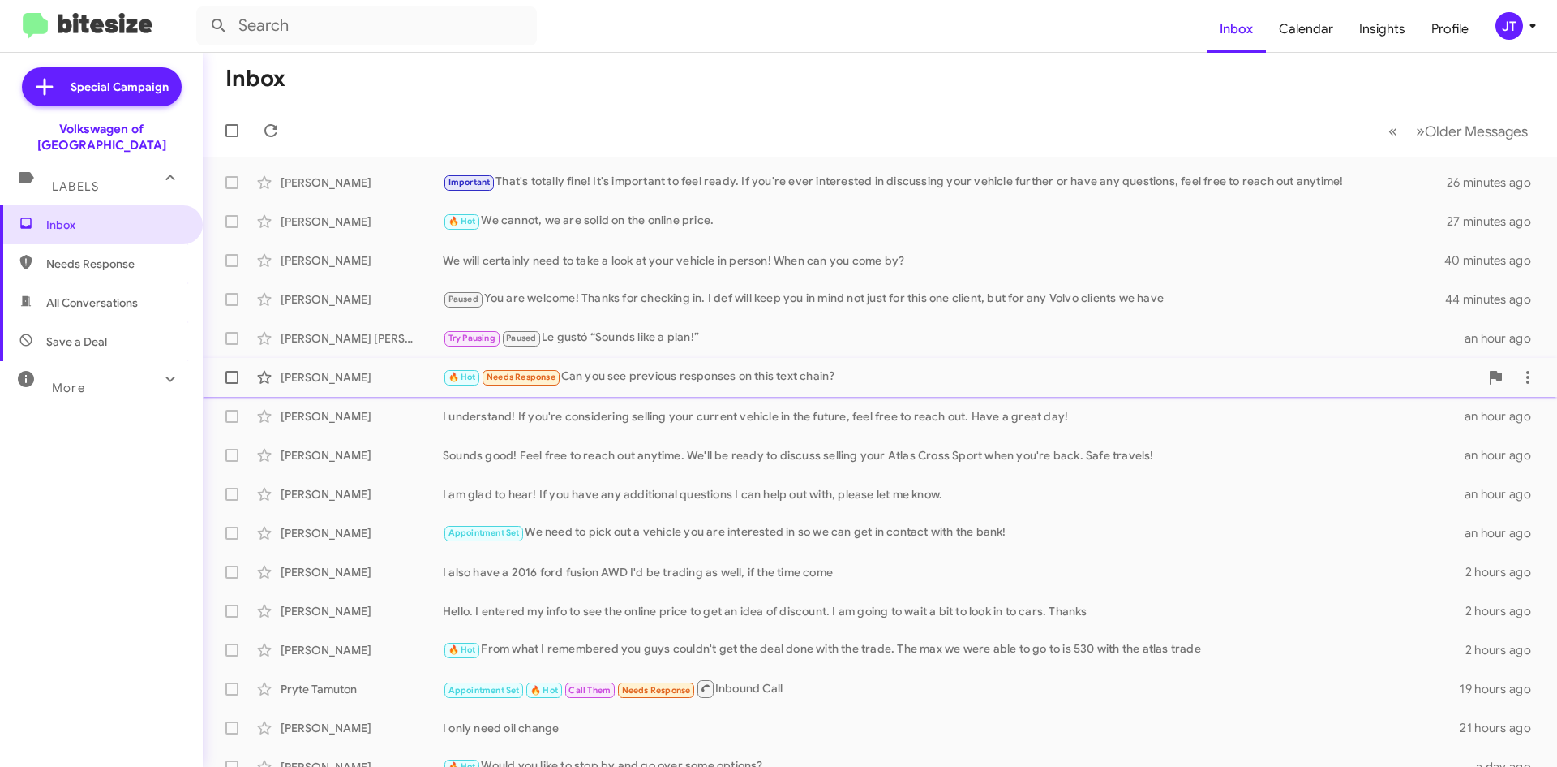
click at [709, 381] on div "🔥 Hot Needs Response Can you see previous responses on this text chain?" at bounding box center [961, 376] width 1037 height 19
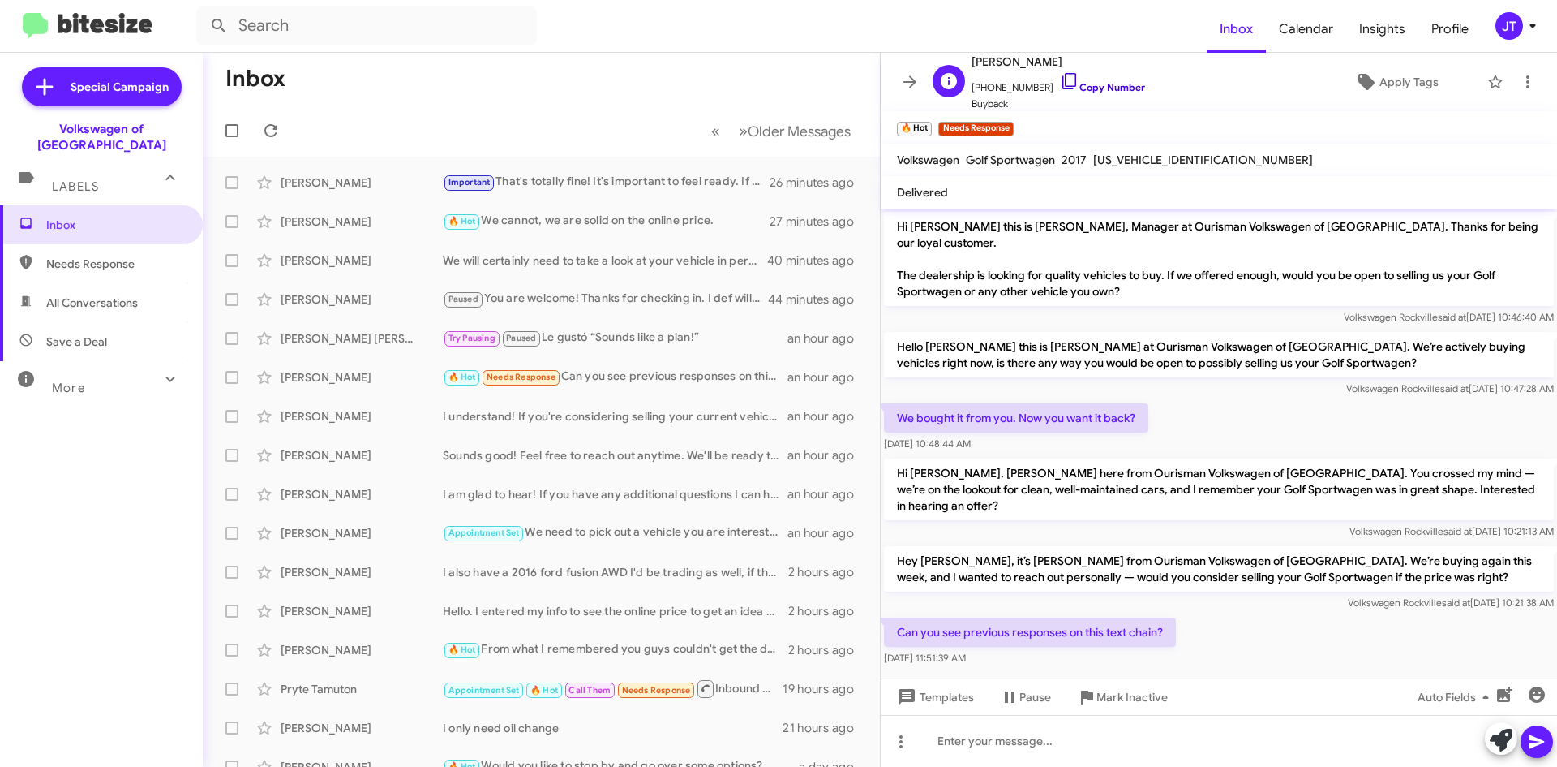
click at [1084, 86] on link "Copy Number" at bounding box center [1102, 87] width 85 height 12
click at [1489, 738] on button at bounding box center [1501, 738] width 32 height 32
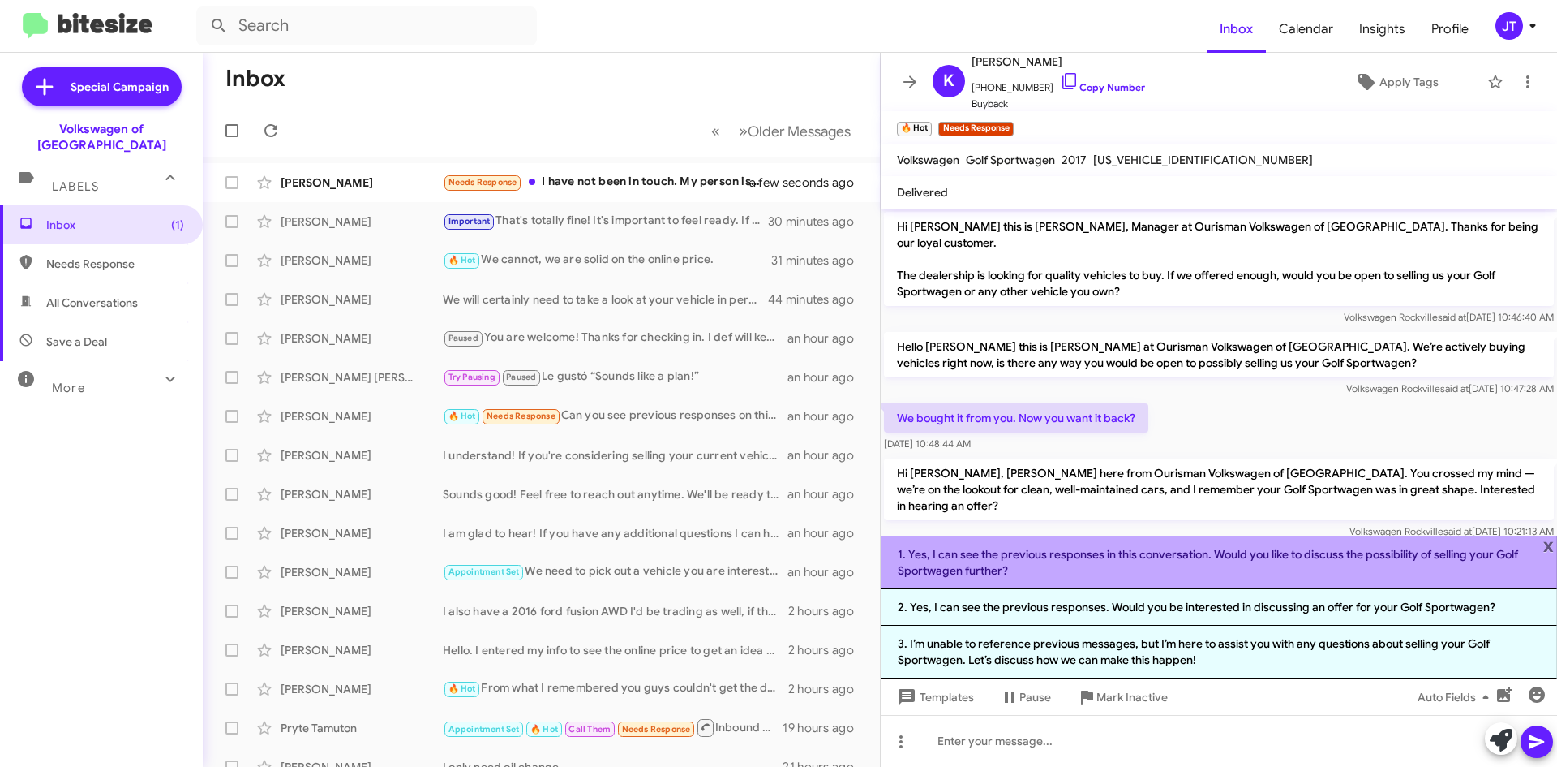
click at [1167, 565] on li "1. Yes, I can see the previous responses in this conversation. Would you like t…" at bounding box center [1219, 562] width 676 height 54
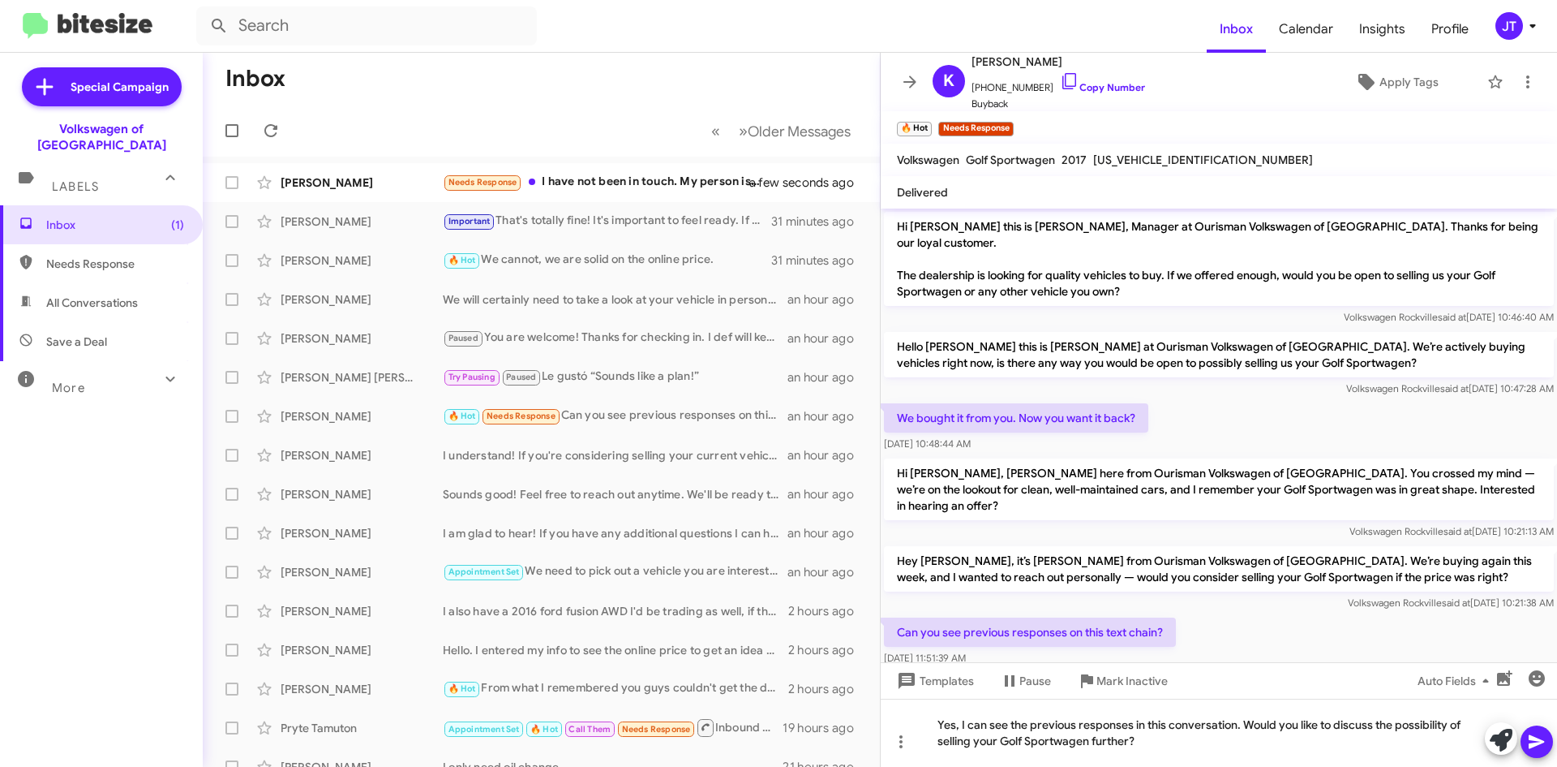
click at [1531, 736] on icon at bounding box center [1536, 742] width 15 height 14
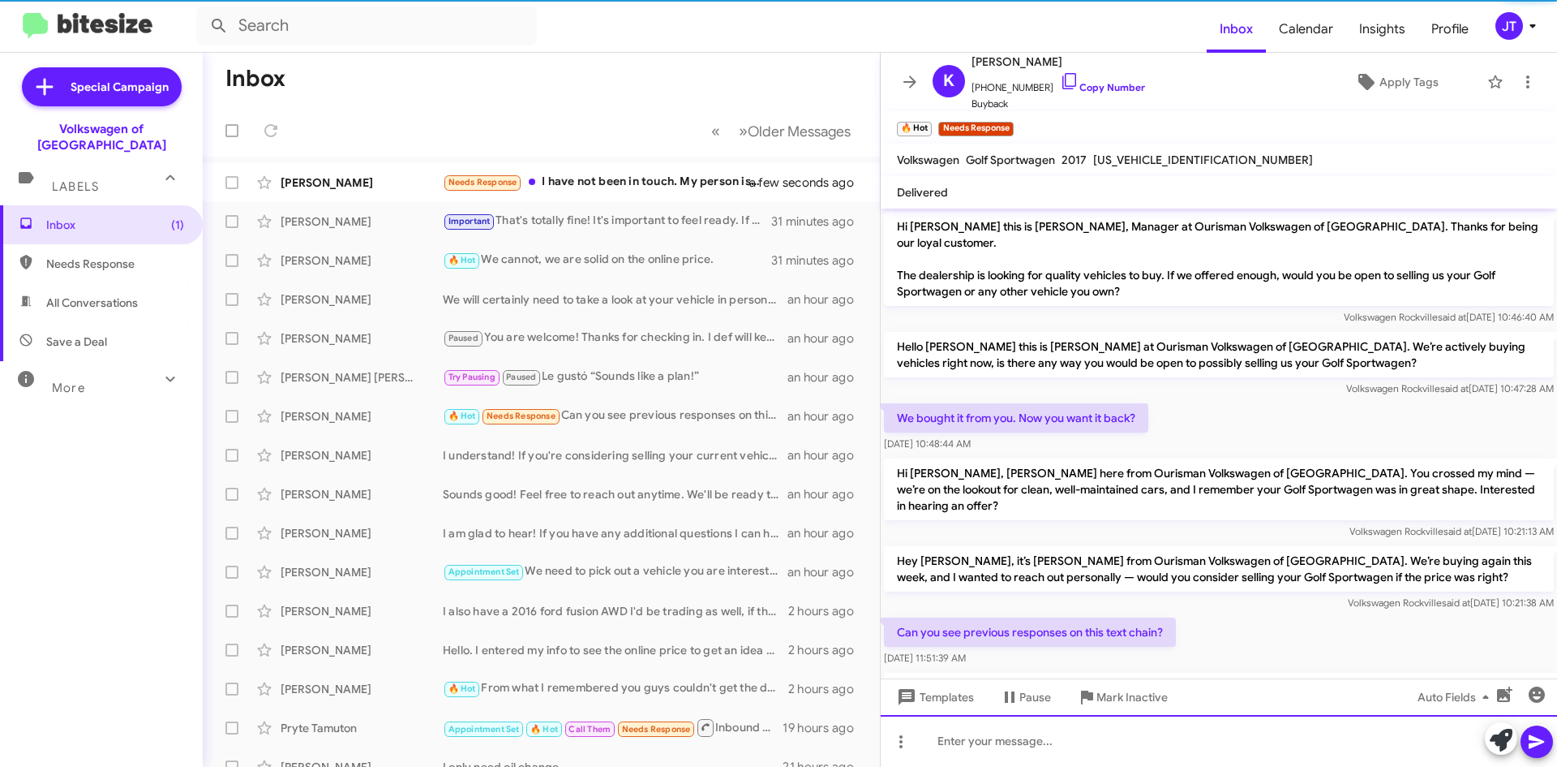
scroll to position [75, 0]
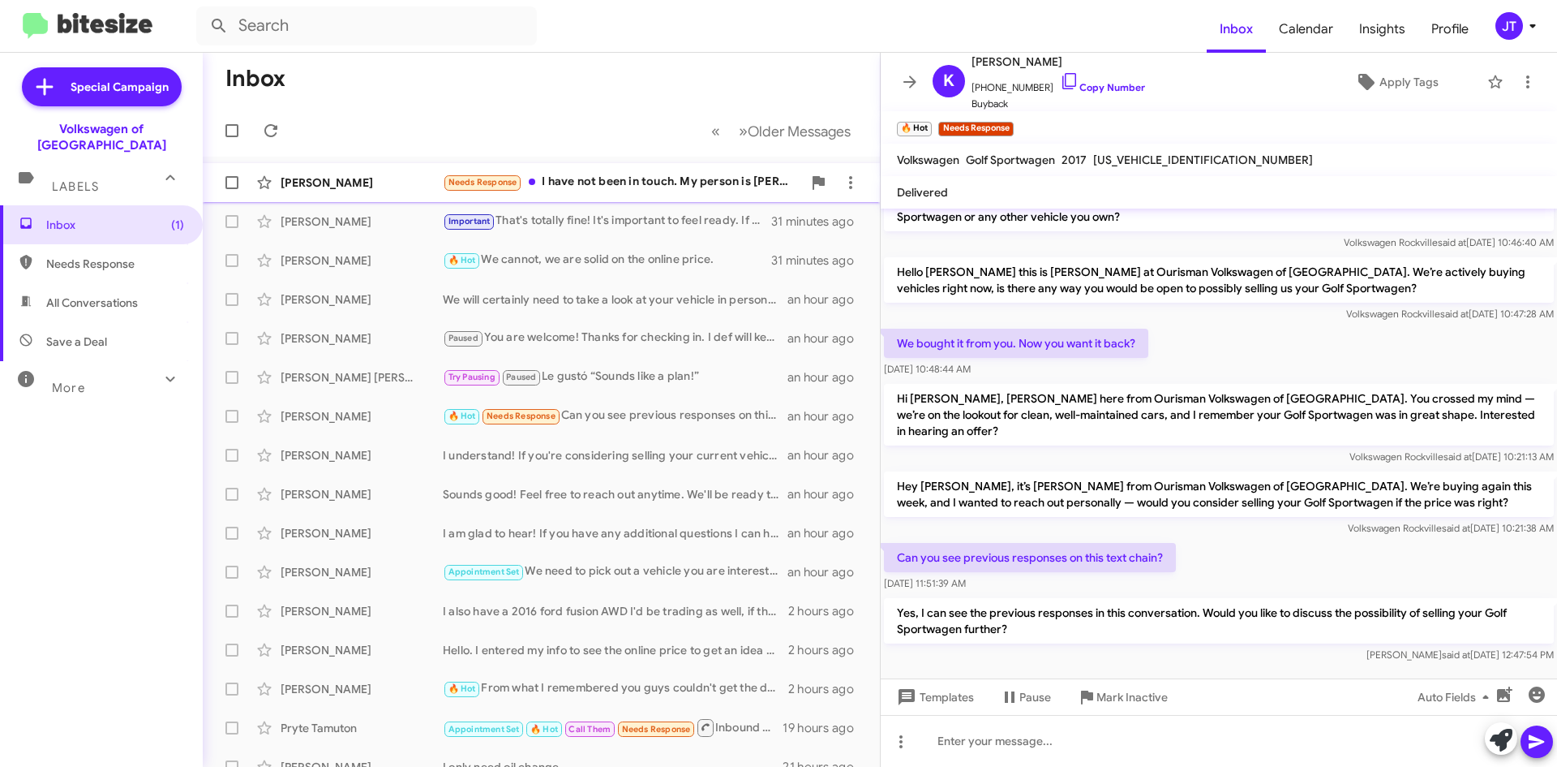
click at [673, 187] on div "Needs Response I have not been in touch. My person is [PERSON_NAME] so if I wer…" at bounding box center [622, 182] width 359 height 19
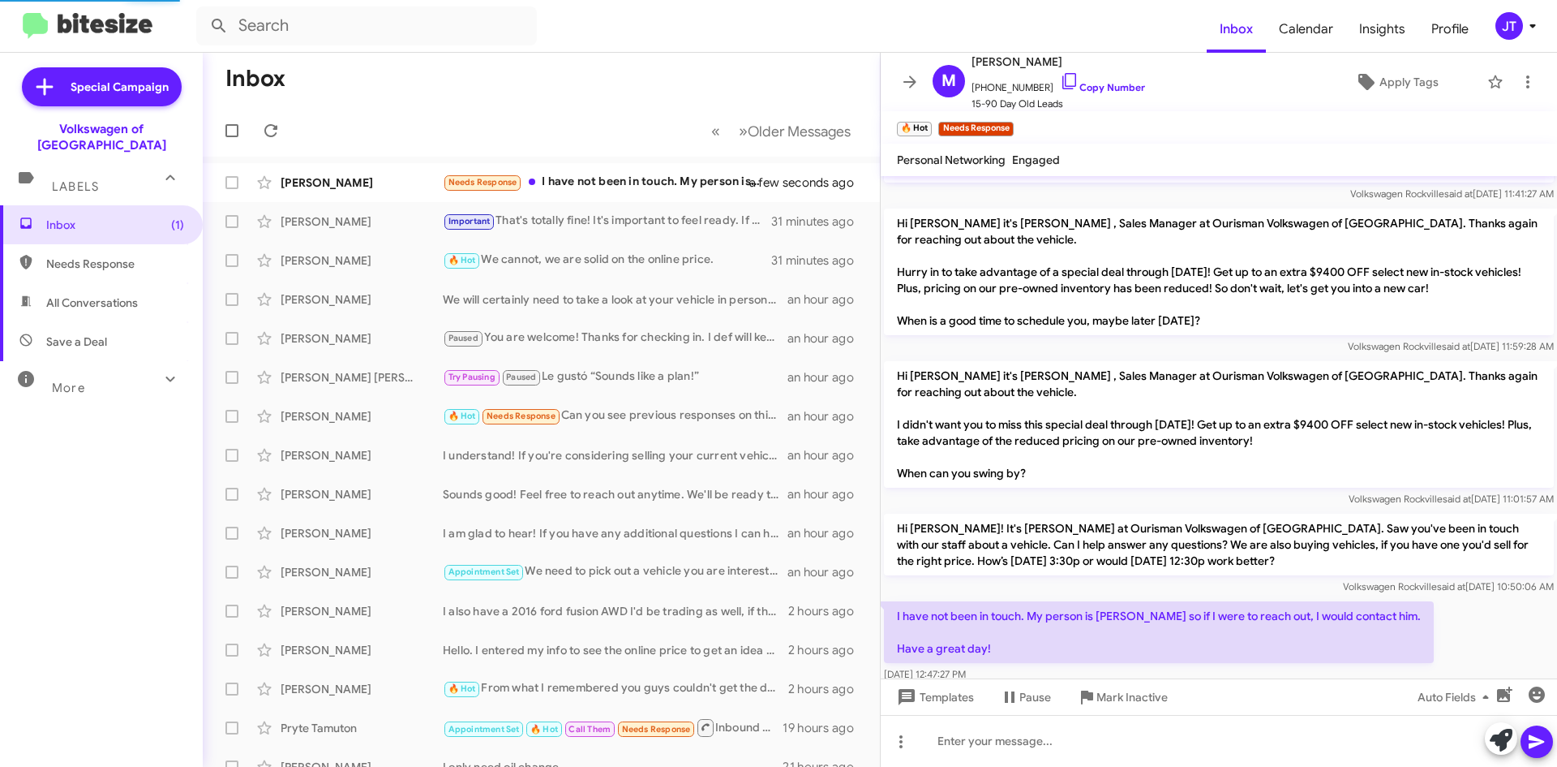
scroll to position [70, 0]
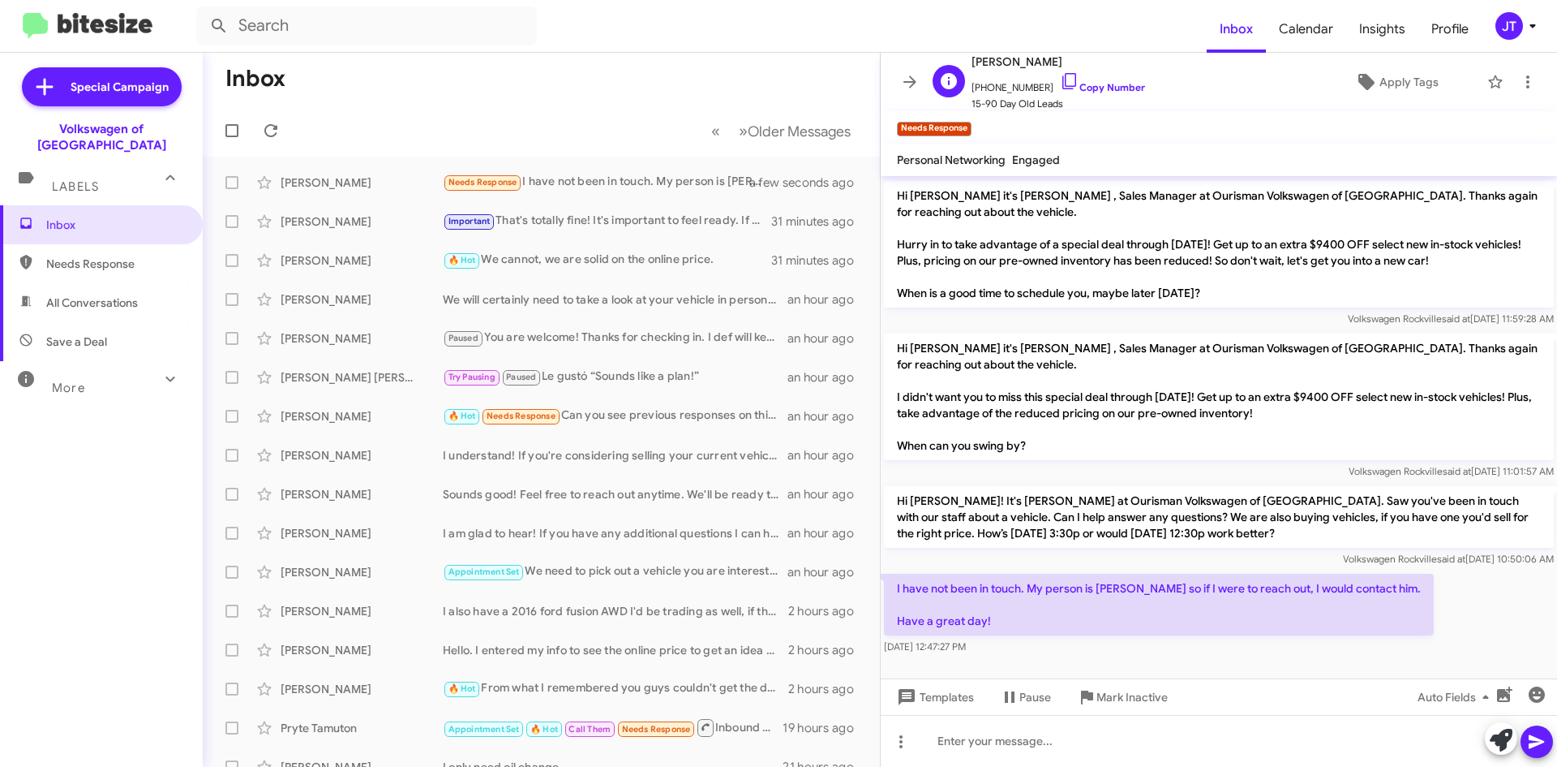
click at [1105, 77] on span "[PHONE_NUMBER] Copy Number" at bounding box center [1059, 83] width 174 height 24
click at [1106, 86] on link "Copy Number" at bounding box center [1102, 87] width 85 height 12
click at [1518, 79] on icon at bounding box center [1527, 81] width 19 height 19
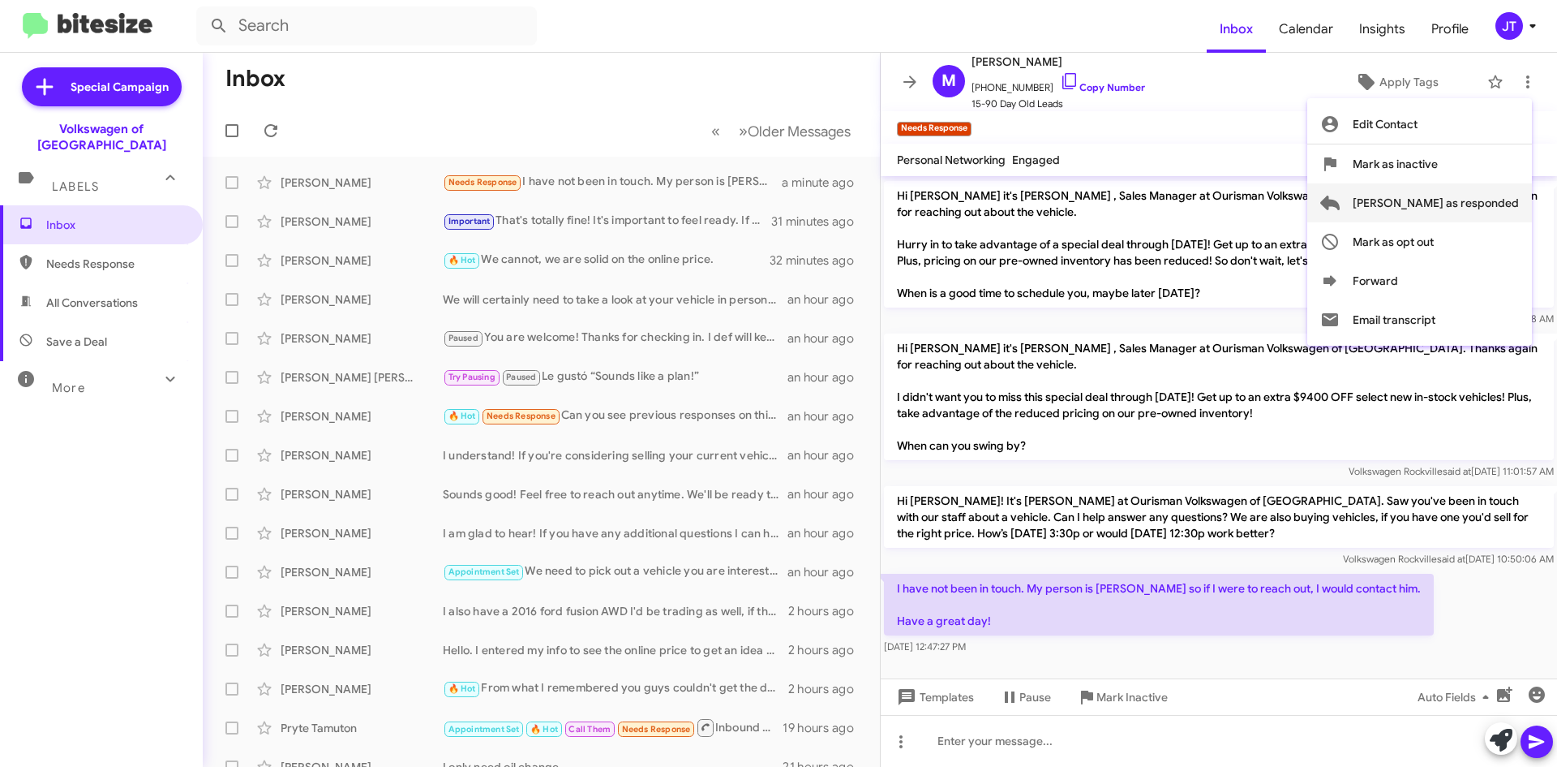
click at [1472, 191] on span "[PERSON_NAME] as responded" at bounding box center [1436, 202] width 166 height 39
